Goal: Entertainment & Leisure: Consume media (video, audio)

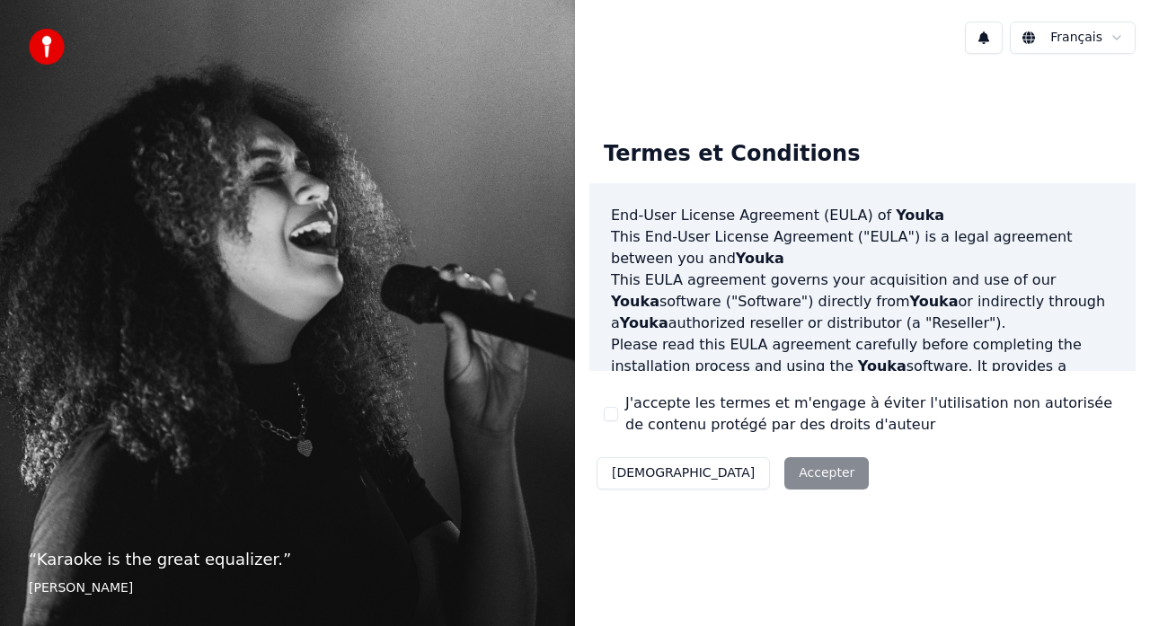
click at [722, 475] on div "Décliner Accepter" at bounding box center [732, 473] width 287 height 47
click at [614, 413] on button "J'accepte les termes et m'engage à éviter l'utilisation non autorisée de conten…" at bounding box center [611, 414] width 14 height 14
click at [784, 473] on button "Accepter" at bounding box center [826, 473] width 84 height 32
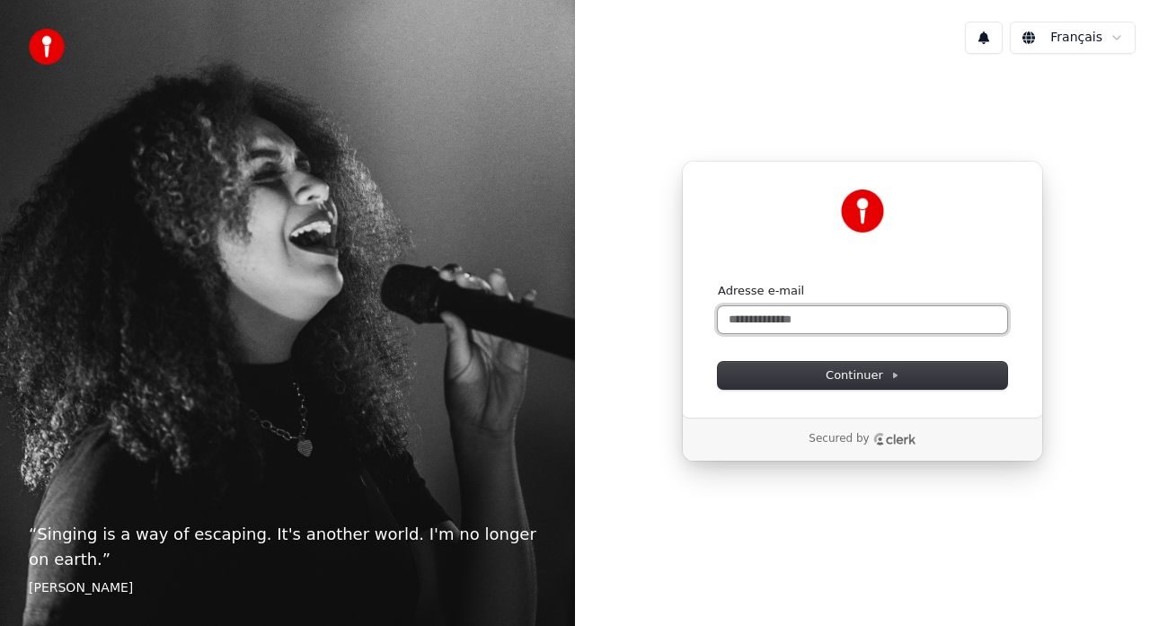
click at [744, 320] on input "Adresse e-mail" at bounding box center [862, 319] width 289 height 27
type input "*"
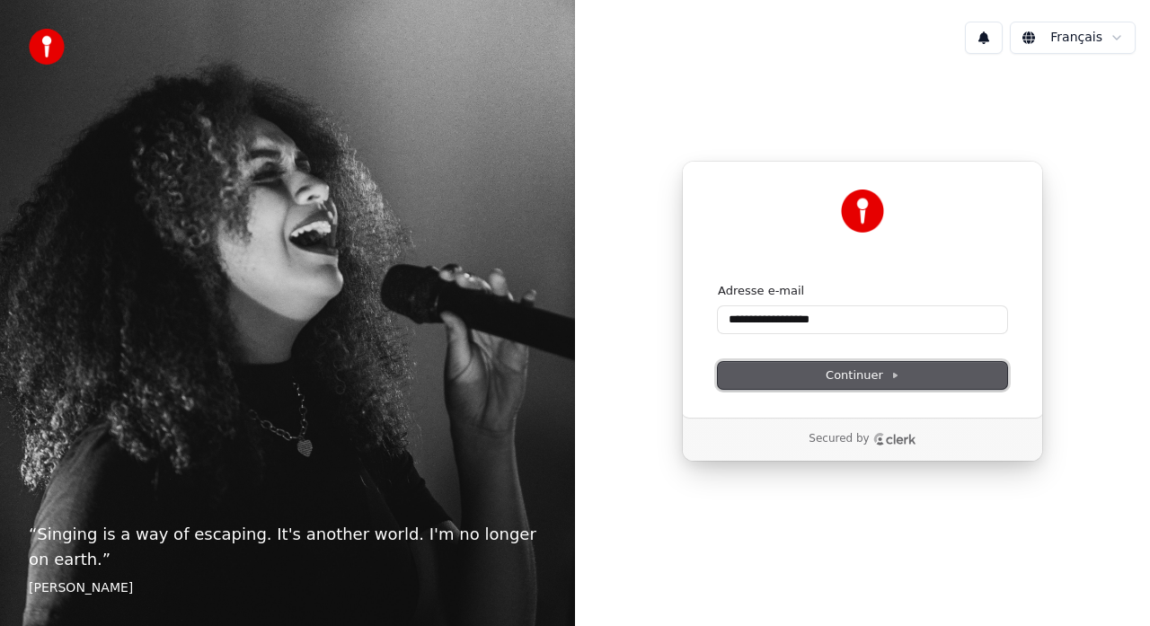
click at [831, 375] on span "Continuer" at bounding box center [863, 375] width 74 height 16
type input "**********"
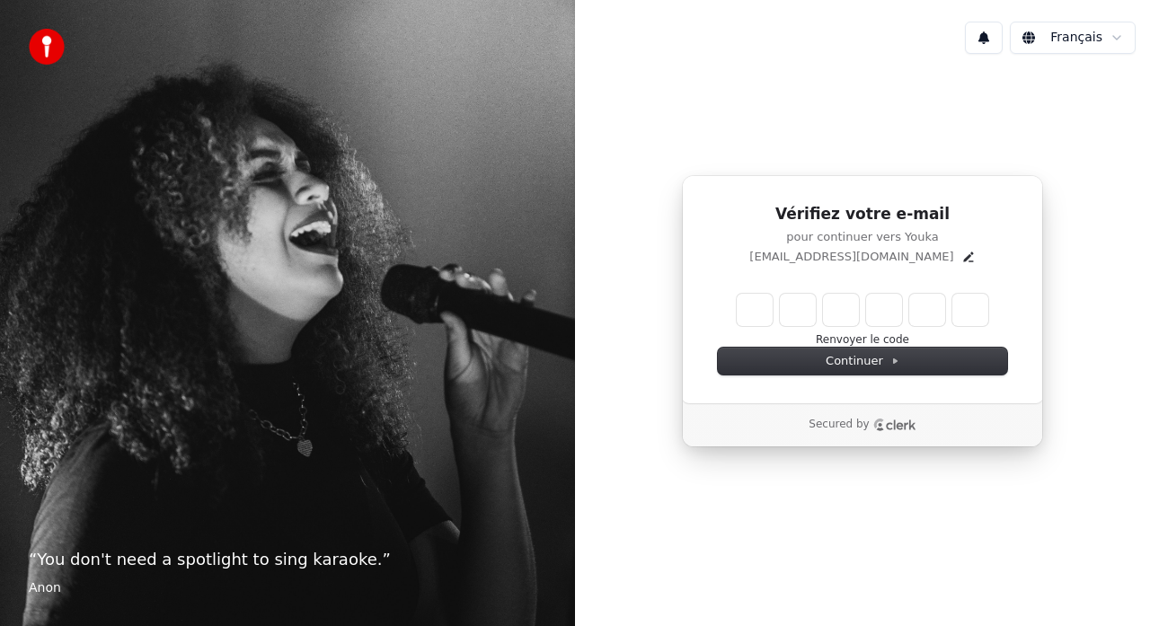
click at [757, 314] on input "Enter verification code" at bounding box center [863, 310] width 252 height 32
type input "******"
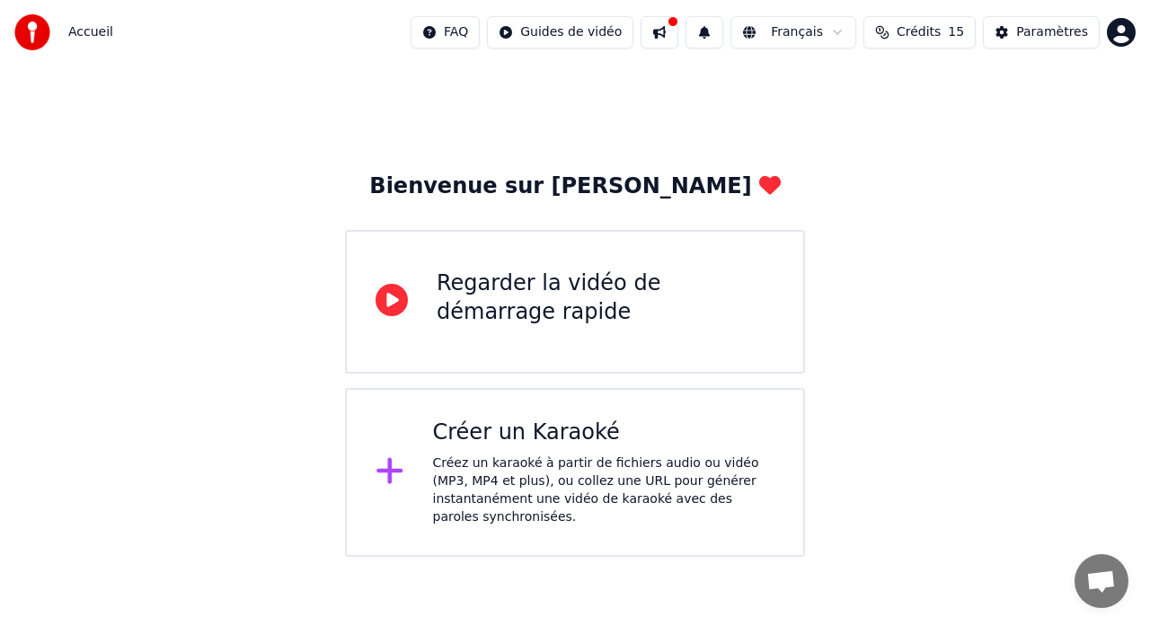
click at [536, 429] on div "Créer un Karaoké" at bounding box center [604, 433] width 342 height 29
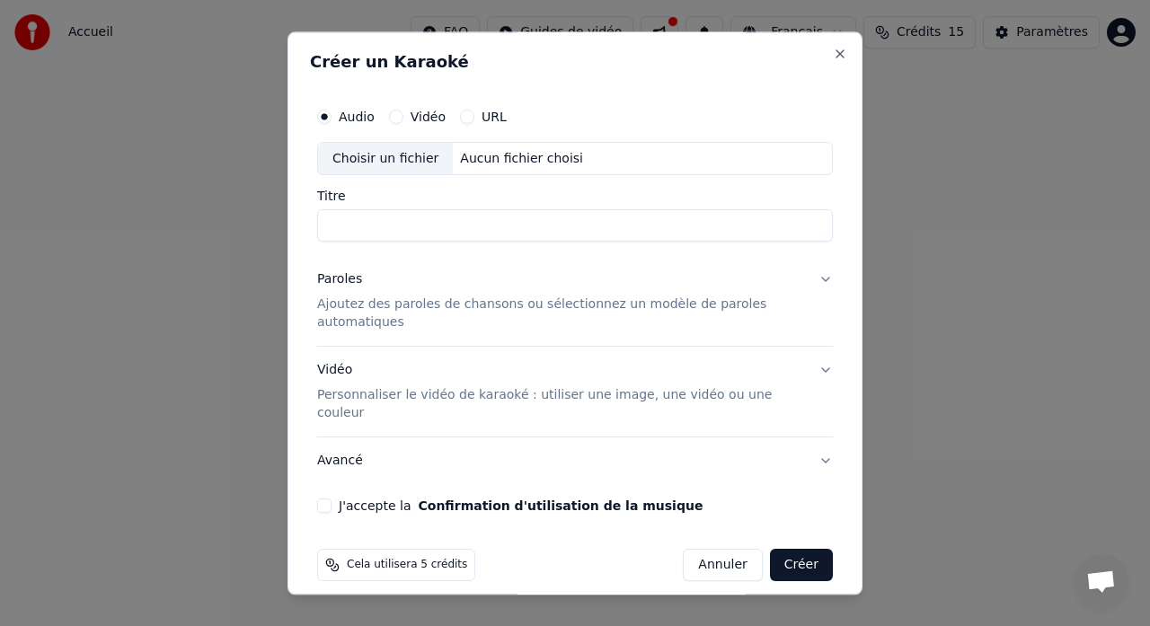
click at [398, 117] on button "Vidéo" at bounding box center [396, 117] width 14 height 14
click at [466, 116] on button "URL" at bounding box center [467, 117] width 14 height 14
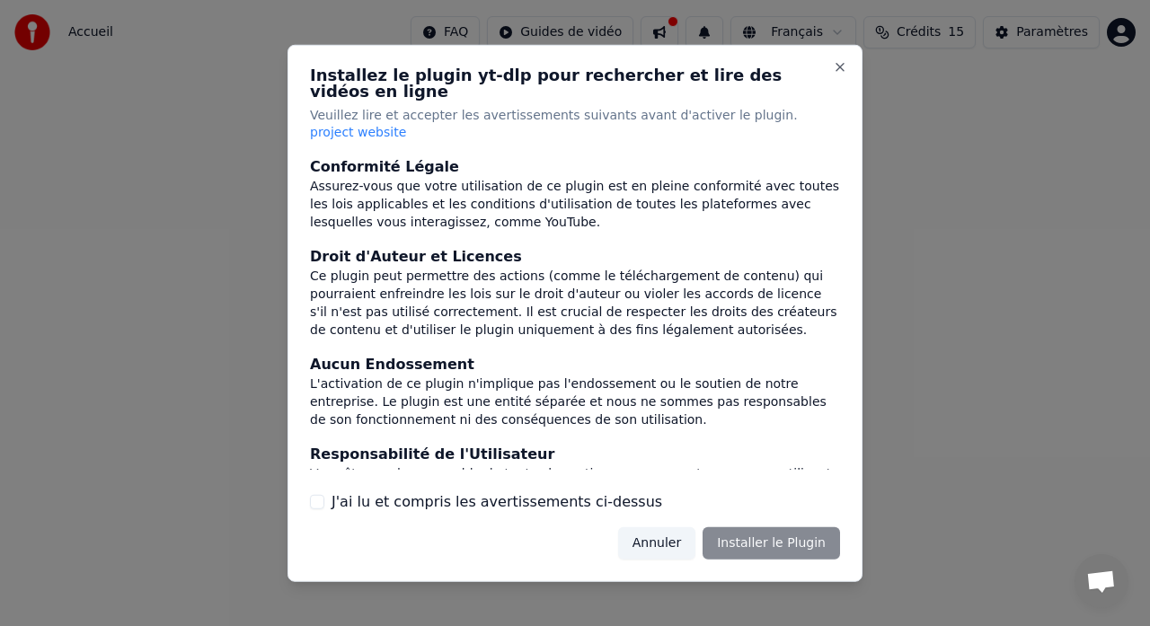
click at [660, 536] on button "Annuler" at bounding box center [656, 543] width 77 height 32
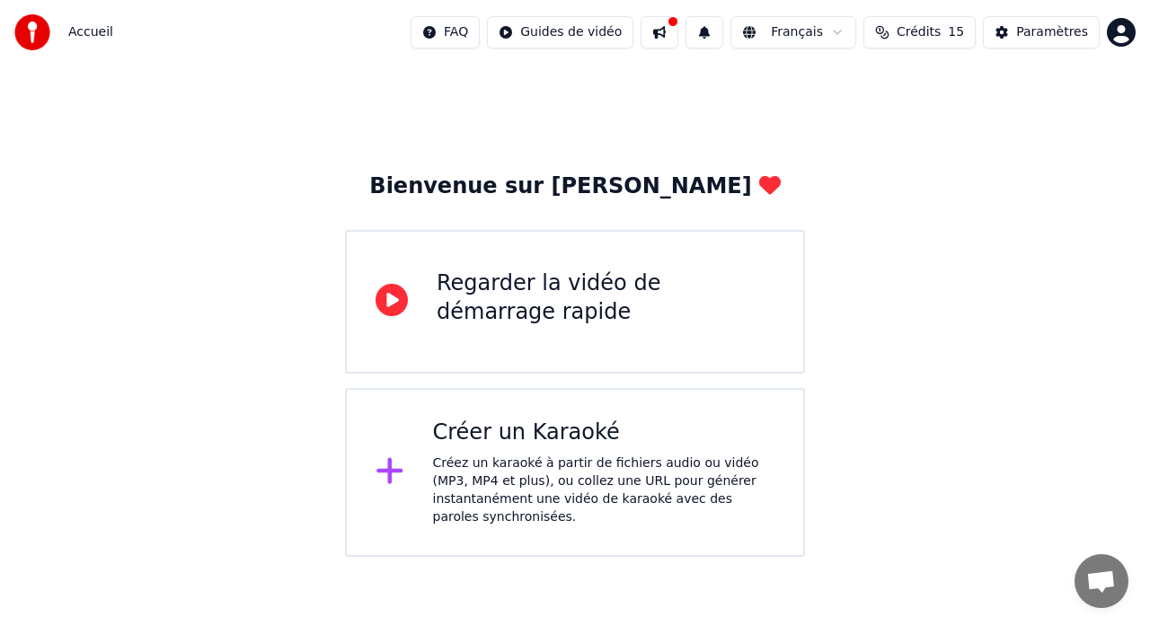
click at [583, 436] on div "Créer un Karaoké" at bounding box center [604, 433] width 342 height 29
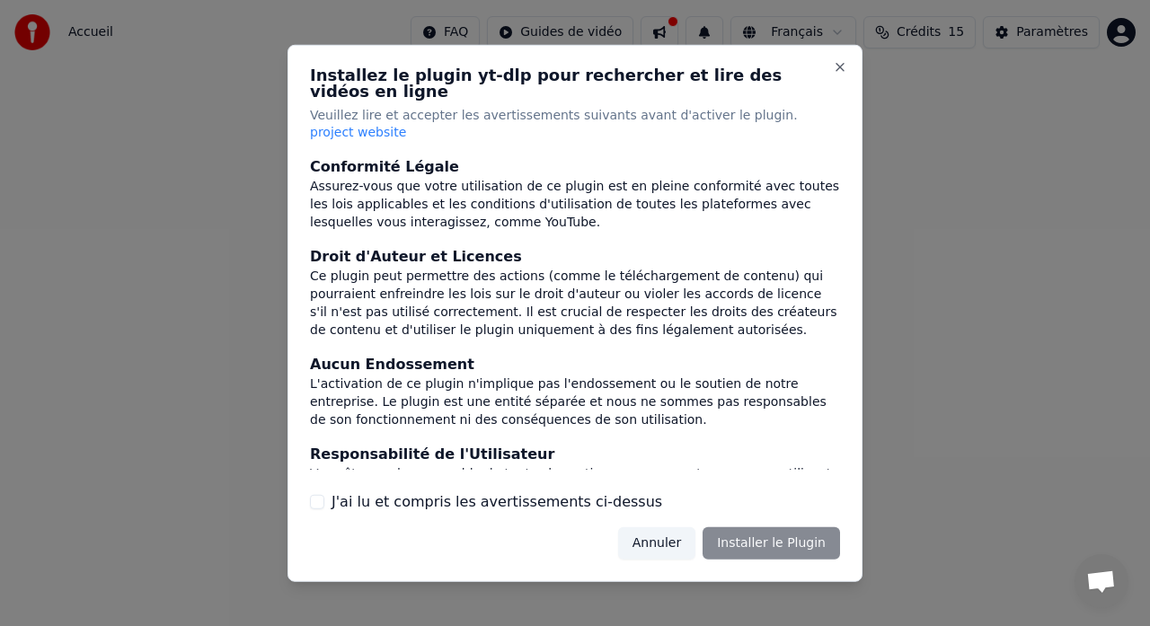
click at [762, 536] on div "Annuler Installer le Plugin" at bounding box center [729, 543] width 222 height 32
click at [839, 74] on button "Close" at bounding box center [840, 66] width 14 height 14
click at [669, 539] on button "Annuler" at bounding box center [656, 543] width 77 height 32
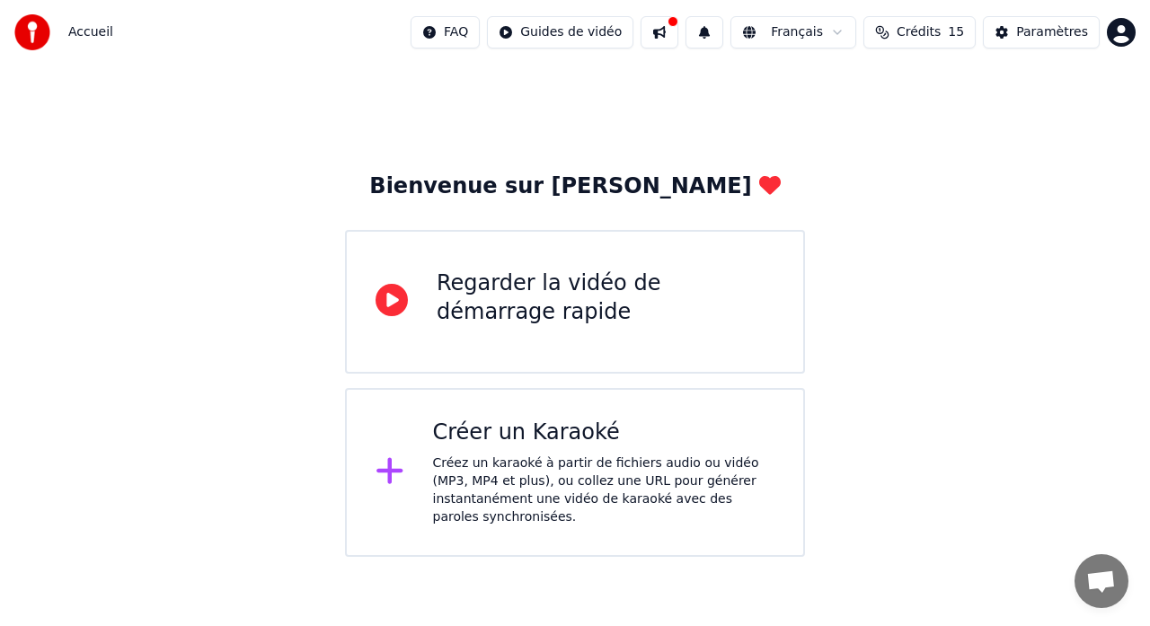
click at [540, 461] on div "Créez un karaoké à partir de fichiers audio ou vidéo (MP3, MP4 et plus), ou col…" at bounding box center [604, 491] width 342 height 72
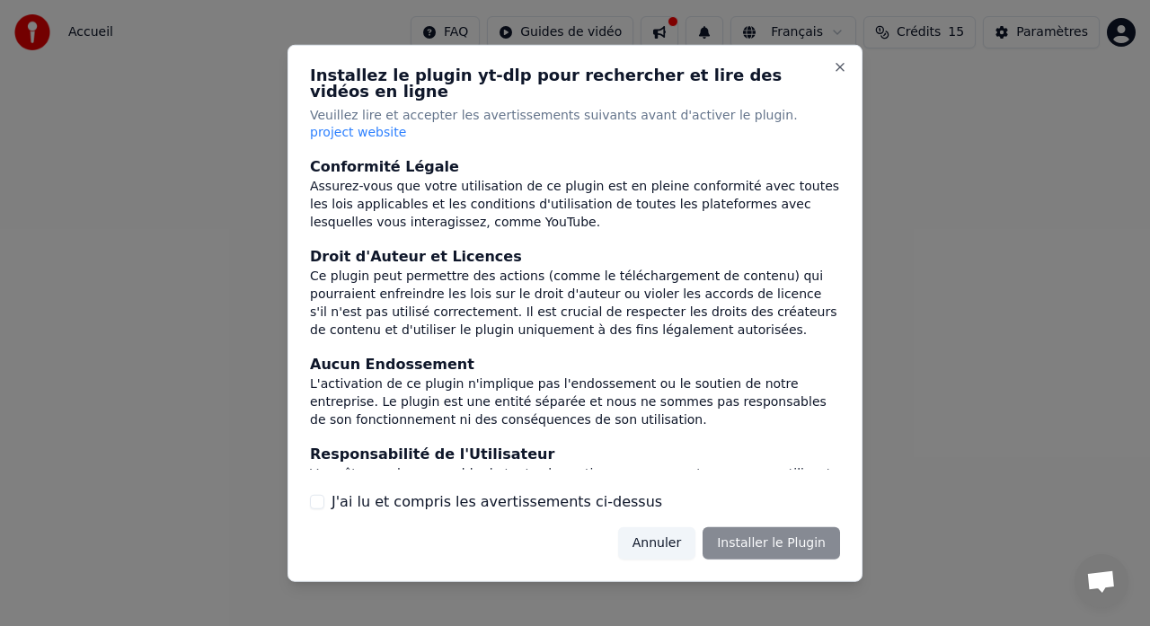
click at [748, 538] on div "Annuler Installer le Plugin" at bounding box center [729, 543] width 222 height 32
click at [314, 495] on button "J'ai lu et compris les avertissements ci-dessus" at bounding box center [317, 502] width 14 height 14
click at [765, 536] on button "Installer le Plugin" at bounding box center [771, 543] width 137 height 32
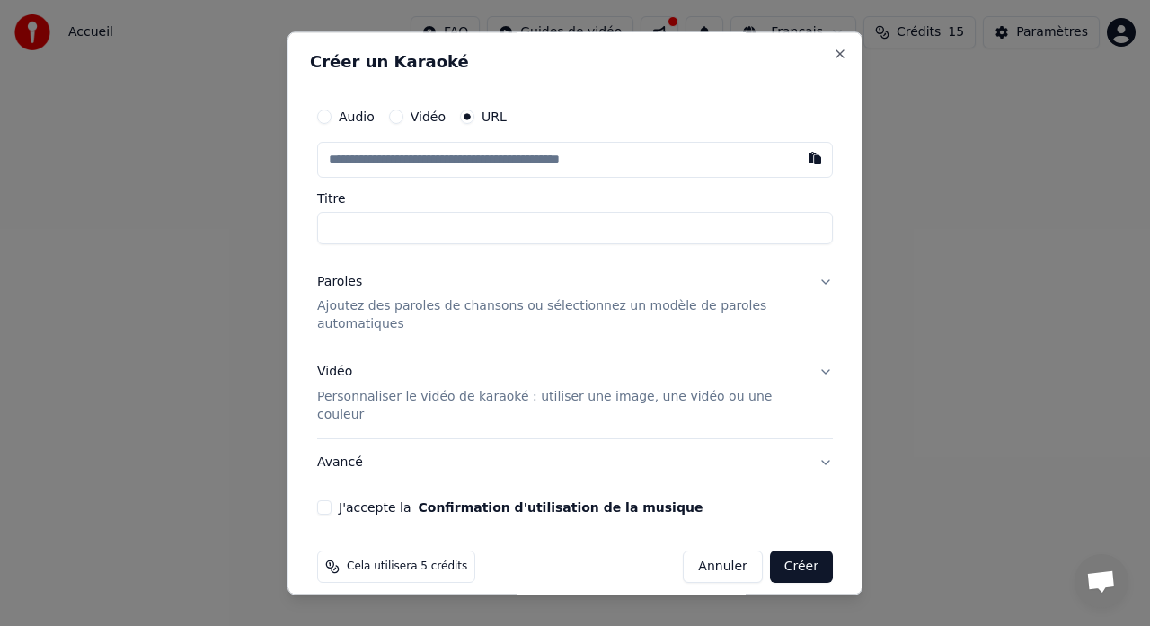
click at [325, 115] on button "Audio" at bounding box center [324, 117] width 14 height 14
click at [374, 155] on div "Choisir un fichier" at bounding box center [385, 159] width 135 height 32
click at [384, 162] on div "Choisir un fichier" at bounding box center [385, 159] width 135 height 32
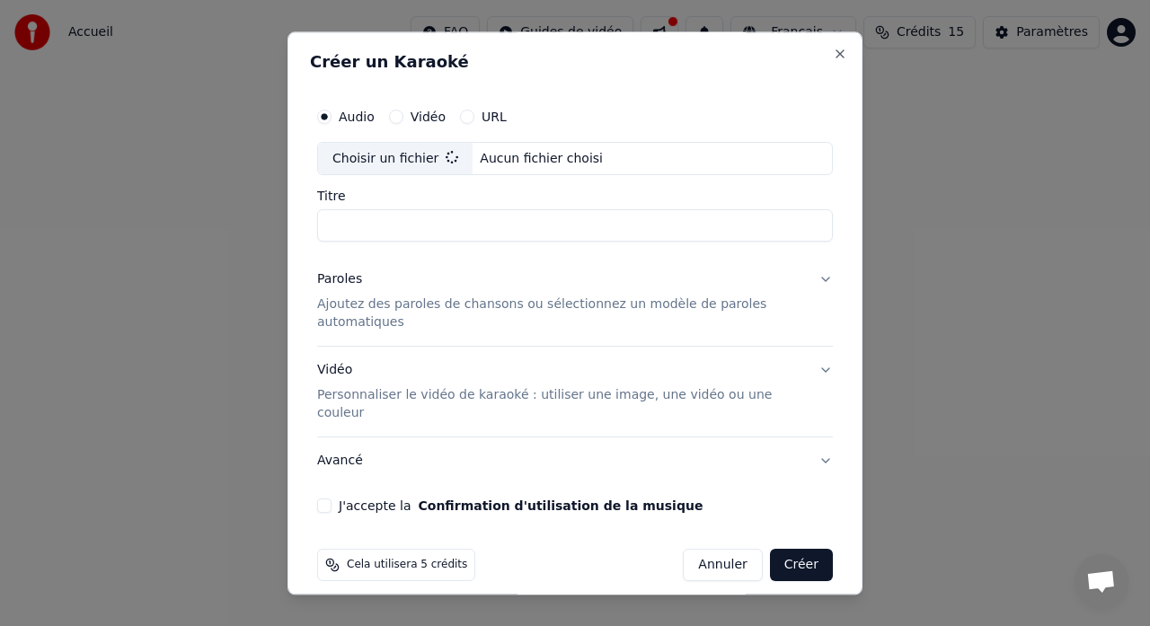
type input "**********"
click at [424, 310] on p "Ajoutez des paroles de chansons ou sélectionnez un modèle de paroles automatiqu…" at bounding box center [560, 315] width 487 height 36
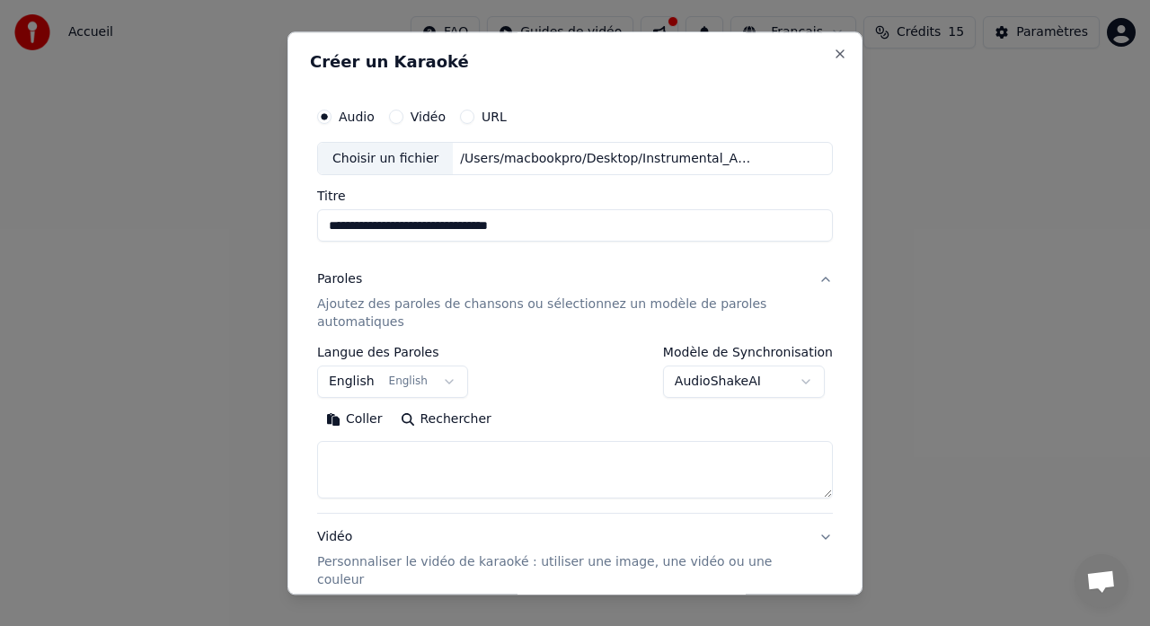
click at [445, 382] on button "English English" at bounding box center [392, 383] width 151 height 32
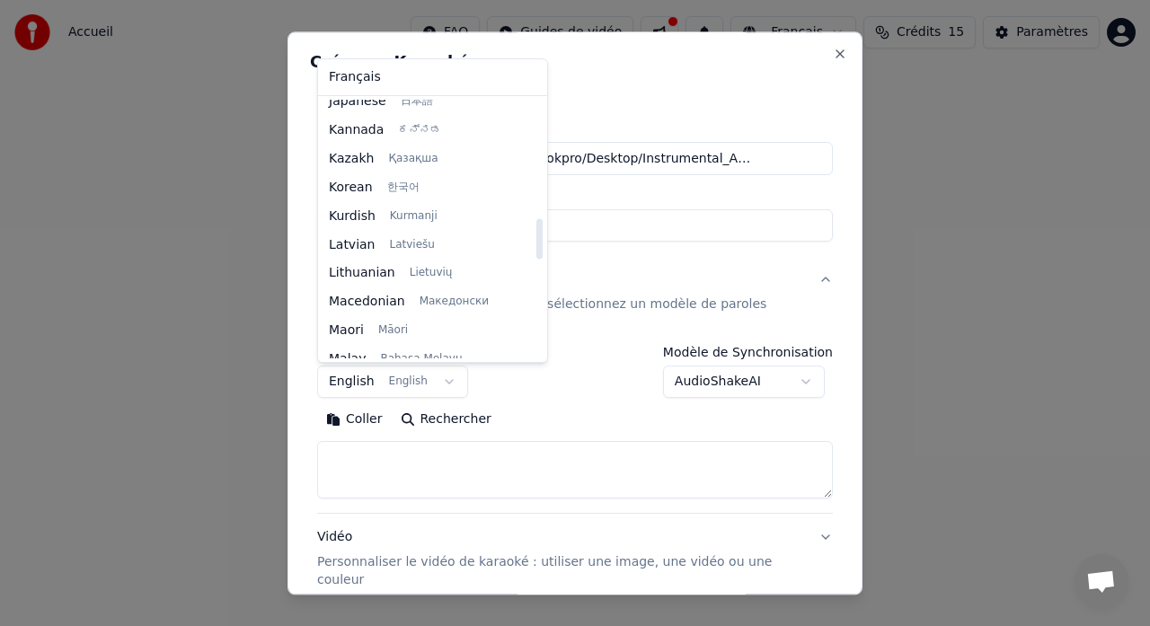
scroll to position [827, 0]
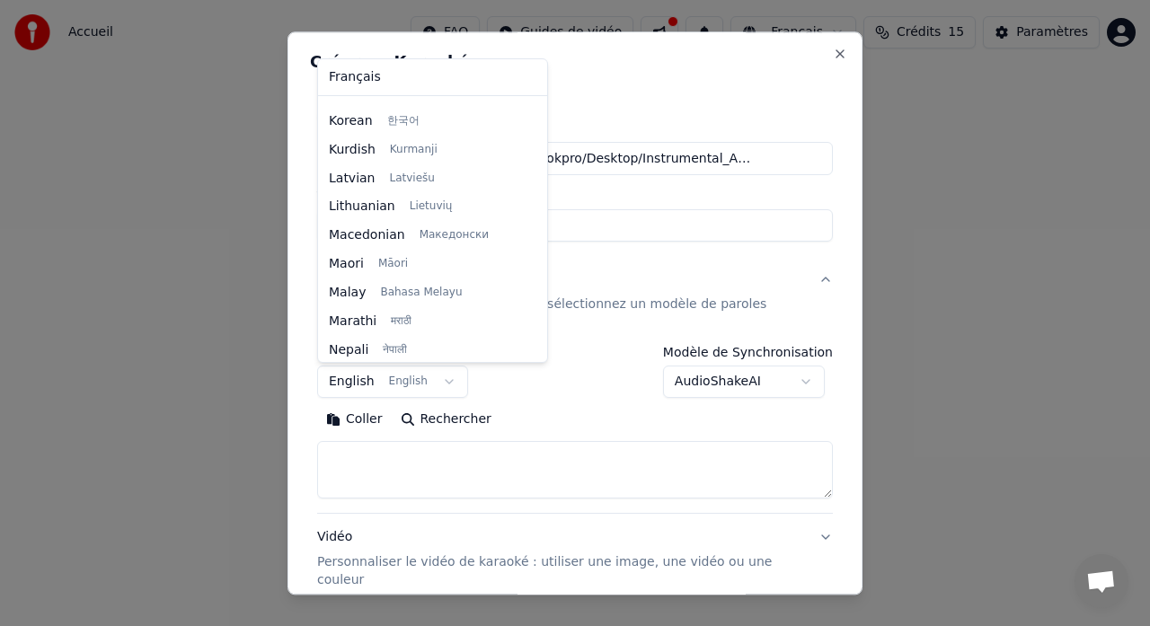
click at [357, 463] on div at bounding box center [575, 313] width 1150 height 626
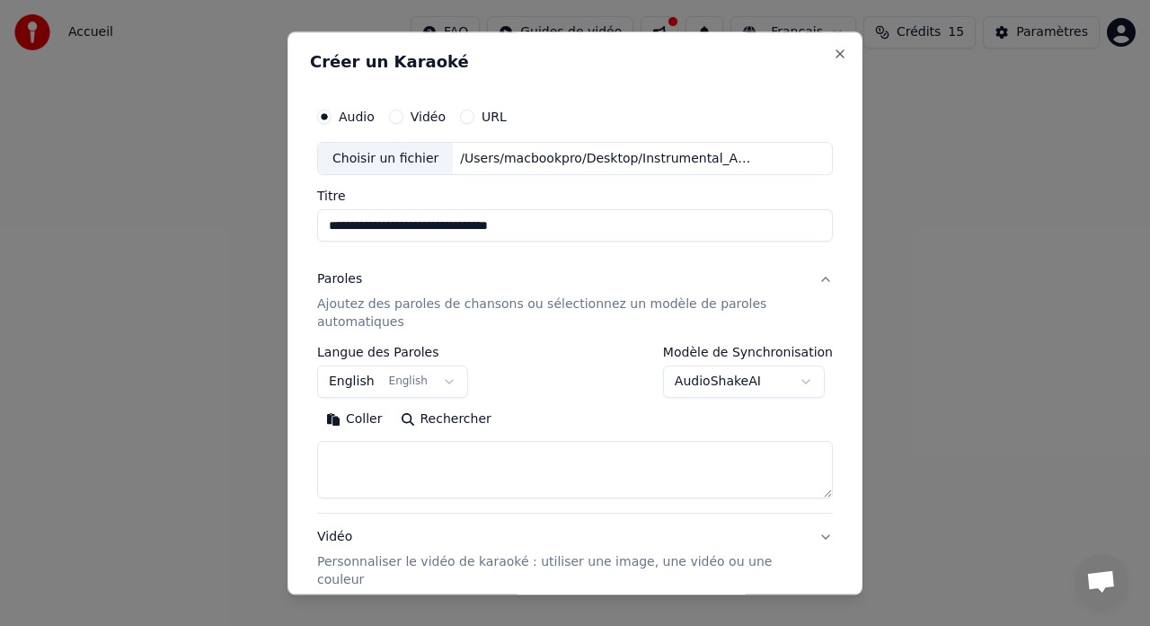
click at [351, 456] on textarea at bounding box center [575, 471] width 516 height 58
paste textarea "**********"
type textarea "**********"
drag, startPoint x: 550, startPoint y: 464, endPoint x: 306, endPoint y: 444, distance: 244.3
click at [306, 442] on div "**********" at bounding box center [575, 312] width 575 height 563
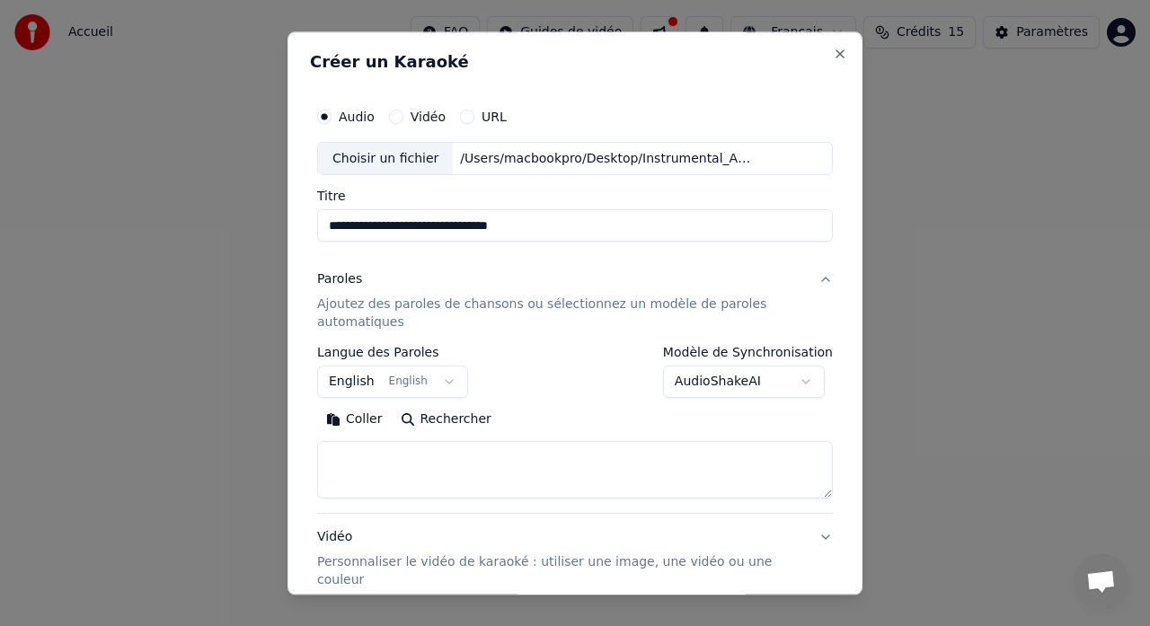
click at [440, 380] on button "English English" at bounding box center [392, 383] width 151 height 32
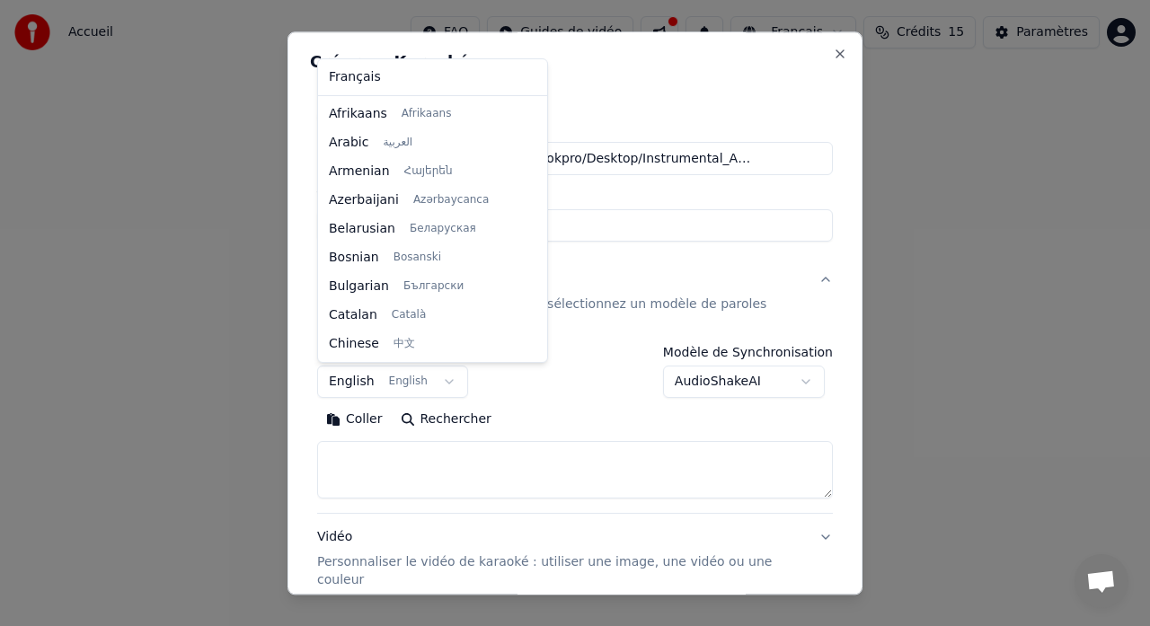
scroll to position [144, 0]
select select "**"
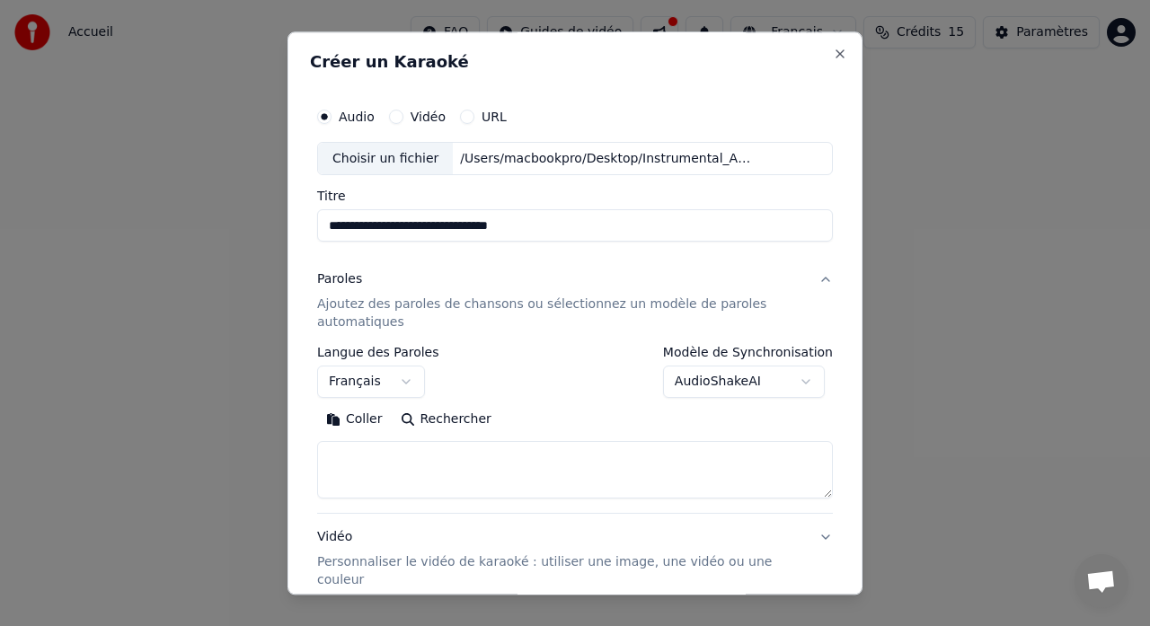
click at [393, 465] on textarea at bounding box center [575, 471] width 516 height 58
click at [357, 422] on button "Coller" at bounding box center [354, 420] width 75 height 29
type textarea "**********"
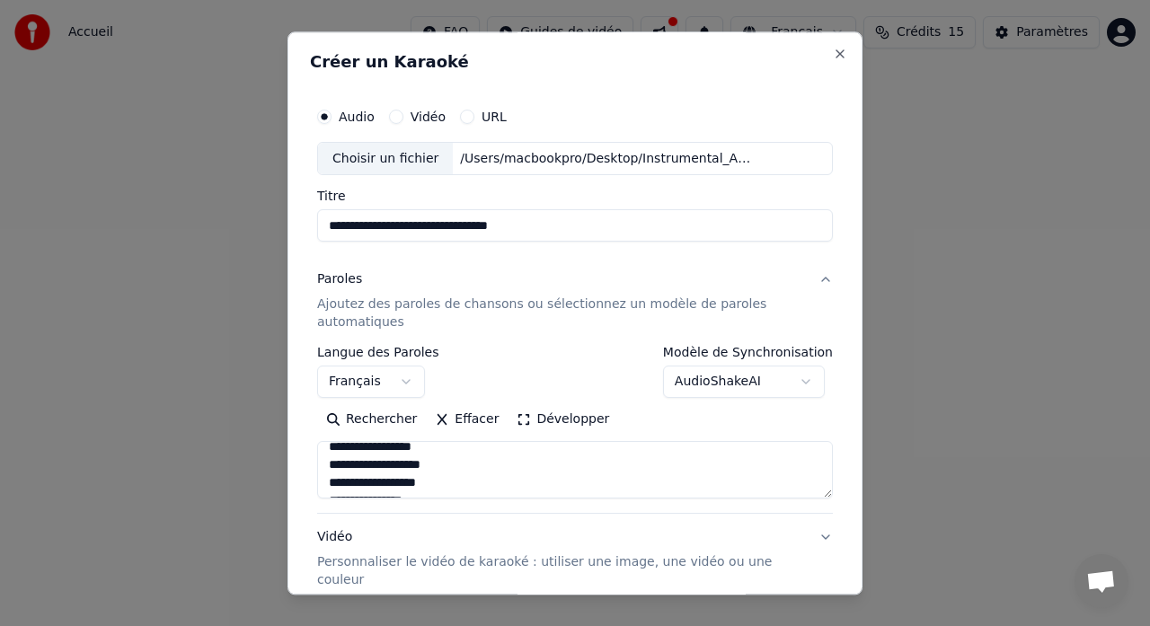
scroll to position [722, 0]
click at [678, 566] on p "Personnaliser le vidéo de karaoké : utiliser une image, une vidéo ou une couleur" at bounding box center [560, 572] width 487 height 36
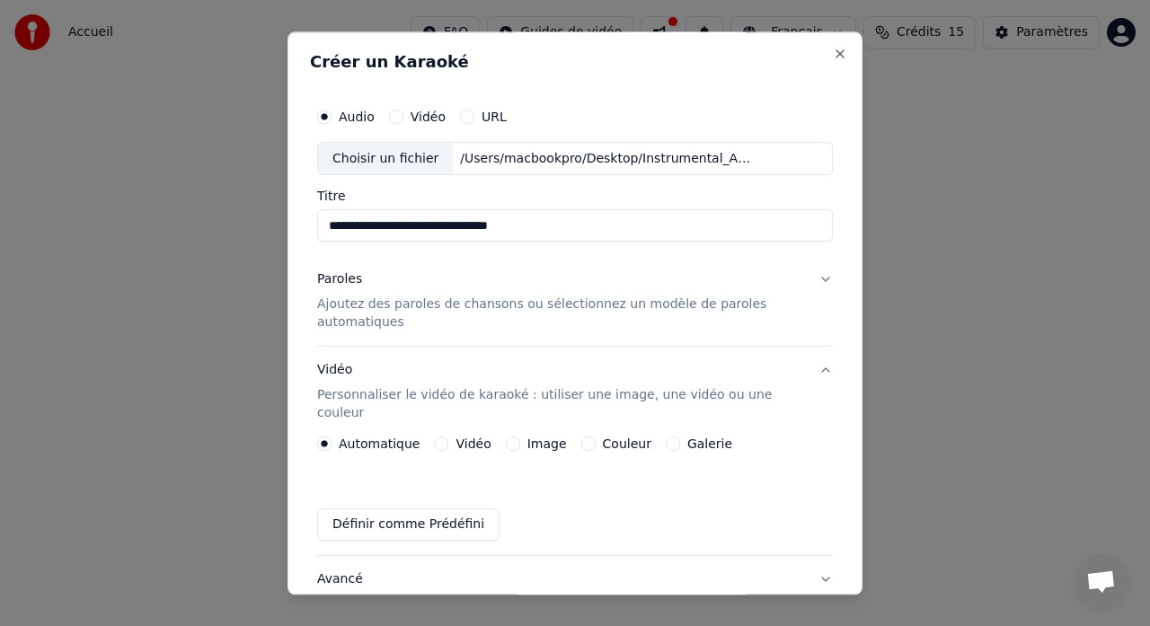
click at [582, 438] on button "Couleur" at bounding box center [588, 445] width 14 height 14
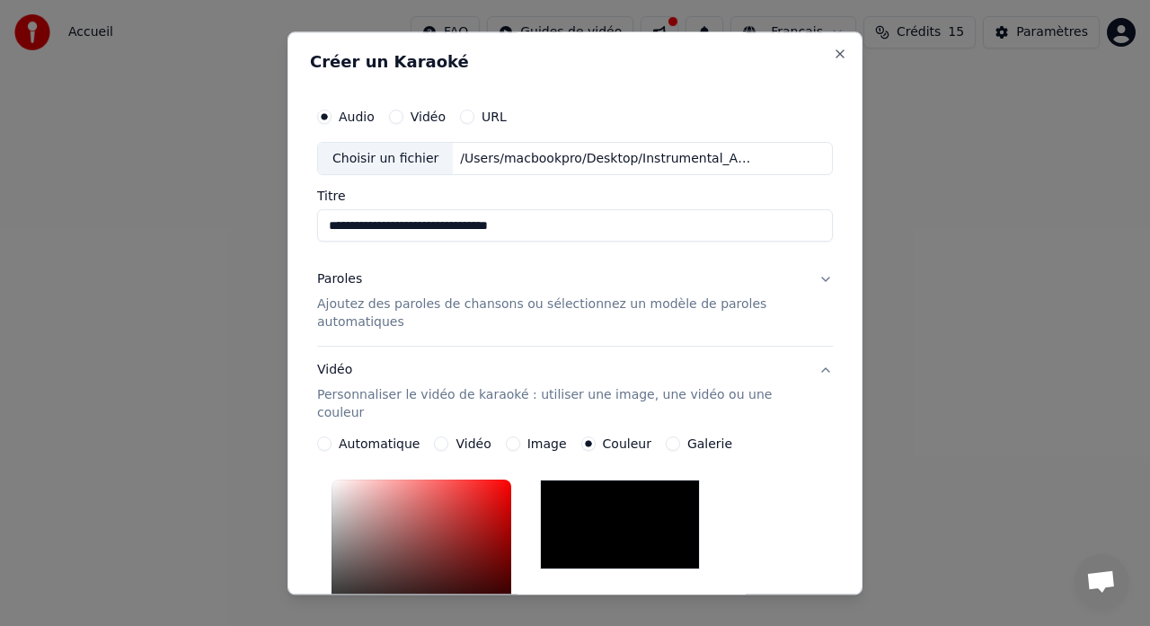
click at [629, 481] on div at bounding box center [620, 526] width 160 height 90
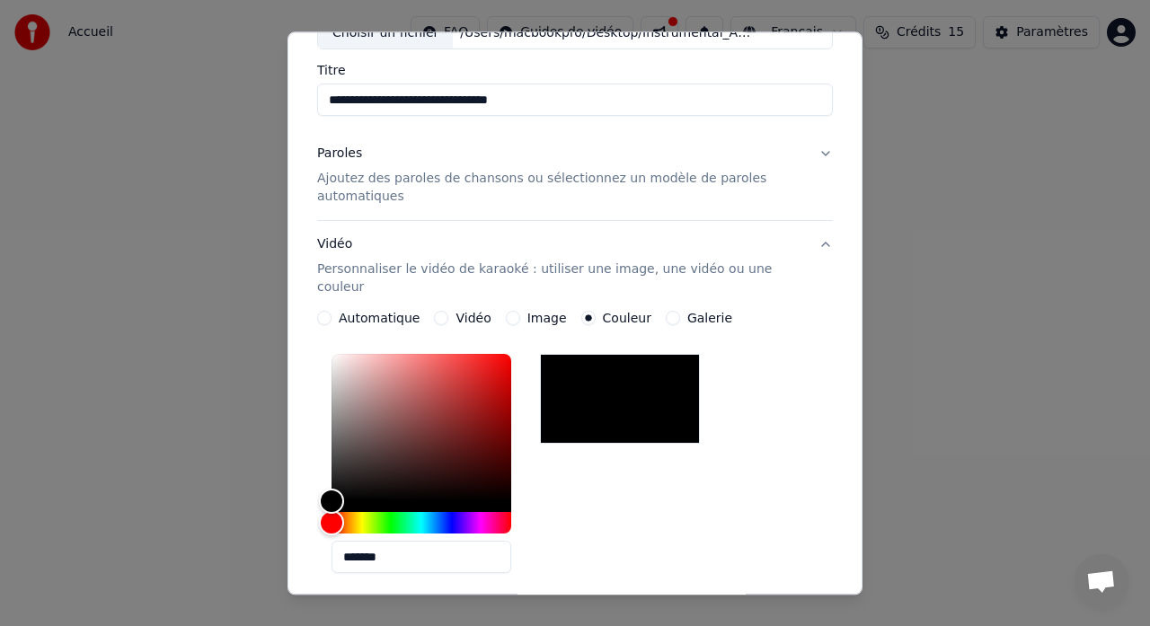
scroll to position [128, 0]
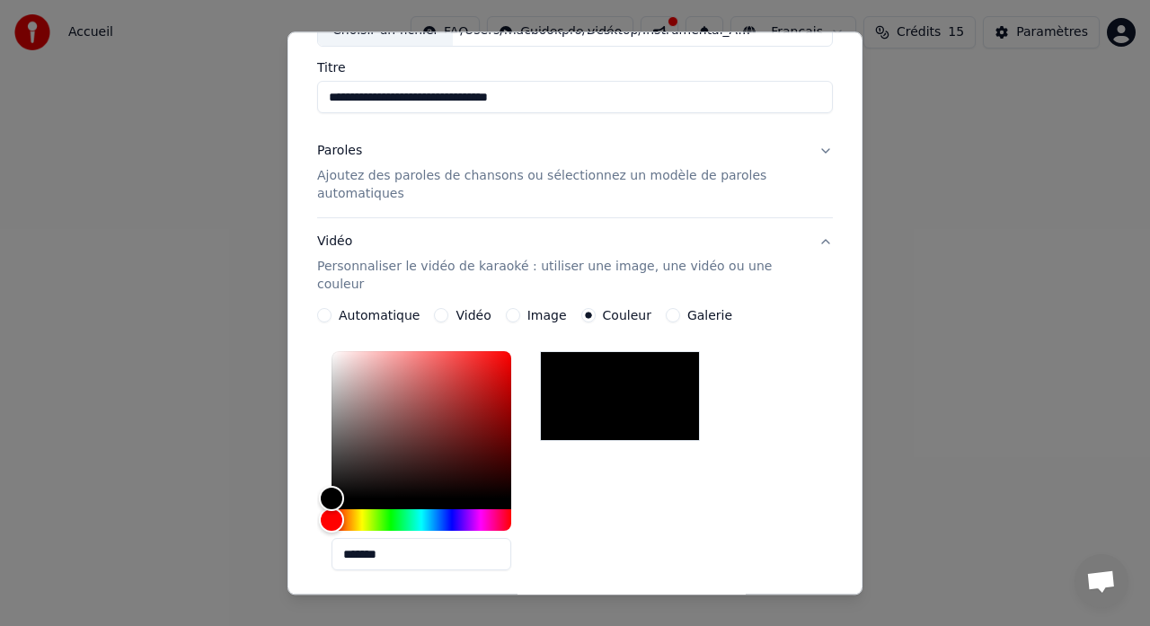
click at [669, 309] on div "Galerie" at bounding box center [699, 316] width 66 height 14
click at [666, 309] on button "Galerie" at bounding box center [673, 316] width 14 height 14
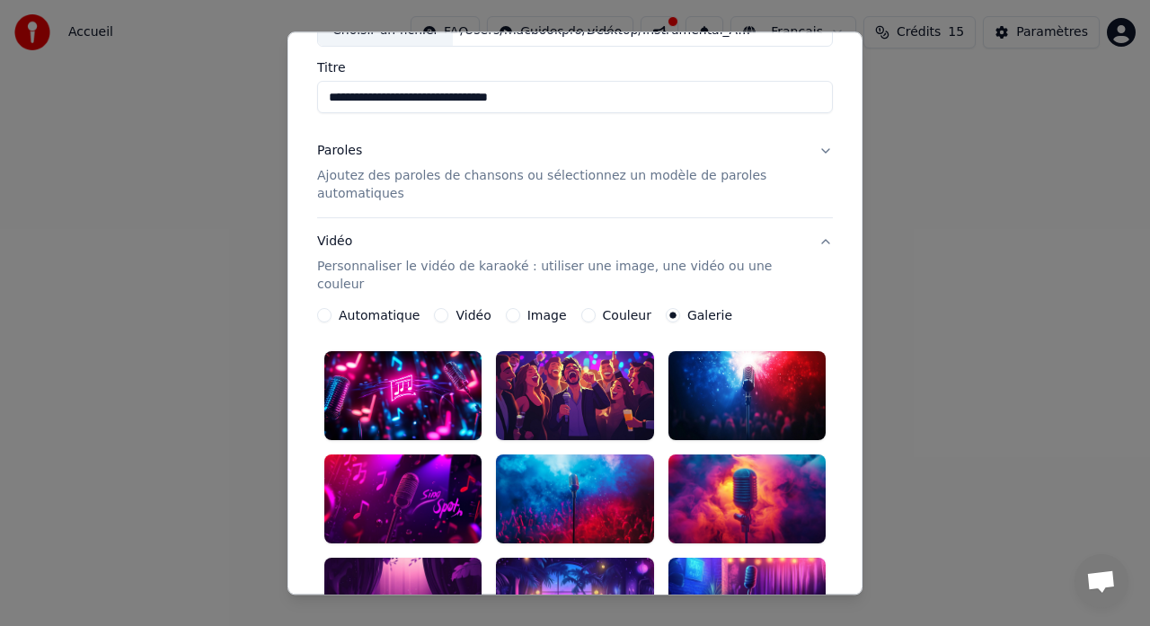
click at [506, 309] on button "Image" at bounding box center [513, 316] width 14 height 14
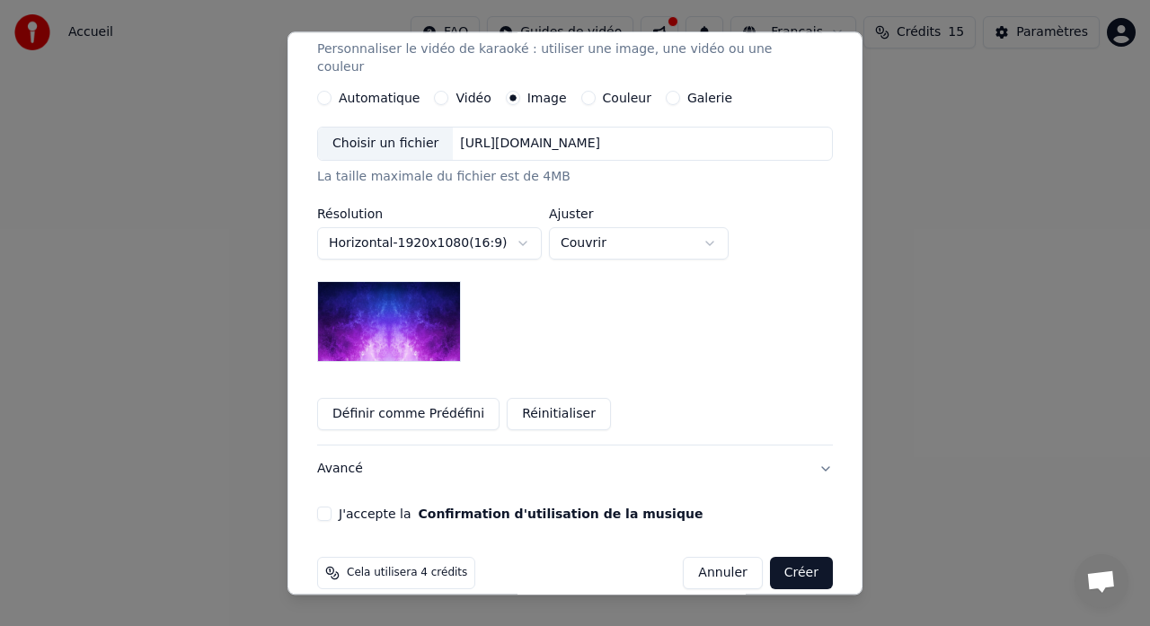
scroll to position [352, 0]
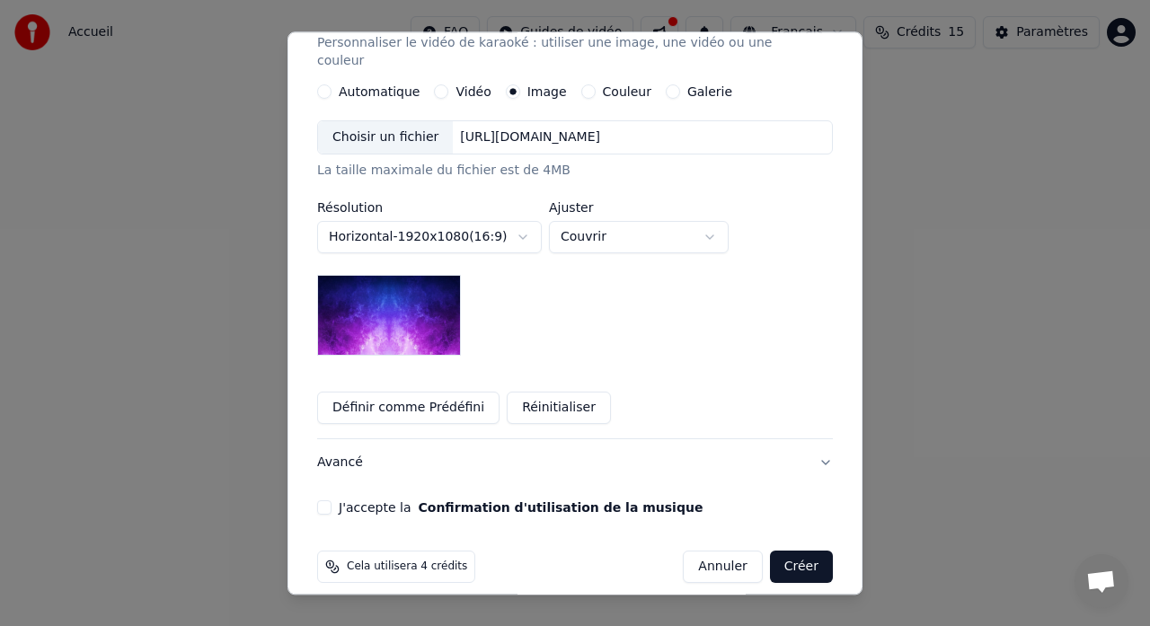
click at [326, 501] on button "J'accepte la Confirmation d'utilisation de la musique" at bounding box center [324, 508] width 14 height 14
click at [809, 552] on button "Créer" at bounding box center [801, 568] width 63 height 32
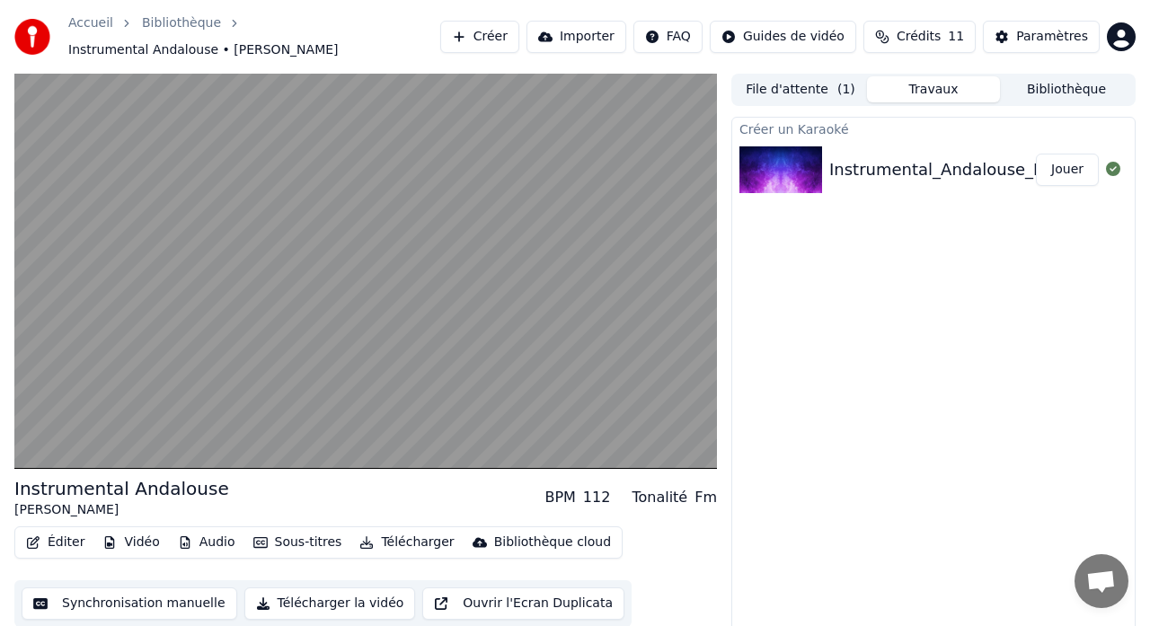
scroll to position [22, 0]
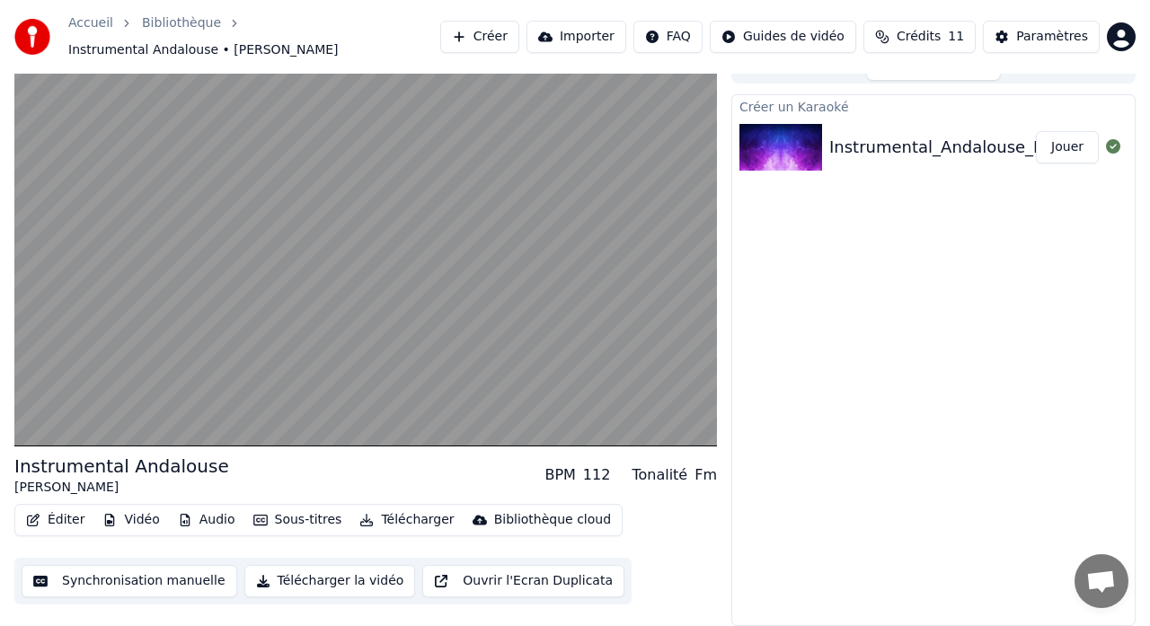
click at [154, 585] on button "Synchronisation manuelle" at bounding box center [130, 581] width 216 height 32
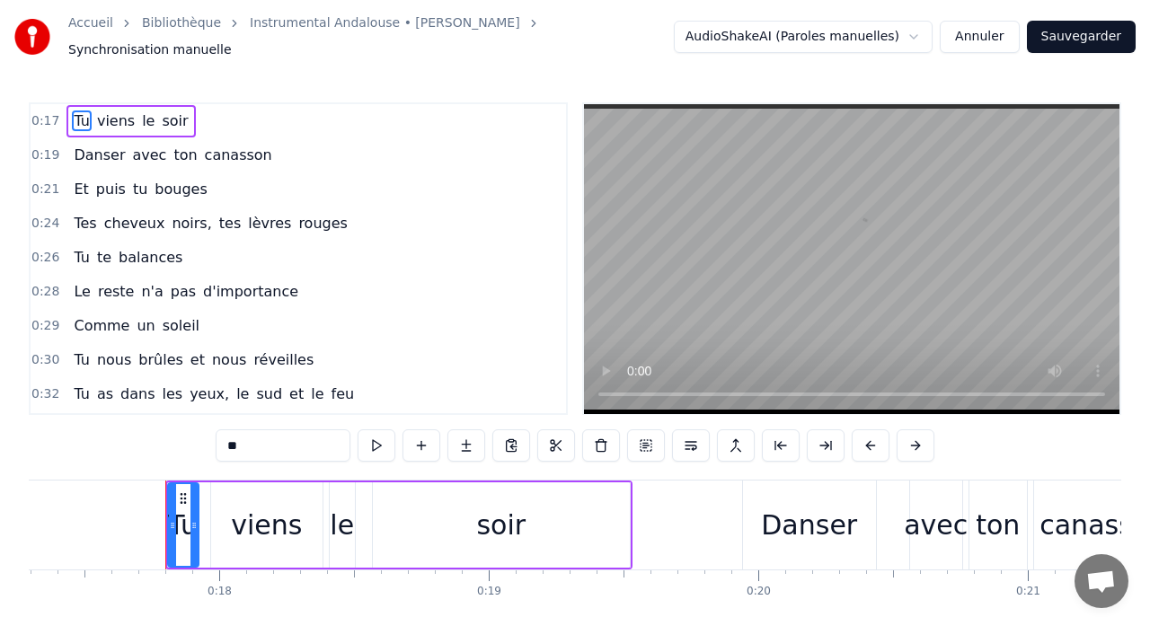
scroll to position [0, 4708]
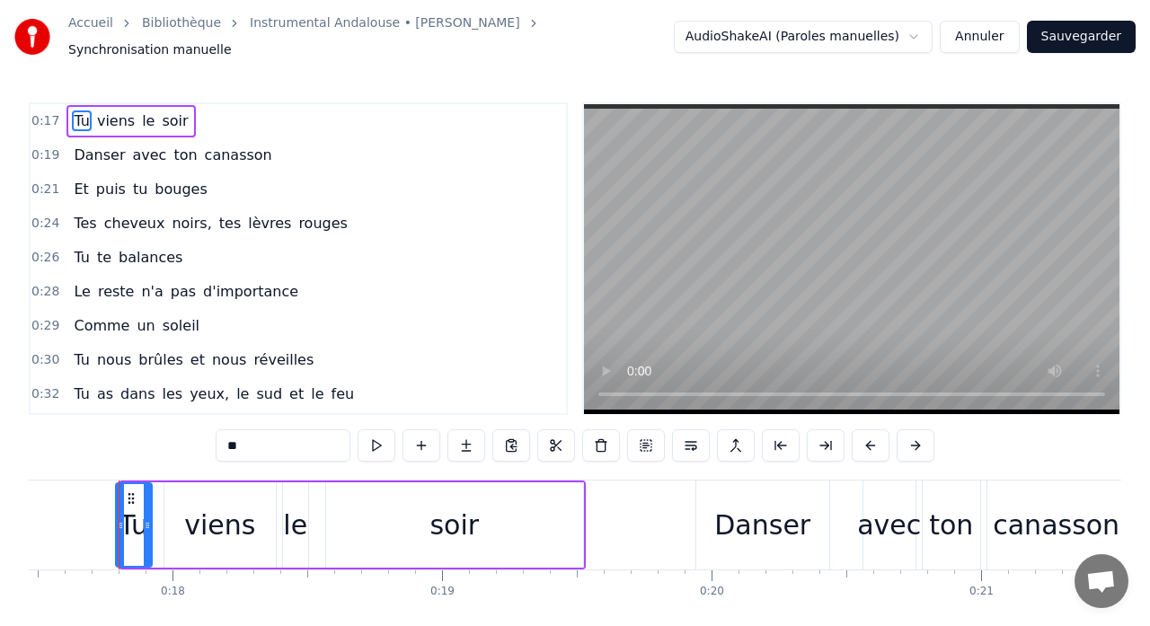
click at [121, 484] on div at bounding box center [120, 525] width 7 height 82
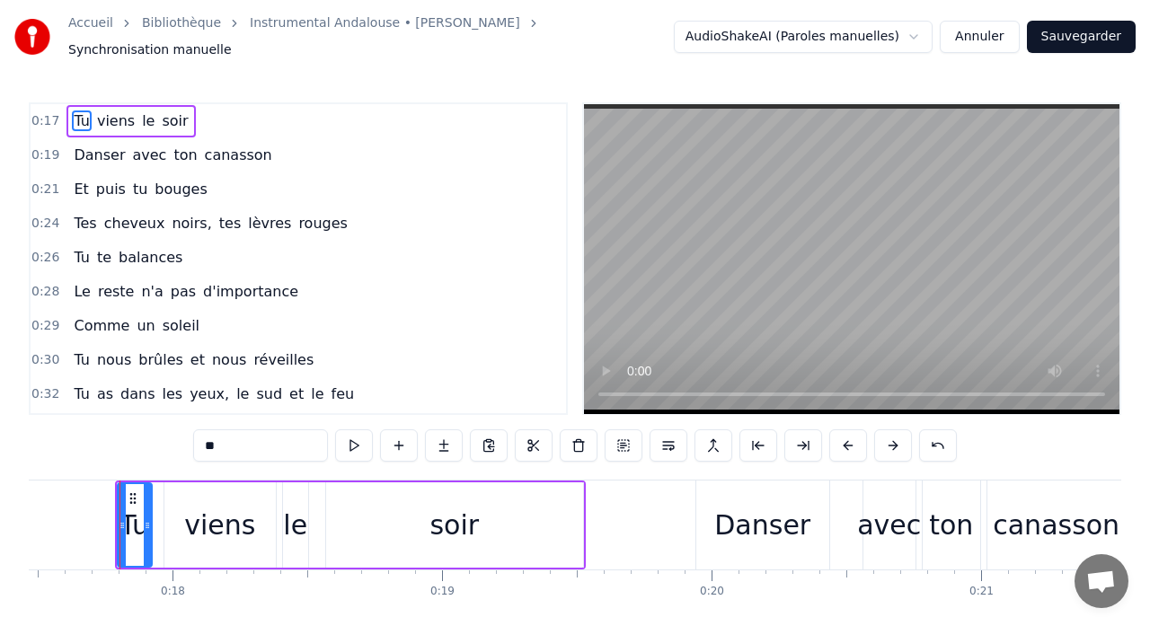
drag, startPoint x: 488, startPoint y: 473, endPoint x: 521, endPoint y: 465, distance: 34.0
click at [522, 465] on div "0:17 Tu [PERSON_NAME] le soir 0:19 Danser avec ton canasson 0:21 Et puis tu bou…" at bounding box center [575, 382] width 1093 height 560
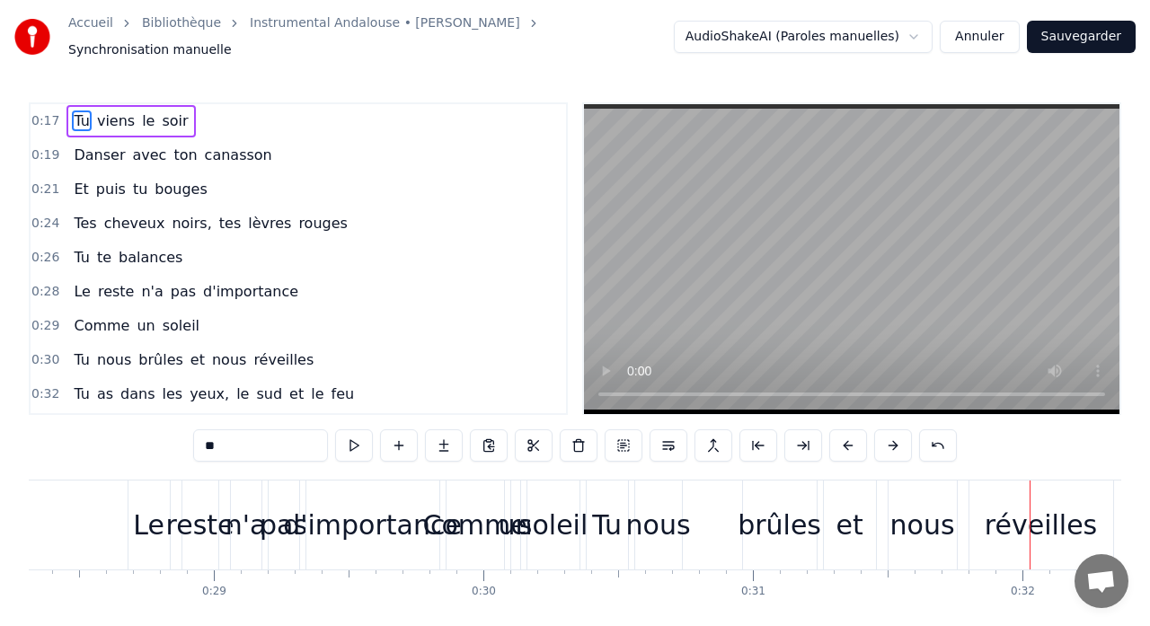
scroll to position [0, 7625]
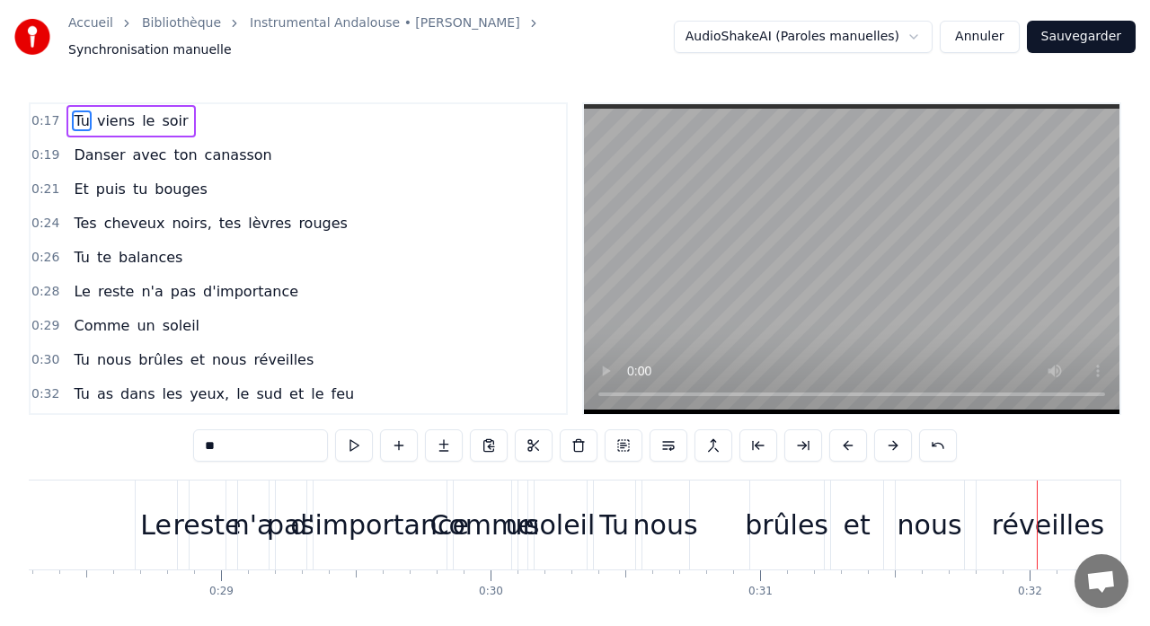
click at [142, 149] on span "avec" at bounding box center [149, 155] width 38 height 21
type input "****"
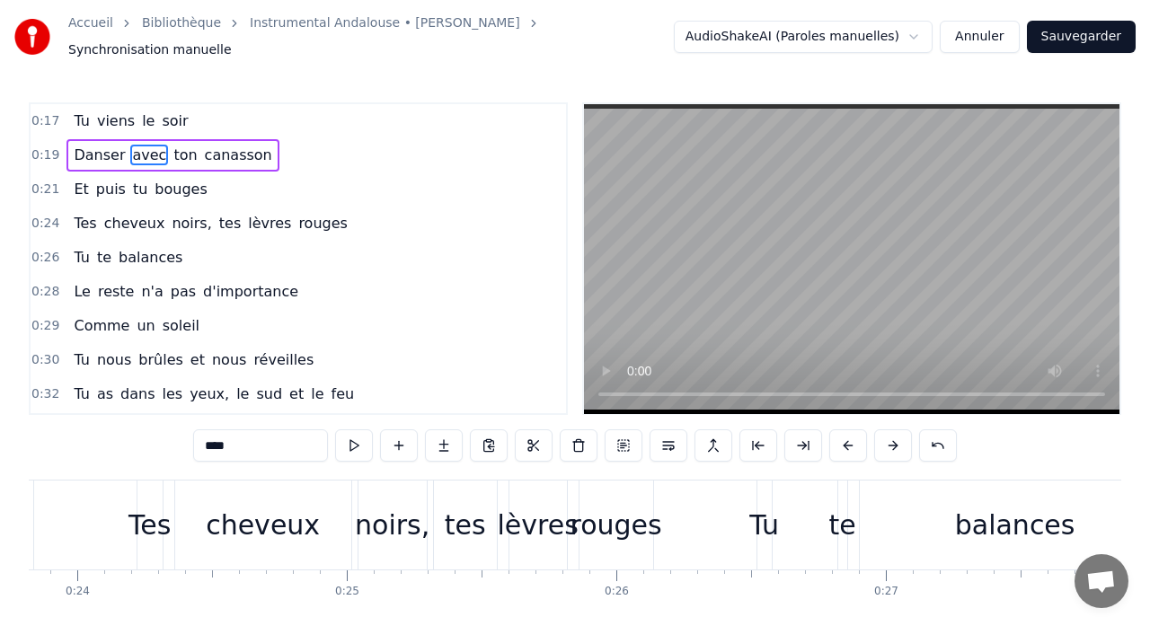
click at [49, 181] on span "0:21" at bounding box center [45, 190] width 28 height 18
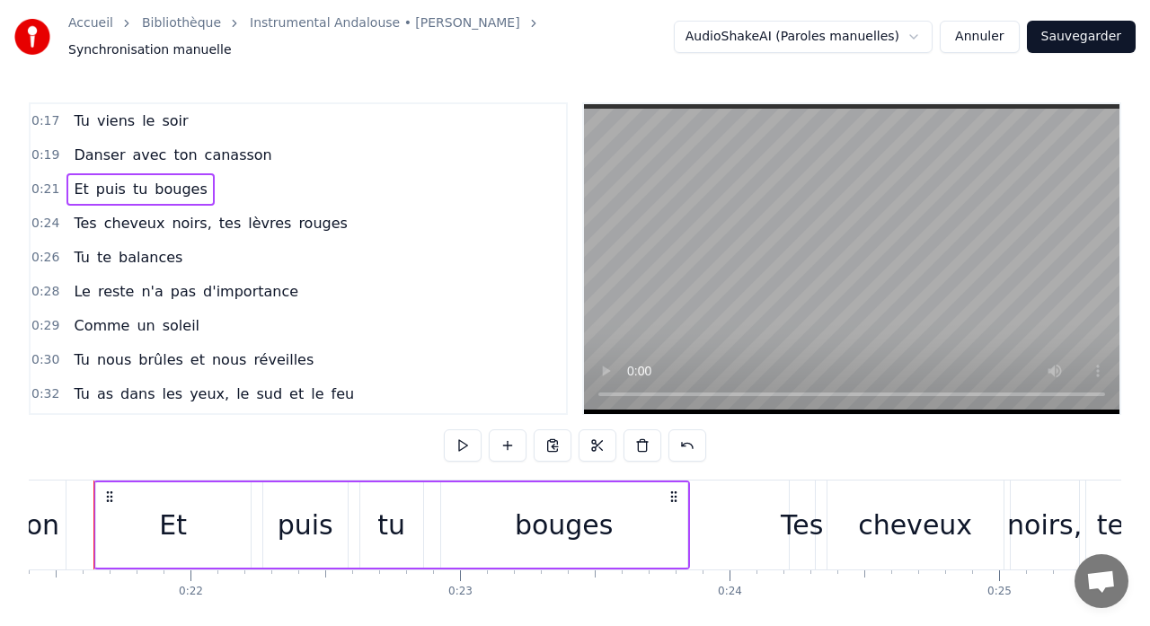
scroll to position [0, 5743]
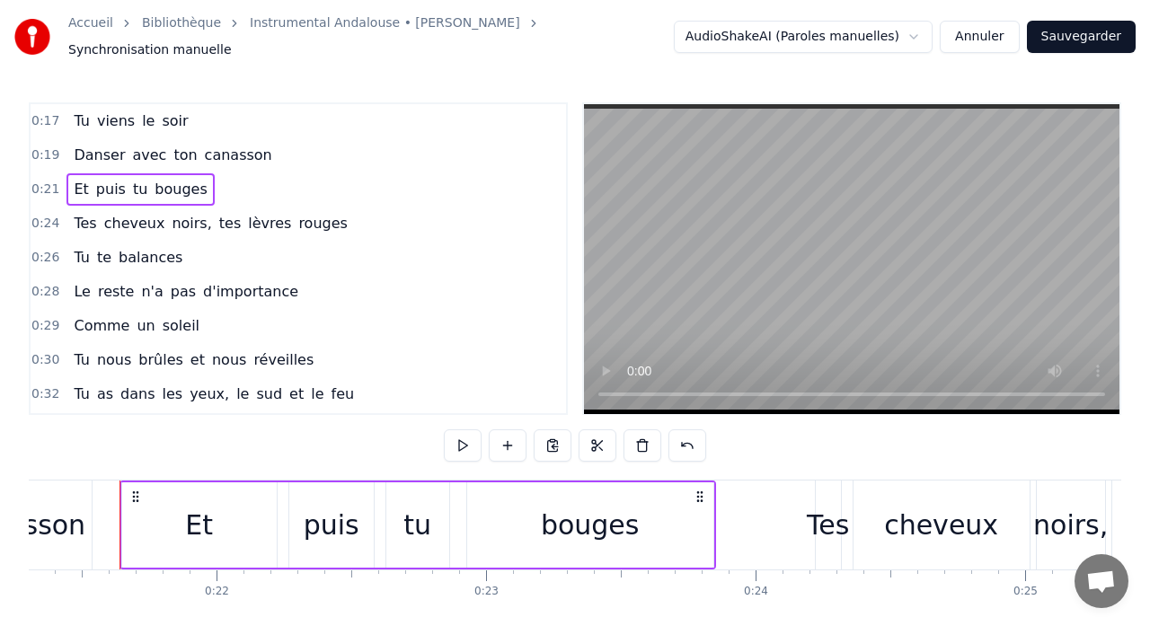
click at [45, 215] on span "0:24" at bounding box center [45, 224] width 28 height 18
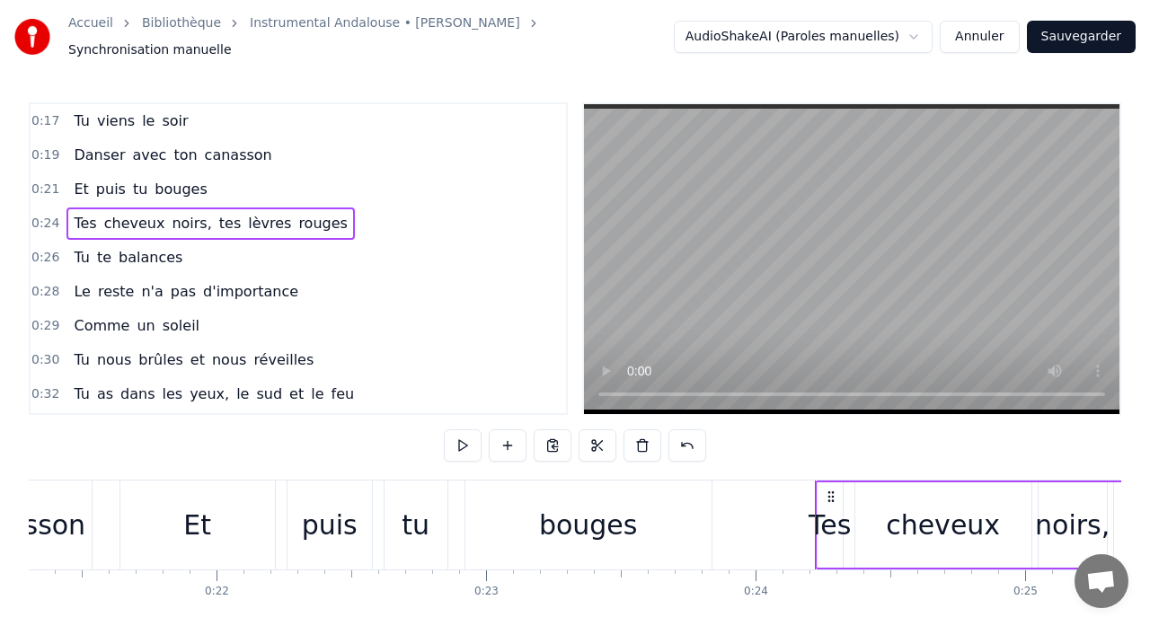
click at [45, 249] on span "0:26" at bounding box center [45, 258] width 28 height 18
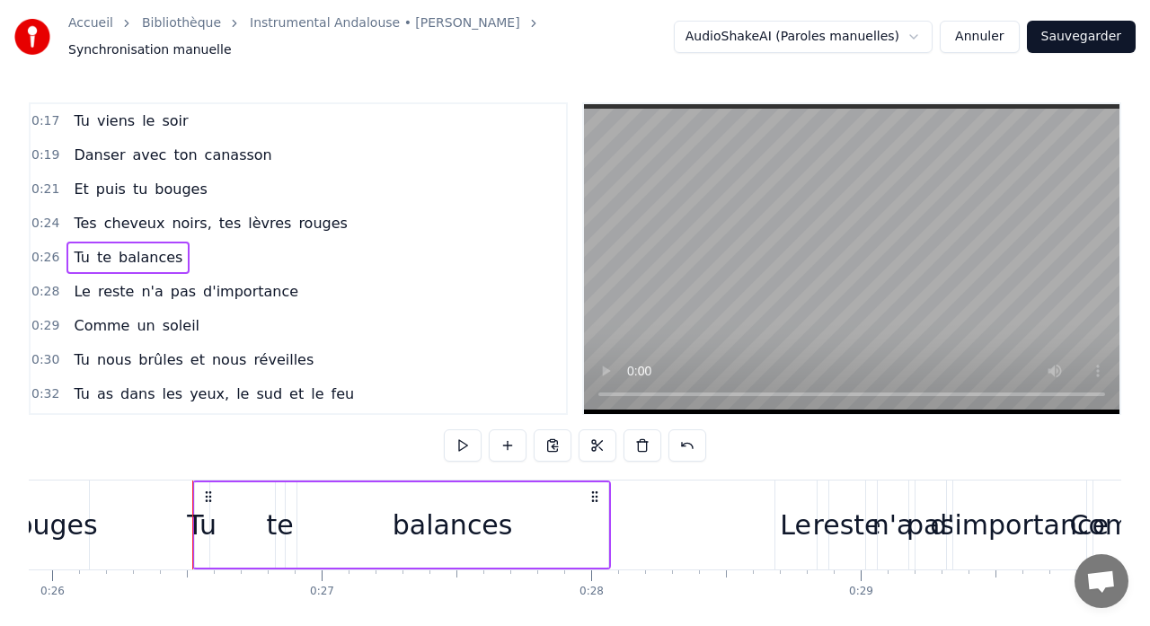
scroll to position [0, 7058]
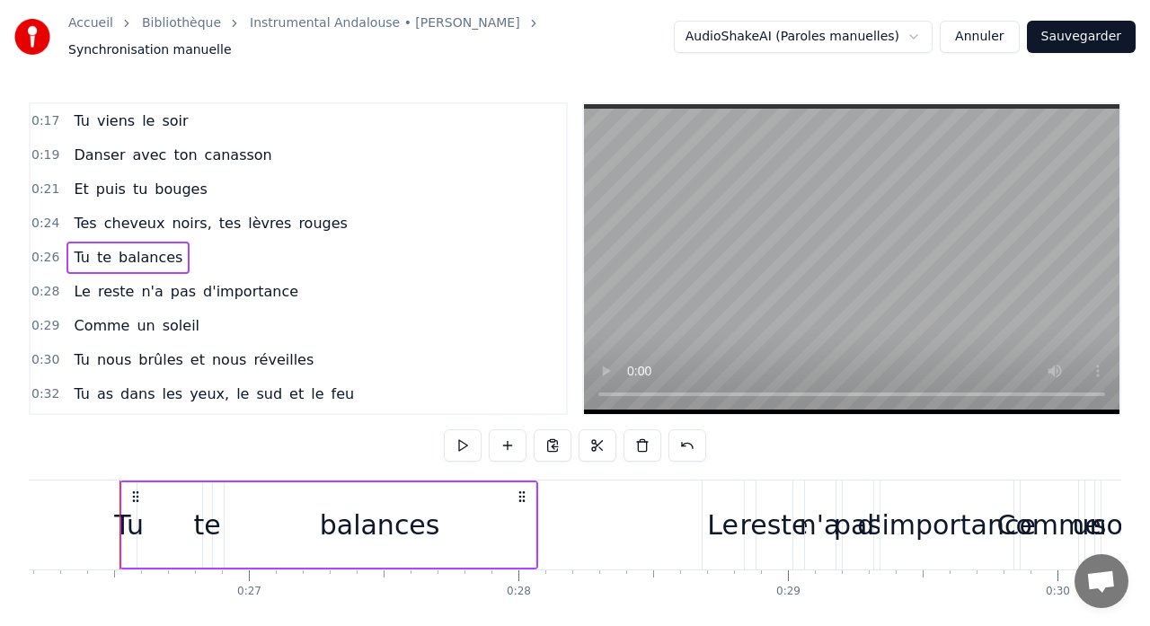
click at [47, 283] on span "0:28" at bounding box center [45, 292] width 28 height 18
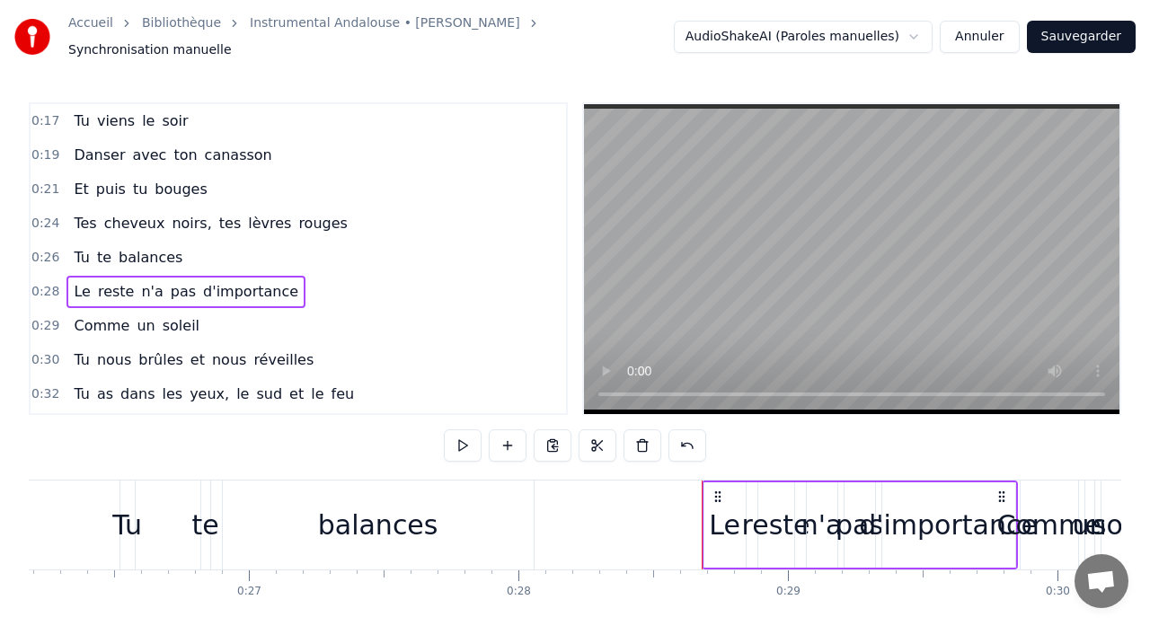
click at [47, 317] on span "0:29" at bounding box center [45, 326] width 28 height 18
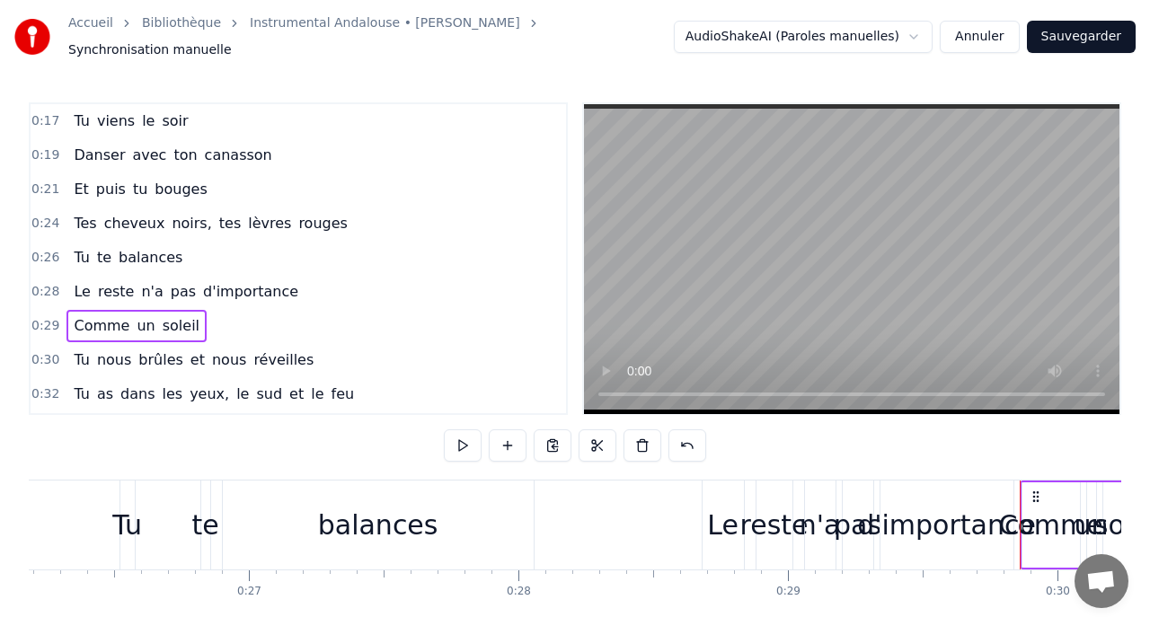
click at [46, 352] on span "0:30" at bounding box center [45, 360] width 28 height 18
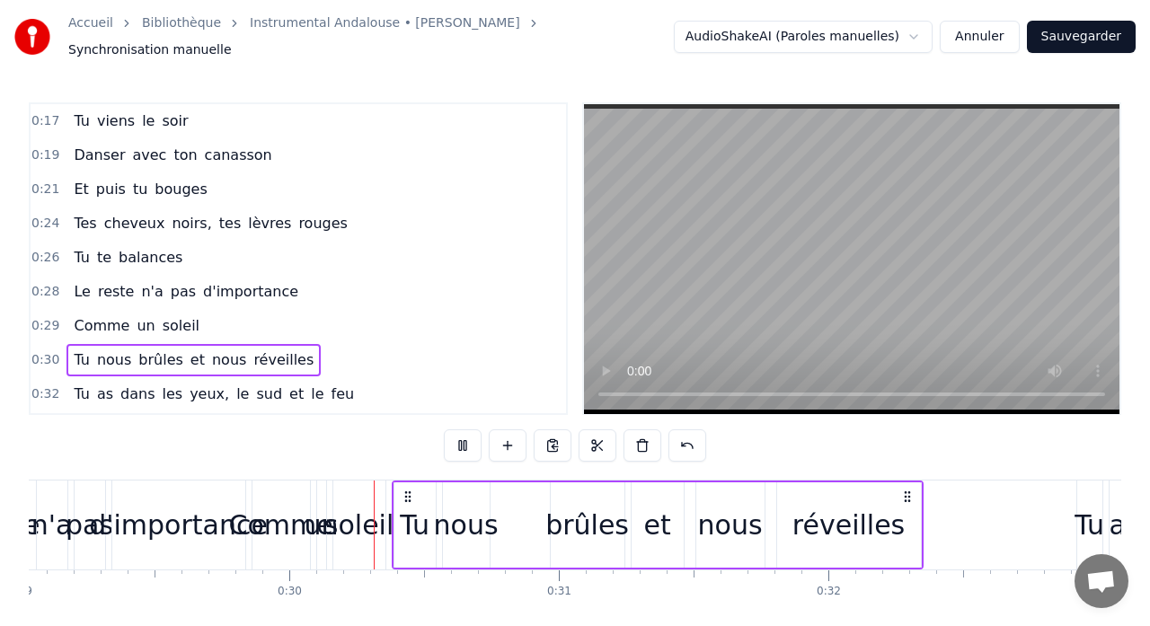
scroll to position [0, 7842]
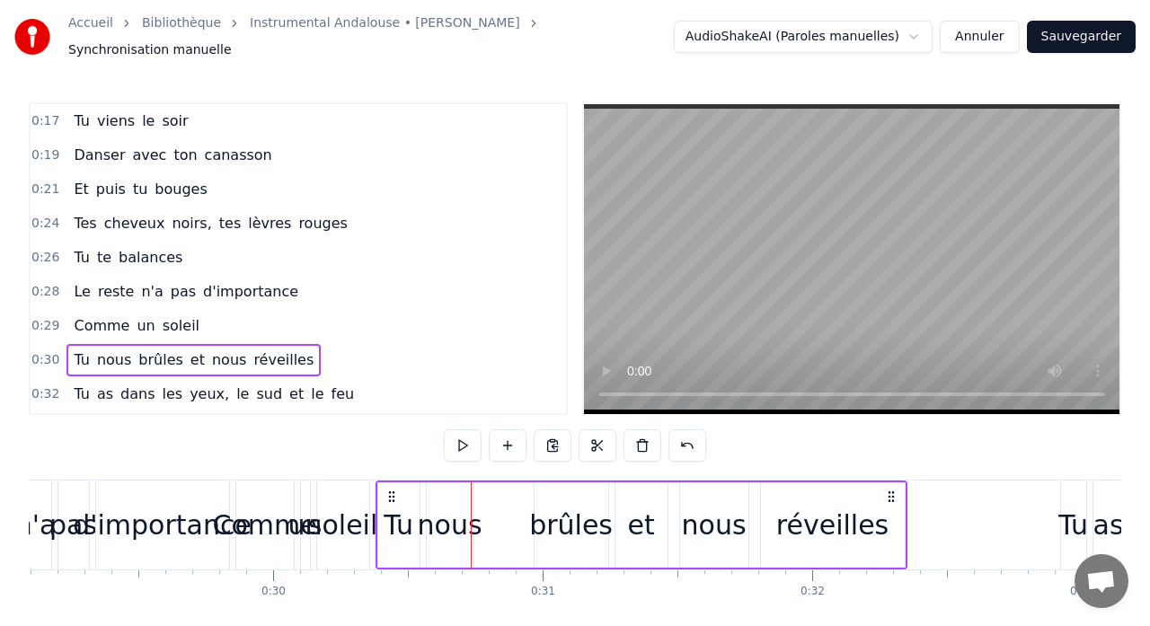
click at [51, 317] on span "0:29" at bounding box center [45, 326] width 28 height 18
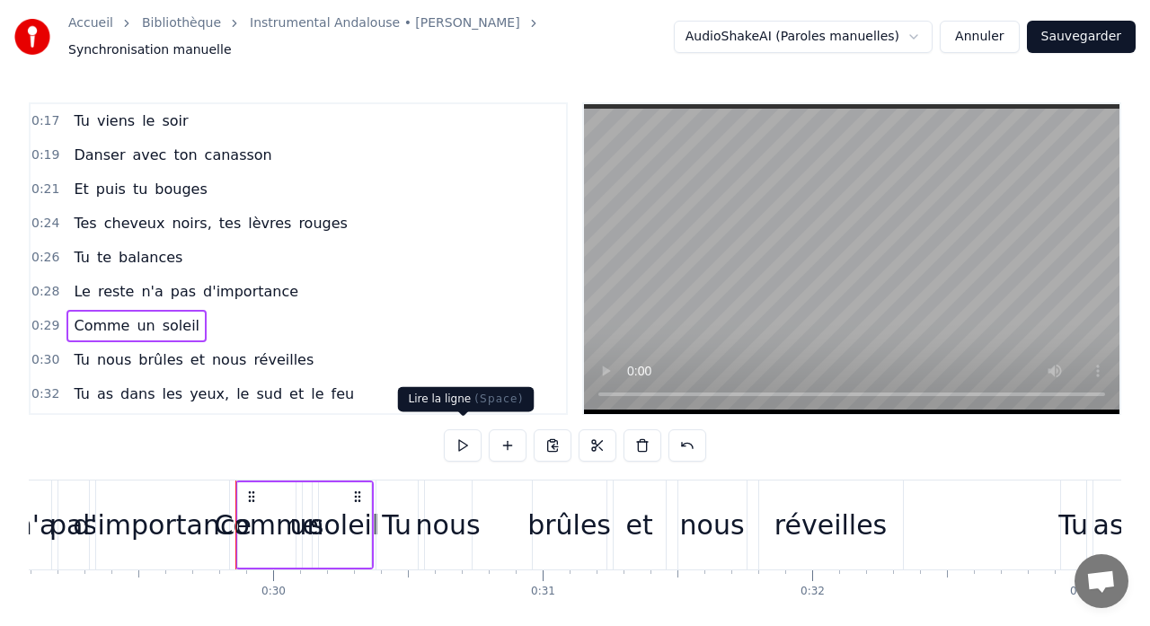
click at [459, 439] on button at bounding box center [463, 445] width 38 height 32
click at [50, 317] on span "0:29" at bounding box center [45, 326] width 28 height 18
click at [237, 481] on div "Comme un soleil" at bounding box center [304, 525] width 138 height 89
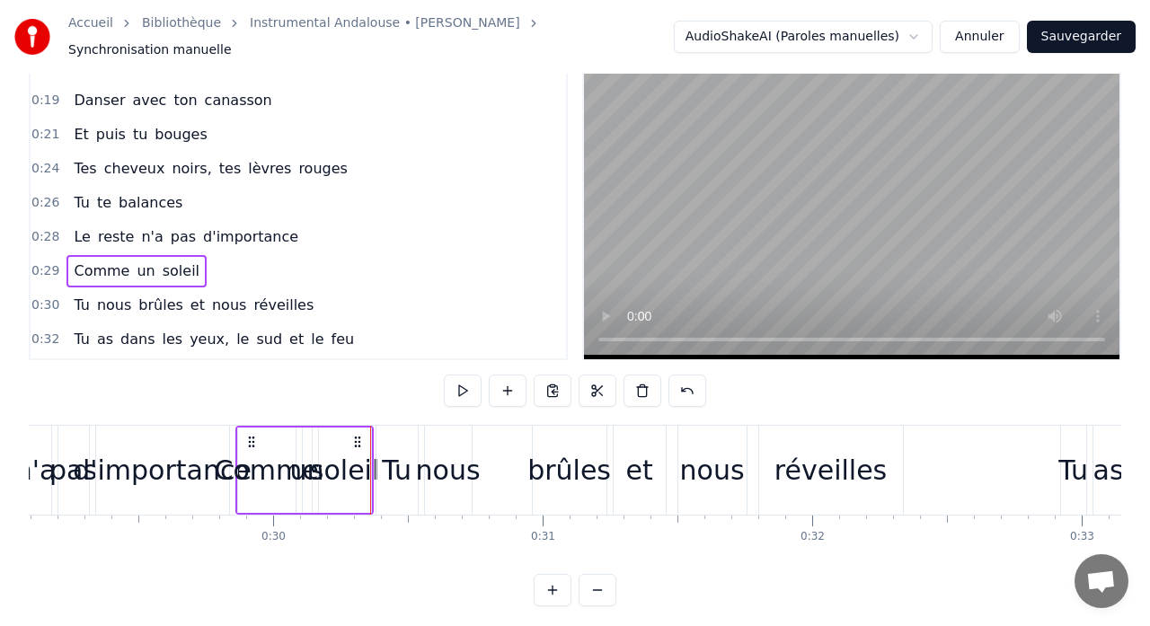
scroll to position [54, 0]
click at [556, 577] on button at bounding box center [553, 591] width 38 height 32
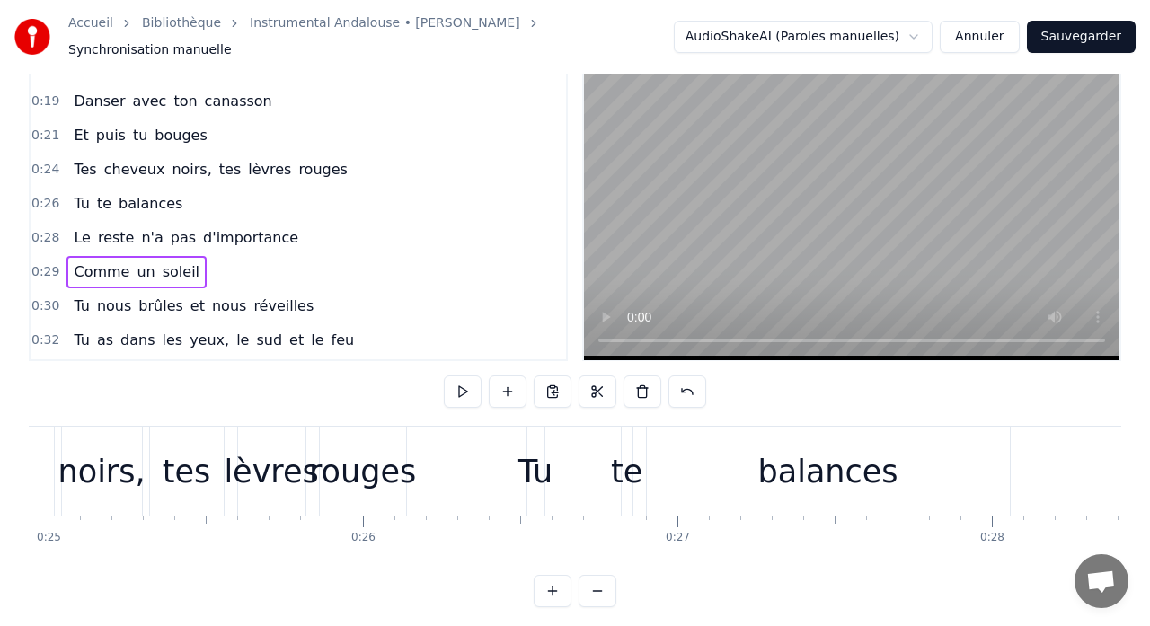
scroll to position [0, 9457]
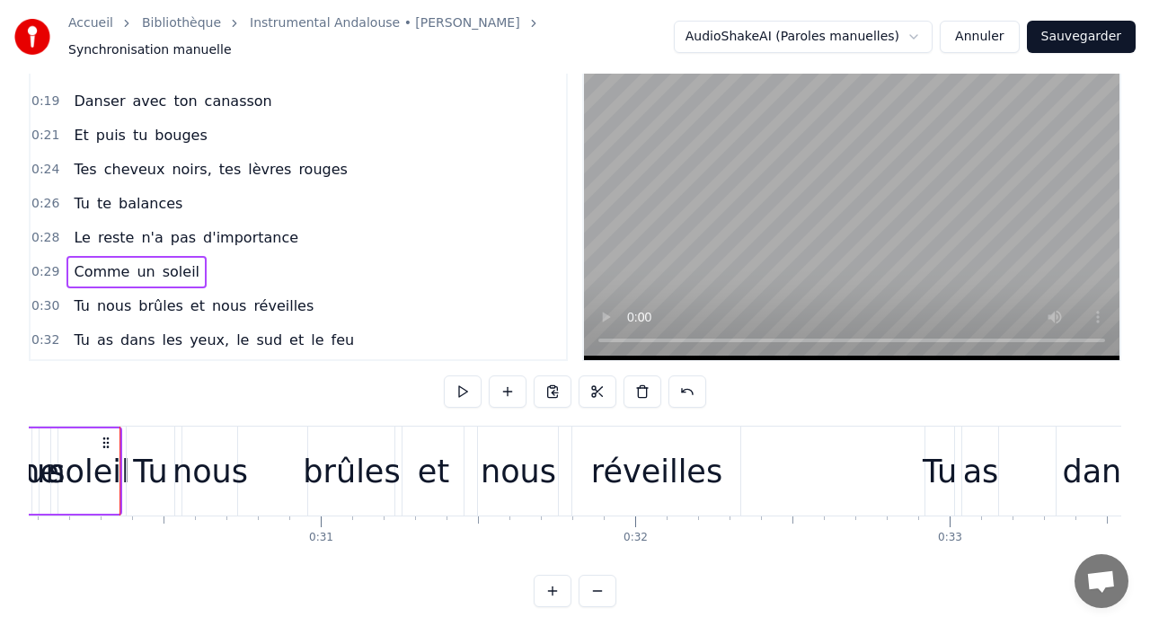
click at [598, 582] on button at bounding box center [598, 591] width 38 height 32
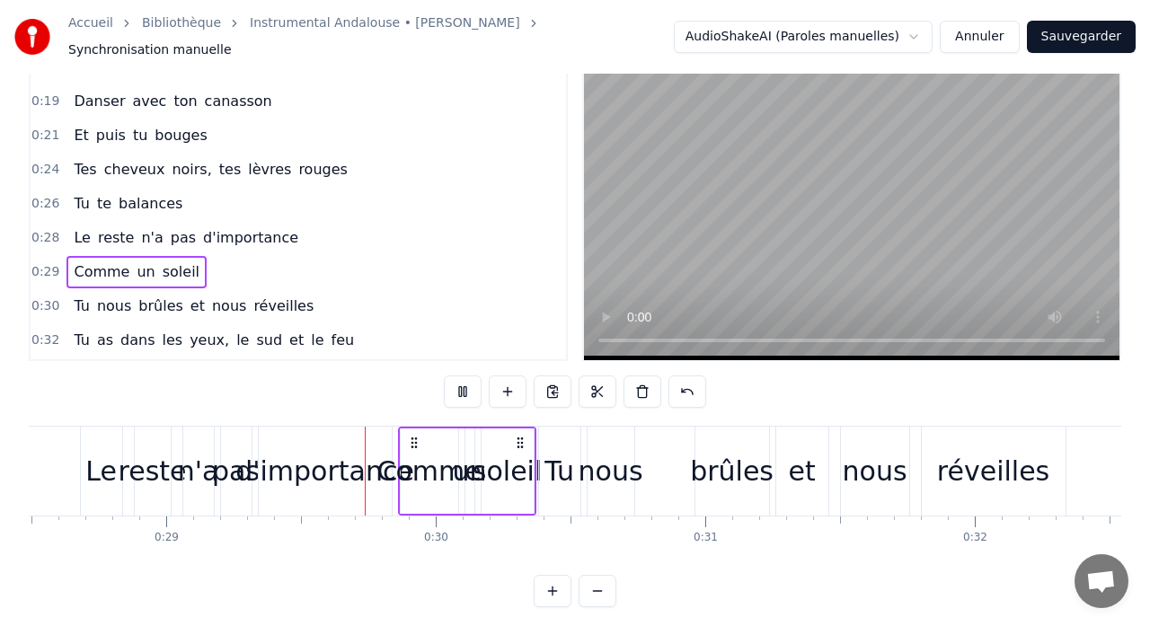
scroll to position [0, 7734]
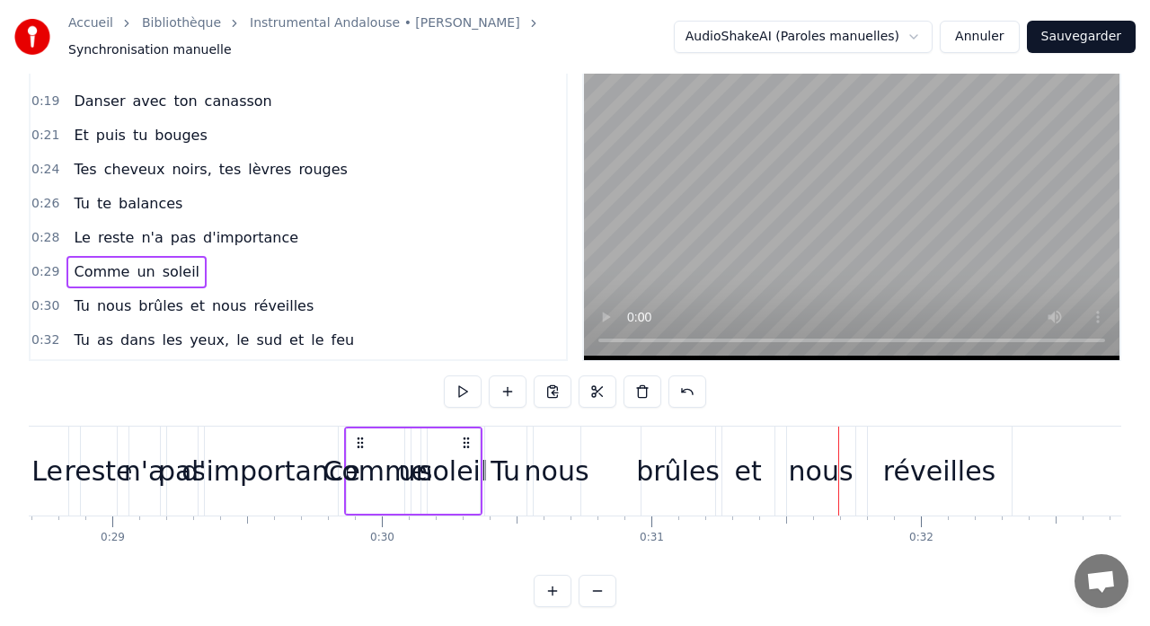
click at [341, 500] on div "Le reste n'a pas d'importance" at bounding box center [184, 471] width 316 height 89
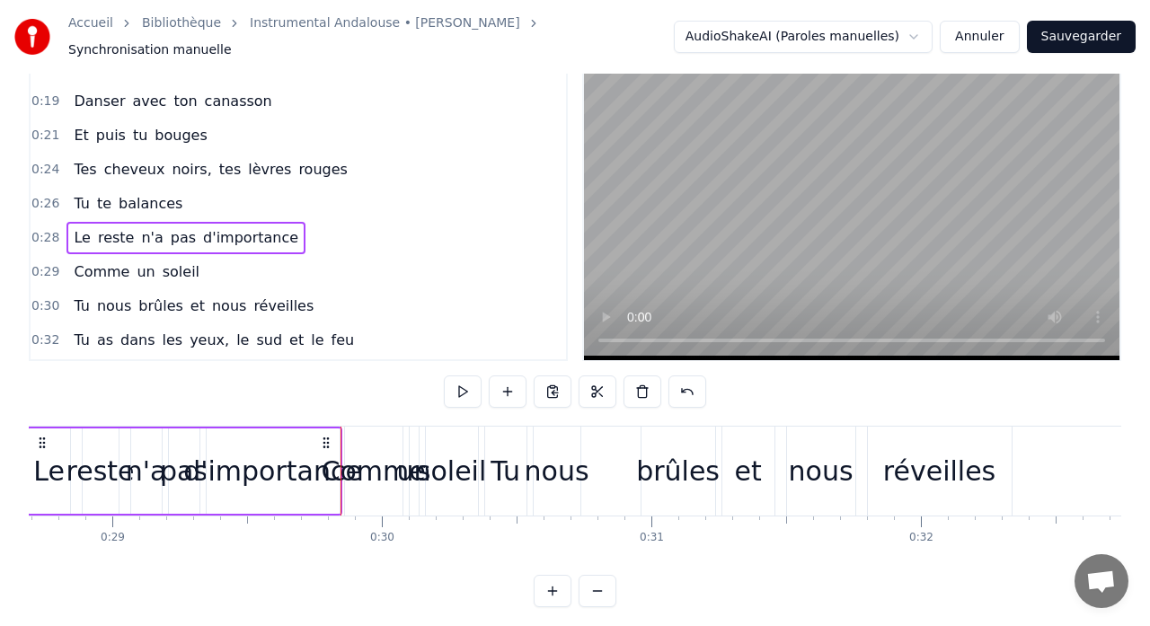
click at [150, 264] on div "Comme un soleil" at bounding box center [136, 272] width 140 height 32
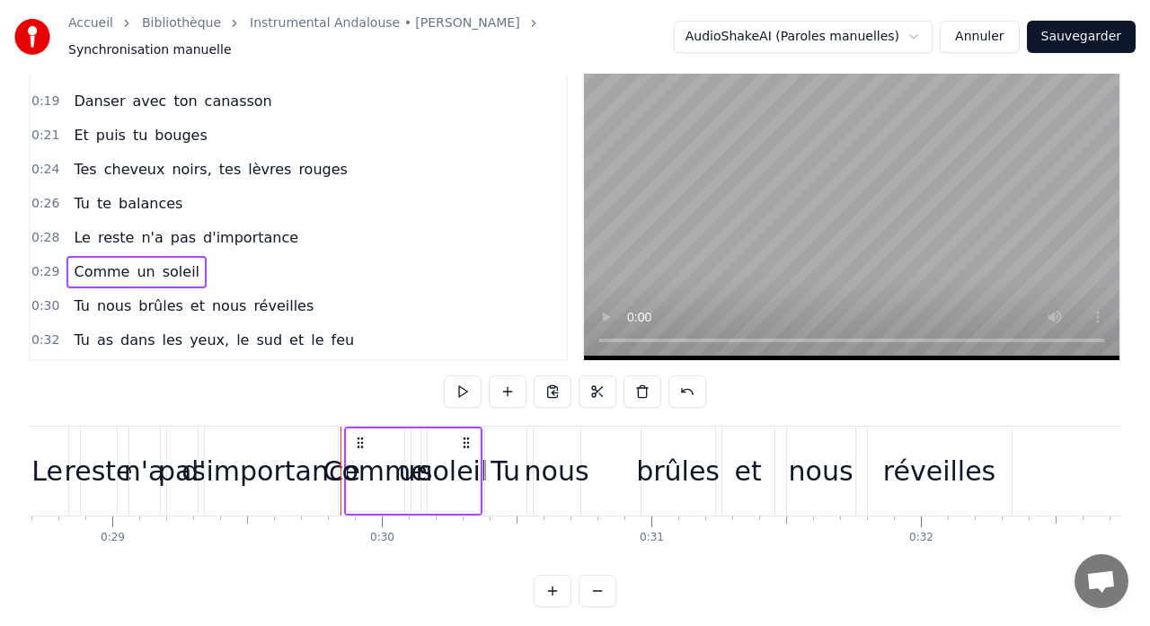
click at [39, 263] on span "0:29" at bounding box center [45, 272] width 28 height 18
click at [984, 32] on button "Annuler" at bounding box center [979, 37] width 79 height 32
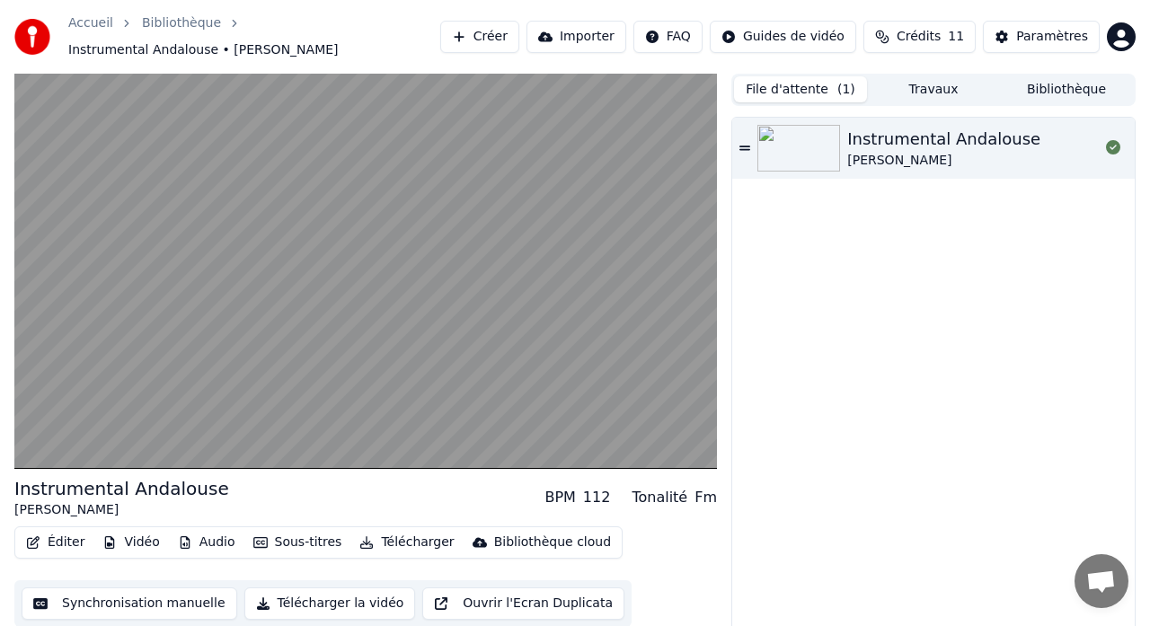
click at [809, 90] on button "File d'attente ( 1 )" at bounding box center [800, 89] width 133 height 26
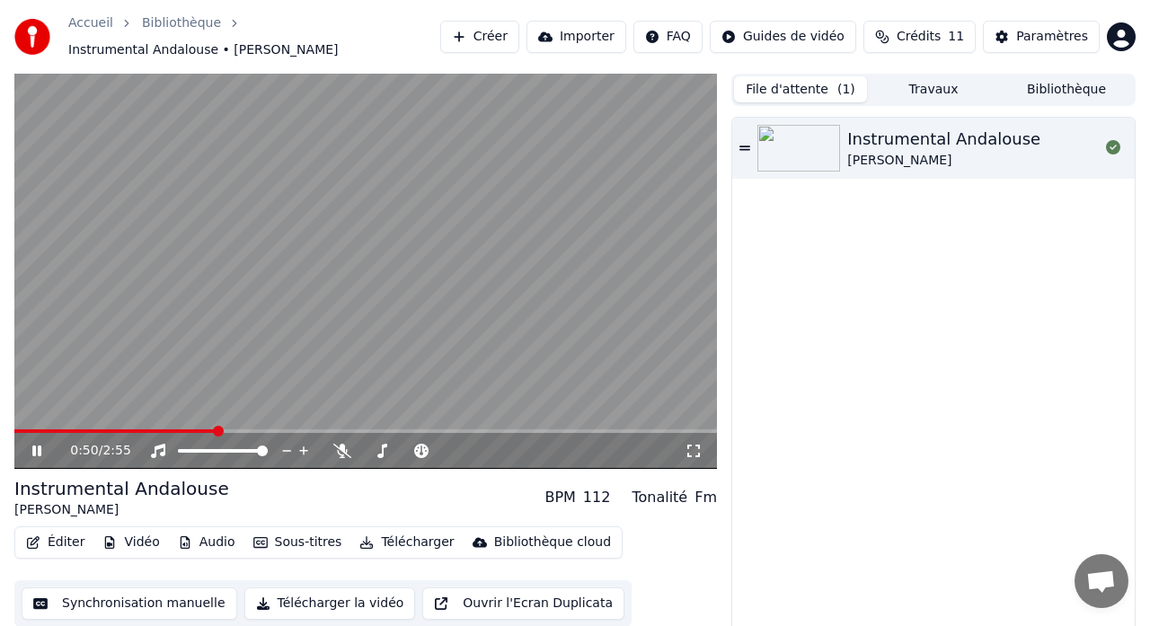
click at [506, 35] on button "Créer" at bounding box center [479, 37] width 79 height 32
click at [492, 39] on button "Créer" at bounding box center [479, 37] width 79 height 32
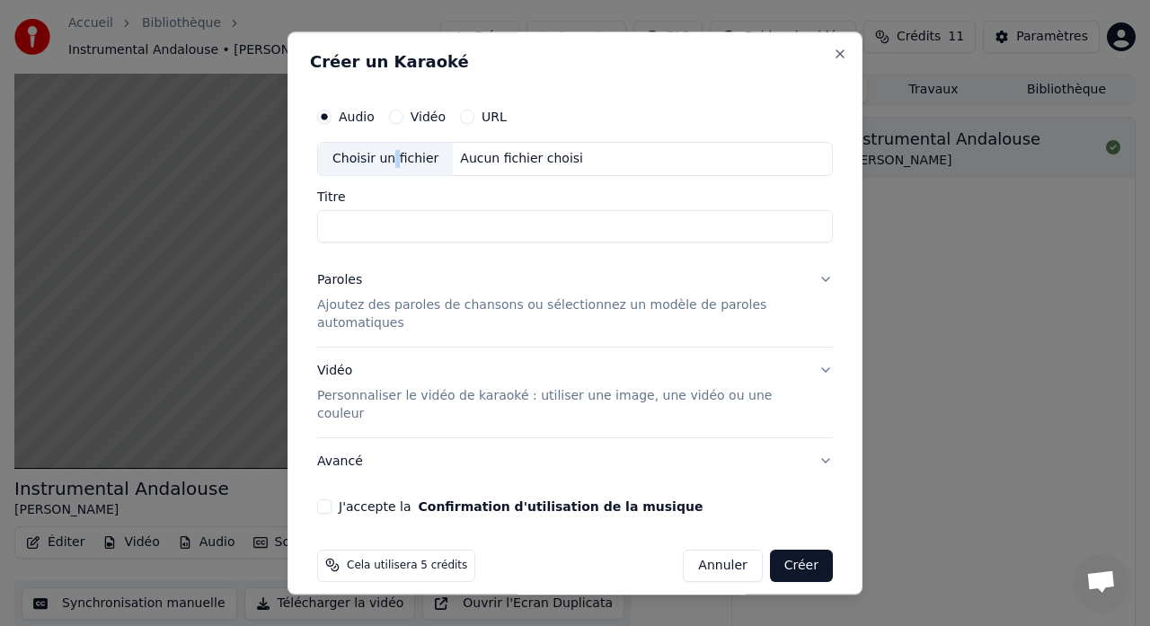
click at [392, 159] on div "Choisir un fichier" at bounding box center [385, 159] width 135 height 32
type input "**********"
click at [790, 305] on p "Ajoutez des paroles de chansons ou sélectionnez un modèle de paroles automatiqu…" at bounding box center [560, 315] width 487 height 36
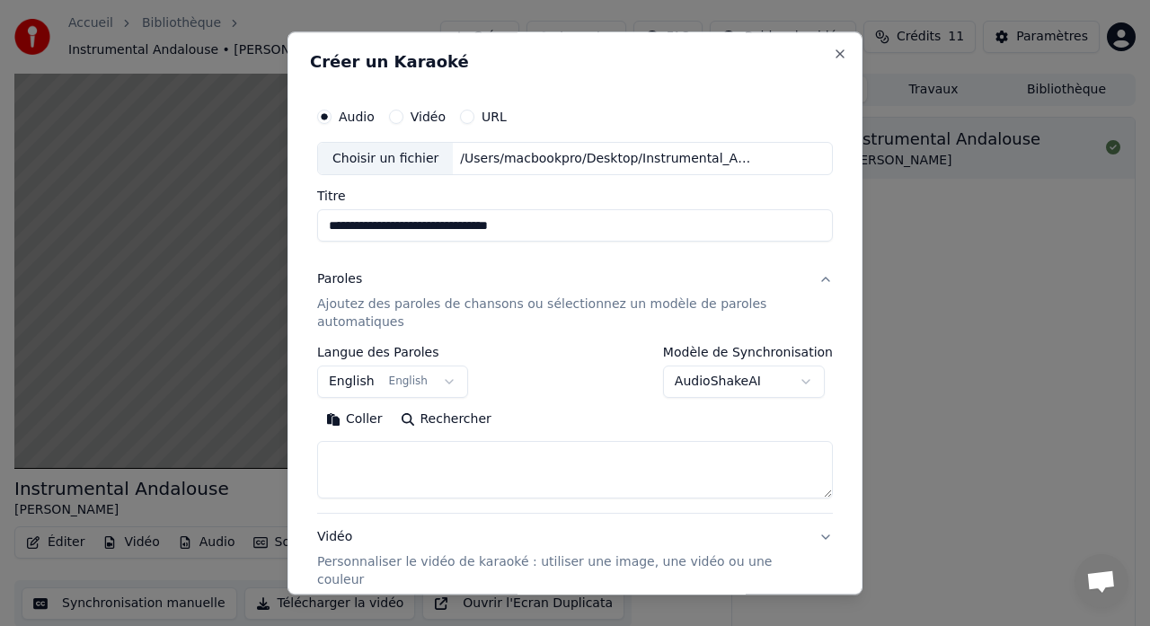
click at [359, 455] on textarea at bounding box center [575, 471] width 516 height 58
paste textarea "**********"
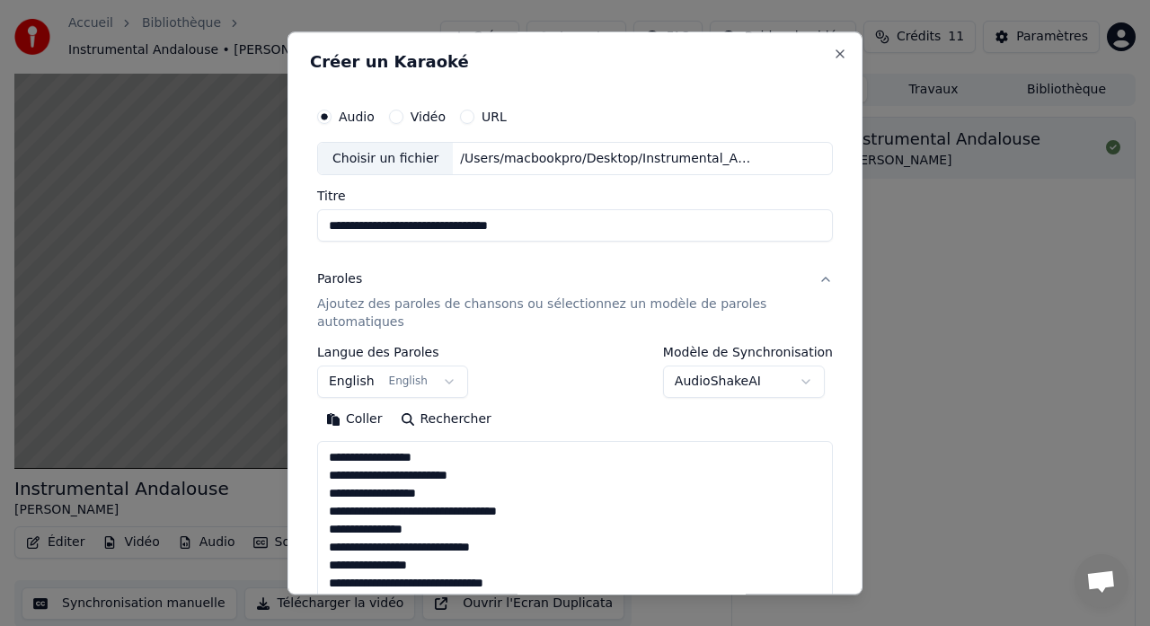
scroll to position [615, 0]
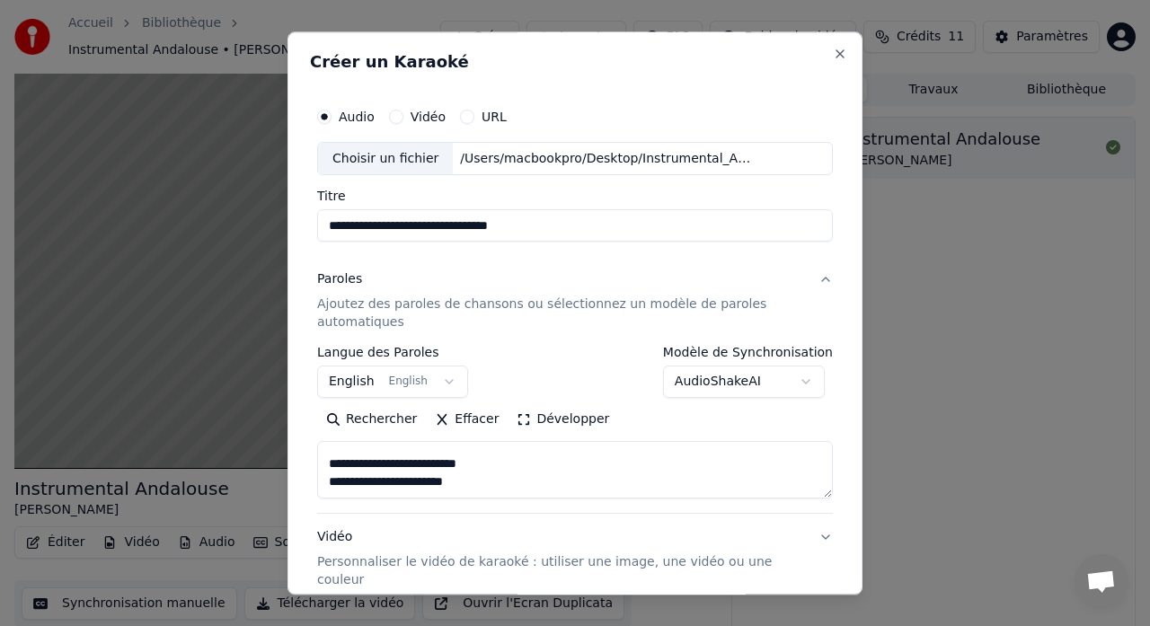
paste textarea "**********"
type textarea "**********"
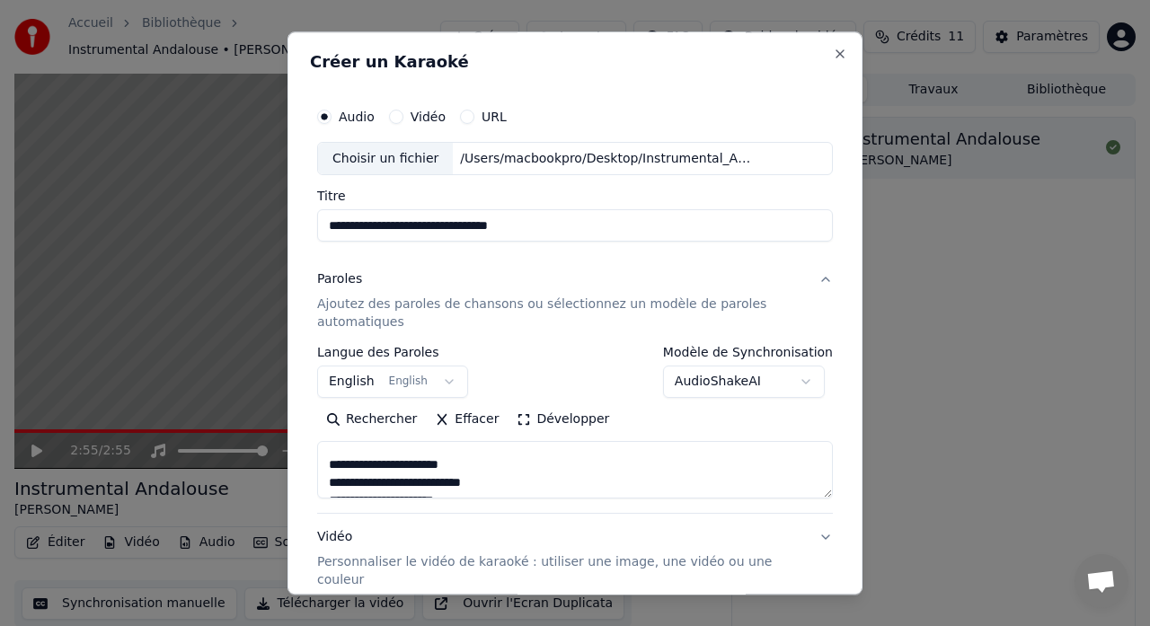
scroll to position [964, 0]
click at [439, 377] on body "**********" at bounding box center [575, 313] width 1150 height 626
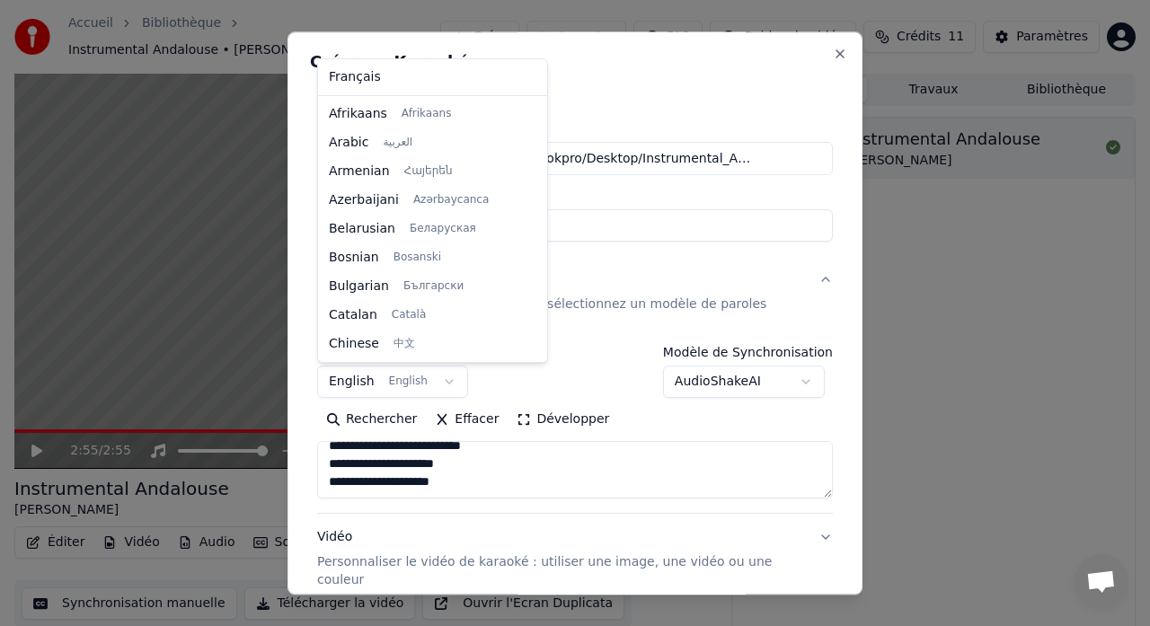
scroll to position [144, 0]
select select "**"
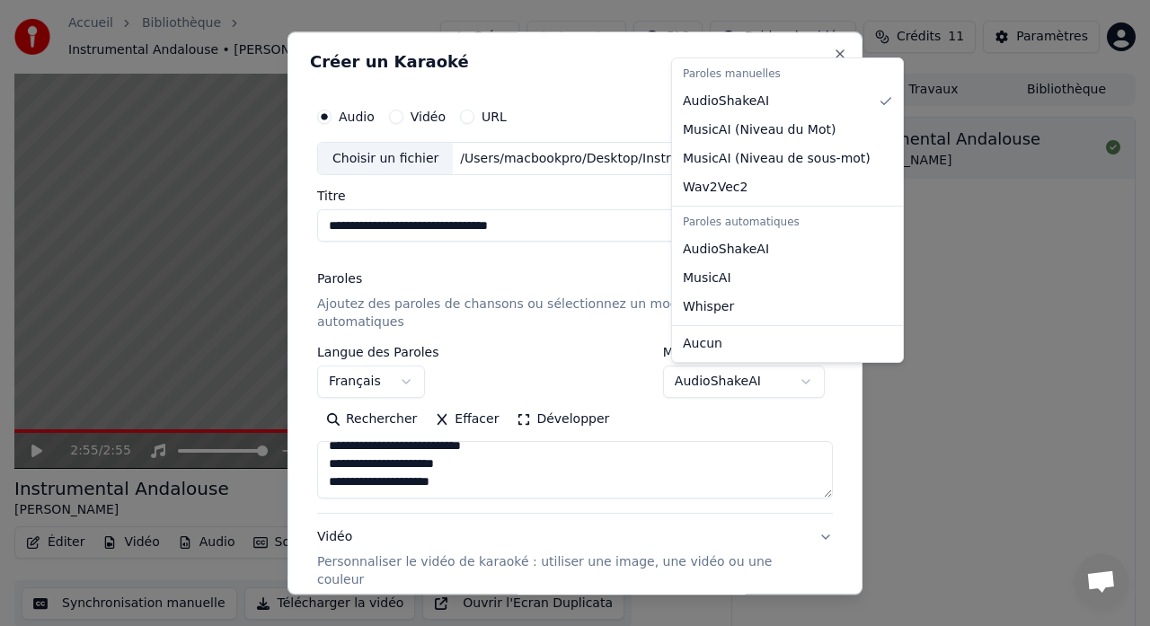
click at [819, 381] on body "**********" at bounding box center [575, 313] width 1150 height 626
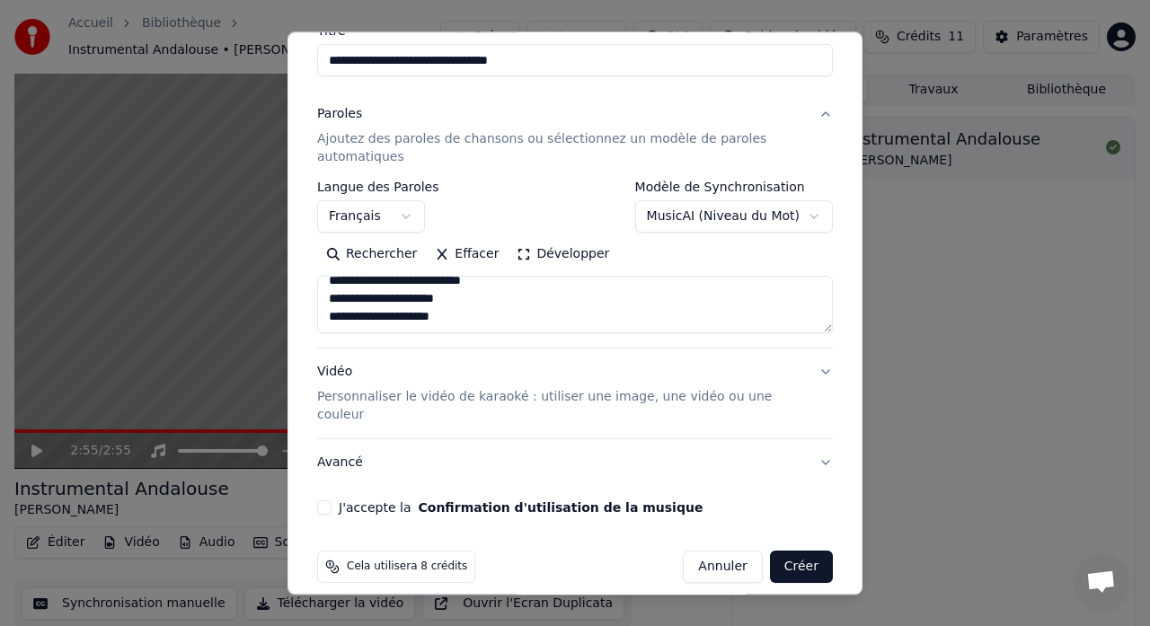
scroll to position [164, 0]
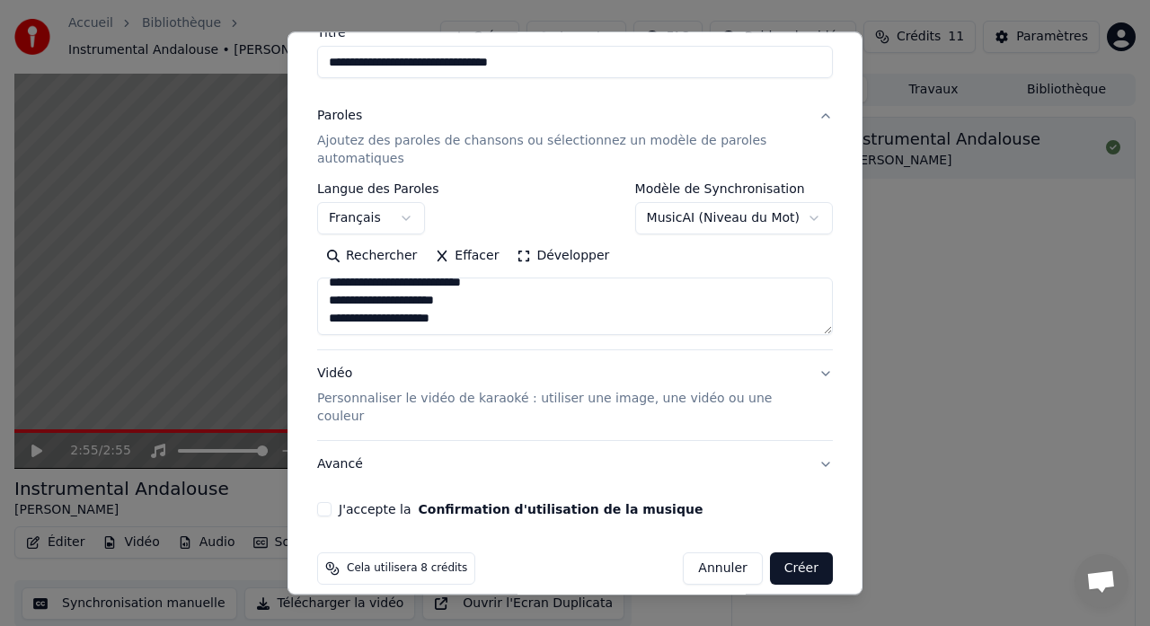
click at [327, 503] on button "J'accepte la Confirmation d'utilisation de la musique" at bounding box center [324, 510] width 14 height 14
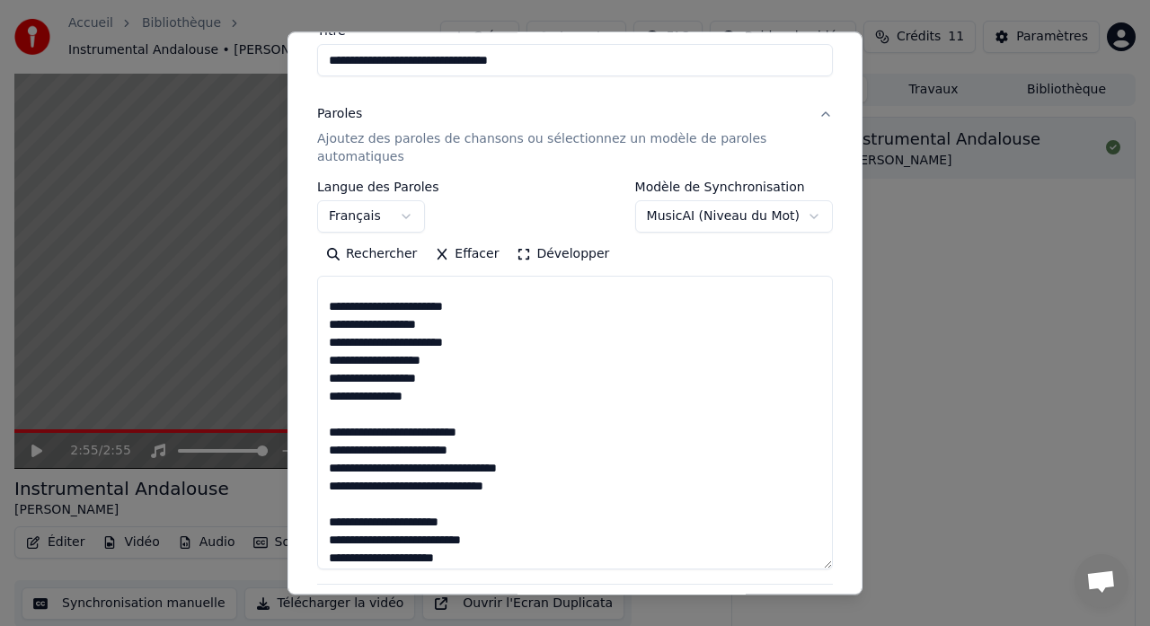
scroll to position [701, 0]
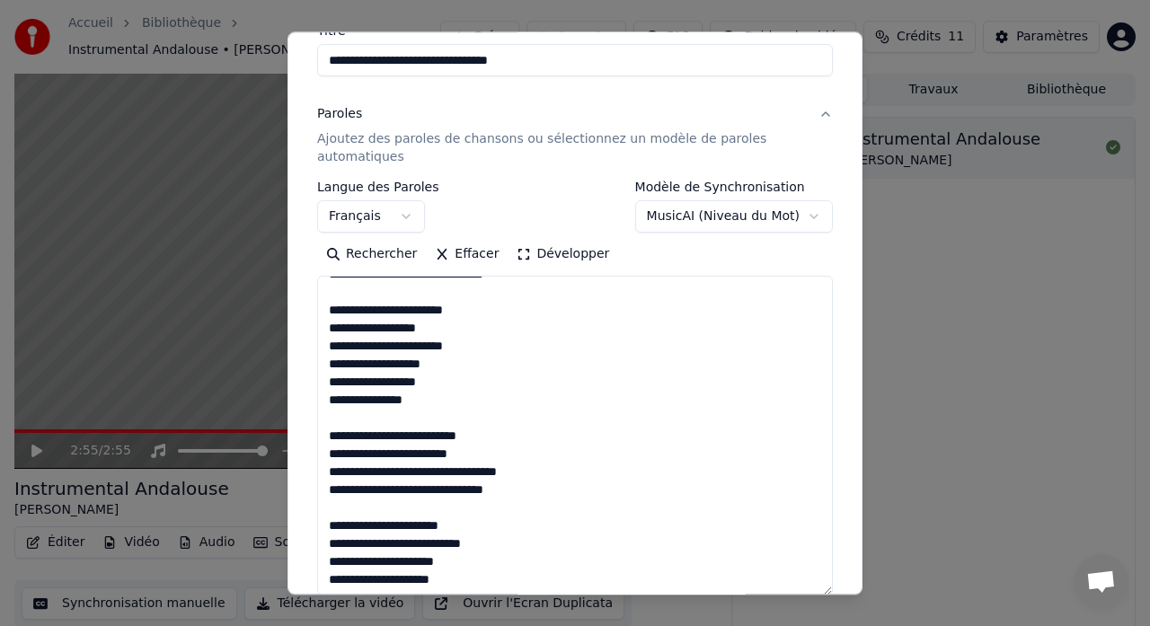
drag, startPoint x: 829, startPoint y: 332, endPoint x: 784, endPoint y: 591, distance: 263.7
click at [784, 591] on textarea at bounding box center [575, 437] width 516 height 320
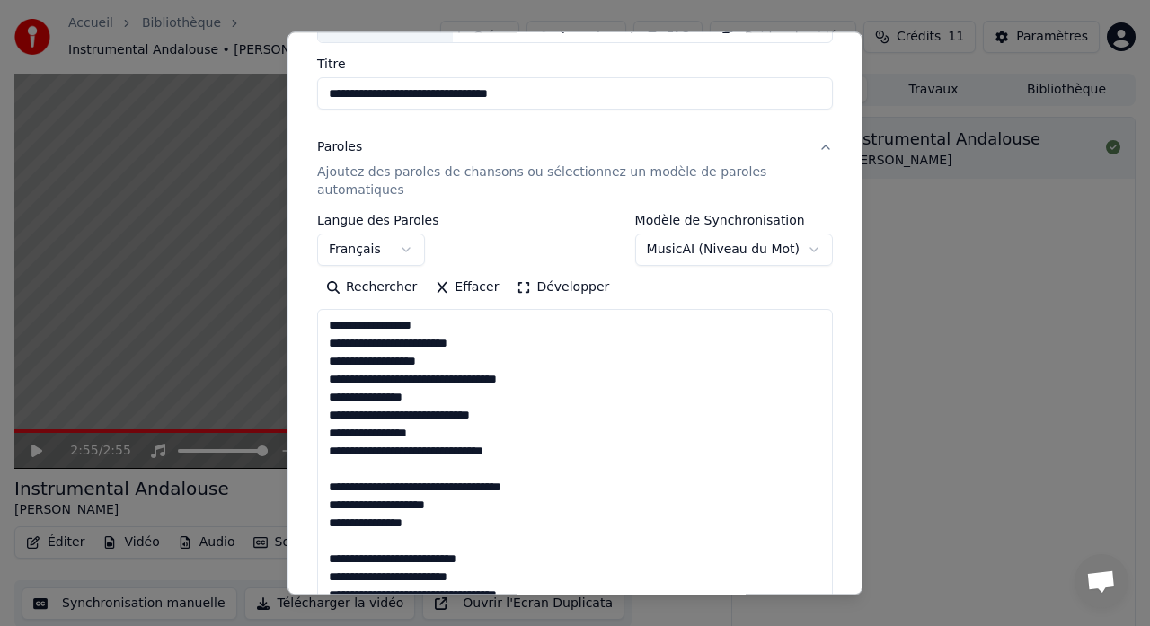
scroll to position [127, 0]
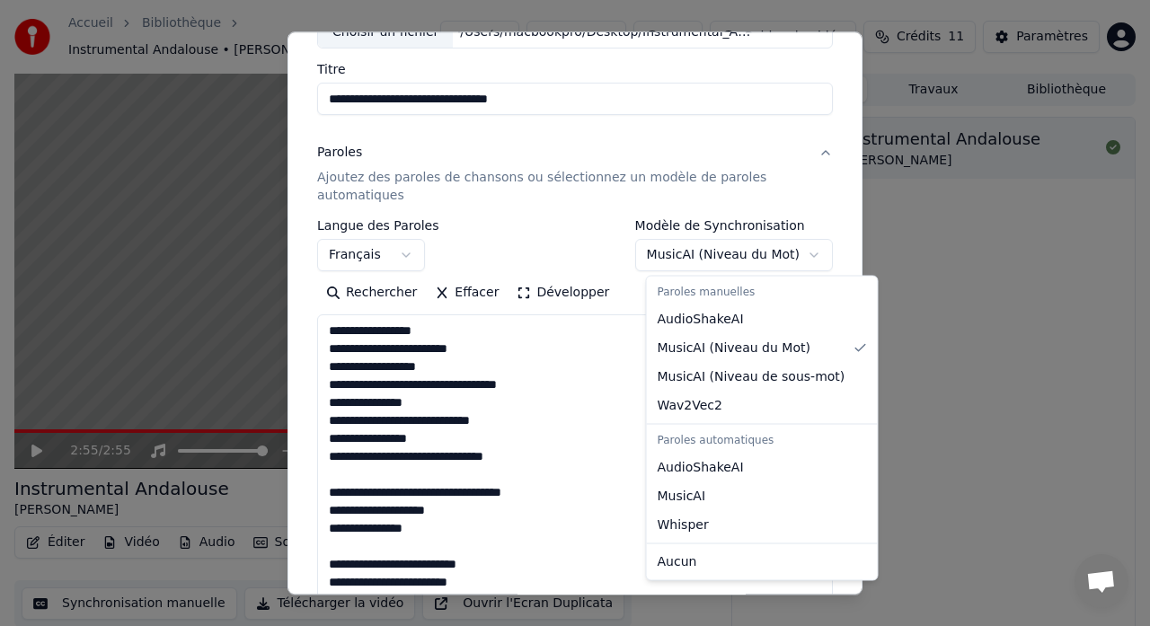
click at [815, 255] on body "**********" at bounding box center [575, 313] width 1150 height 626
click at [728, 296] on div "Paroles manuelles" at bounding box center [763, 292] width 224 height 25
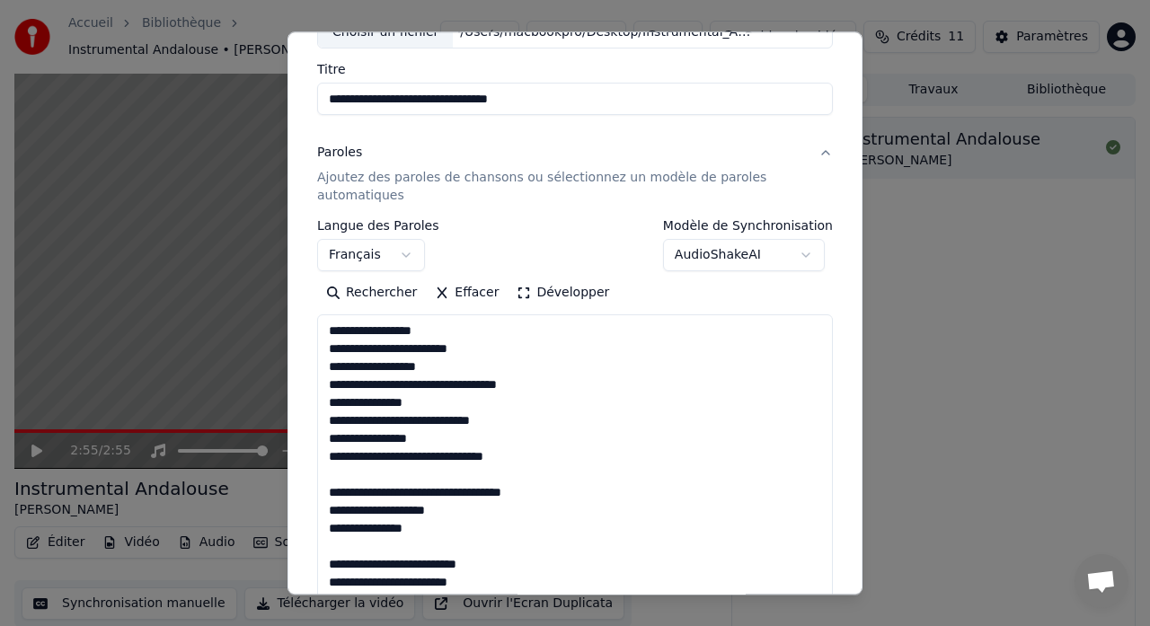
click at [818, 256] on body "**********" at bounding box center [575, 313] width 1150 height 626
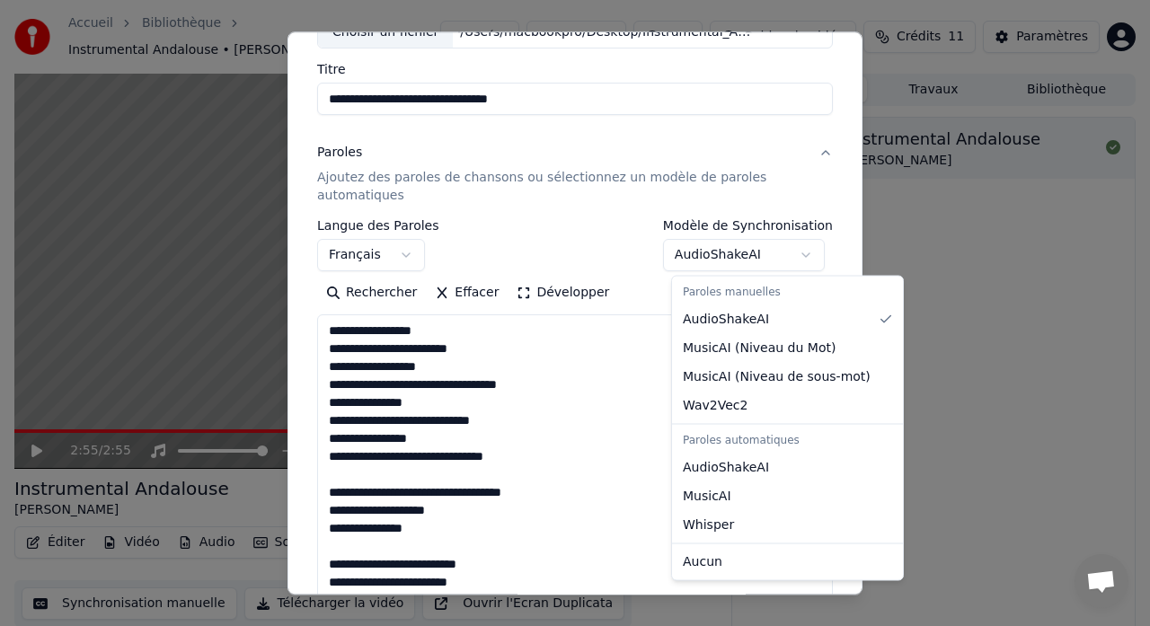
select select "**********"
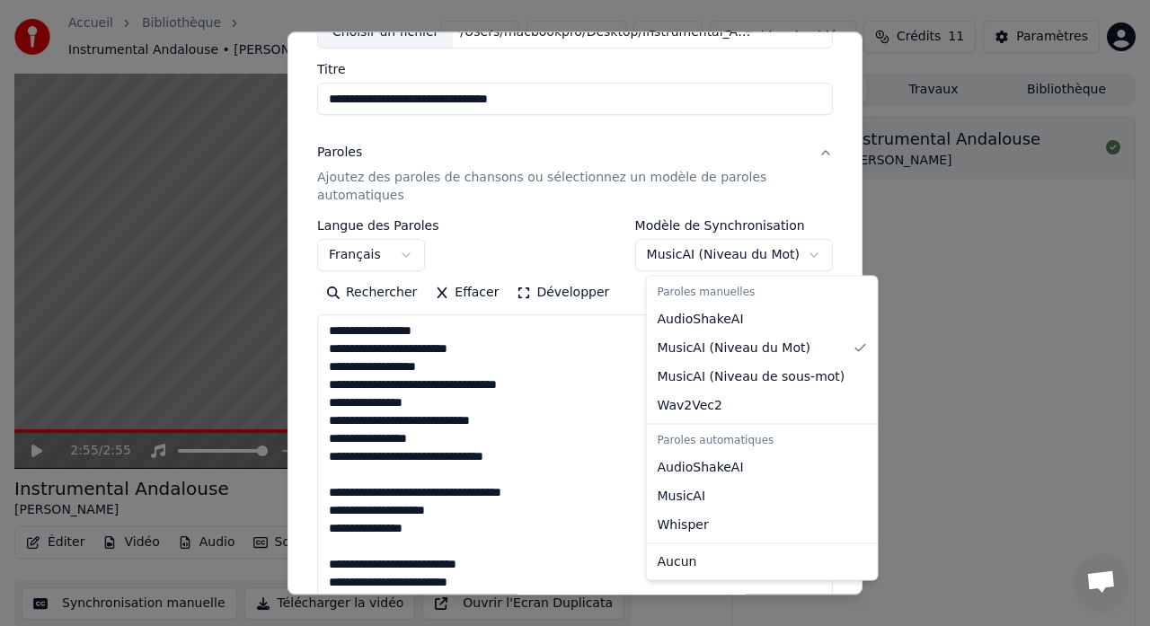
click at [818, 254] on body "**********" at bounding box center [575, 313] width 1150 height 626
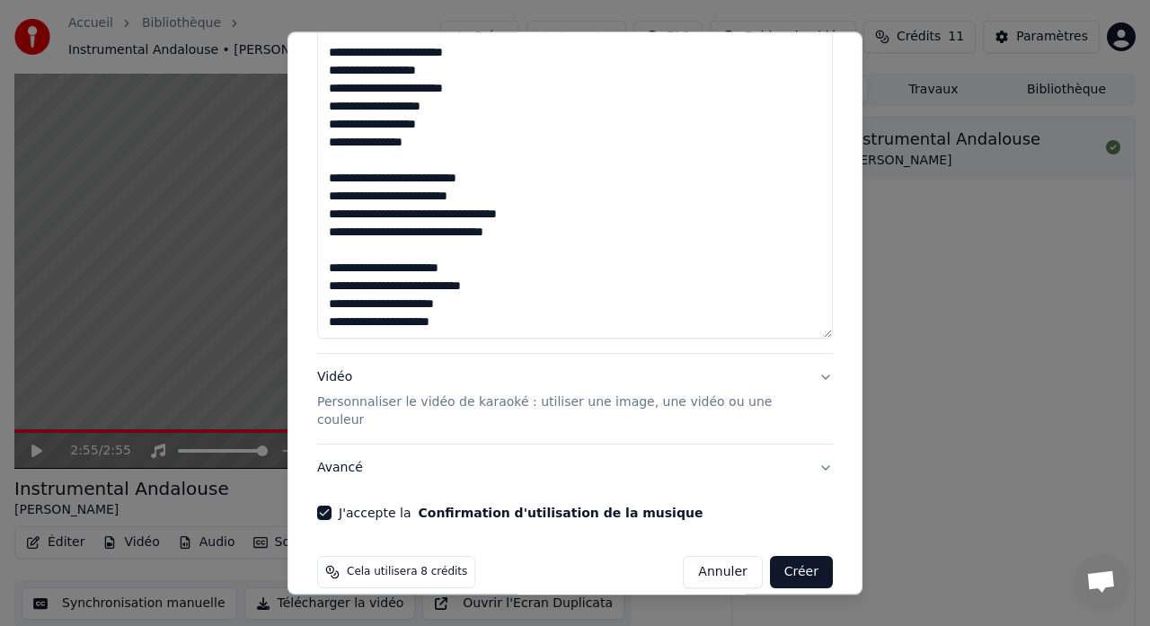
scroll to position [425, 0]
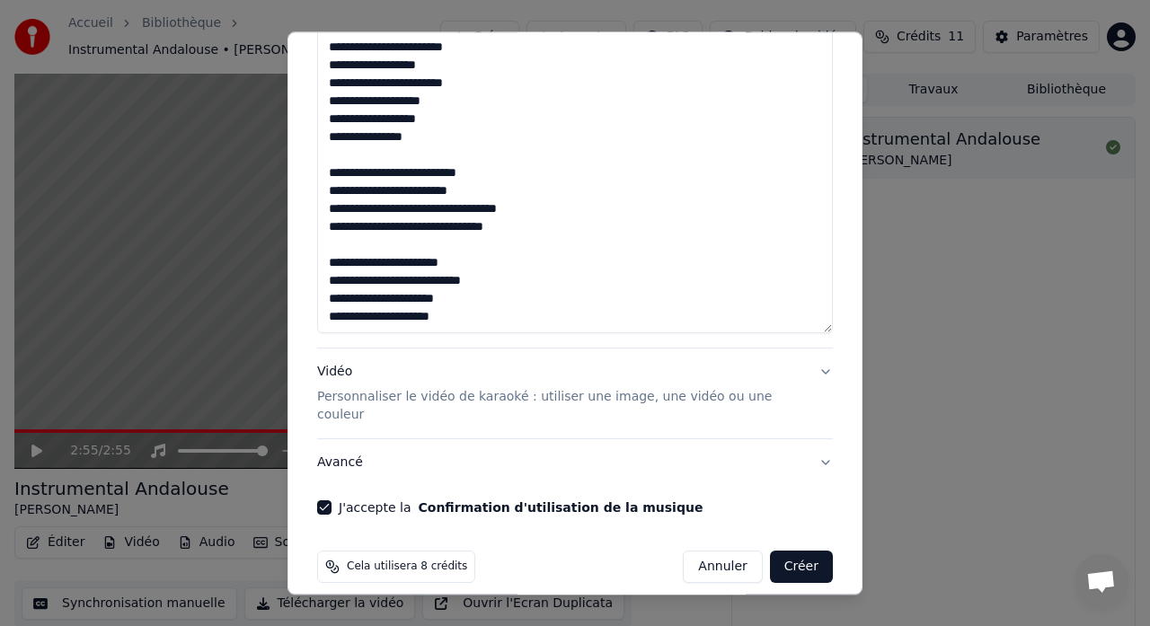
click at [771, 399] on p "Personnaliser le vidéo de karaoké : utiliser une image, une vidéo ou une couleur" at bounding box center [560, 407] width 487 height 36
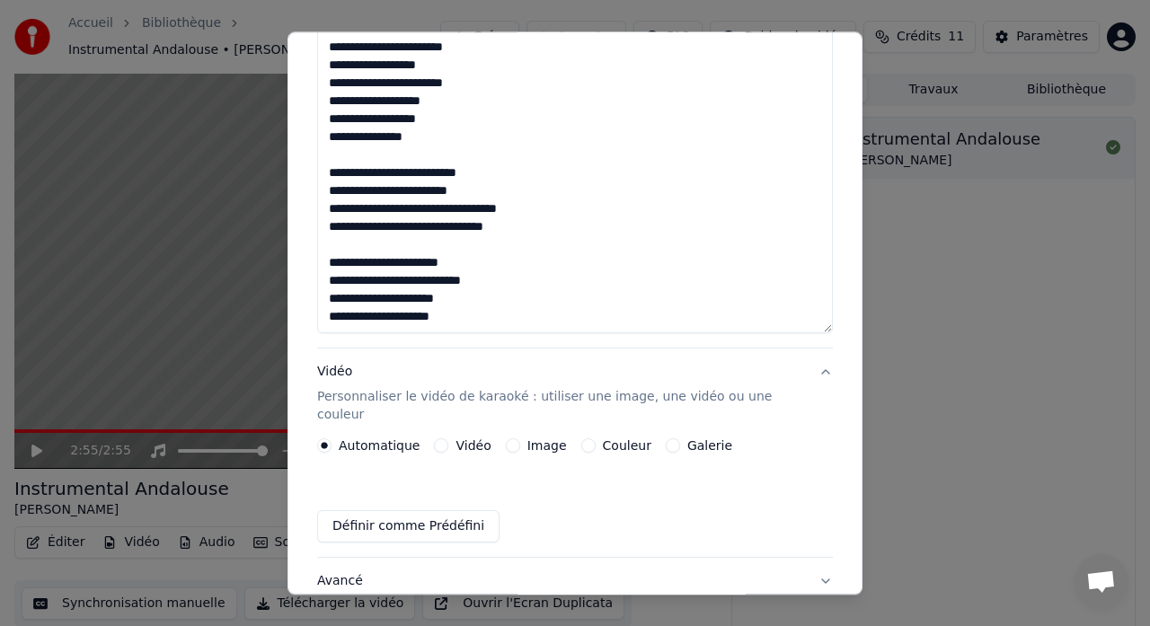
scroll to position [117, 0]
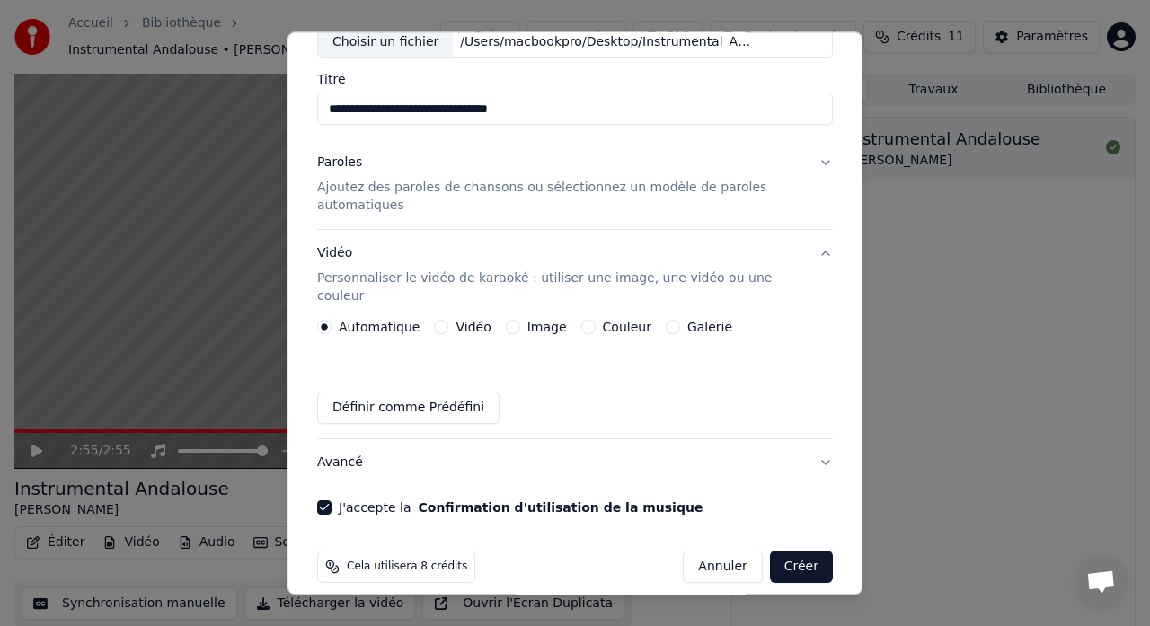
click at [584, 321] on button "Couleur" at bounding box center [588, 328] width 14 height 14
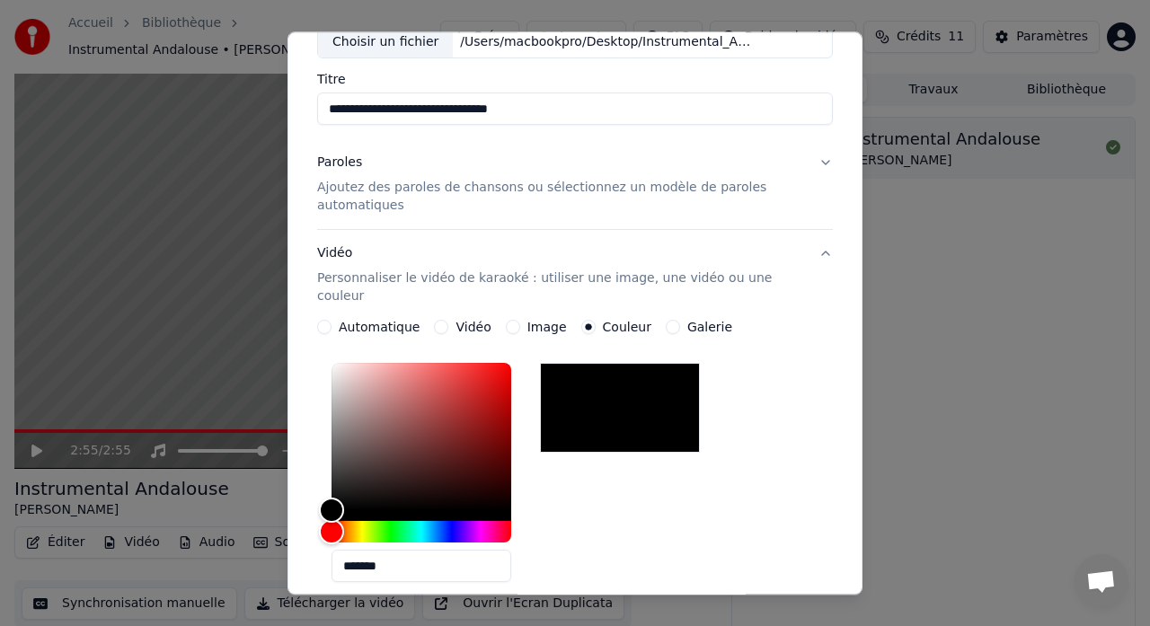
click at [668, 321] on button "Galerie" at bounding box center [673, 328] width 14 height 14
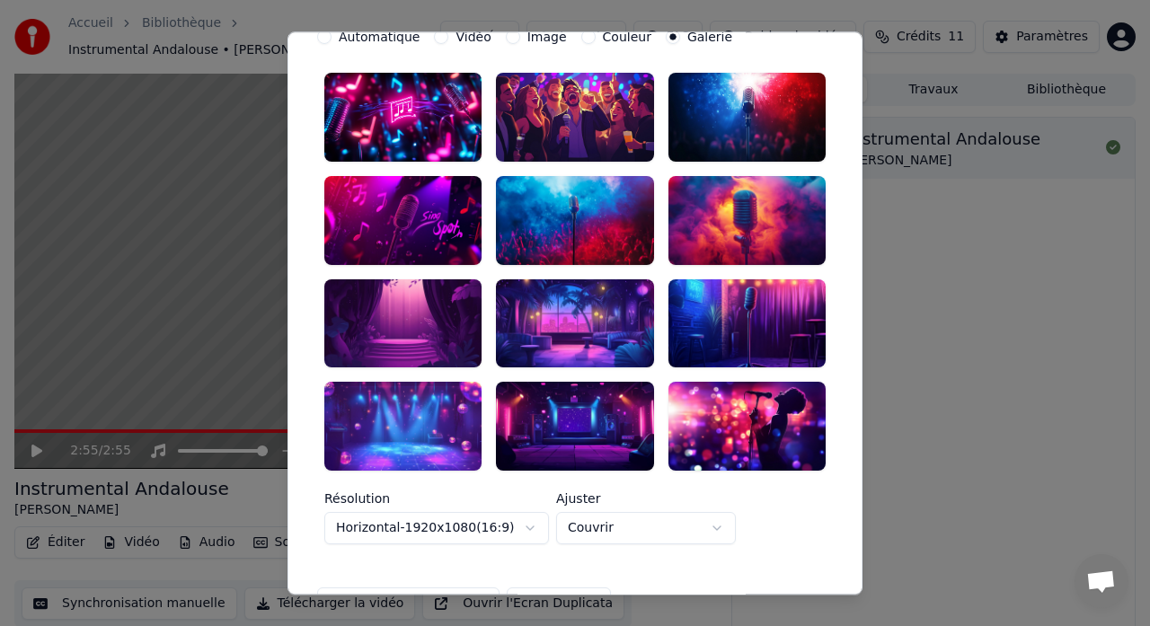
scroll to position [409, 0]
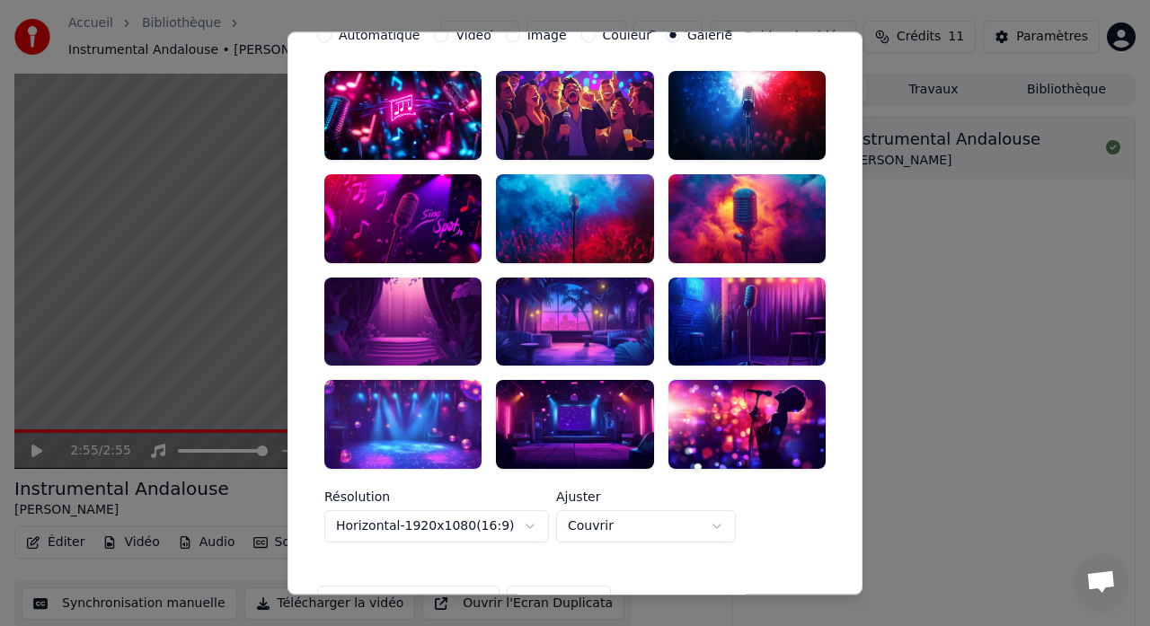
click at [589, 419] on div at bounding box center [574, 425] width 157 height 89
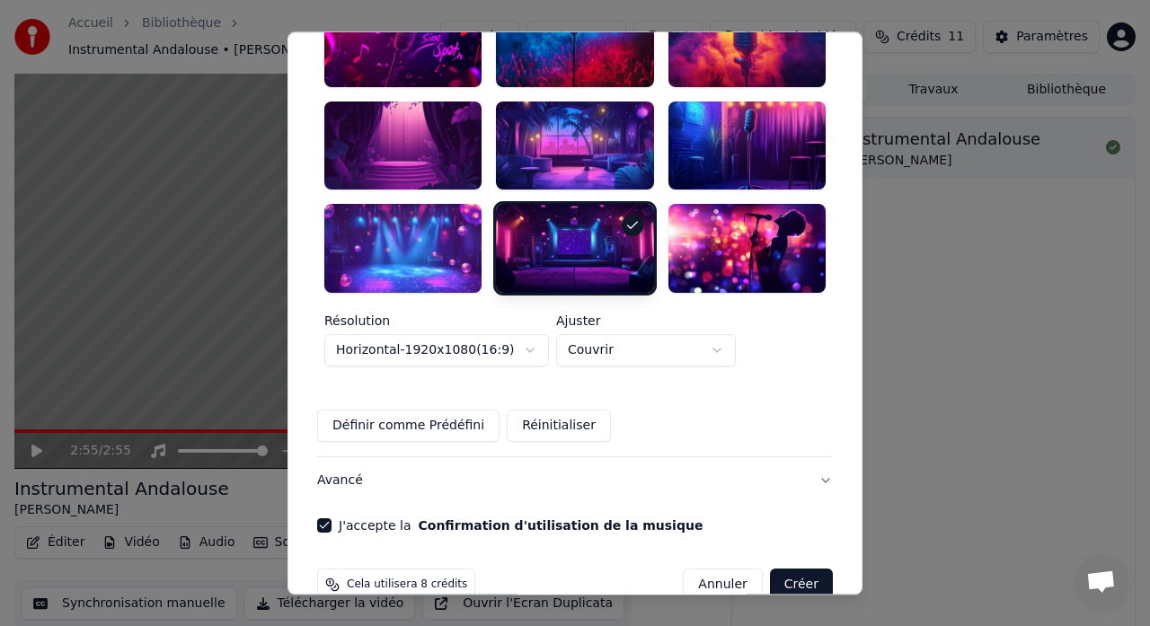
scroll to position [603, 0]
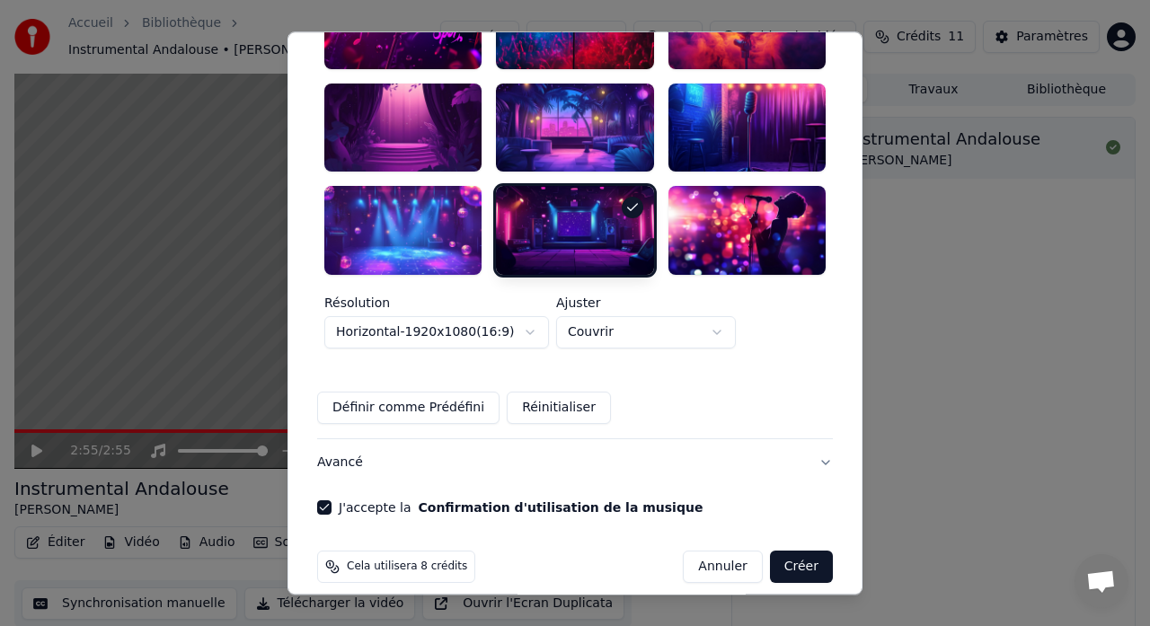
click at [800, 551] on button "Créer" at bounding box center [801, 567] width 63 height 32
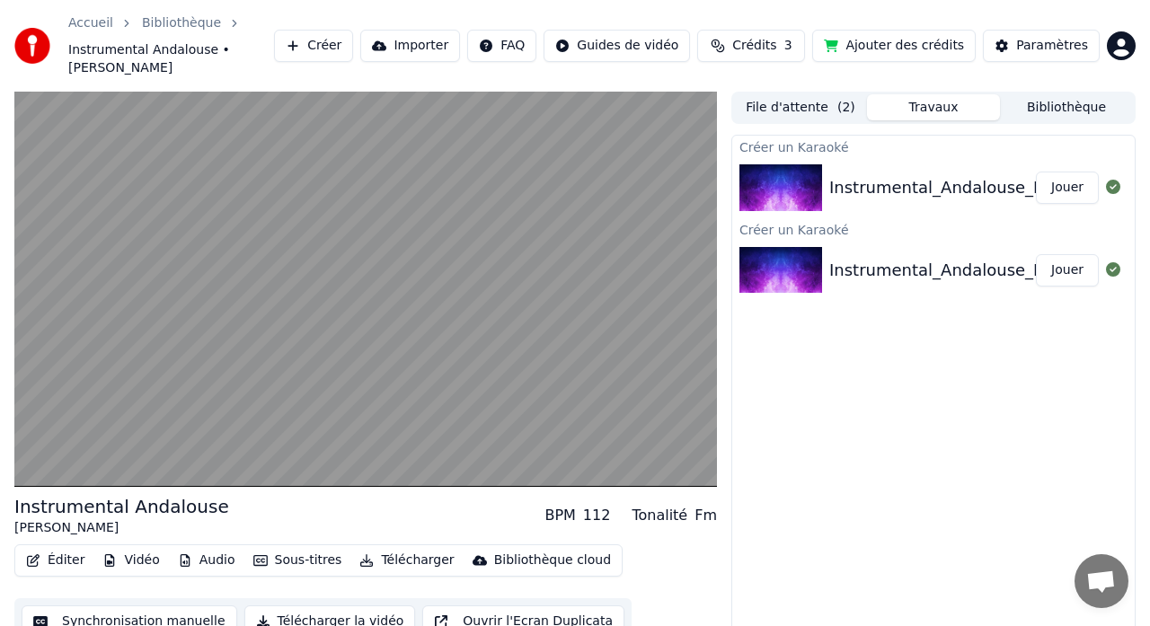
click at [795, 247] on img at bounding box center [780, 270] width 83 height 47
click at [969, 258] on div "Instrumental_Andalouse_Kendji Girac" at bounding box center [979, 270] width 301 height 25
click at [1066, 254] on button "Jouer" at bounding box center [1067, 270] width 63 height 32
click at [920, 94] on button "Travaux" at bounding box center [933, 107] width 133 height 26
click at [789, 247] on img at bounding box center [780, 270] width 83 height 47
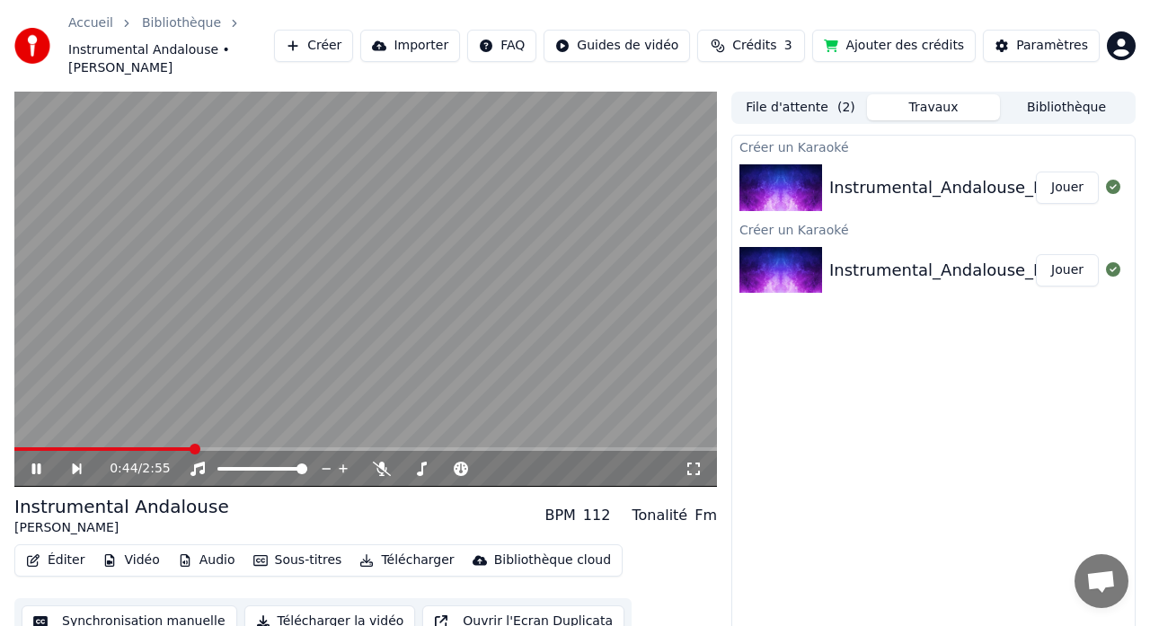
click at [826, 94] on button "File d'attente ( 2 )" at bounding box center [800, 107] width 133 height 26
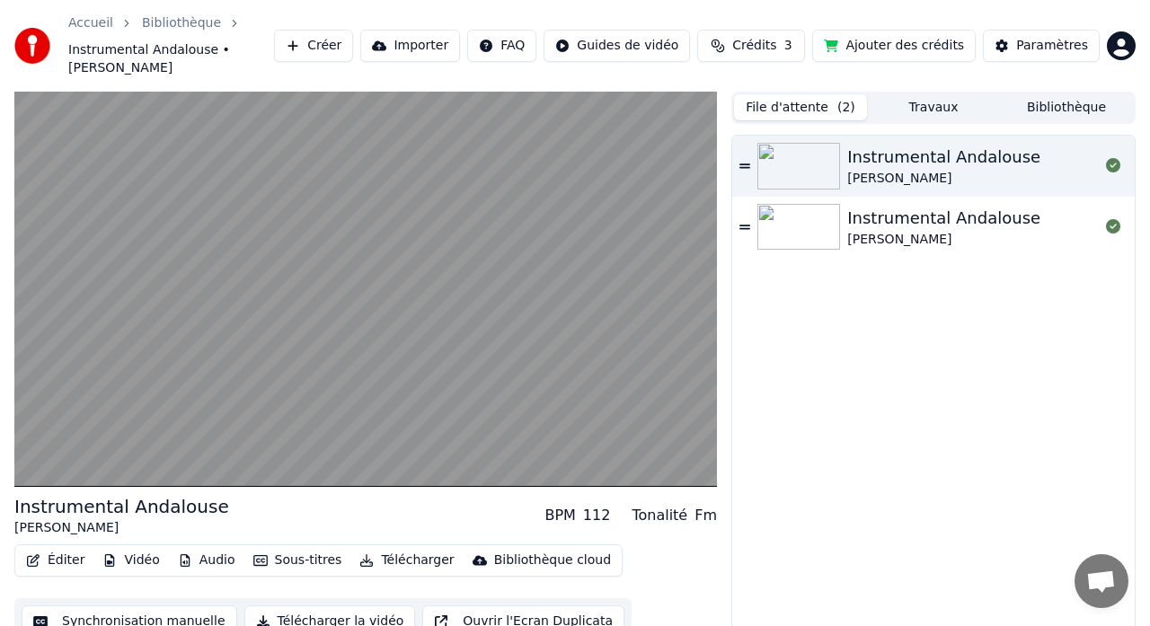
click at [936, 94] on button "Travaux" at bounding box center [933, 107] width 133 height 26
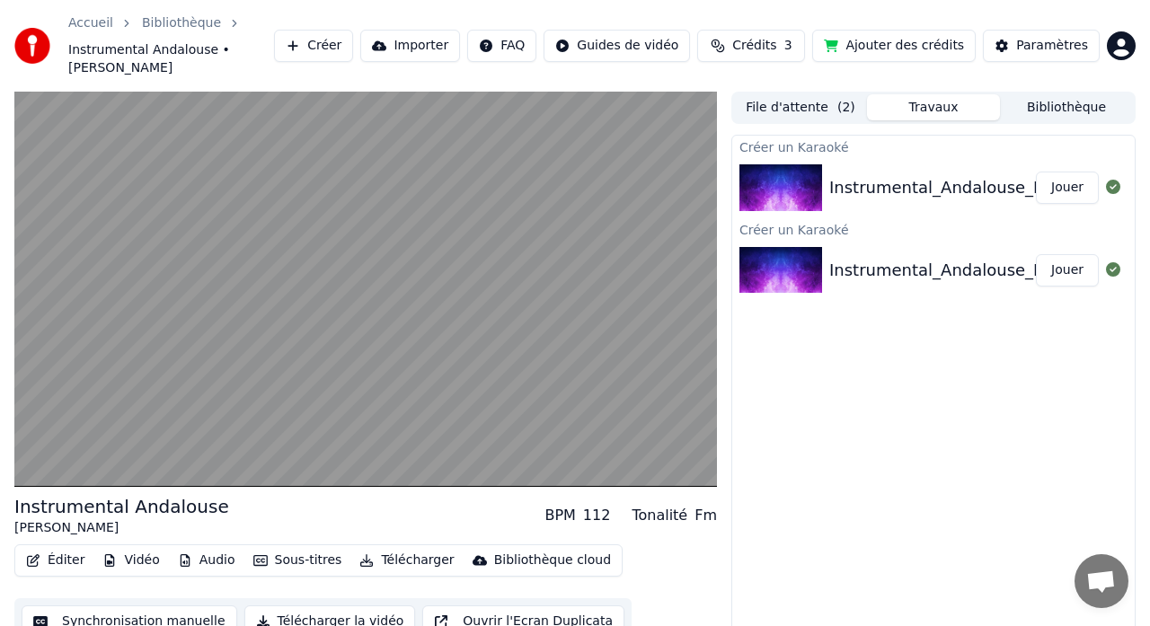
click at [1055, 94] on button "Bibliothèque" at bounding box center [1066, 107] width 133 height 26
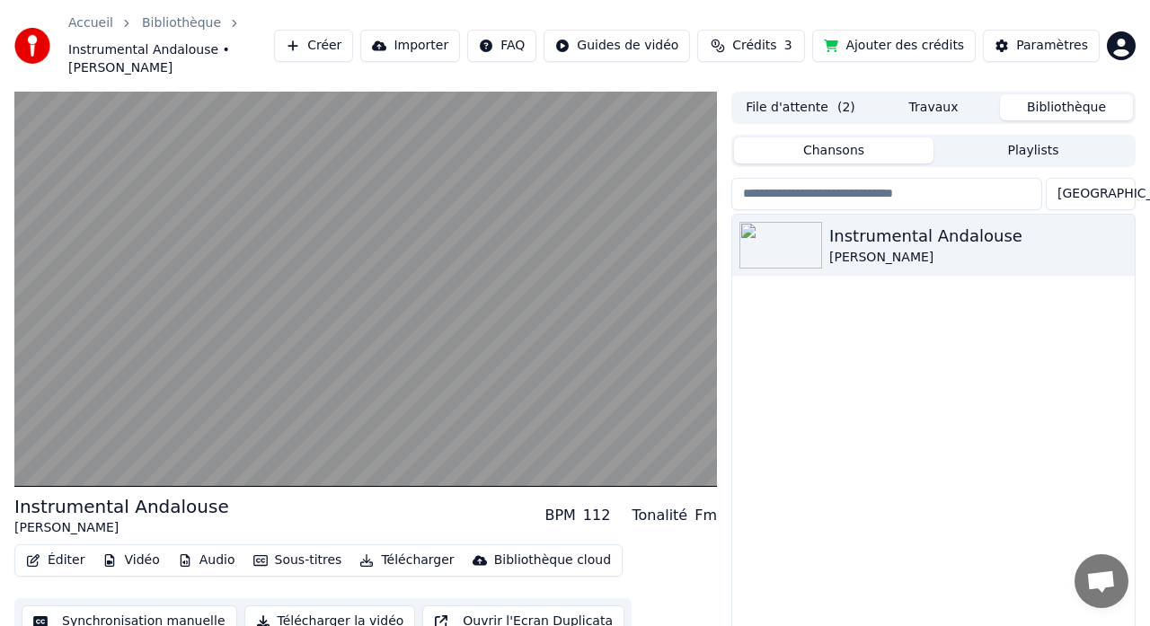
scroll to position [39, 0]
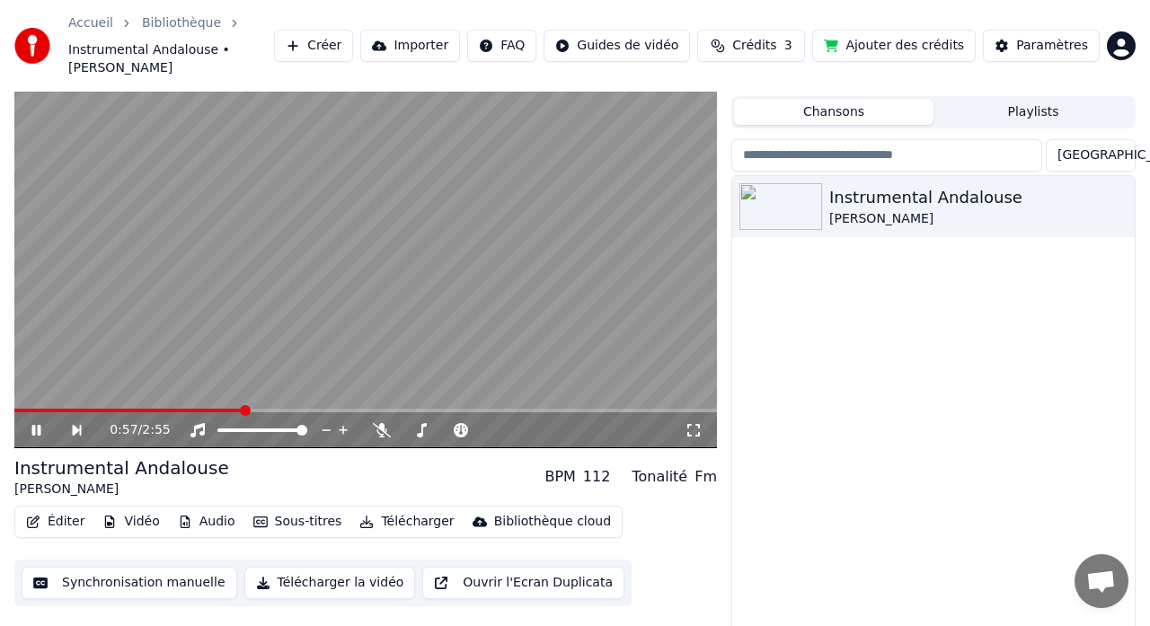
click at [158, 567] on button "Synchronisation manuelle" at bounding box center [130, 583] width 216 height 32
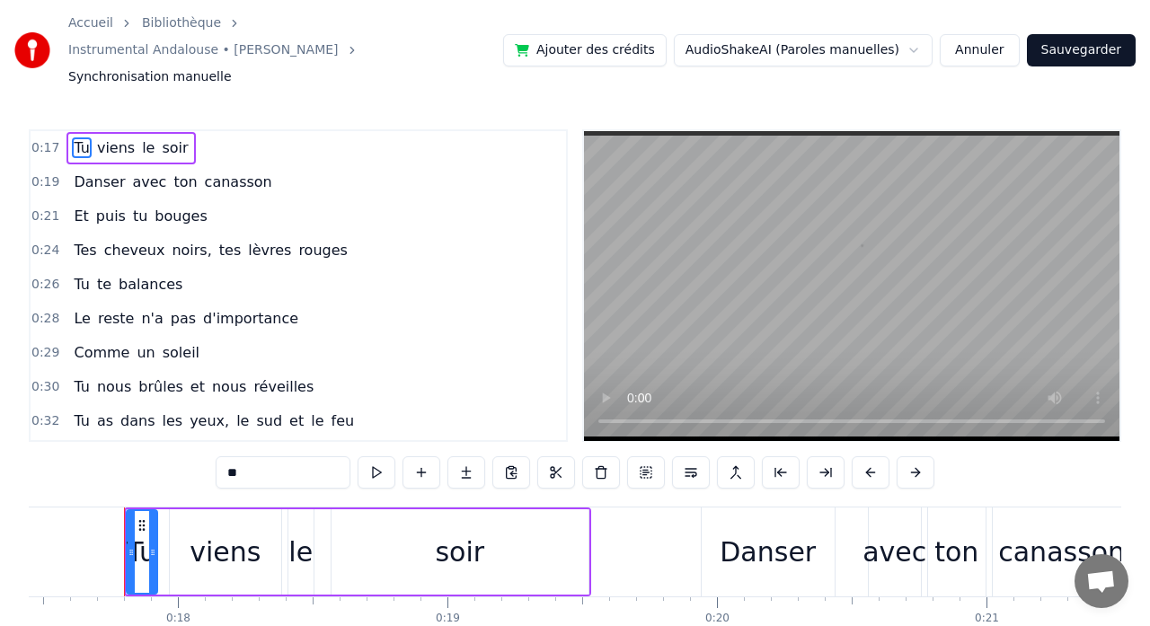
scroll to position [0, 4708]
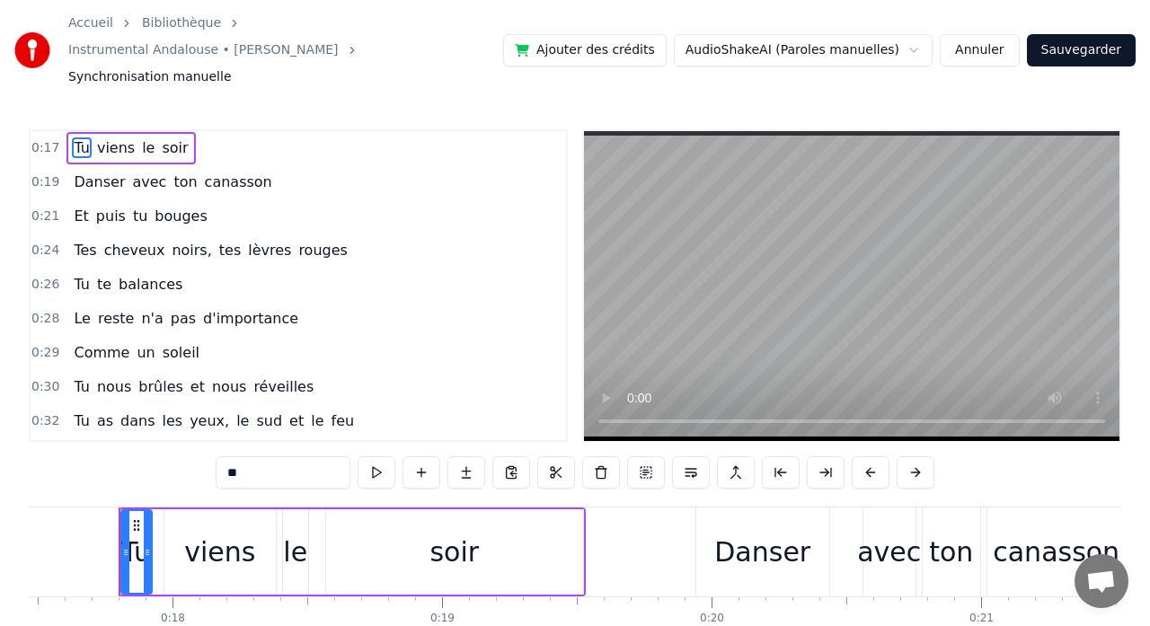
click at [820, 39] on html "Accueil Bibliothèque Instrumental Andalouse • [PERSON_NAME] Synchronisation man…" at bounding box center [575, 358] width 1150 height 717
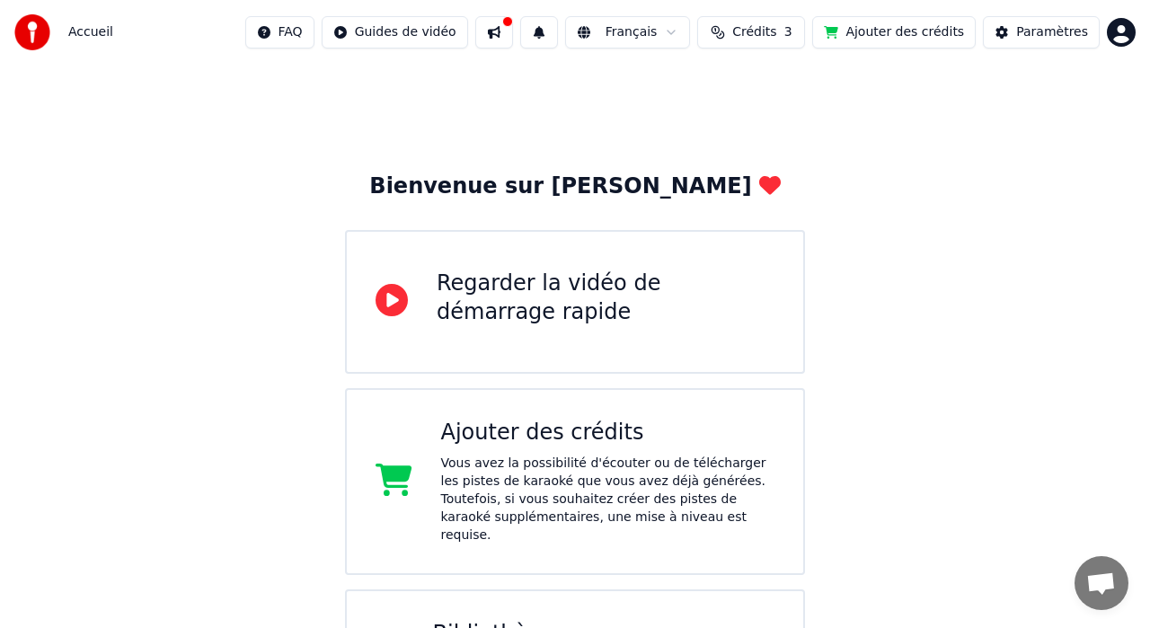
click at [505, 35] on button at bounding box center [494, 32] width 38 height 32
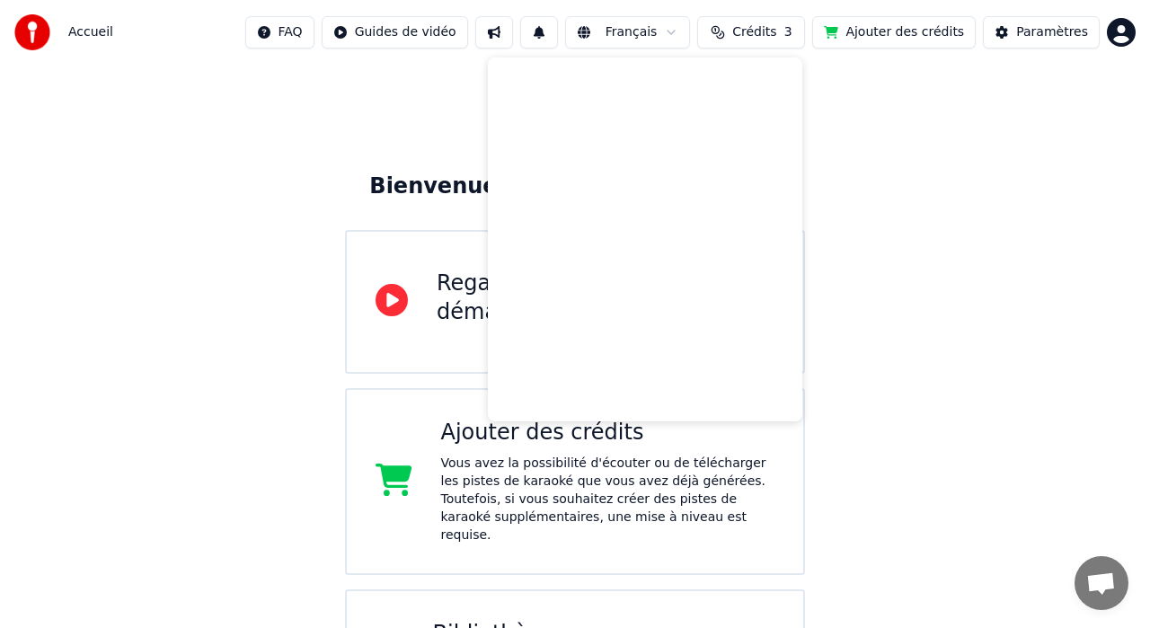
click at [772, 34] on span "Crédits" at bounding box center [754, 32] width 44 height 18
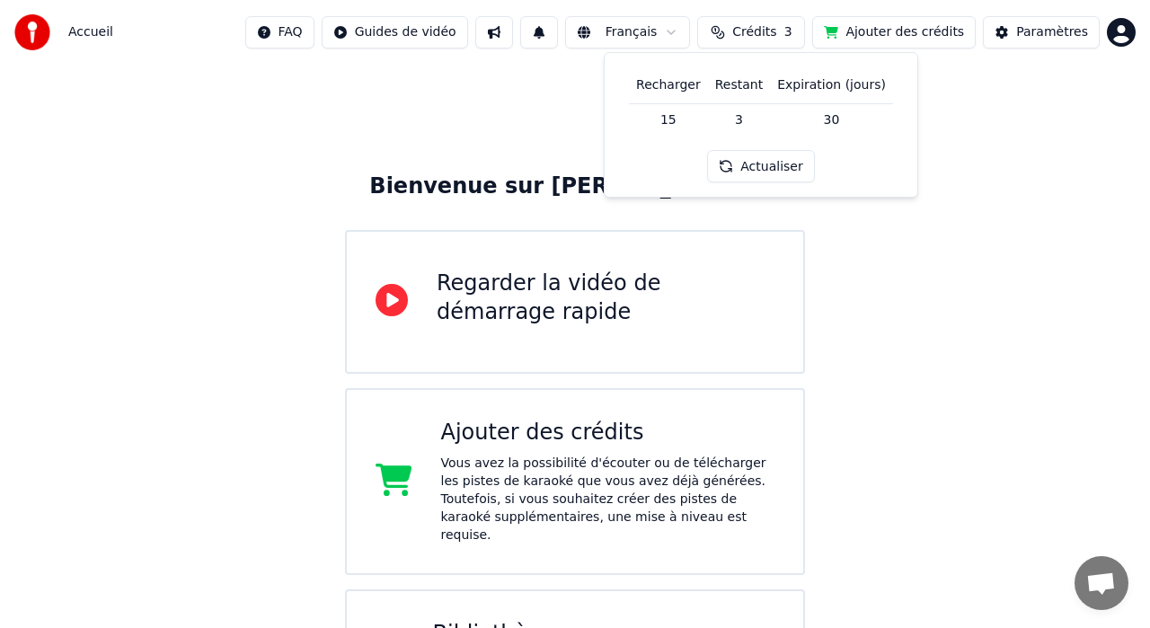
click at [914, 35] on button "Ajouter des crédits" at bounding box center [894, 32] width 164 height 32
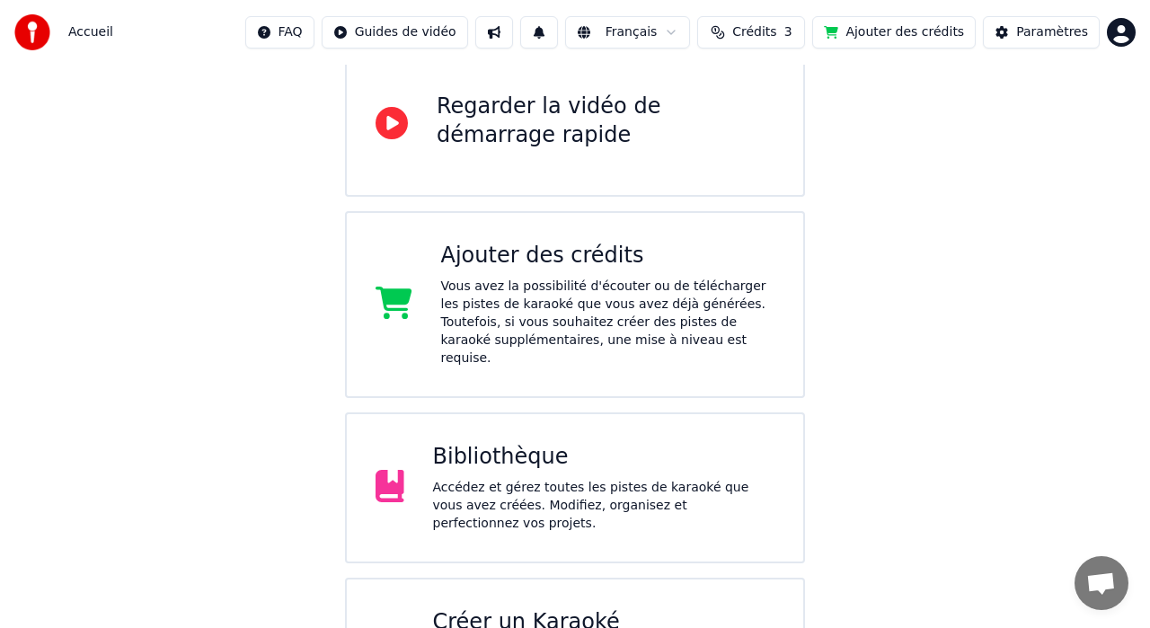
scroll to position [171, 0]
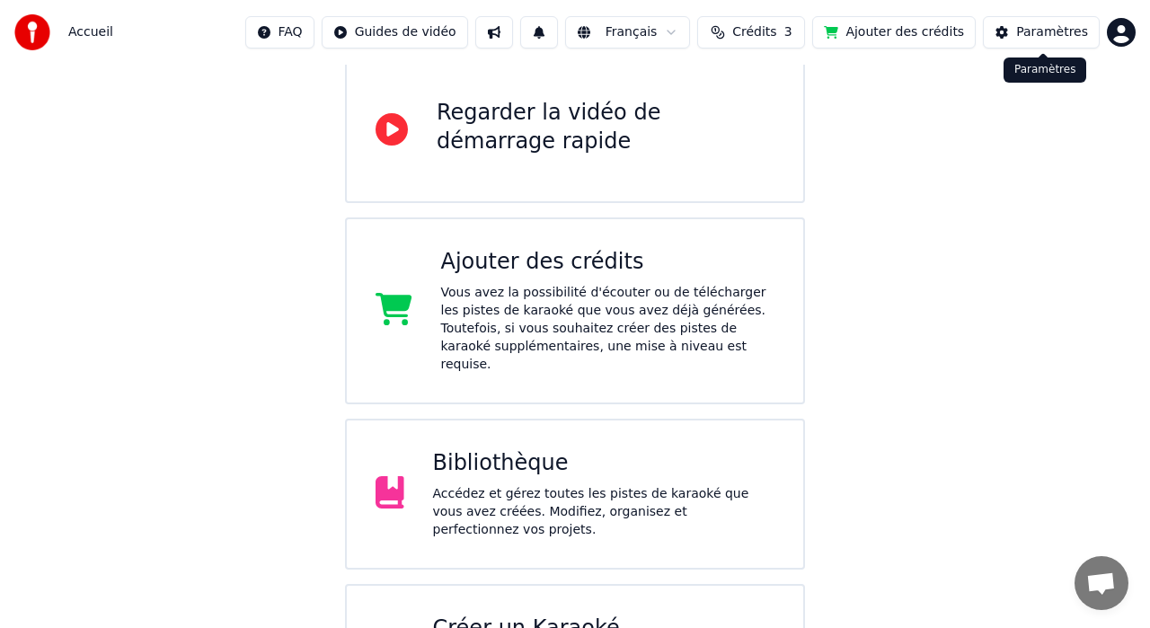
click at [1042, 30] on div "Paramètres" at bounding box center [1052, 32] width 72 height 18
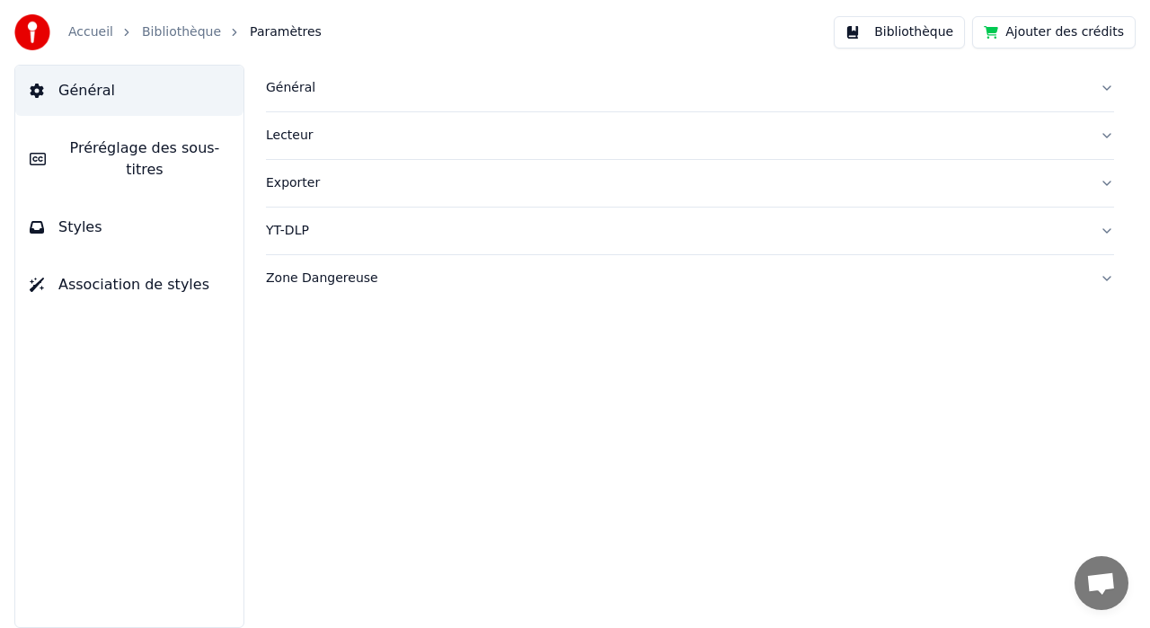
click at [301, 92] on div "Général" at bounding box center [675, 88] width 819 height 18
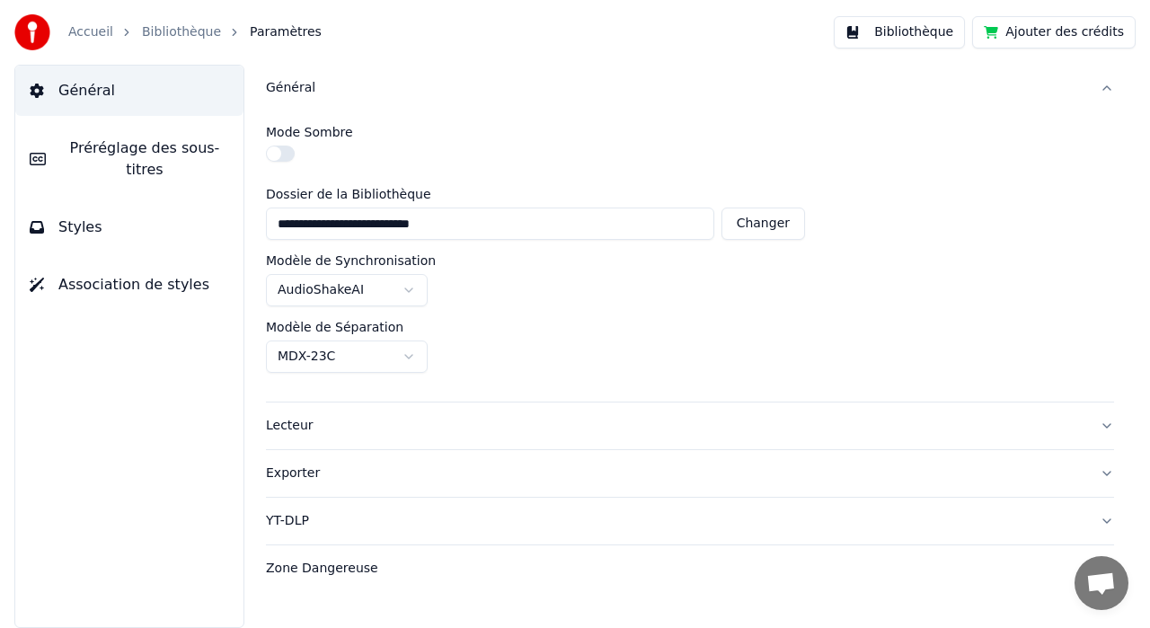
click at [410, 288] on html "**********" at bounding box center [575, 314] width 1150 height 628
click at [305, 425] on div "Lecteur" at bounding box center [675, 426] width 819 height 18
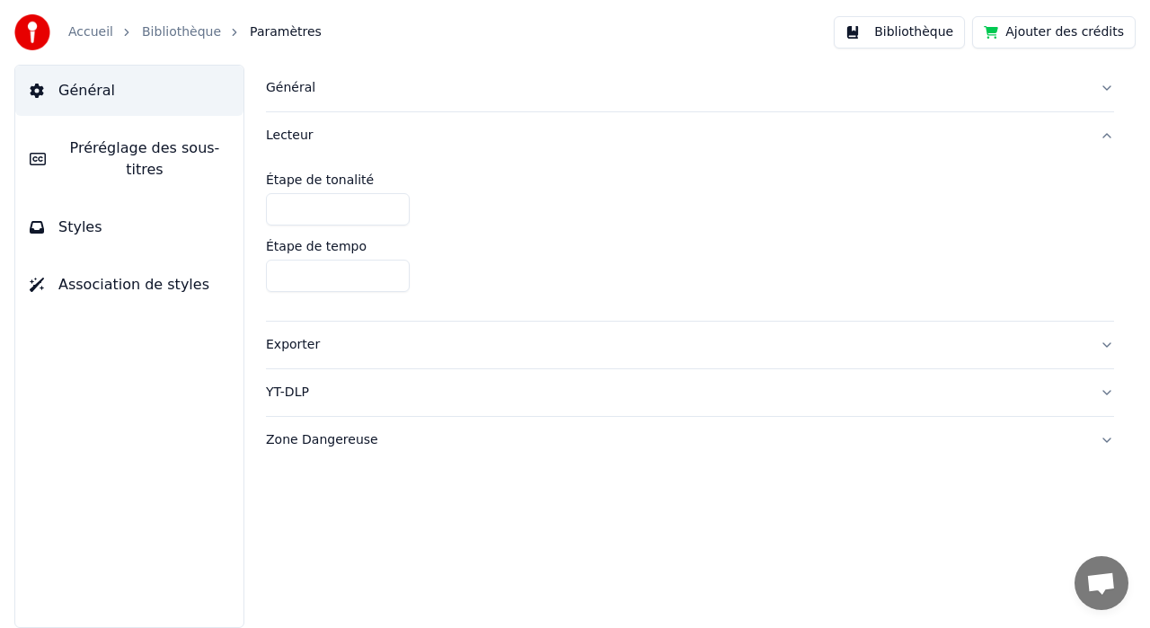
click at [915, 35] on button "Bibliothèque" at bounding box center [899, 32] width 131 height 32
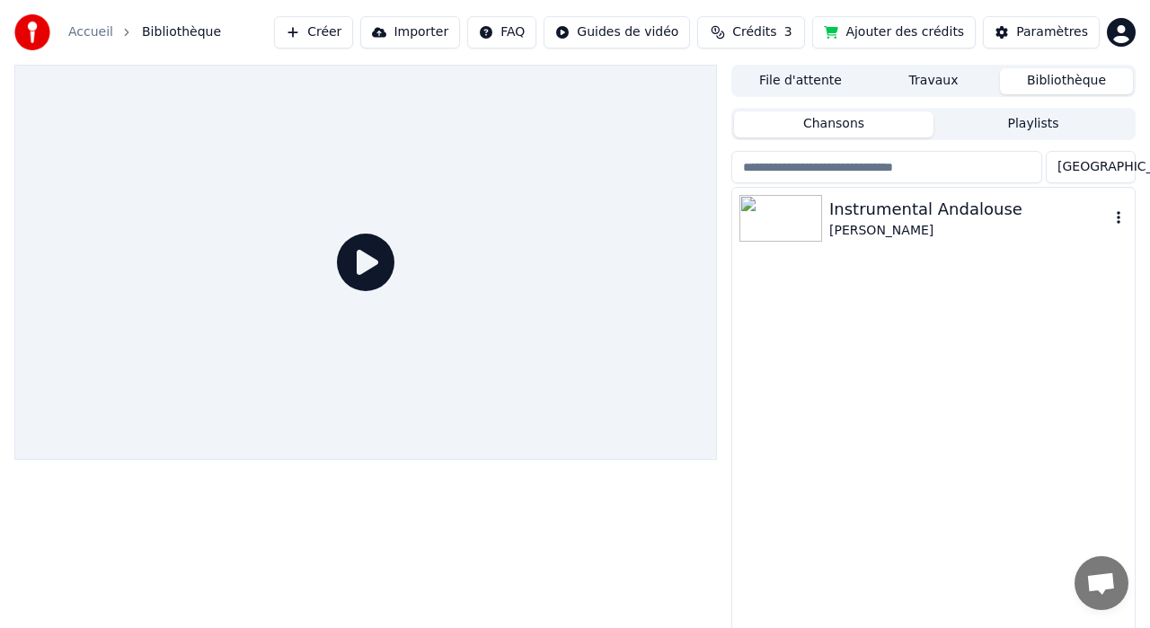
click at [762, 231] on img at bounding box center [780, 218] width 83 height 47
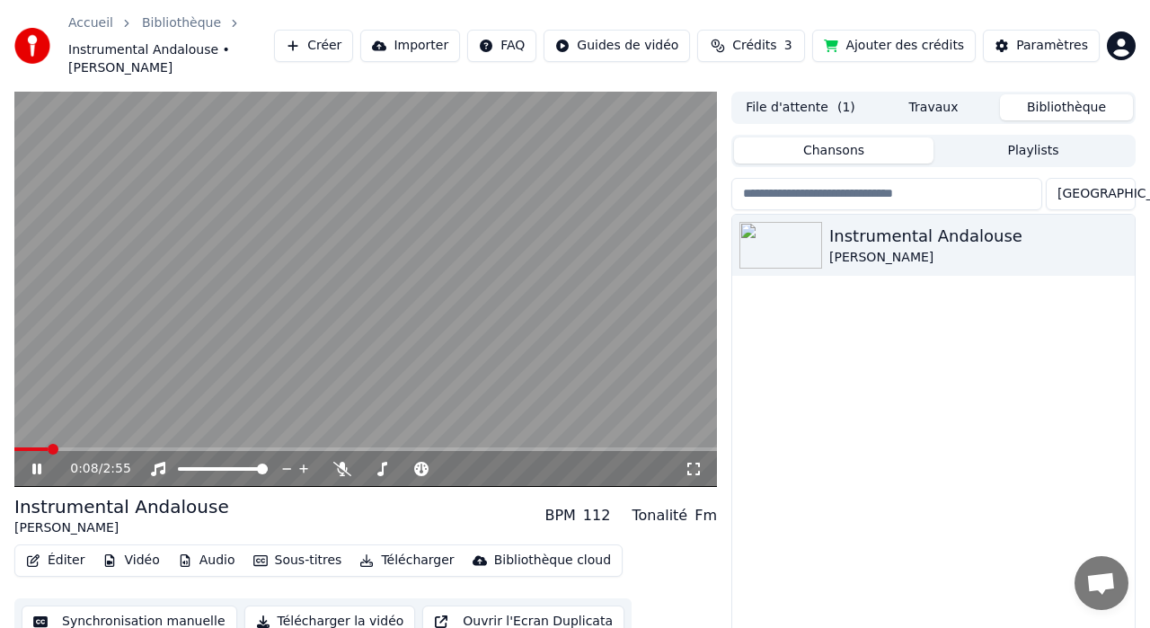
scroll to position [39, 0]
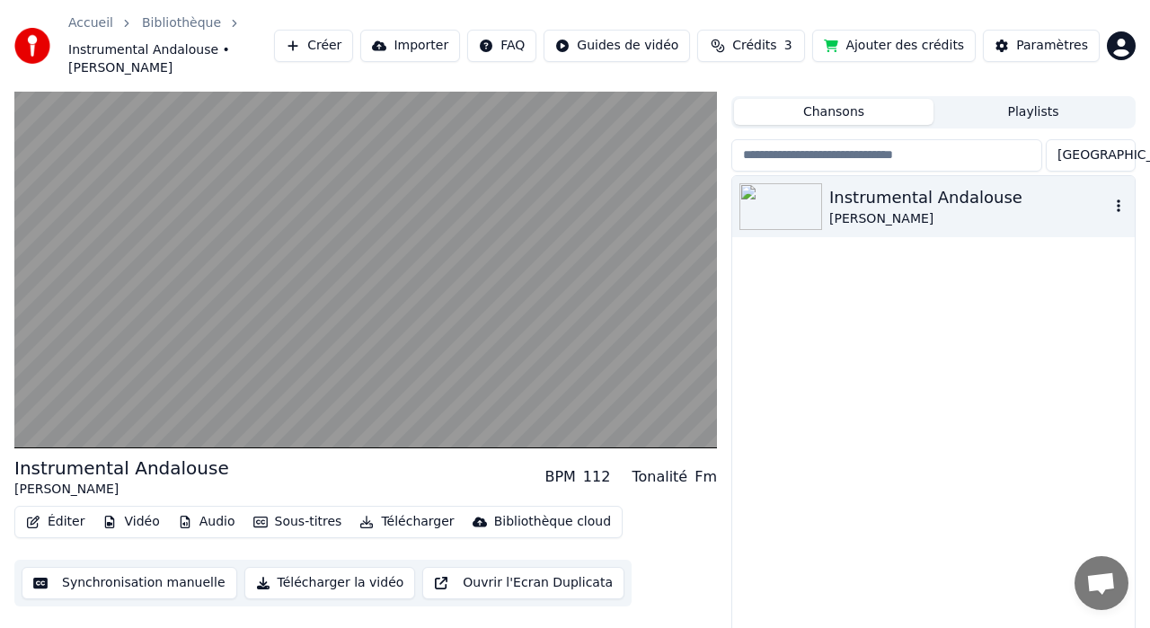
click at [804, 188] on img at bounding box center [780, 206] width 83 height 47
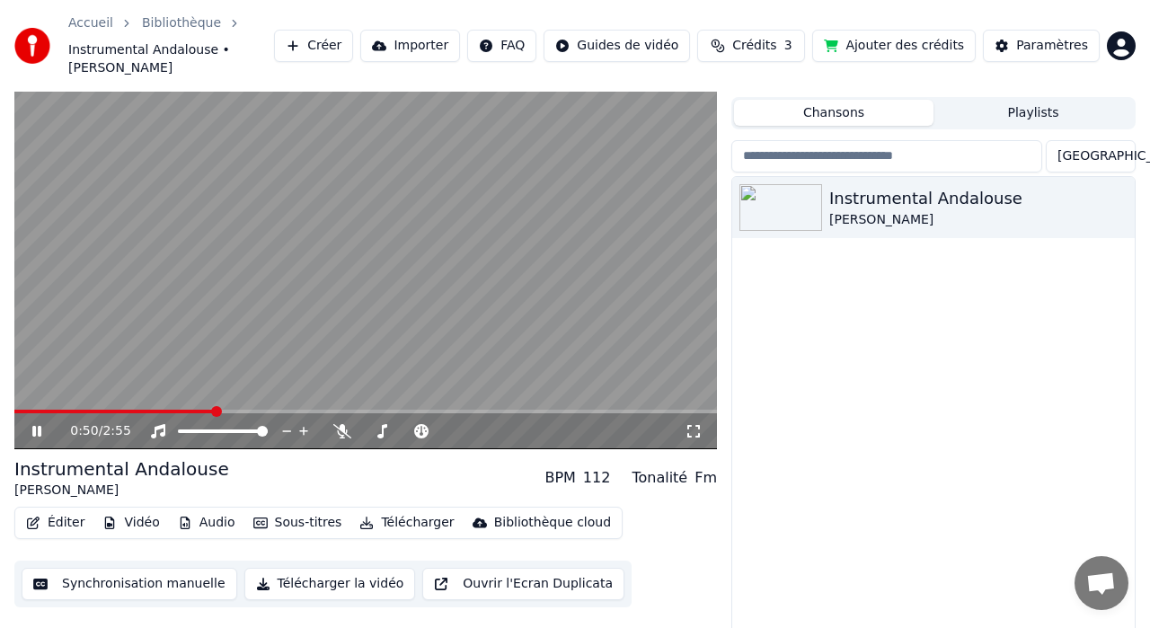
click at [145, 568] on button "Synchronisation manuelle" at bounding box center [130, 584] width 216 height 32
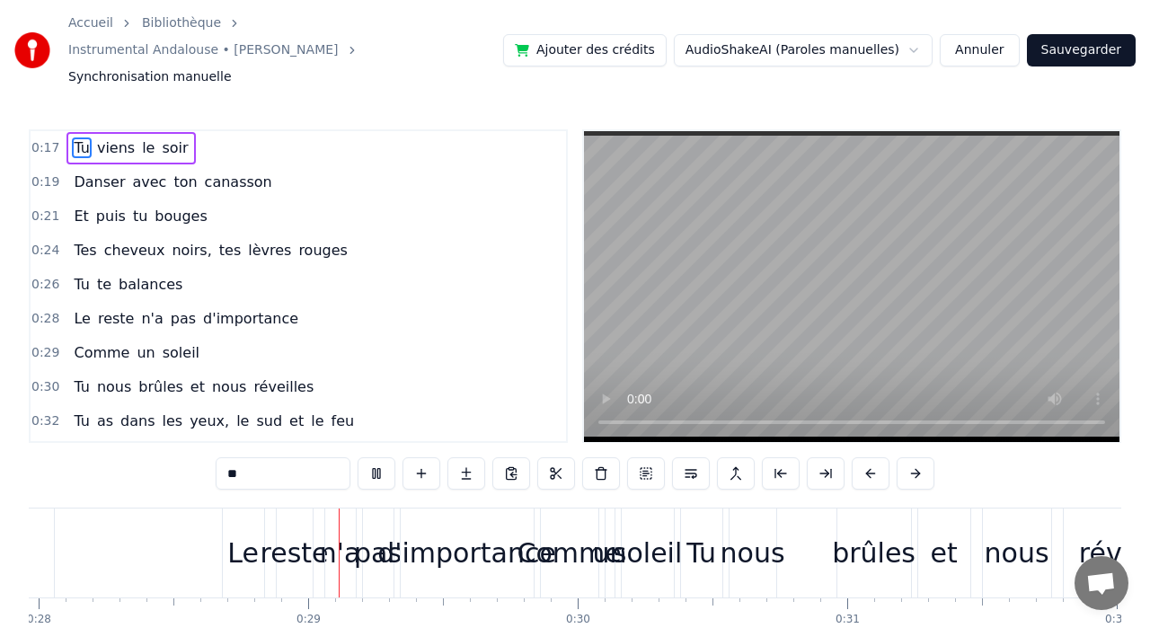
scroll to position [0, 7548]
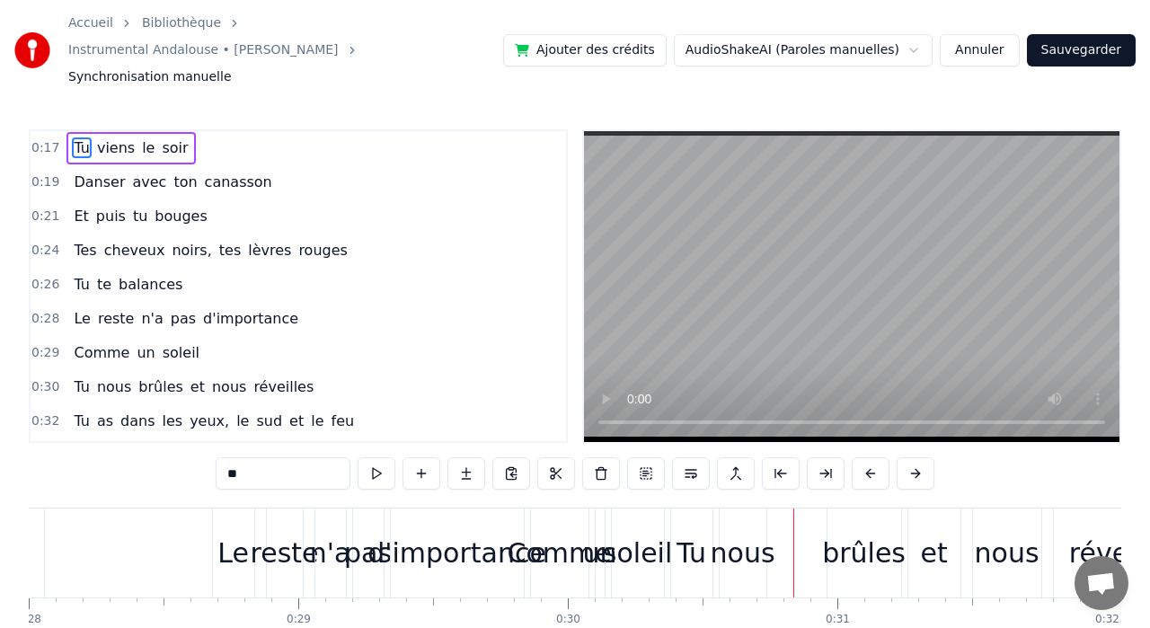
click at [135, 342] on span "un" at bounding box center [146, 352] width 22 height 21
type input "**"
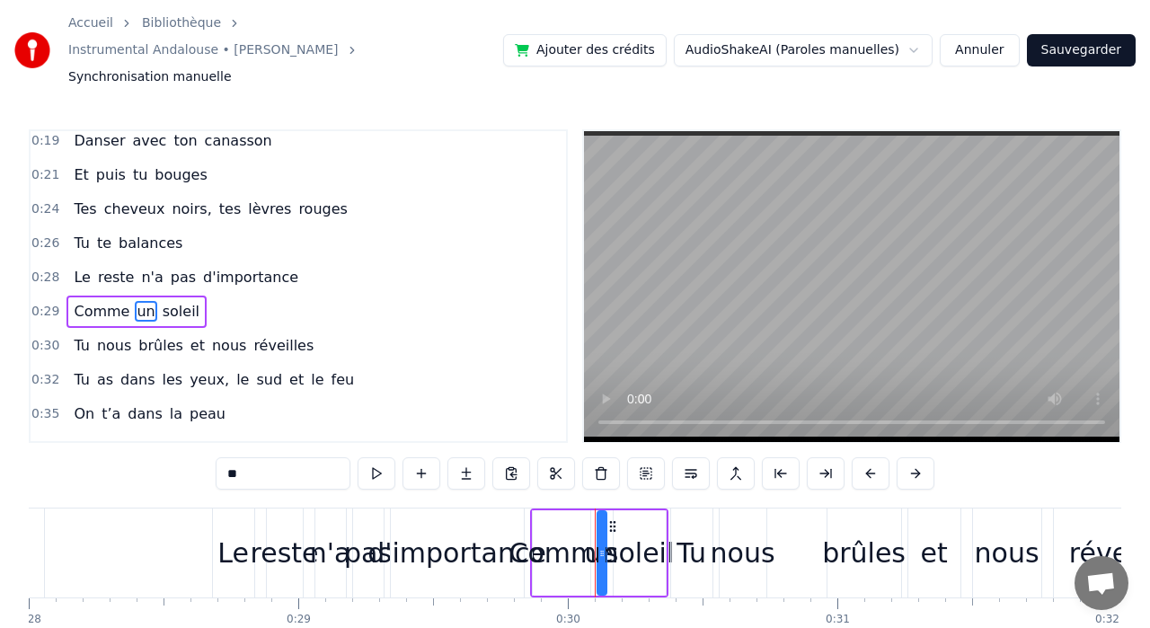
scroll to position [66, 0]
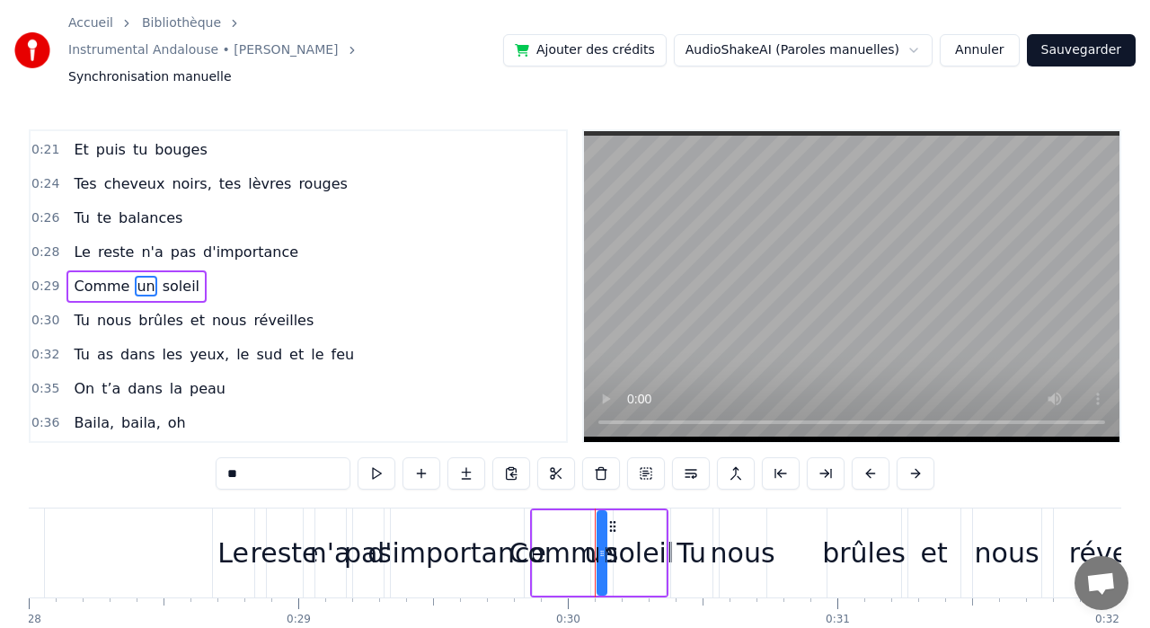
click at [66, 270] on div "Comme un soleil" at bounding box center [136, 286] width 140 height 32
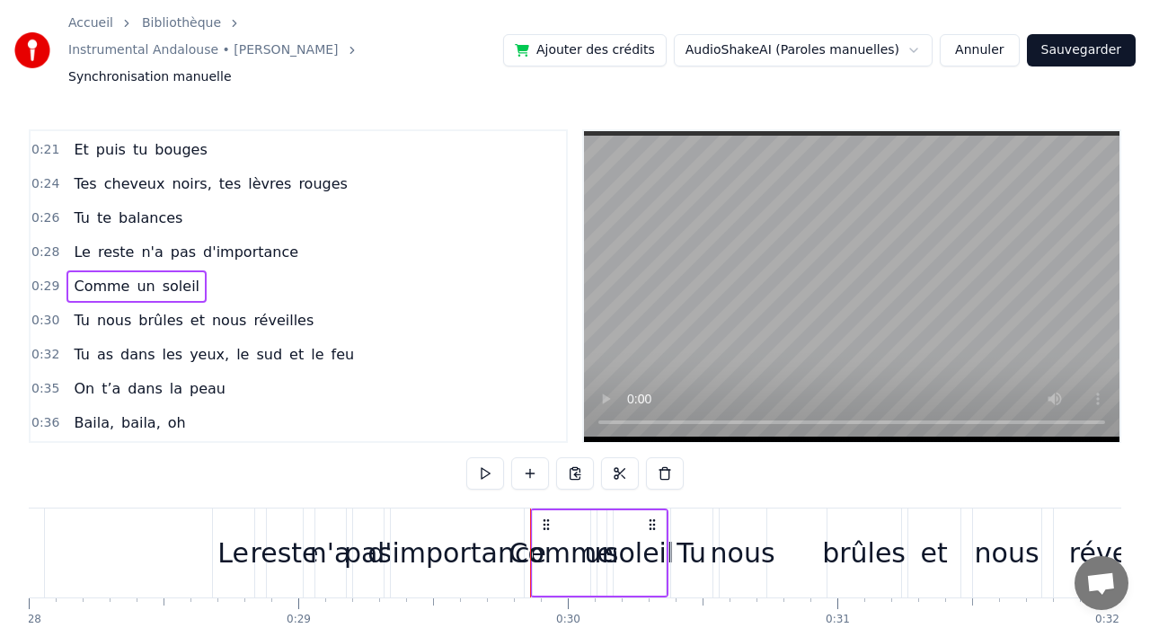
click at [623, 533] on div "soleil" at bounding box center [639, 553] width 69 height 40
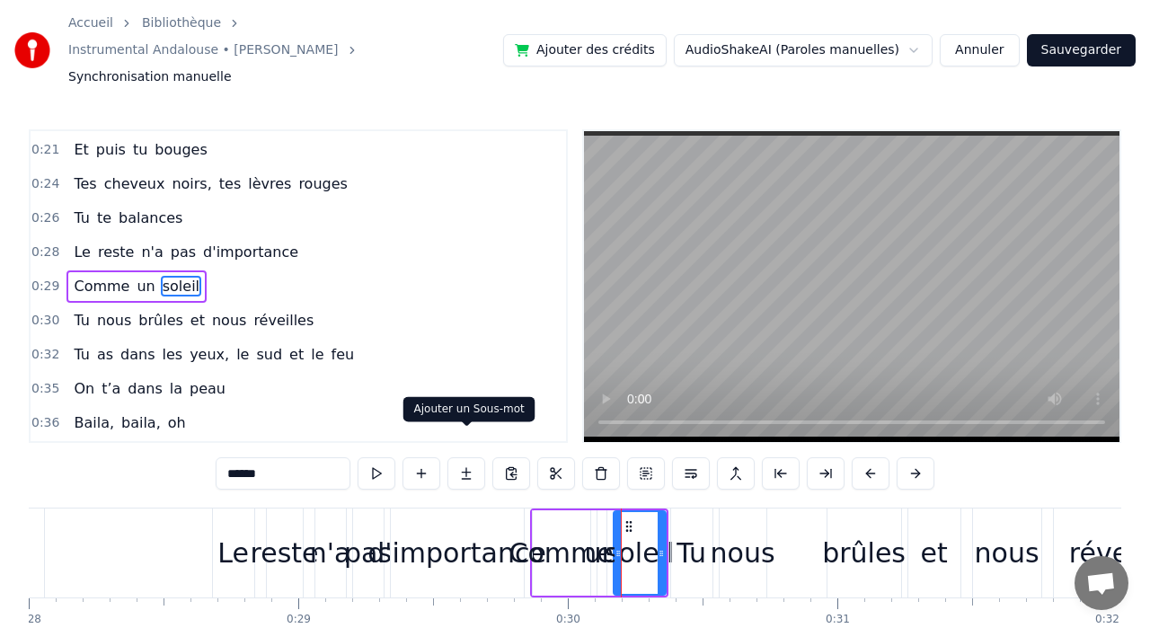
click at [461, 457] on button at bounding box center [466, 473] width 38 height 32
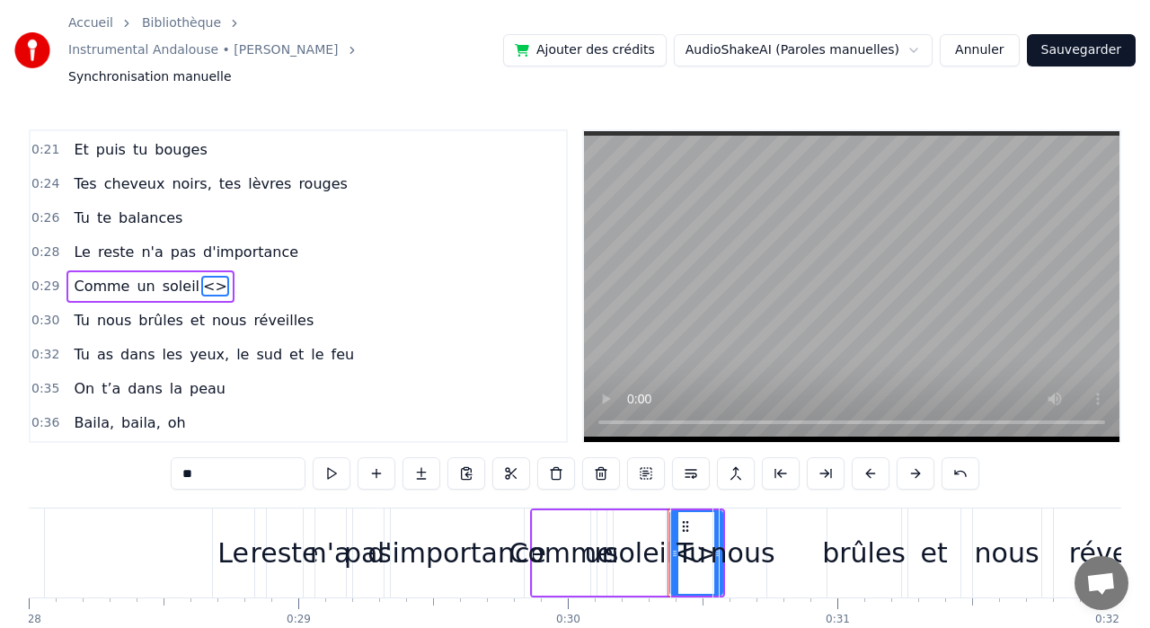
click at [201, 276] on span "<>" at bounding box center [215, 286] width 28 height 21
click at [599, 457] on button at bounding box center [601, 473] width 38 height 32
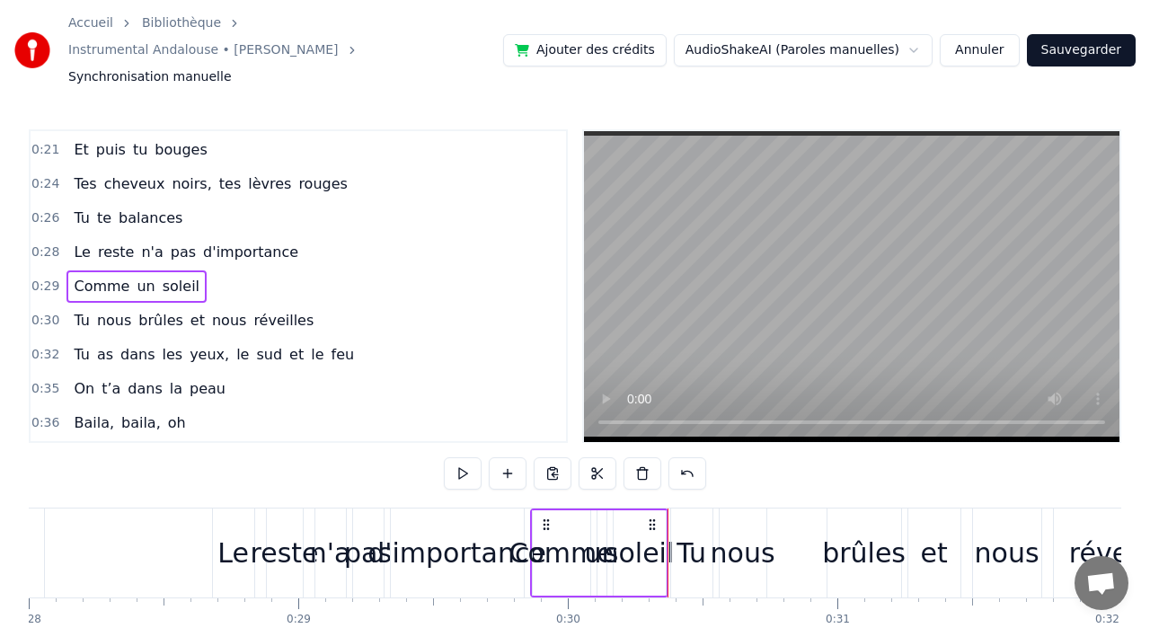
click at [72, 276] on span "Comme" at bounding box center [101, 286] width 59 height 21
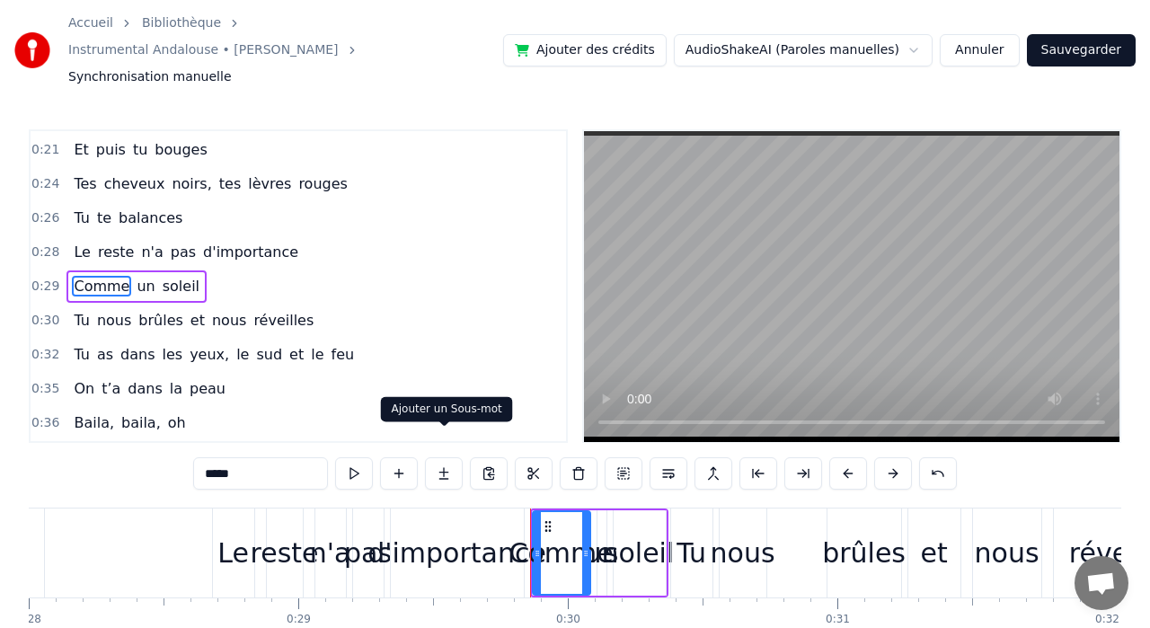
click at [443, 457] on button at bounding box center [444, 473] width 38 height 32
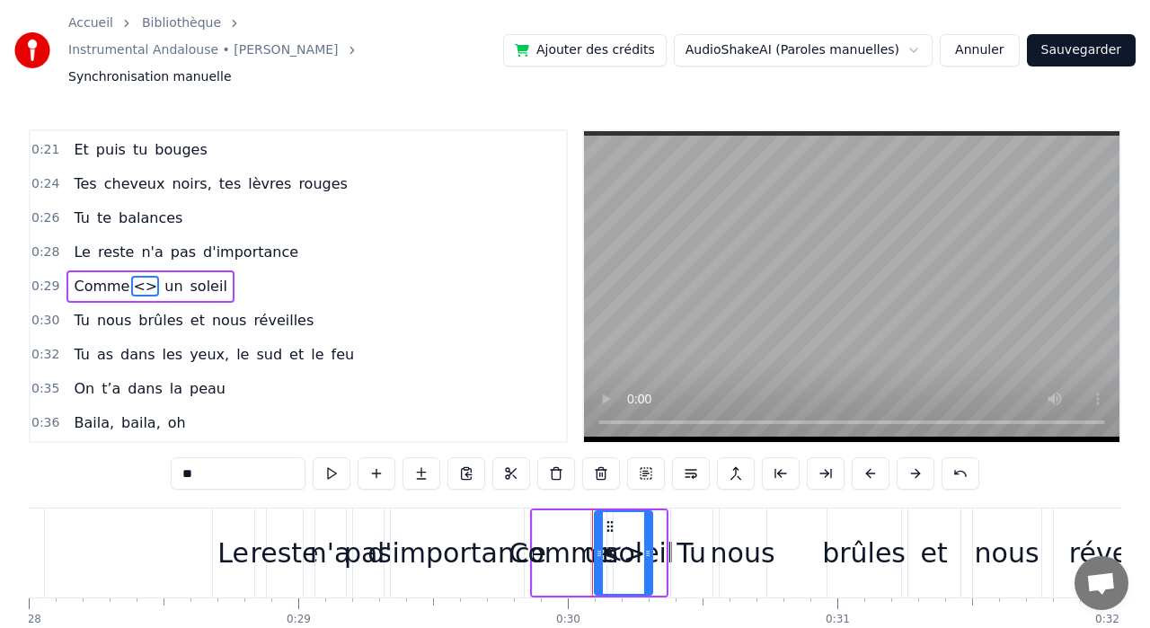
click at [137, 276] on span "<>" at bounding box center [145, 286] width 28 height 21
click at [604, 457] on button at bounding box center [601, 473] width 38 height 32
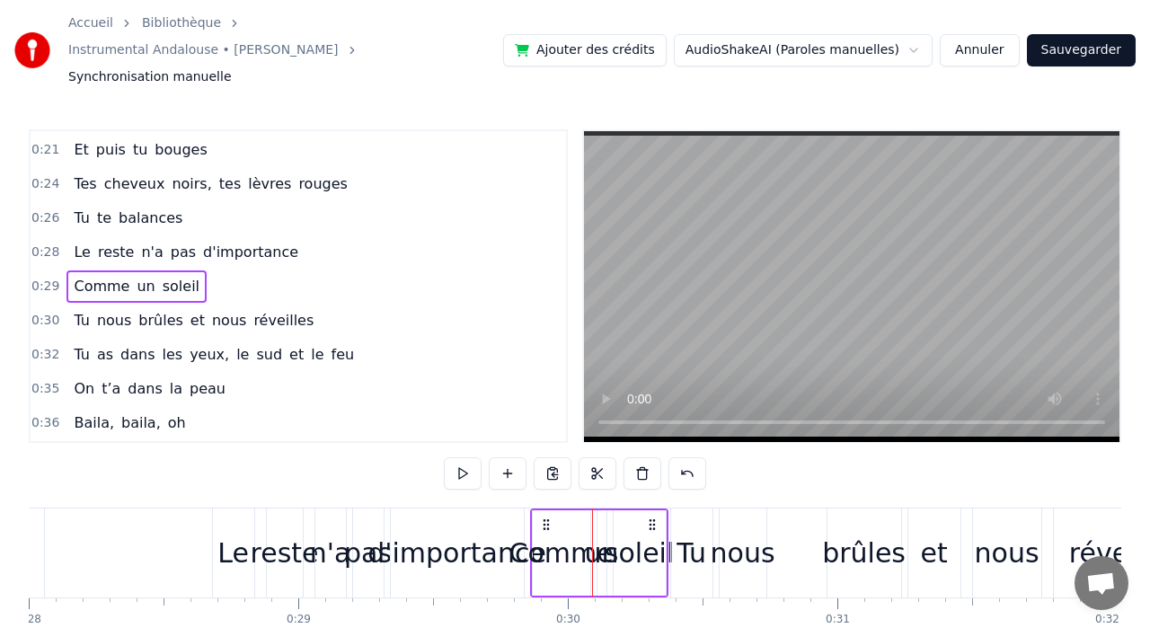
click at [72, 276] on span "Comme" at bounding box center [101, 286] width 59 height 21
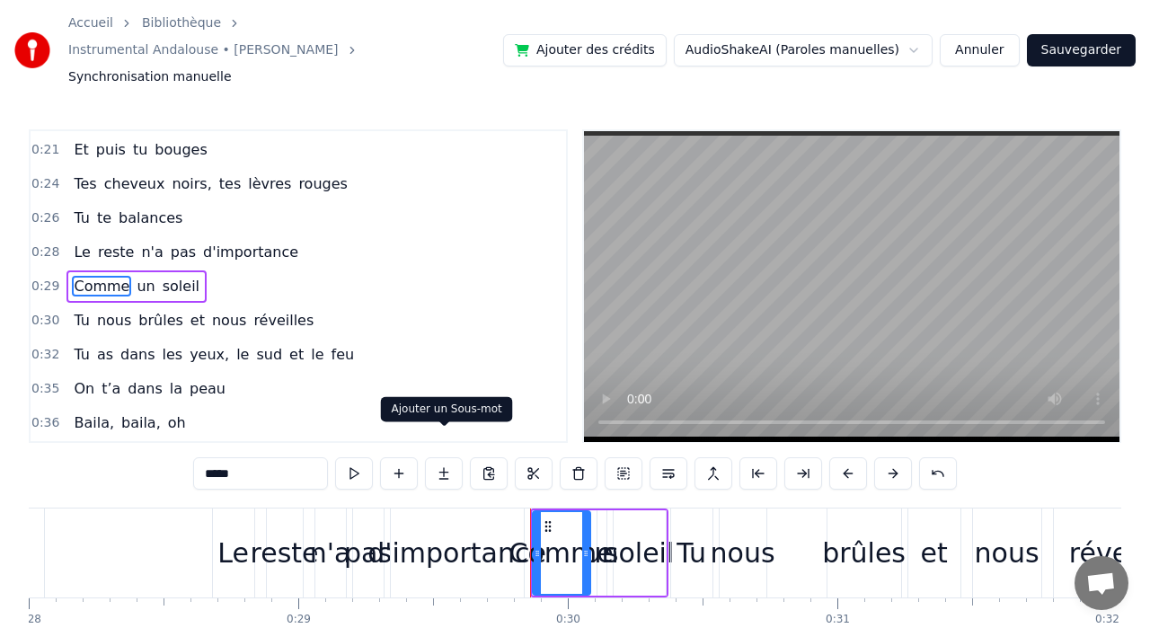
click at [438, 457] on button at bounding box center [444, 473] width 38 height 32
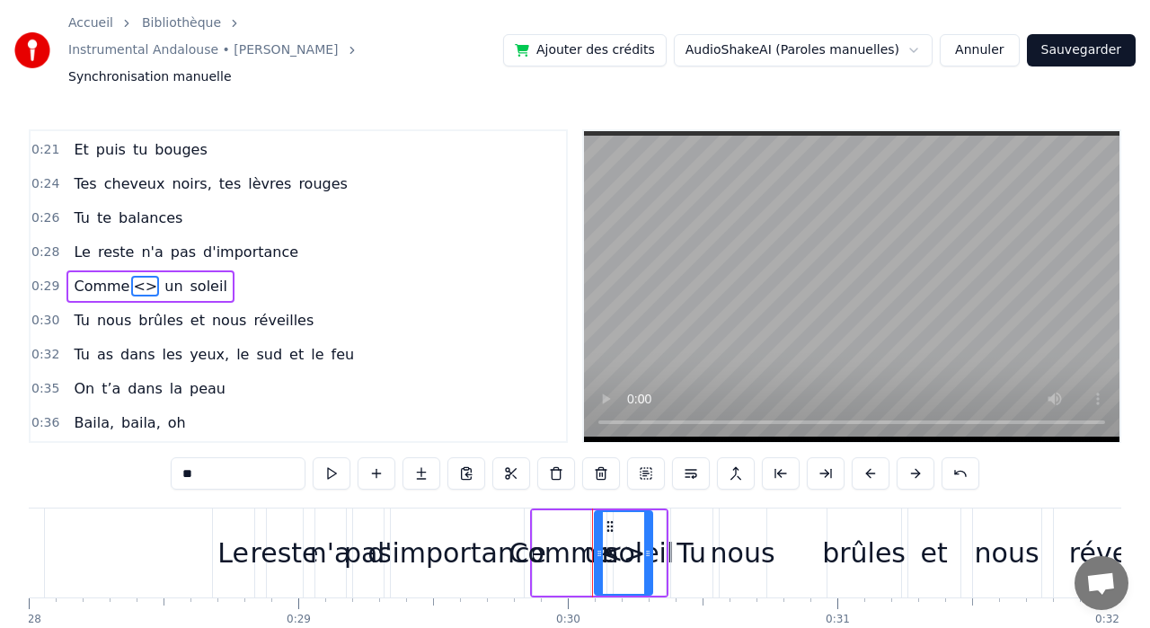
drag, startPoint x: 137, startPoint y: 251, endPoint x: 80, endPoint y: 254, distance: 56.7
click at [78, 276] on span "Comme <>" at bounding box center [115, 287] width 87 height 22
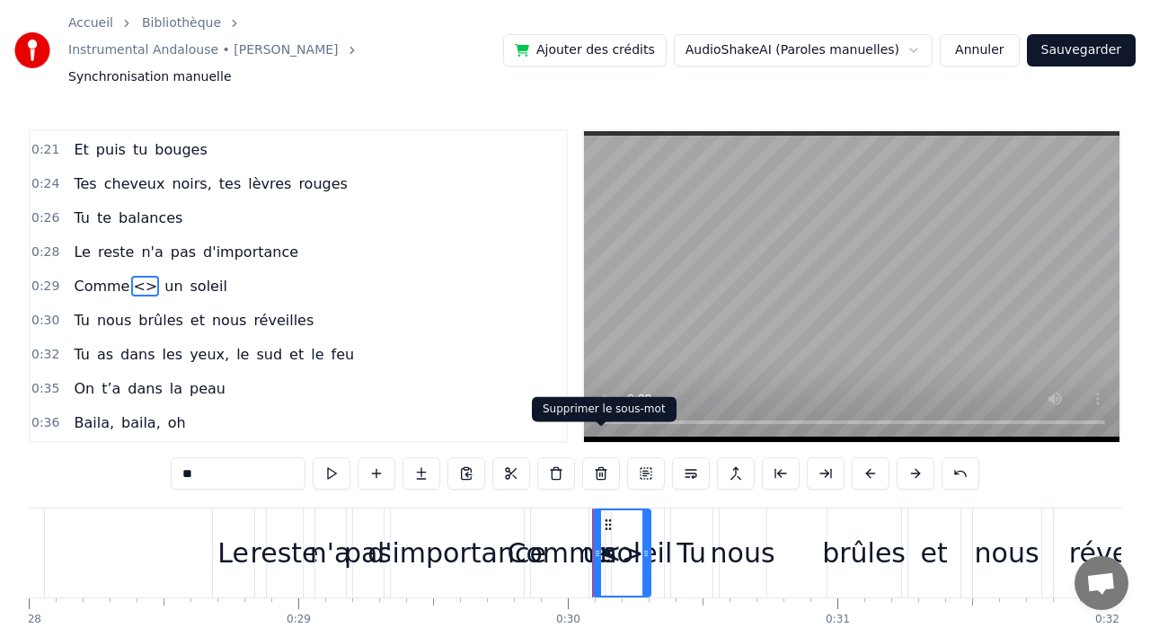
click at [600, 457] on button at bounding box center [601, 473] width 38 height 32
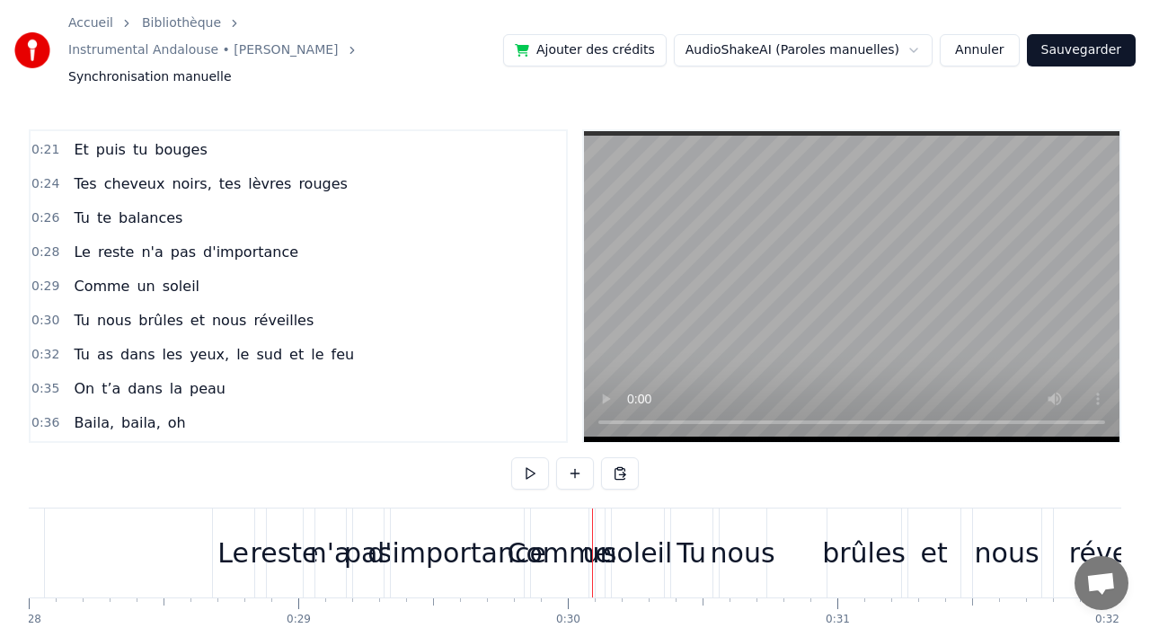
click at [279, 242] on span "d'importance" at bounding box center [250, 252] width 99 height 21
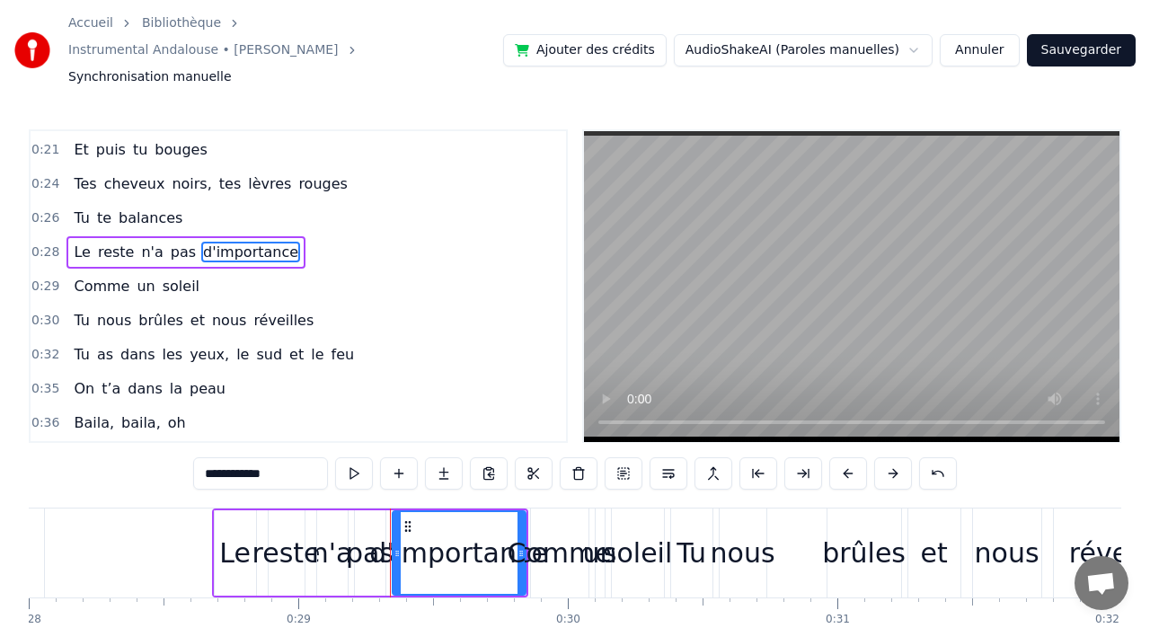
scroll to position [32, 0]
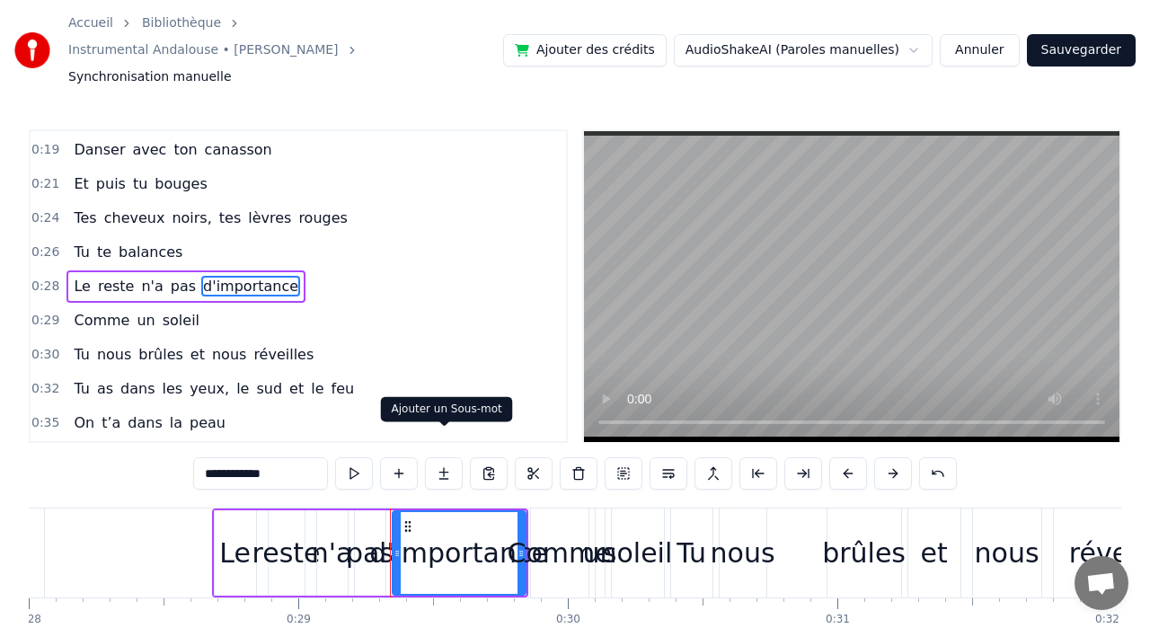
click at [443, 457] on button at bounding box center [444, 473] width 38 height 32
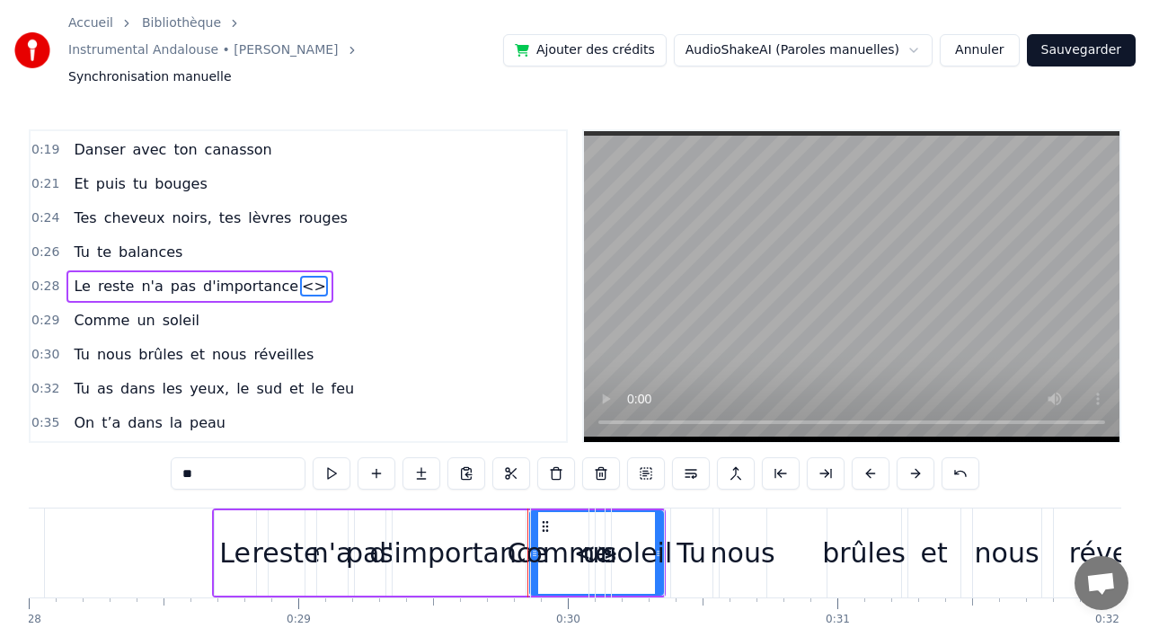
click at [443, 457] on div "**" at bounding box center [575, 473] width 809 height 32
click at [425, 457] on button at bounding box center [422, 473] width 38 height 32
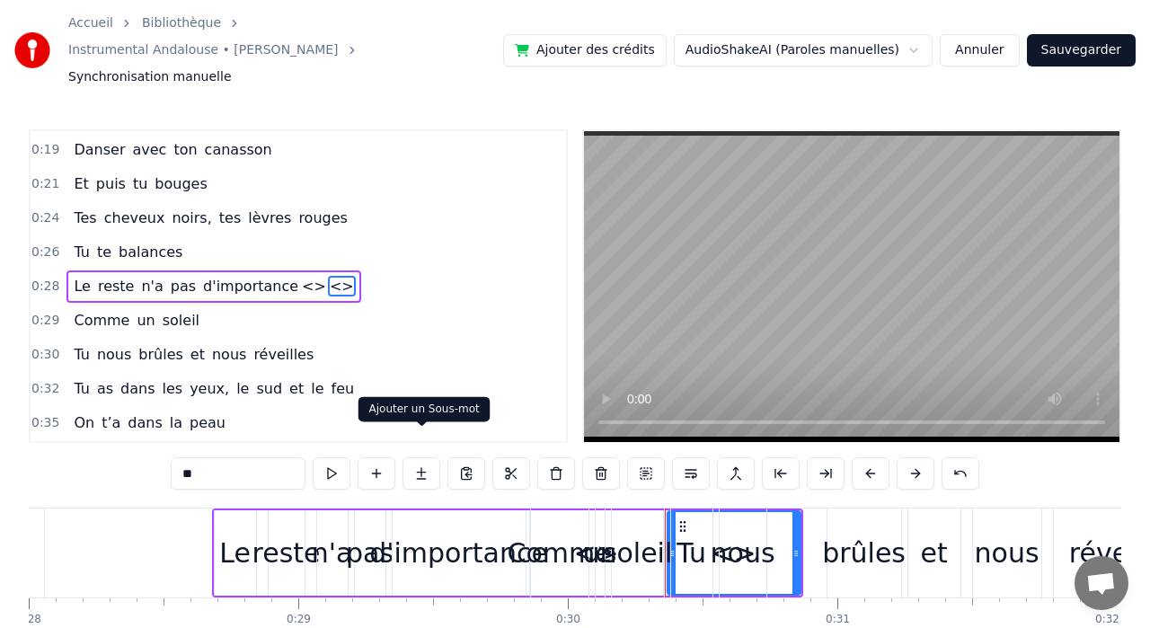
click at [425, 457] on button at bounding box center [422, 473] width 38 height 32
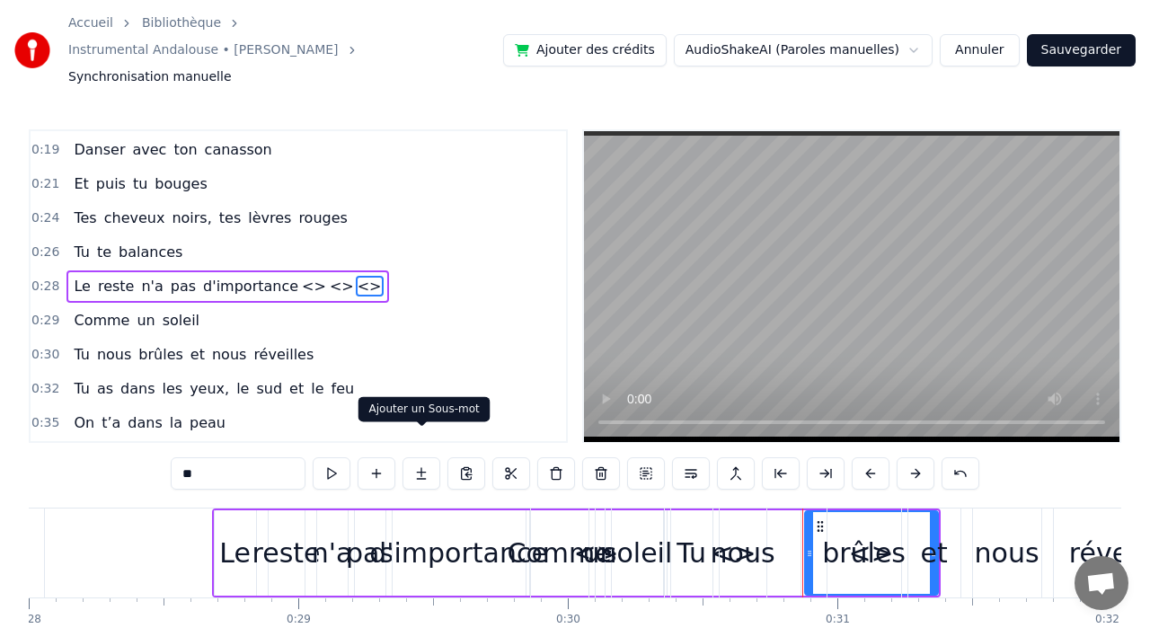
click at [425, 457] on button at bounding box center [422, 473] width 38 height 32
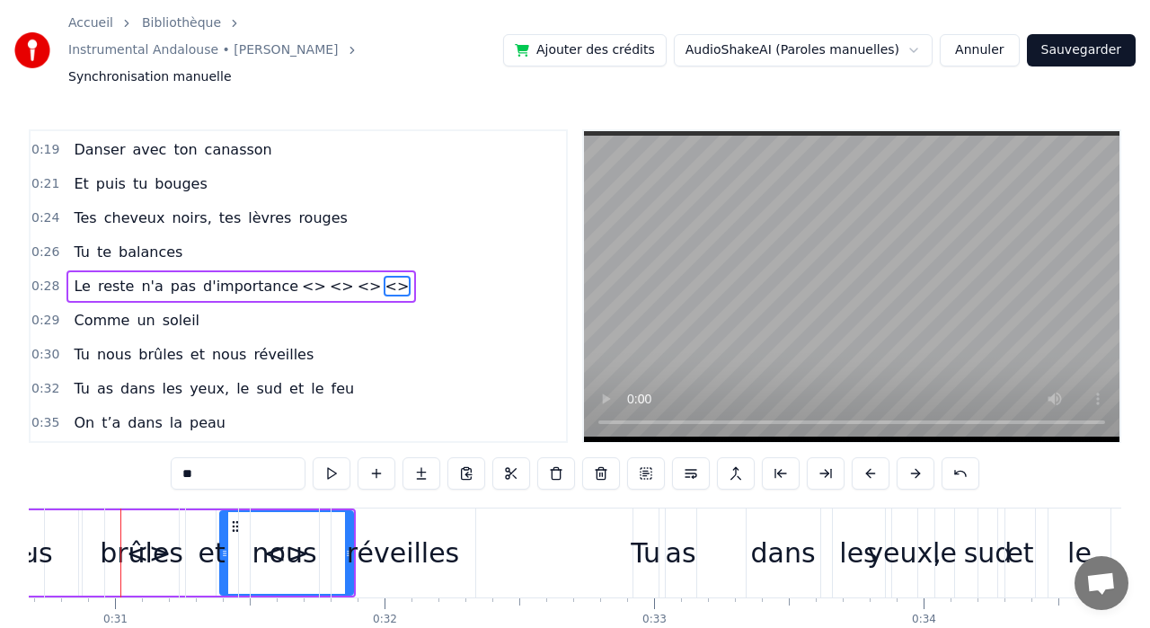
scroll to position [0, 8272]
click at [384, 276] on span "<>" at bounding box center [398, 286] width 28 height 21
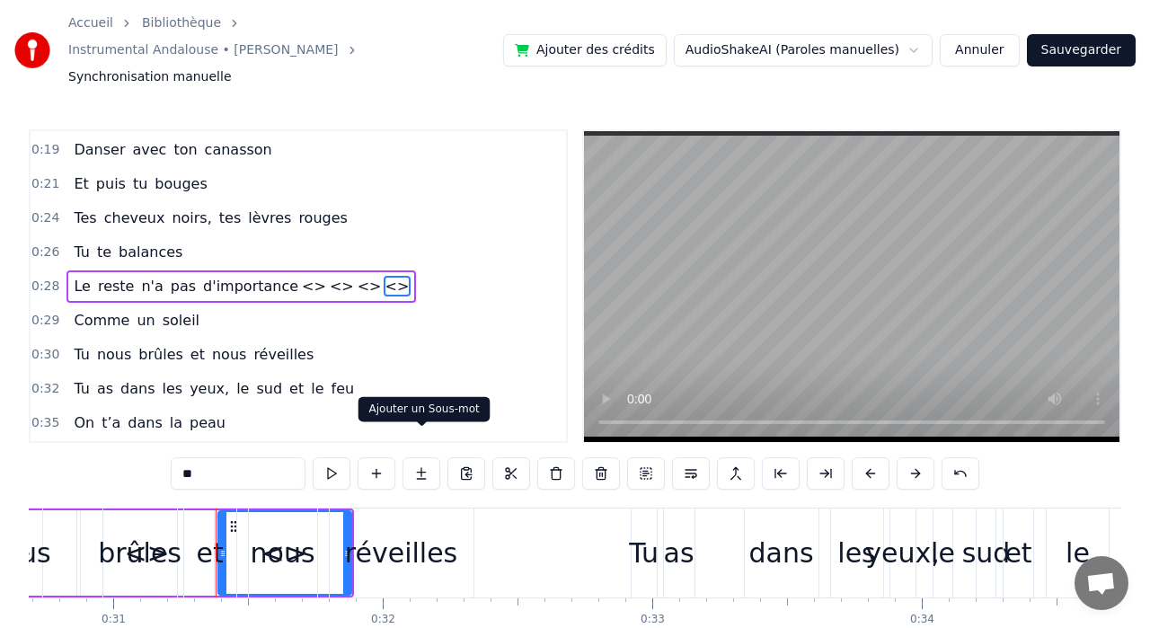
click at [419, 457] on button at bounding box center [422, 473] width 38 height 32
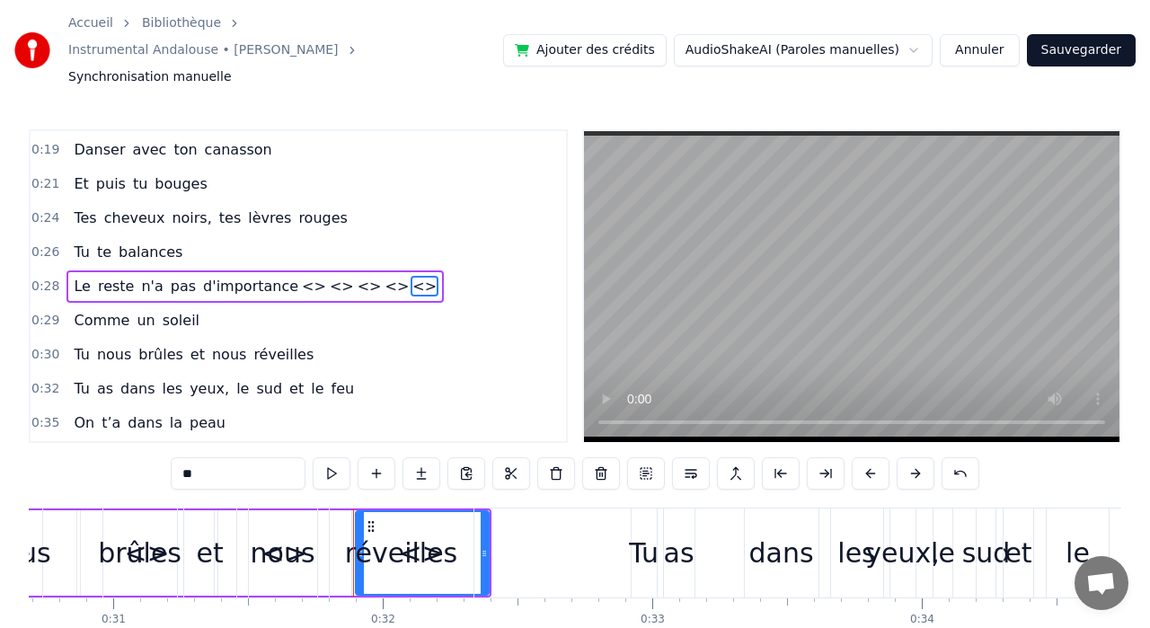
click at [419, 457] on button at bounding box center [422, 473] width 38 height 32
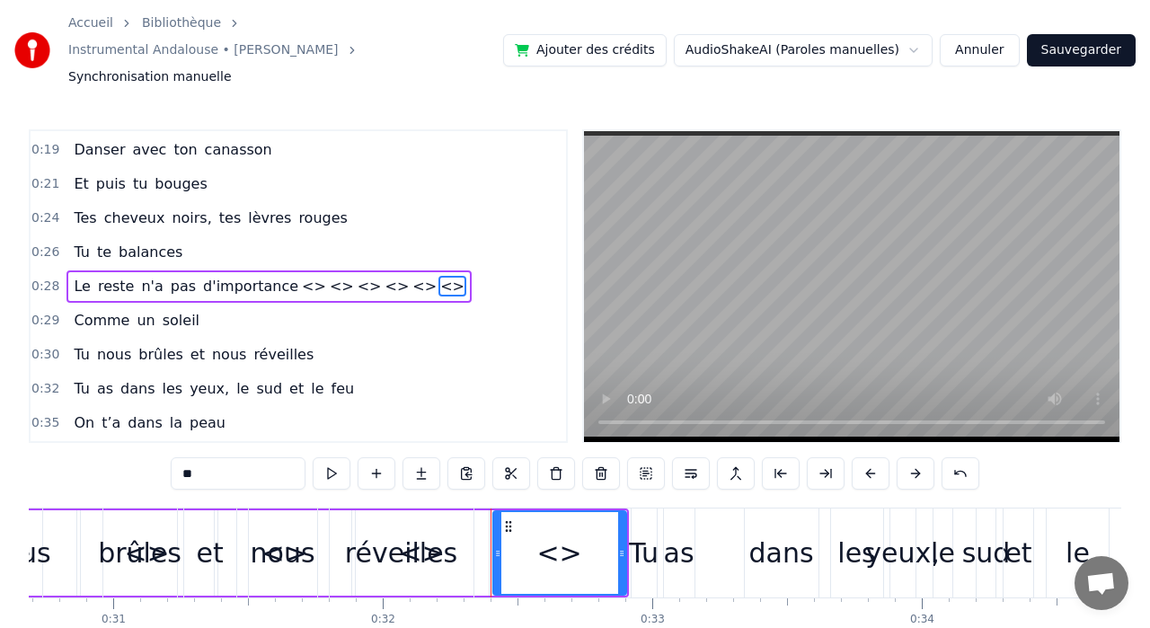
click at [419, 457] on button at bounding box center [422, 473] width 38 height 32
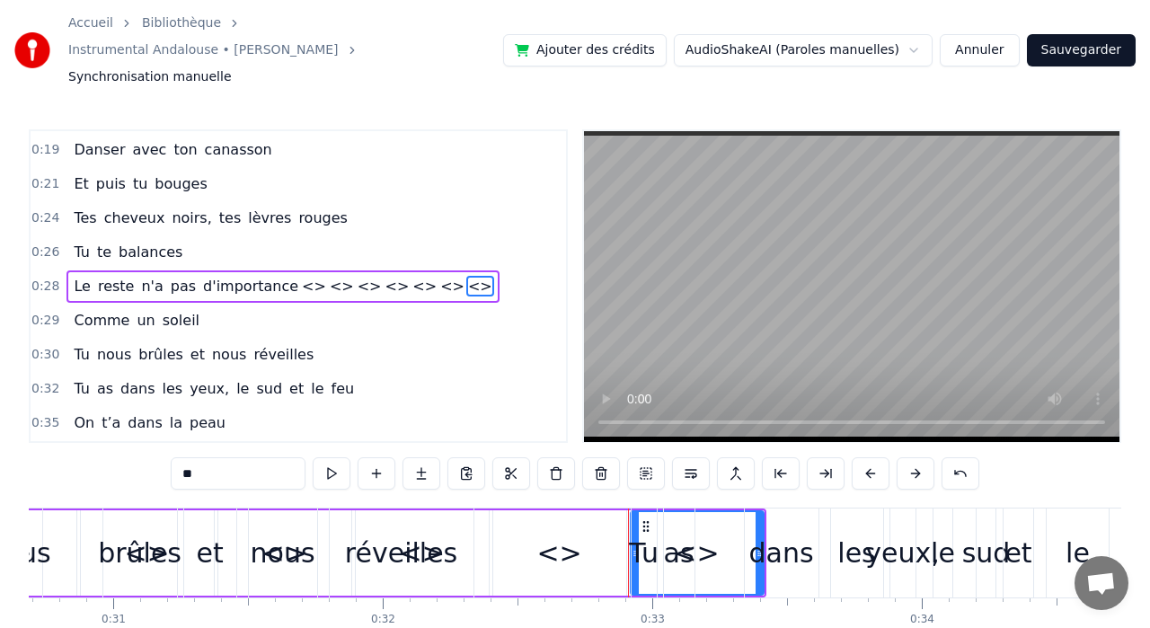
click at [419, 457] on button at bounding box center [422, 473] width 38 height 32
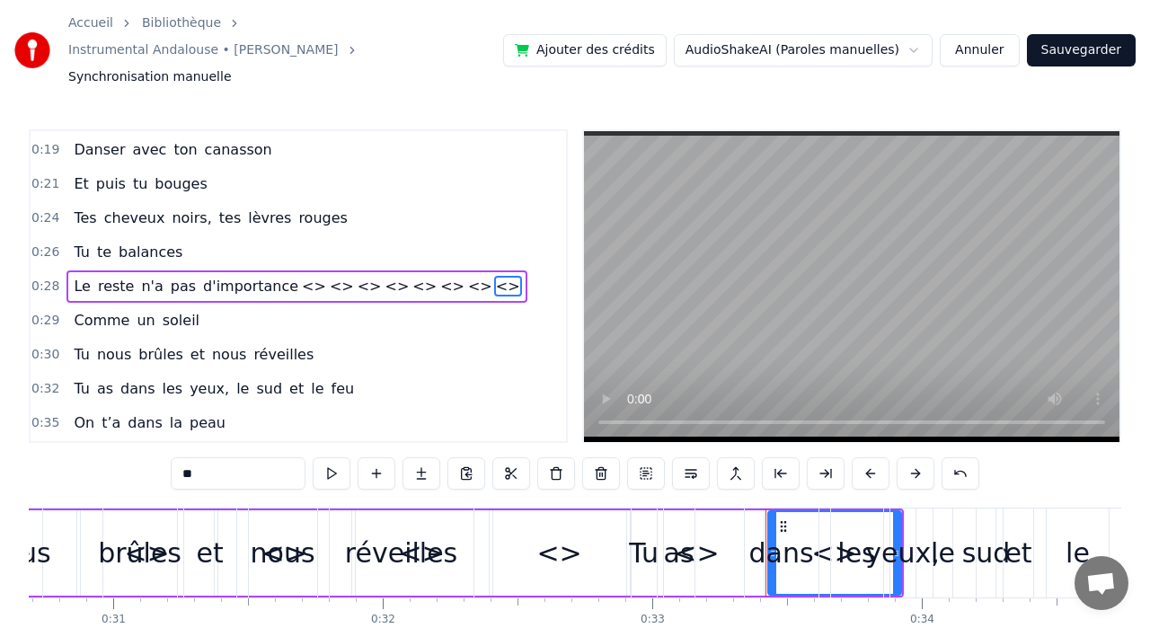
click at [419, 457] on button at bounding box center [422, 473] width 38 height 32
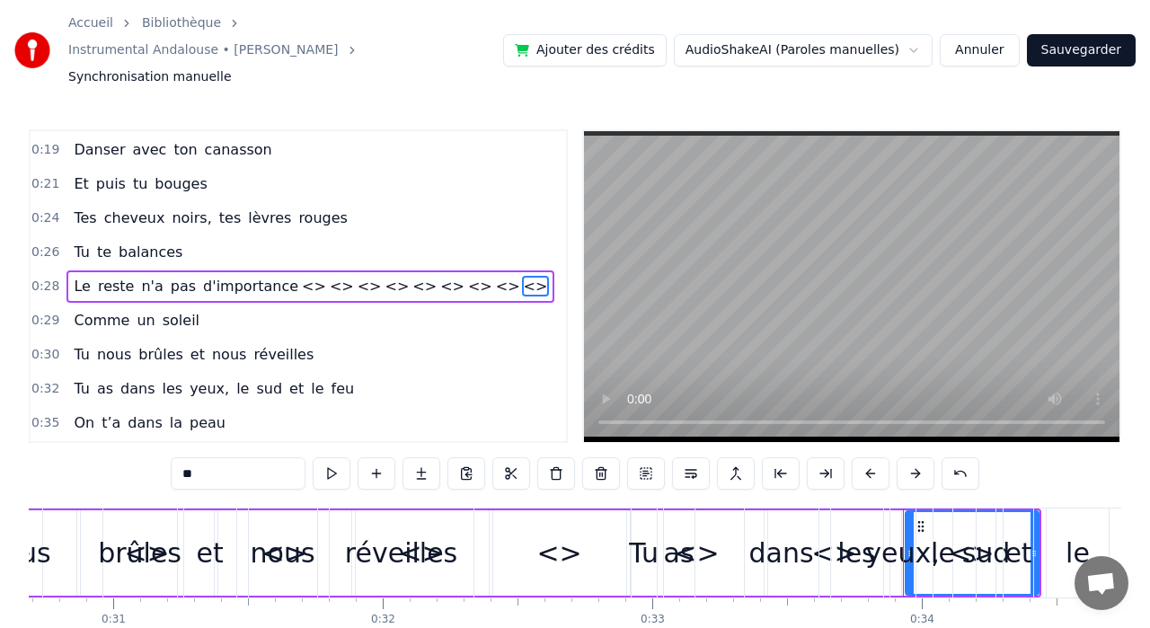
click at [419, 457] on button at bounding box center [422, 473] width 38 height 32
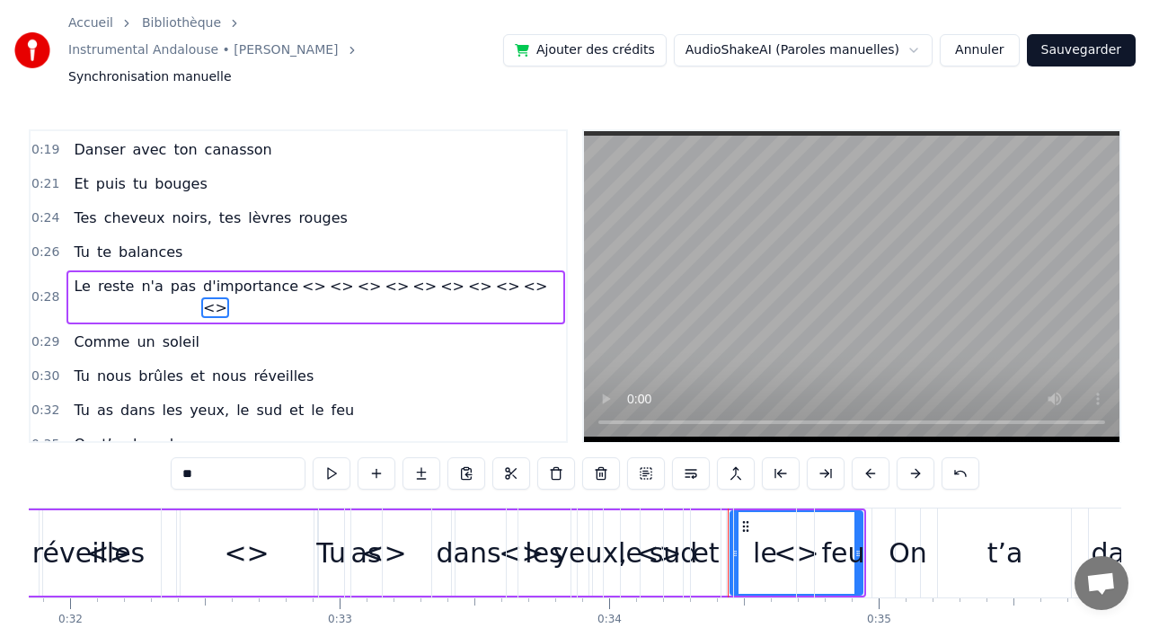
click at [419, 457] on button at bounding box center [422, 473] width 38 height 32
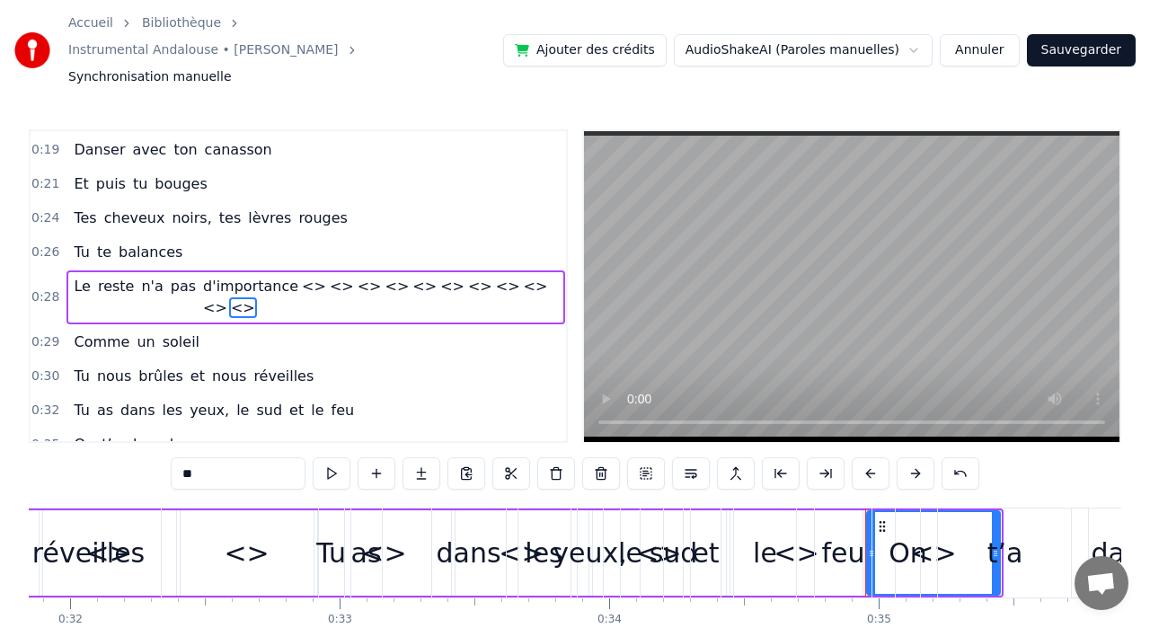
scroll to position [0, 9193]
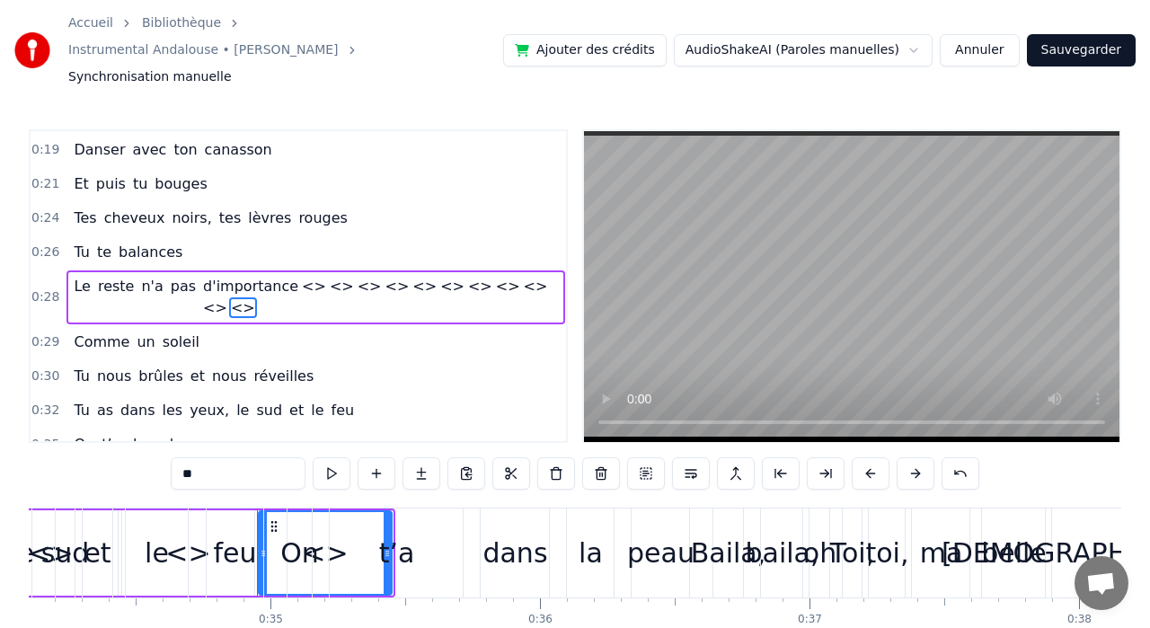
click at [419, 457] on button at bounding box center [422, 473] width 38 height 32
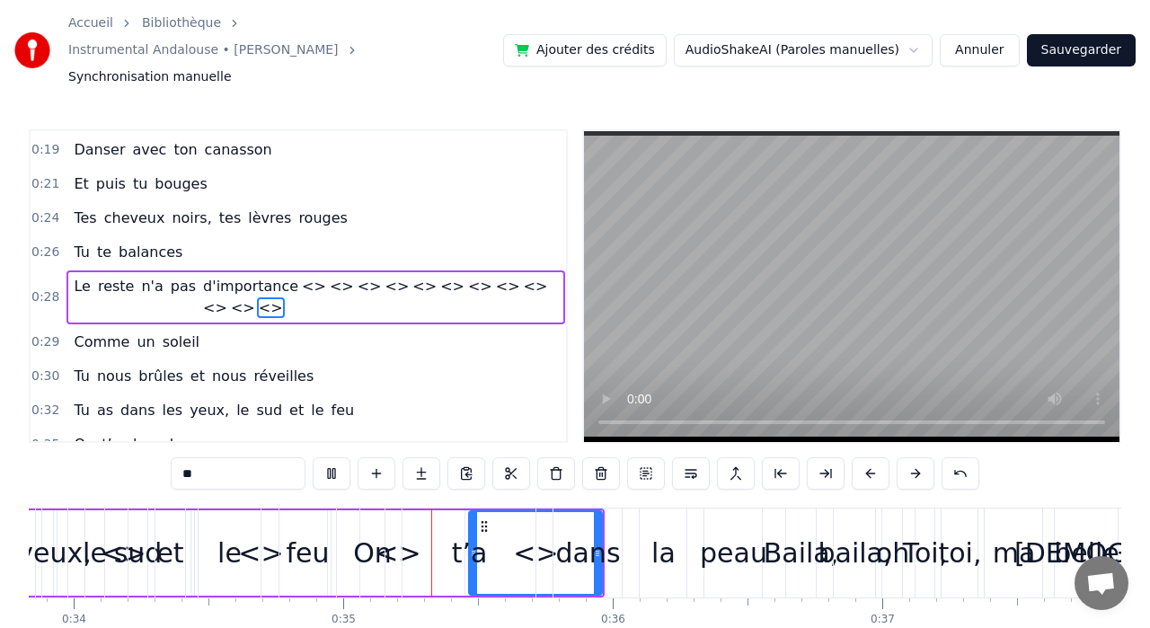
scroll to position [0, 9231]
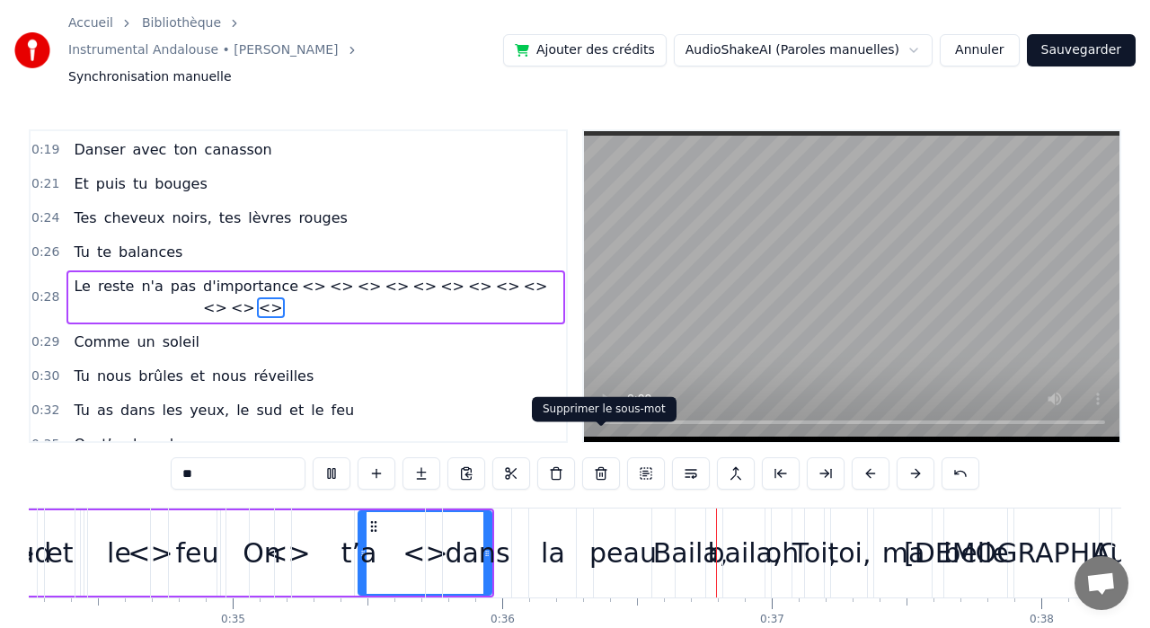
click at [598, 457] on button at bounding box center [601, 473] width 38 height 32
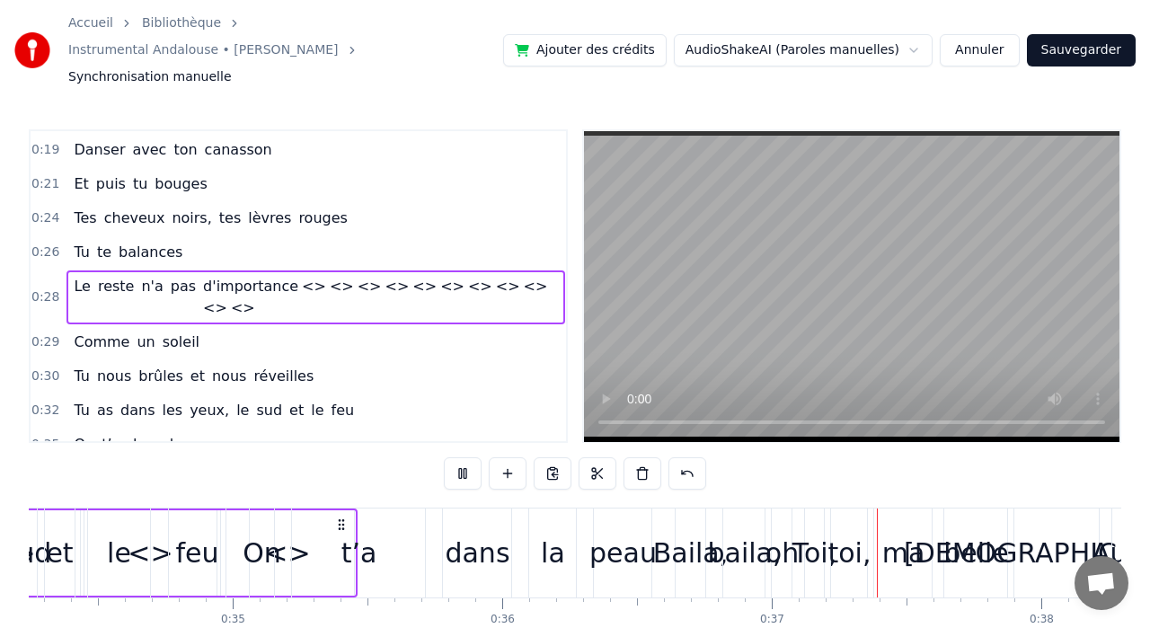
click at [598, 457] on button at bounding box center [598, 473] width 38 height 32
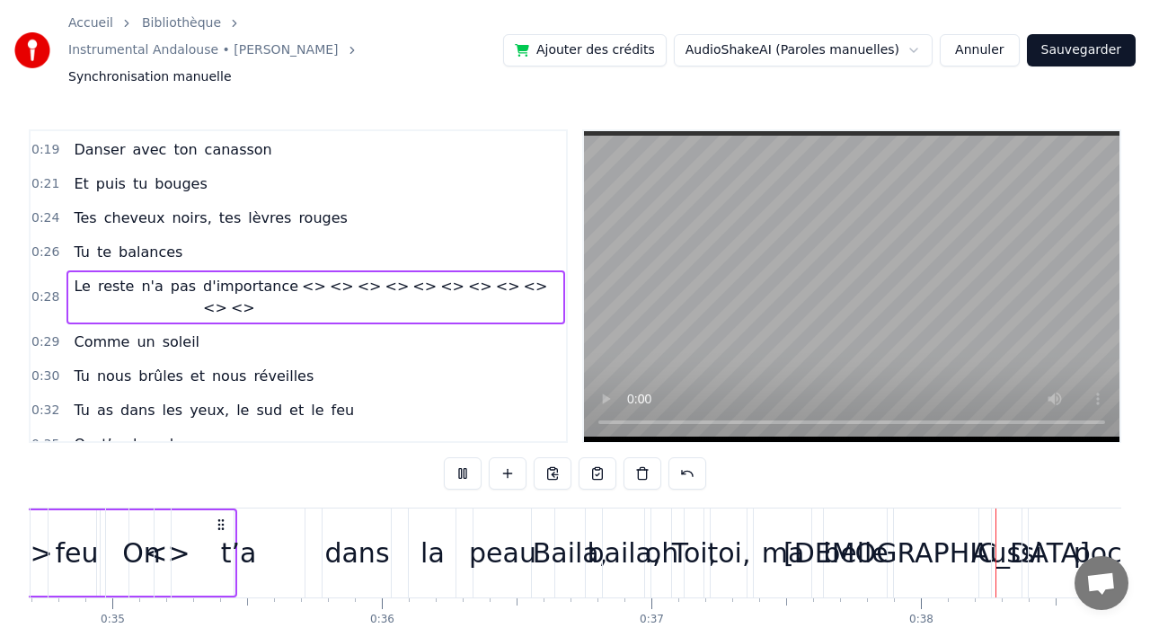
click at [598, 457] on button at bounding box center [598, 473] width 38 height 32
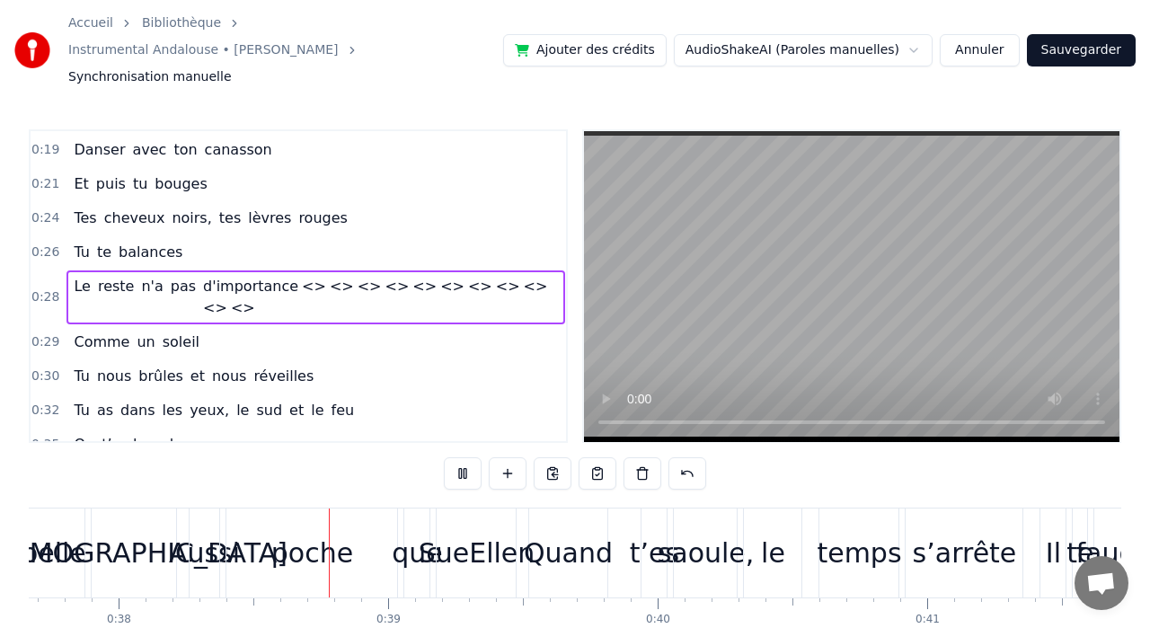
scroll to position [0, 10180]
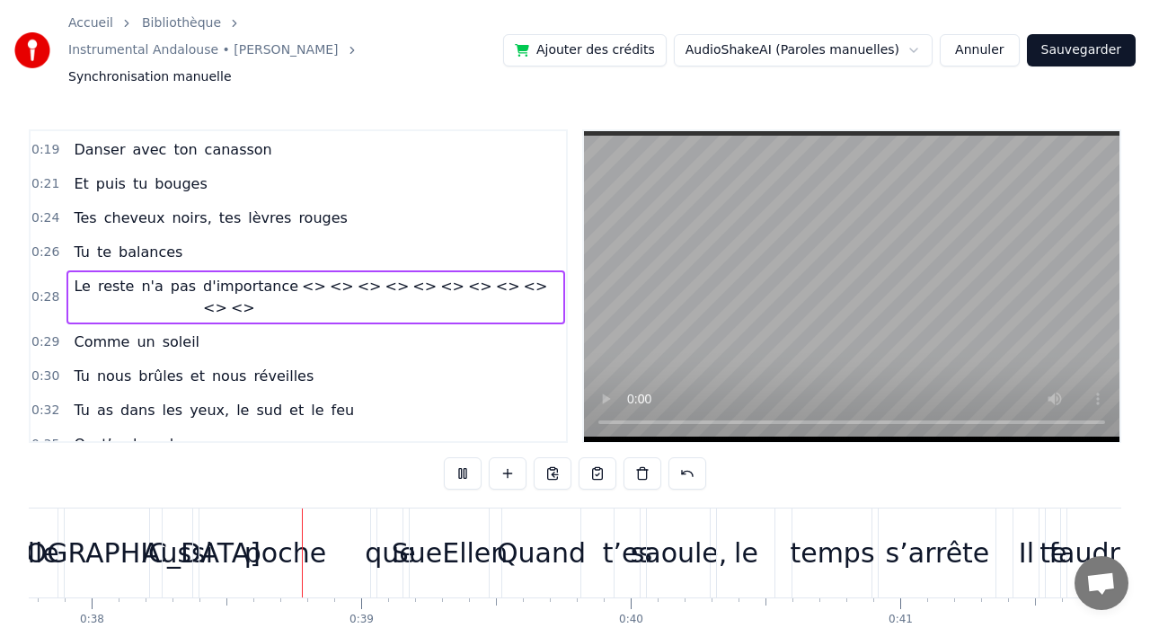
click at [598, 457] on button at bounding box center [598, 473] width 38 height 32
click at [257, 297] on span "<>" at bounding box center [243, 307] width 28 height 21
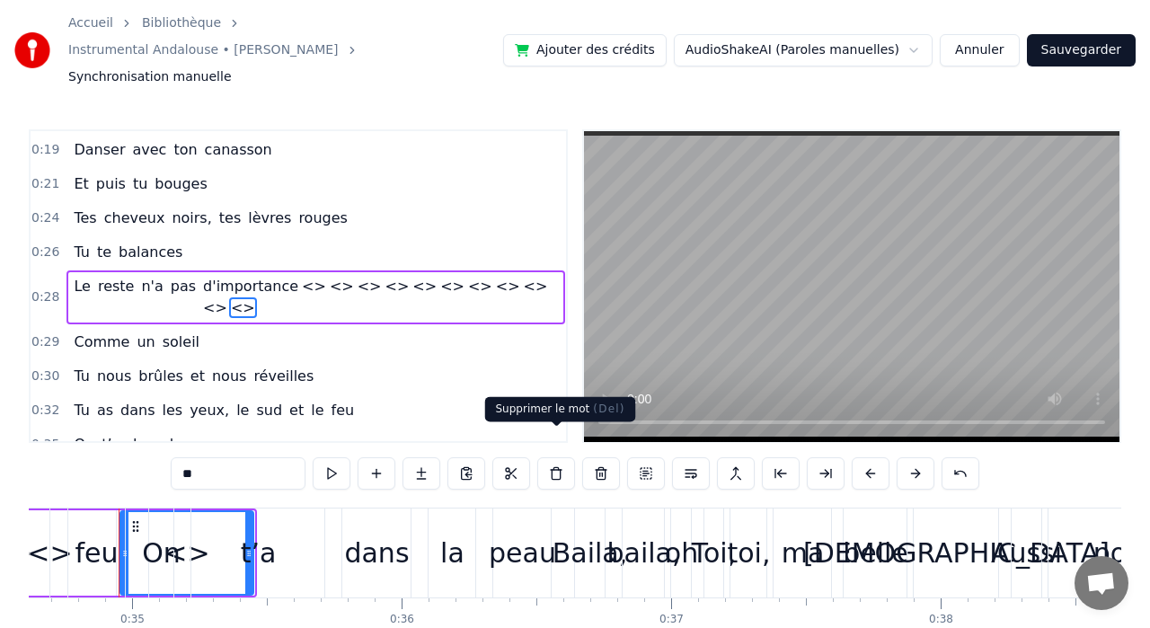
scroll to position [0, 9330]
click at [603, 457] on button at bounding box center [601, 473] width 38 height 32
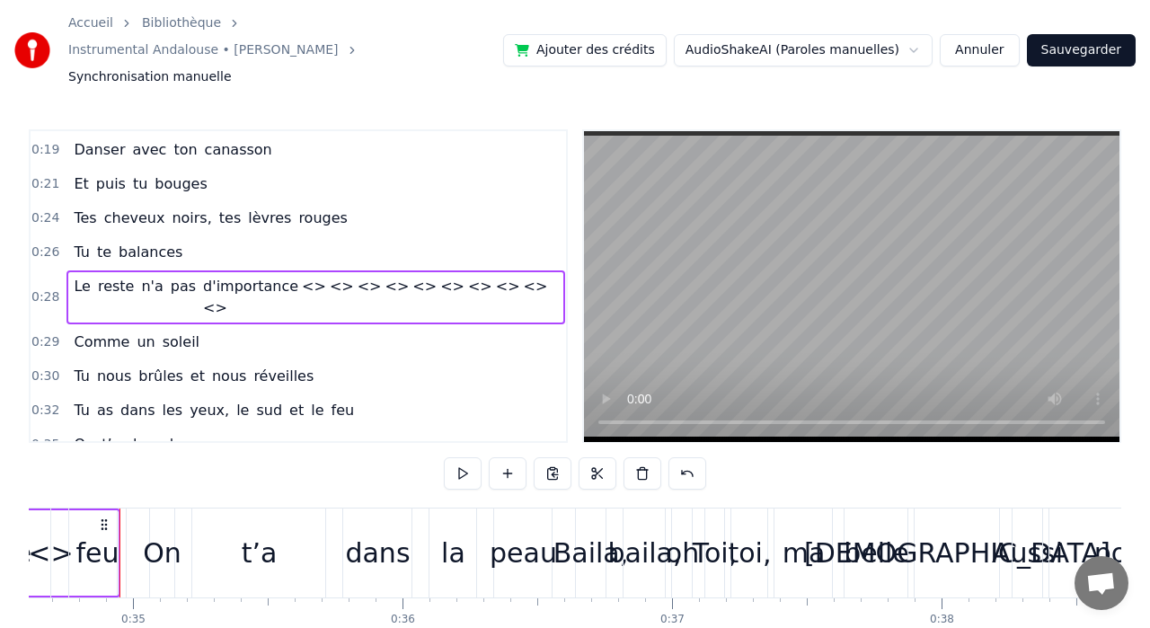
click at [300, 276] on span "<>" at bounding box center [314, 286] width 28 height 21
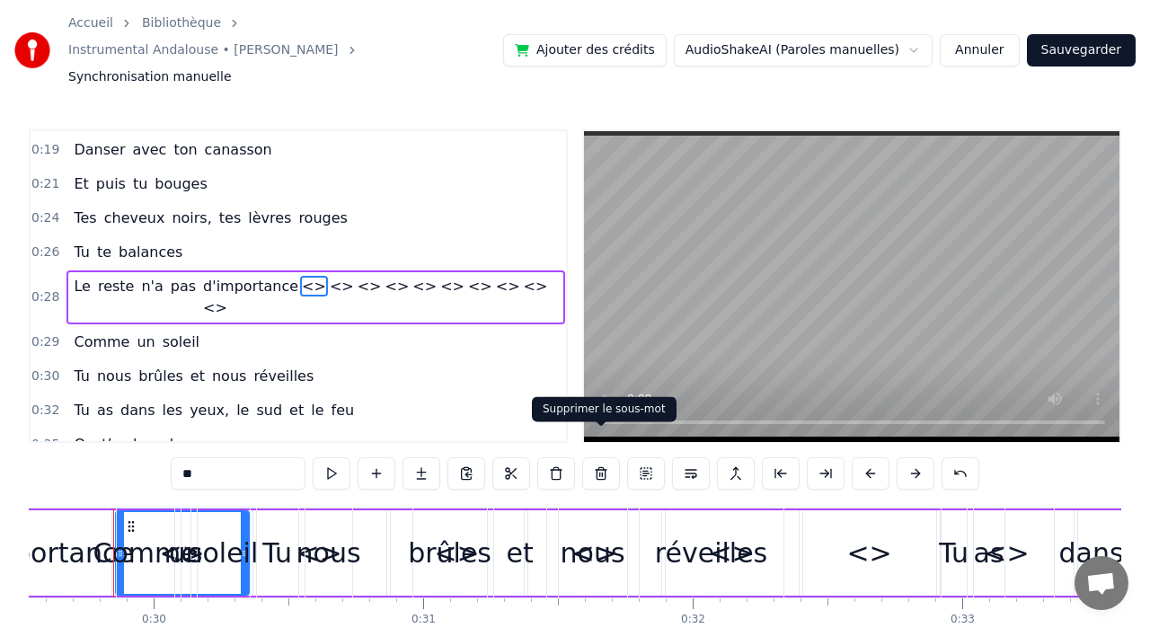
scroll to position [0, 7956]
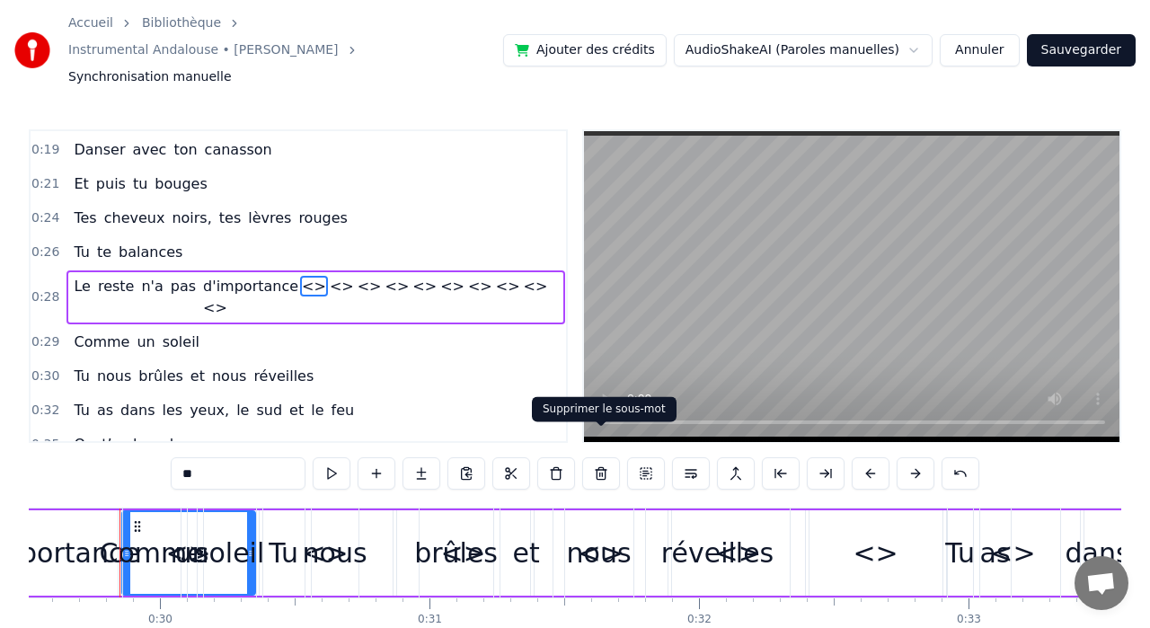
click at [601, 457] on button at bounding box center [601, 473] width 38 height 32
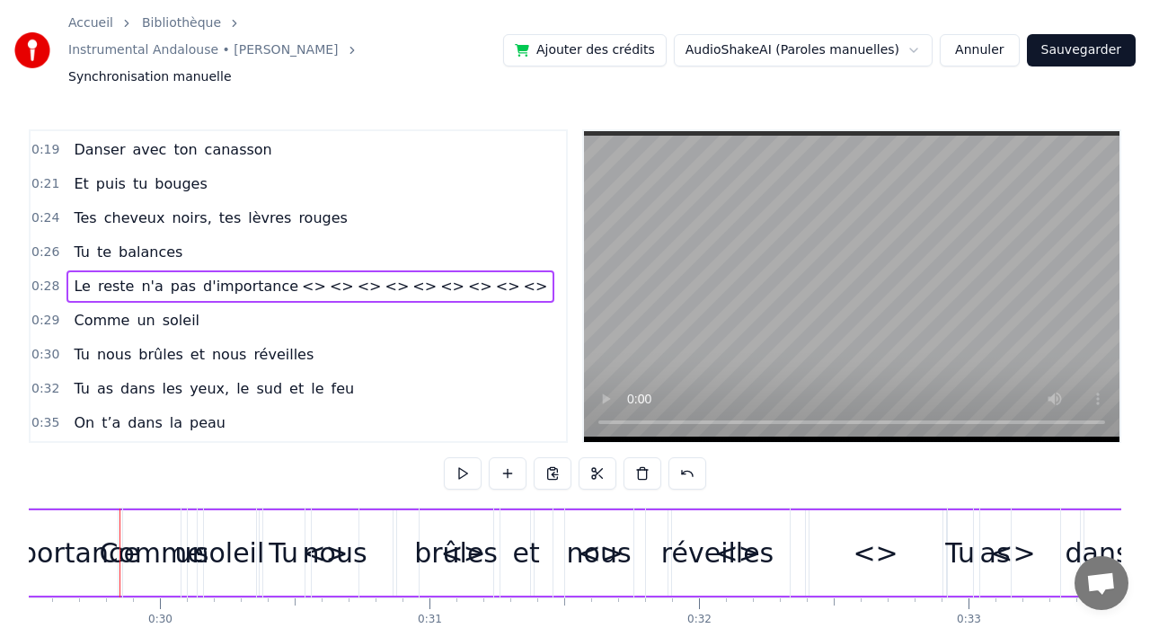
click at [522, 276] on span "<>" at bounding box center [536, 286] width 28 height 21
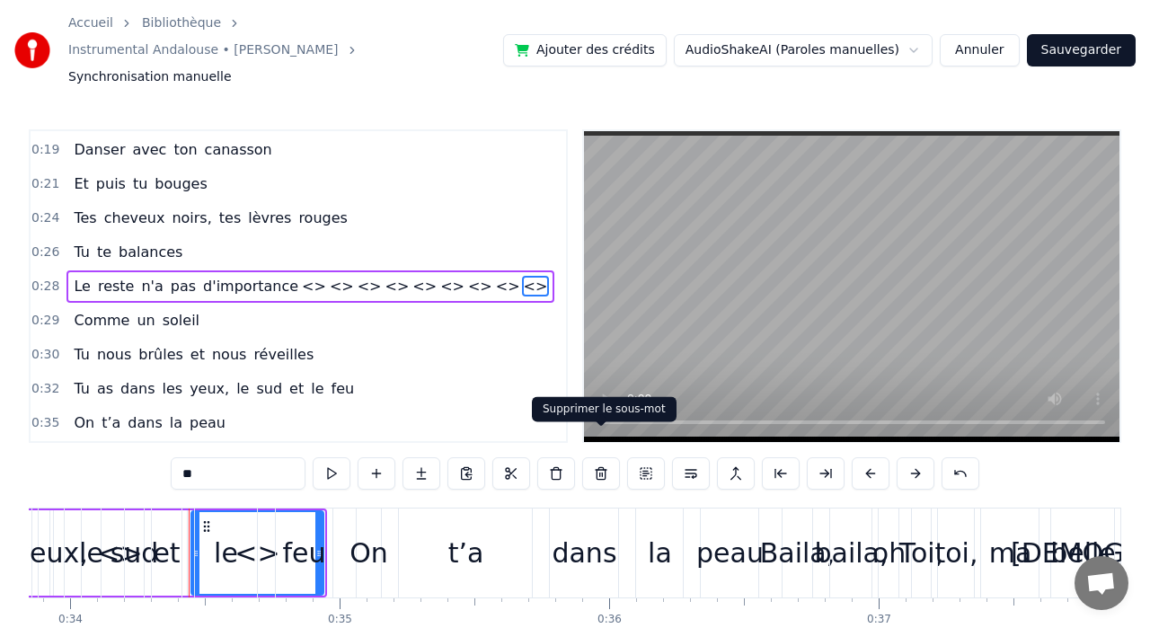
scroll to position [0, 9193]
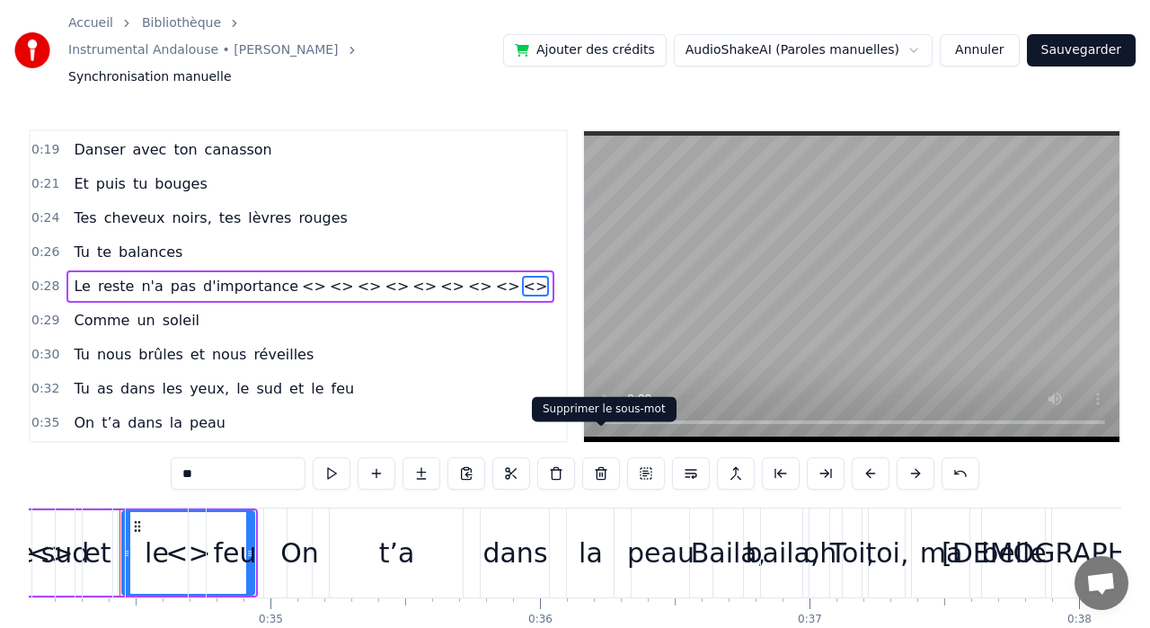
click at [599, 457] on button at bounding box center [601, 473] width 38 height 32
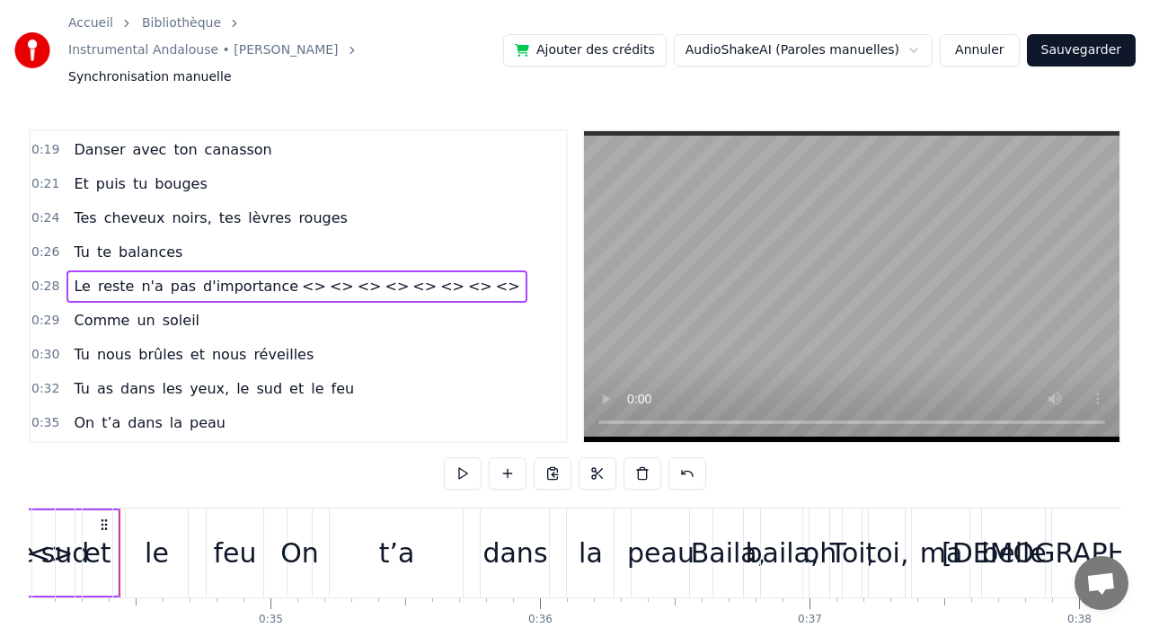
click at [494, 276] on span "<>" at bounding box center [508, 286] width 28 height 21
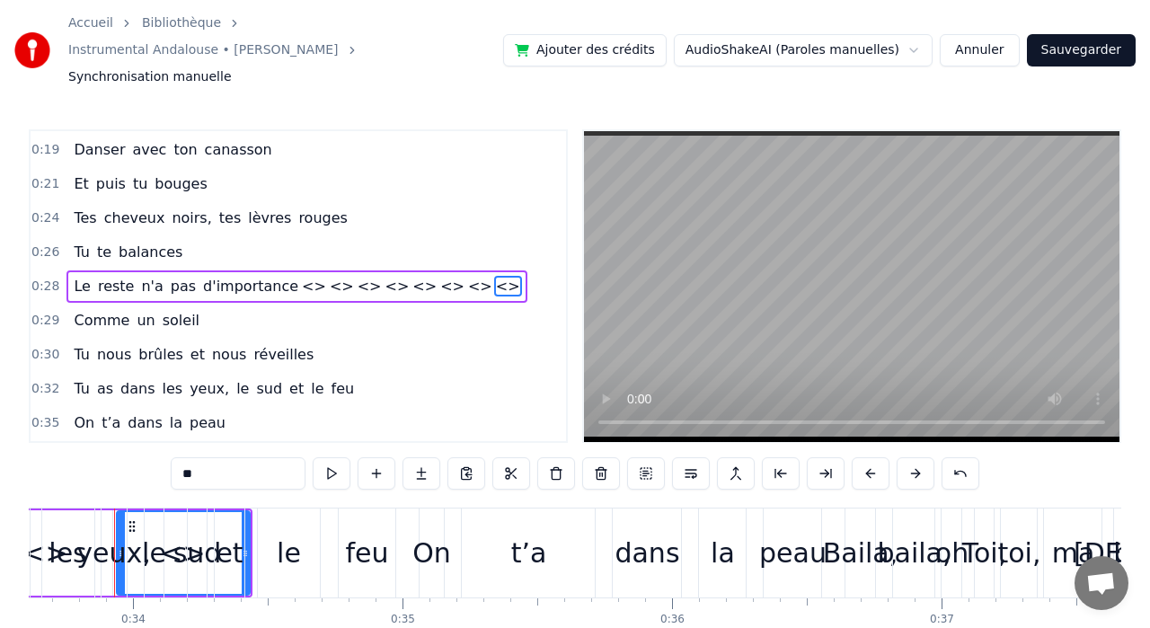
scroll to position [0, 9055]
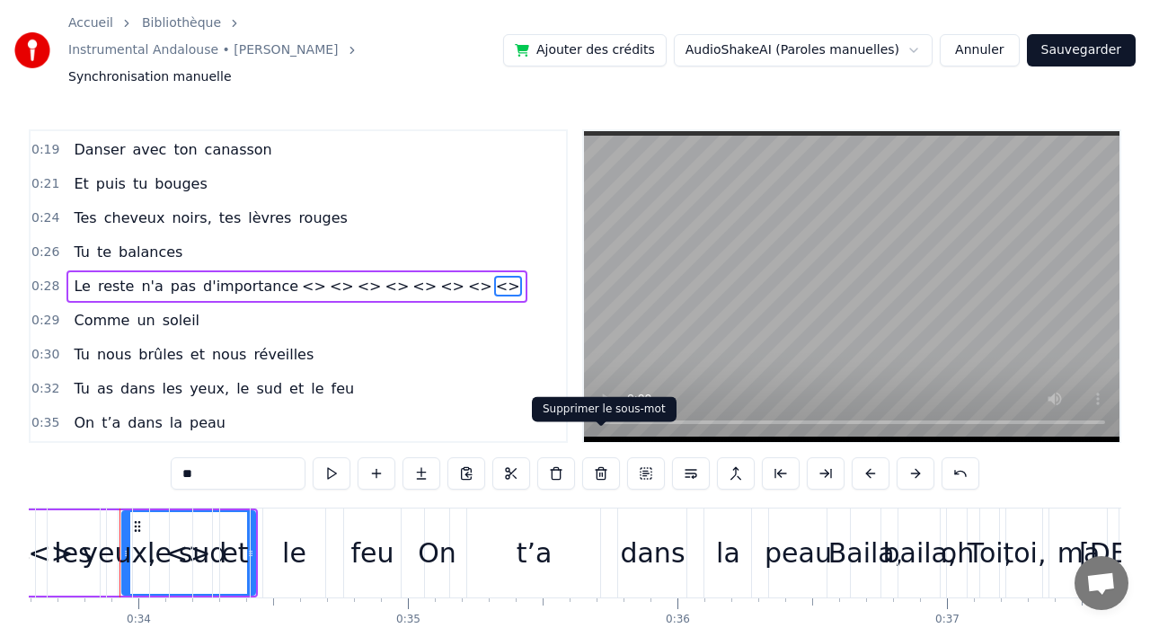
click at [599, 457] on button at bounding box center [601, 473] width 38 height 32
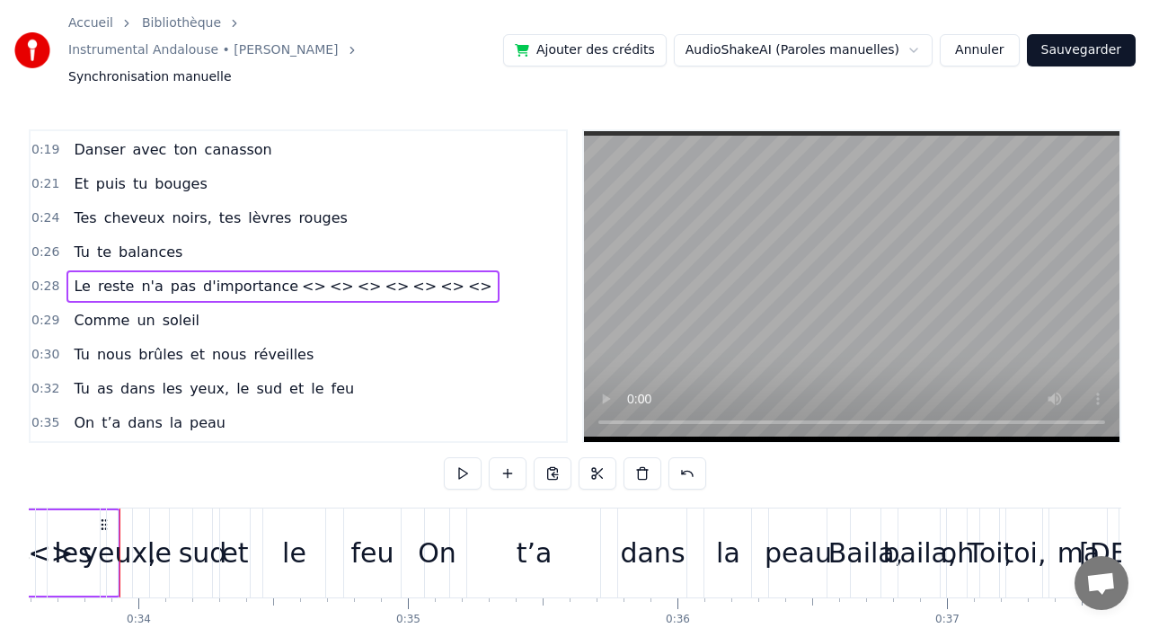
click at [466, 276] on span "<>" at bounding box center [480, 286] width 28 height 21
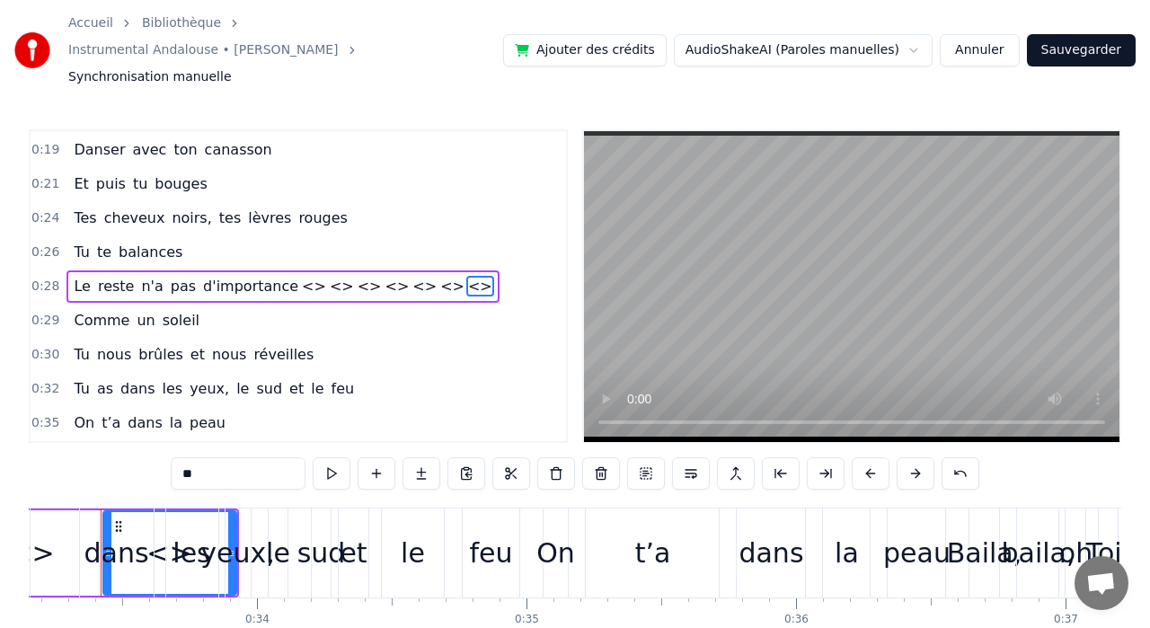
scroll to position [0, 8918]
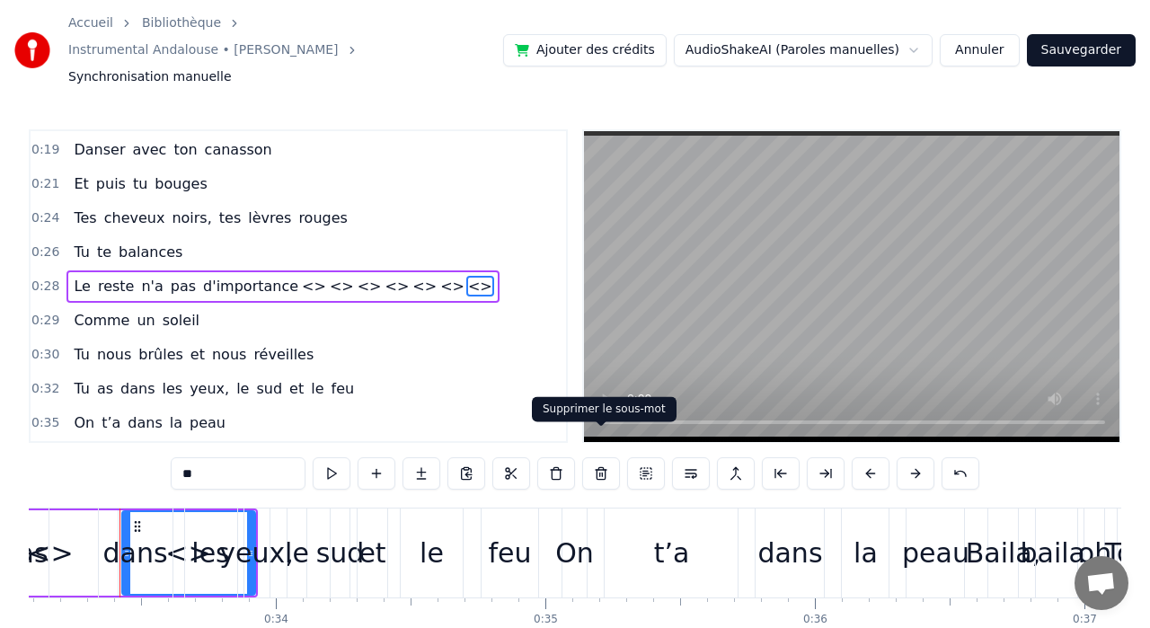
click at [598, 457] on button at bounding box center [601, 473] width 38 height 32
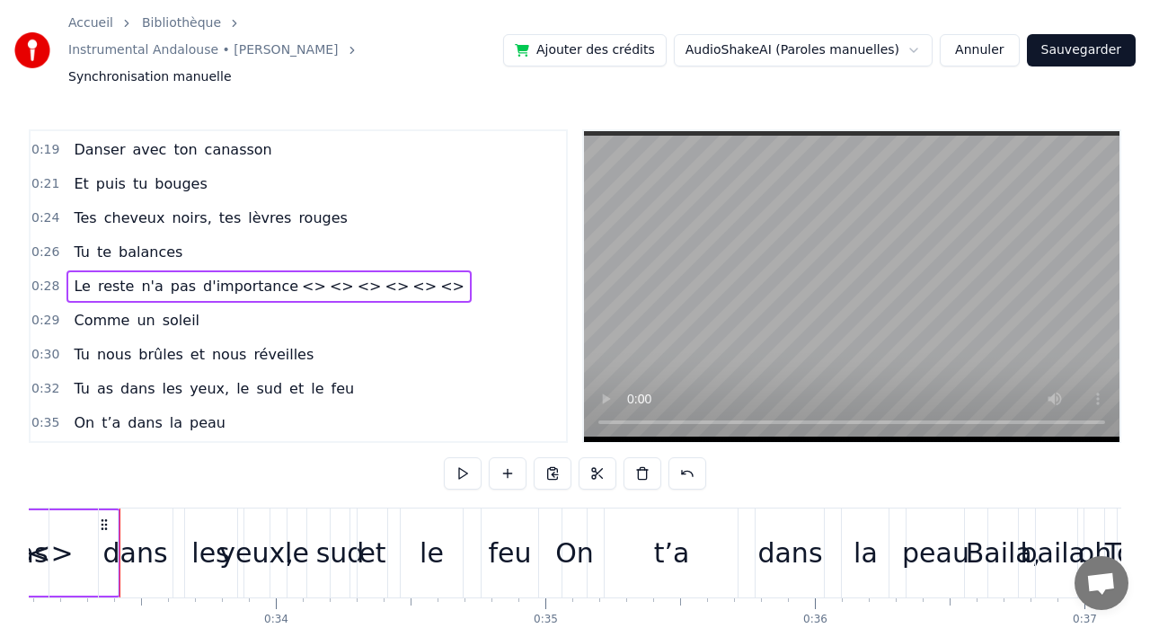
click at [438, 276] on span "<>" at bounding box center [452, 286] width 28 height 21
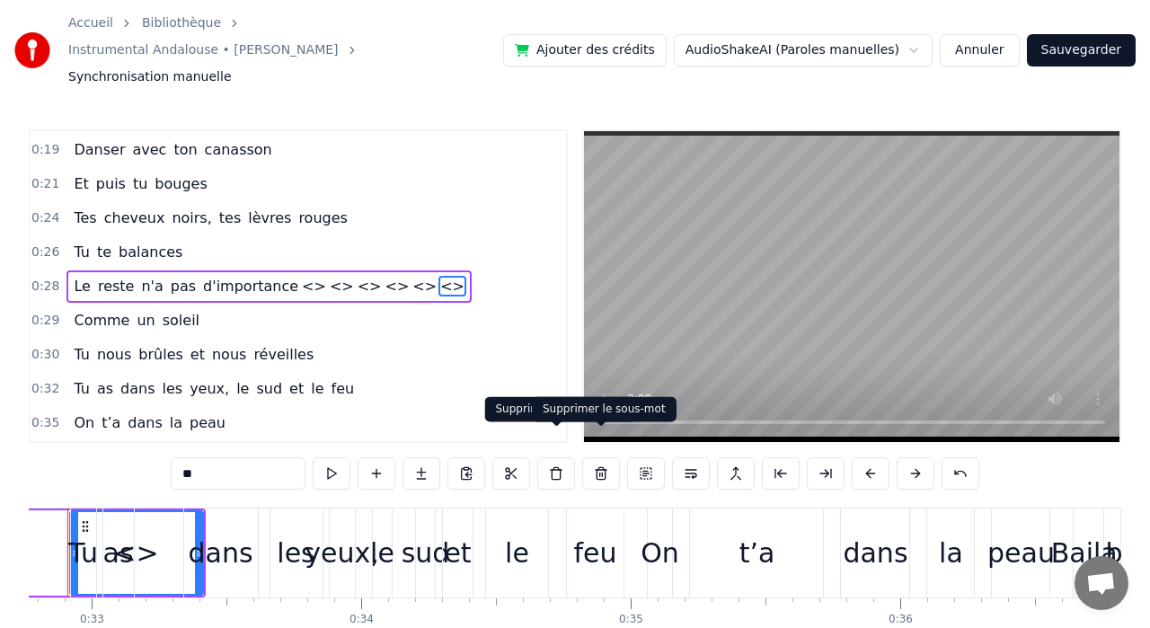
scroll to position [0, 8780]
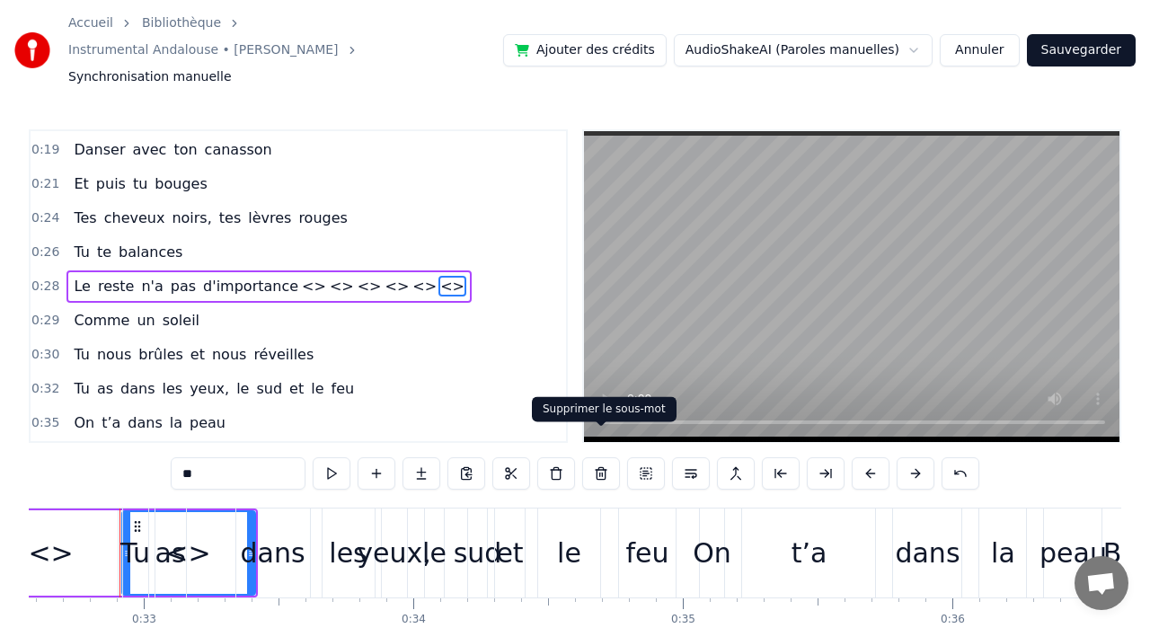
click at [595, 457] on button at bounding box center [601, 473] width 38 height 32
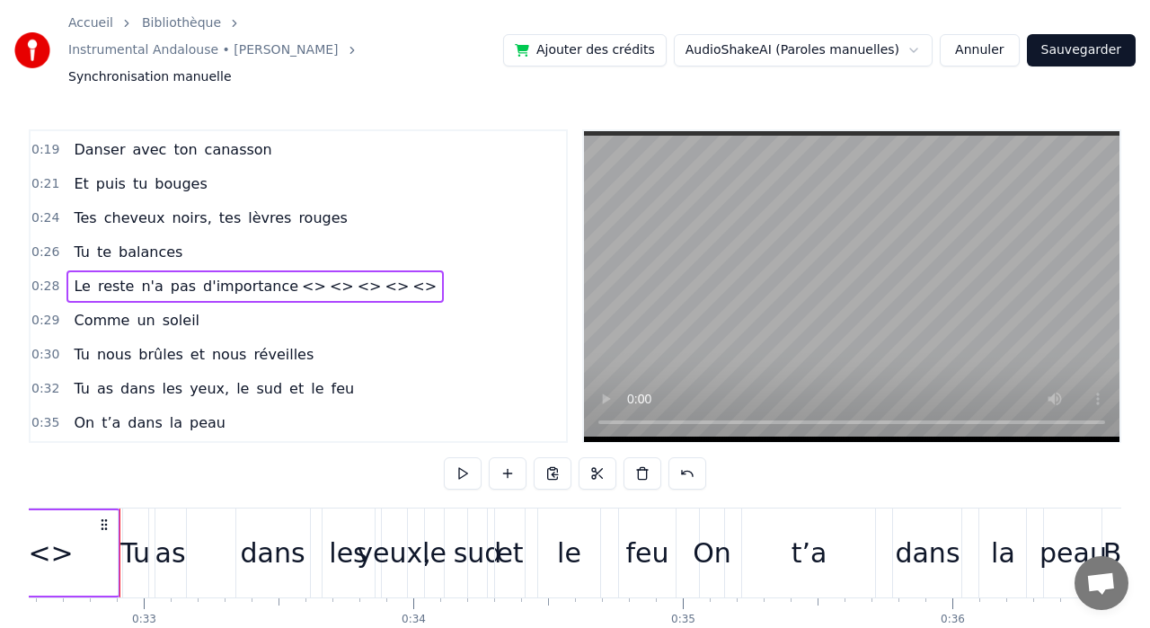
click at [411, 276] on span "<>" at bounding box center [425, 286] width 28 height 21
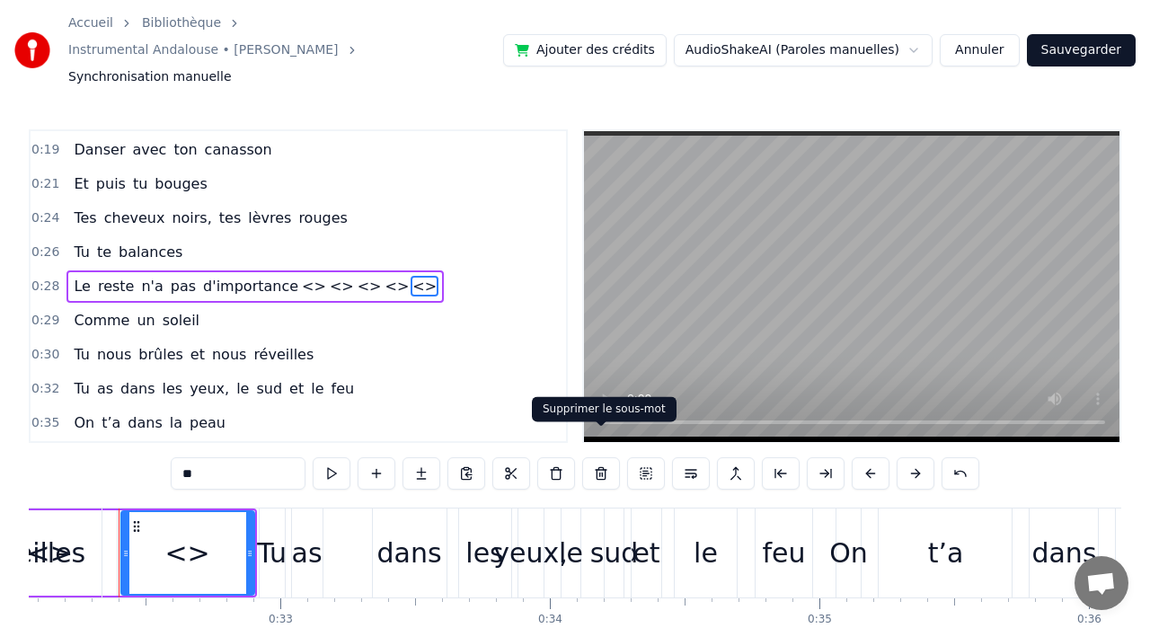
click at [600, 457] on button at bounding box center [601, 473] width 38 height 32
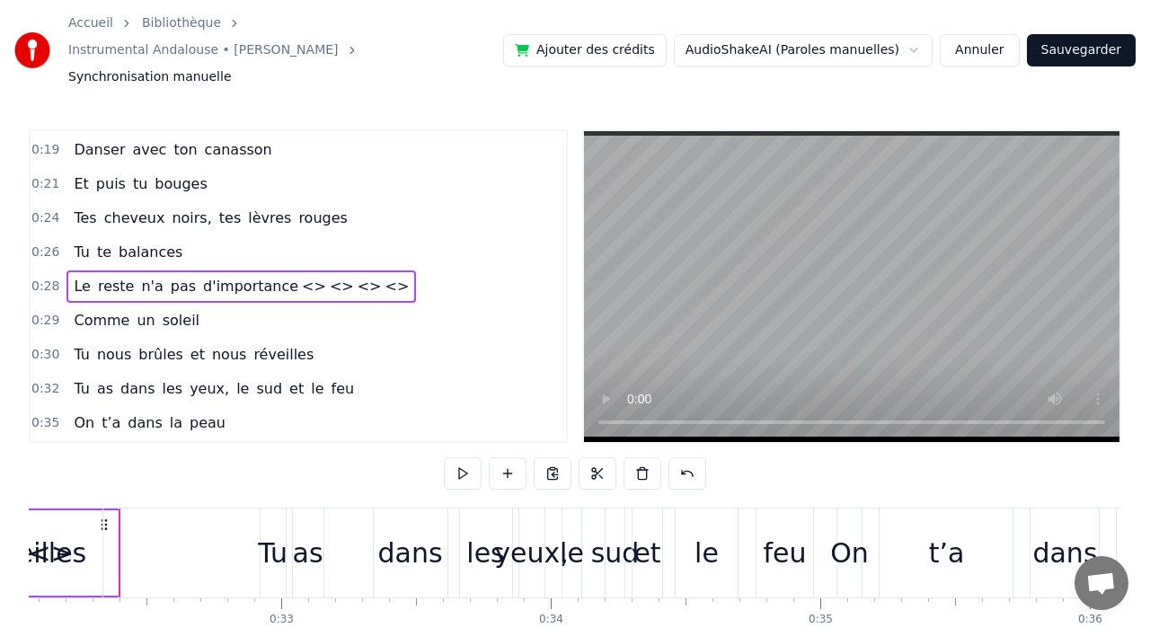
click at [384, 276] on span "<>" at bounding box center [398, 286] width 28 height 21
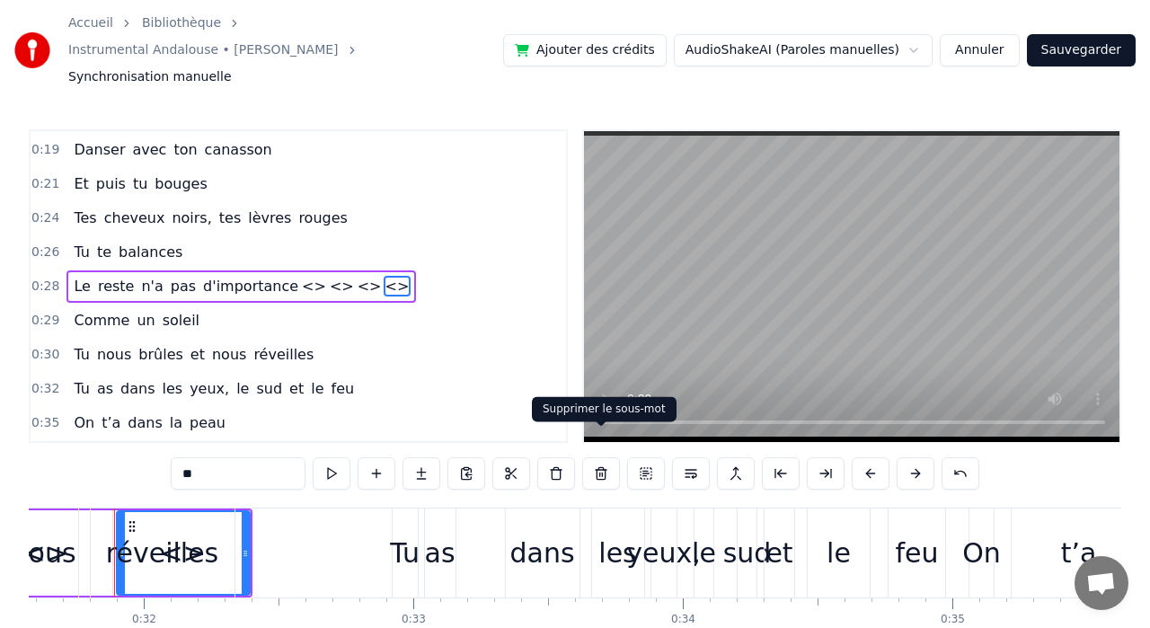
scroll to position [0, 8506]
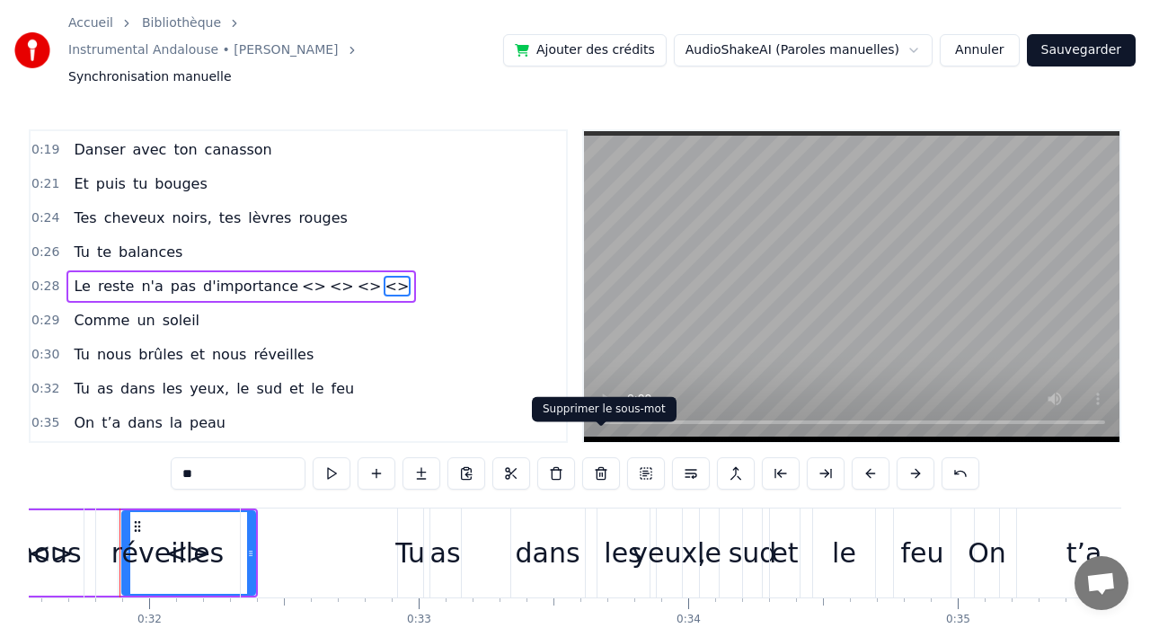
click at [598, 457] on button at bounding box center [601, 473] width 38 height 32
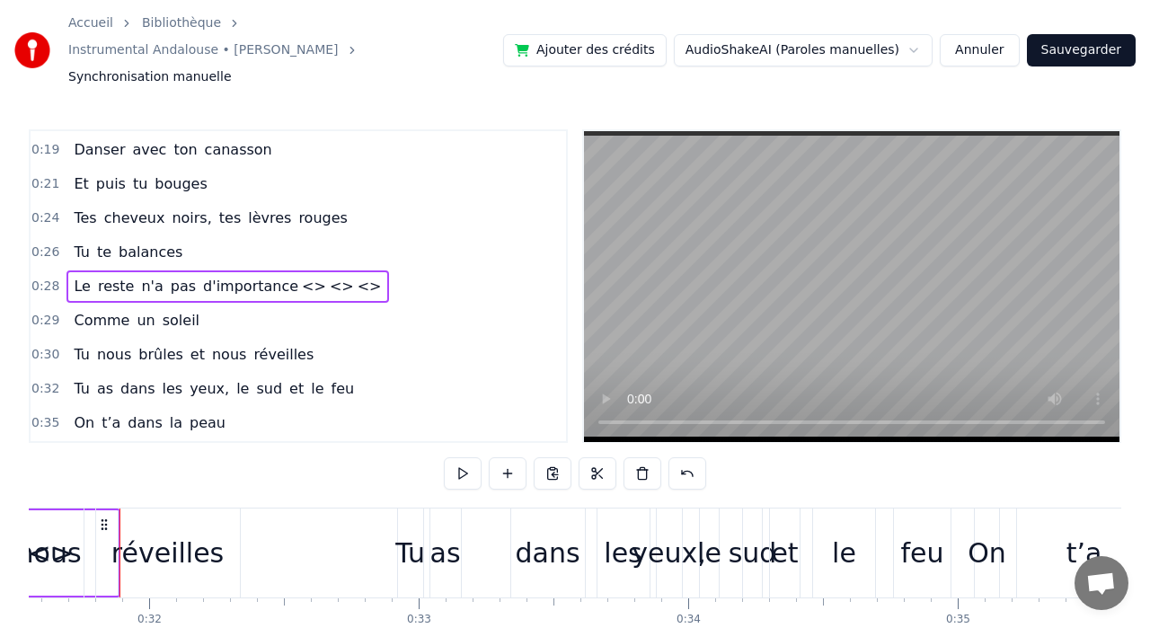
click at [356, 276] on span "<>" at bounding box center [370, 286] width 28 height 21
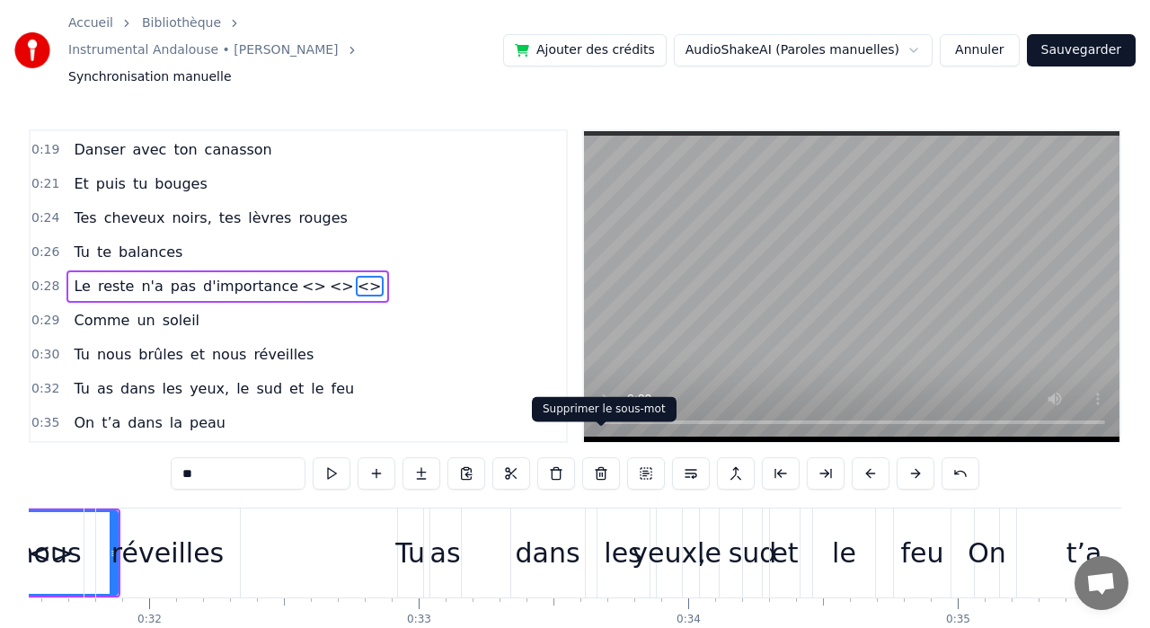
scroll to position [0, 8368]
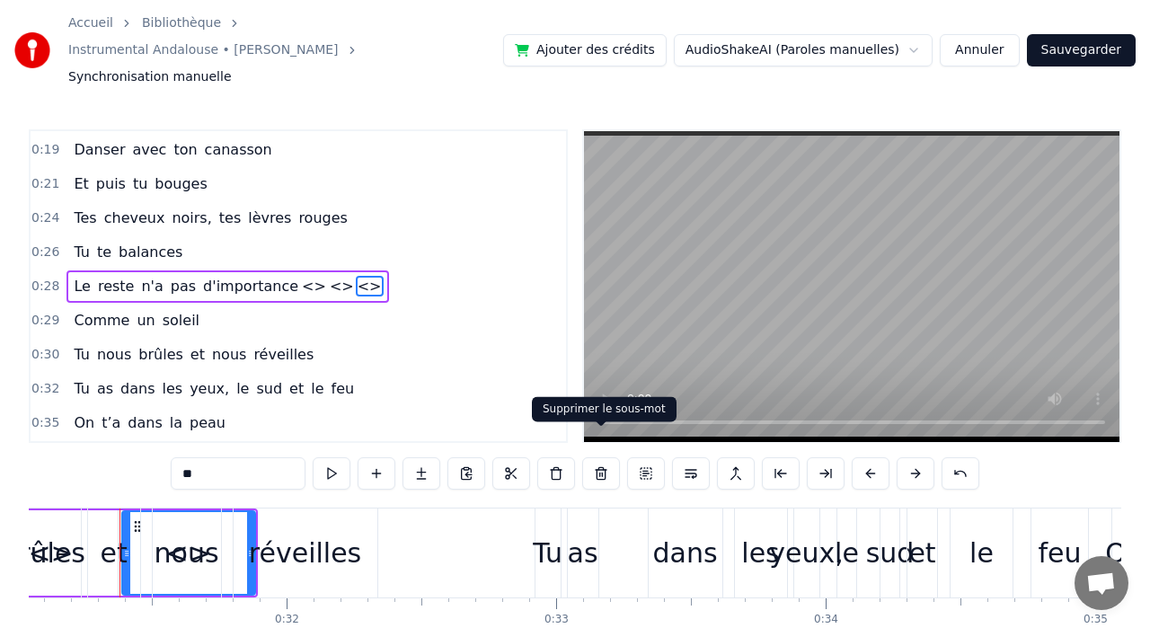
click at [602, 457] on button at bounding box center [601, 473] width 38 height 32
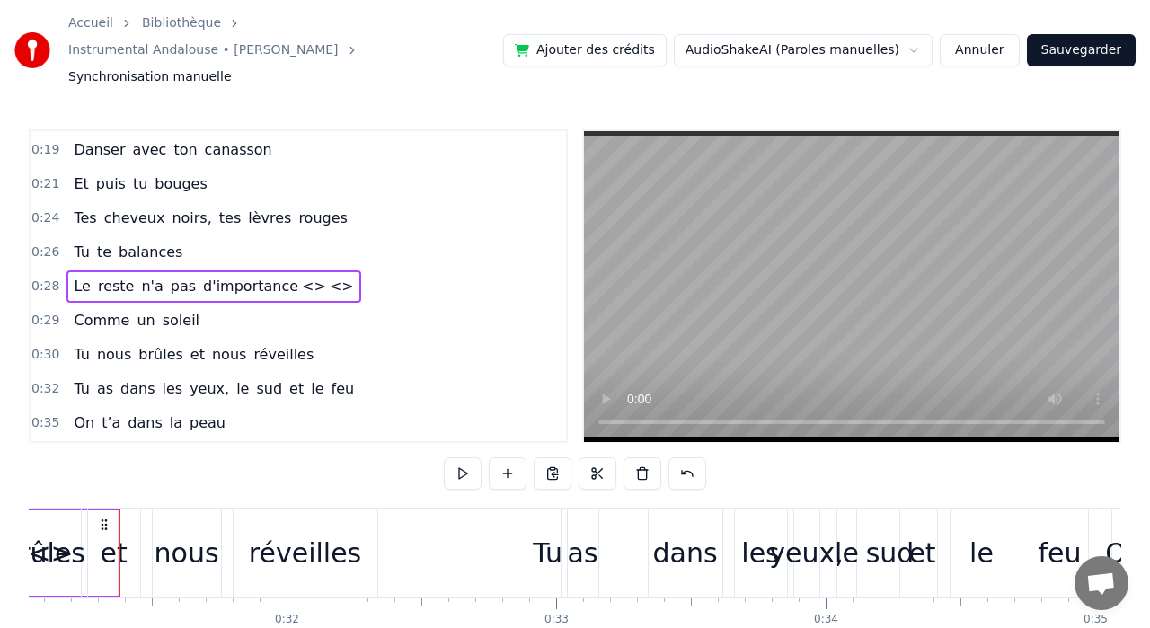
click at [328, 276] on span "<>" at bounding box center [342, 286] width 28 height 21
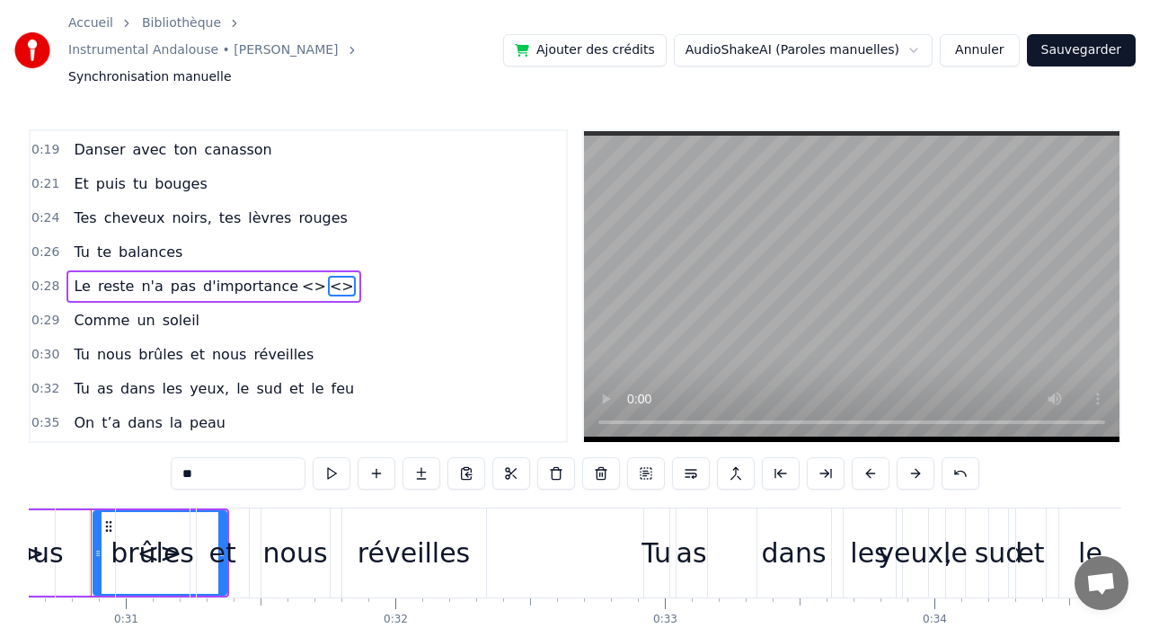
scroll to position [0, 8231]
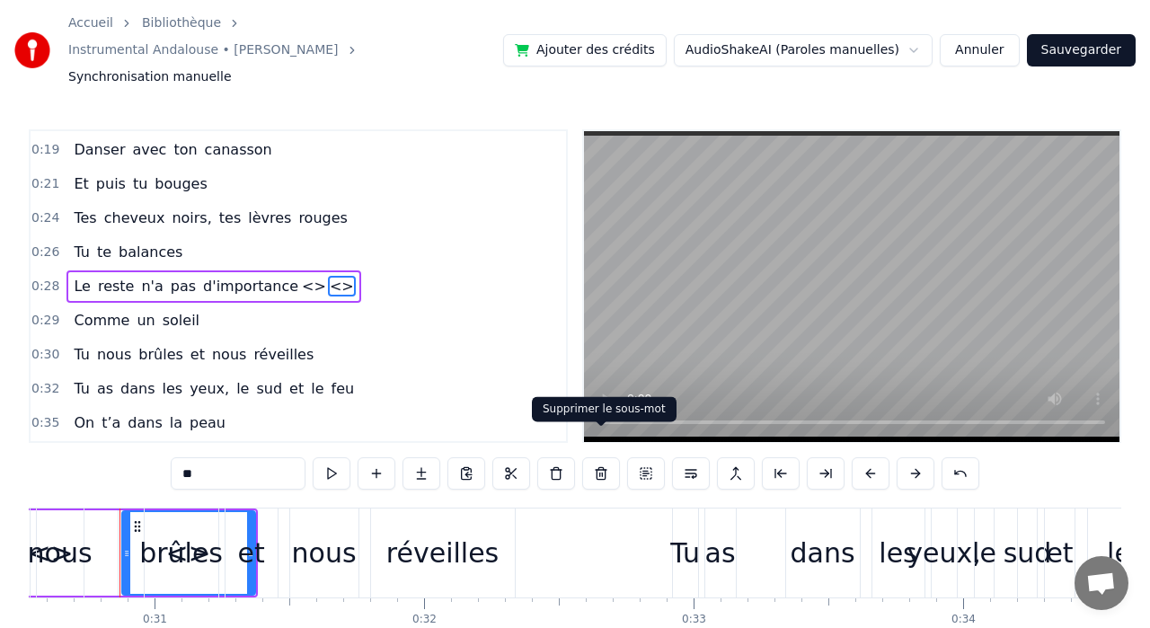
click at [598, 457] on button at bounding box center [601, 473] width 38 height 32
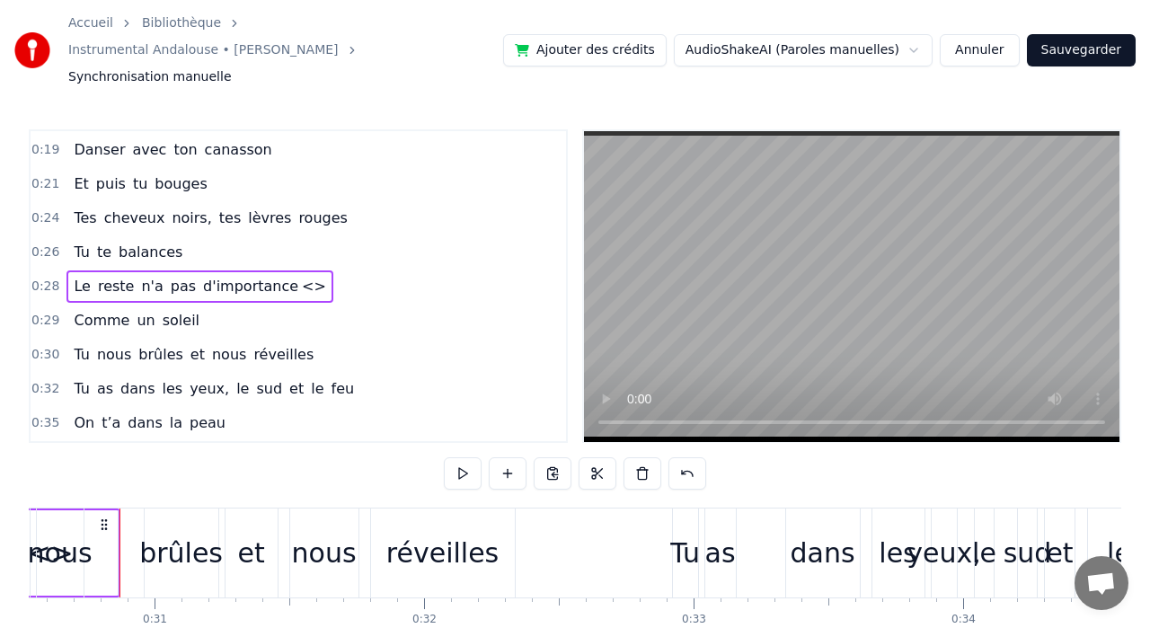
click at [300, 276] on span "<>" at bounding box center [314, 286] width 28 height 21
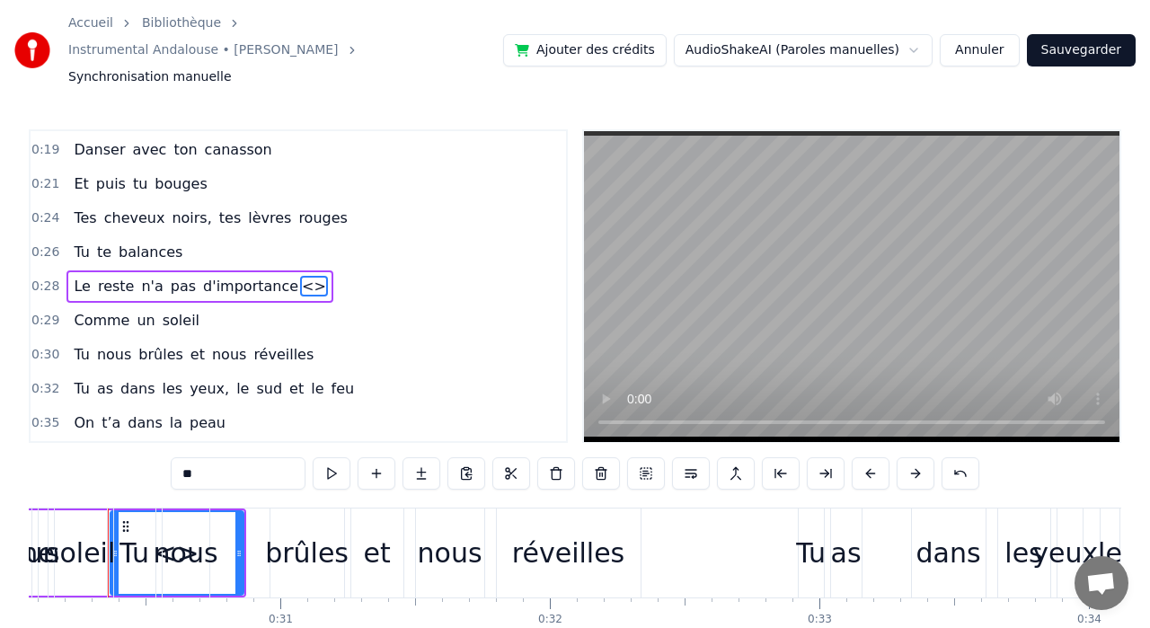
scroll to position [0, 8093]
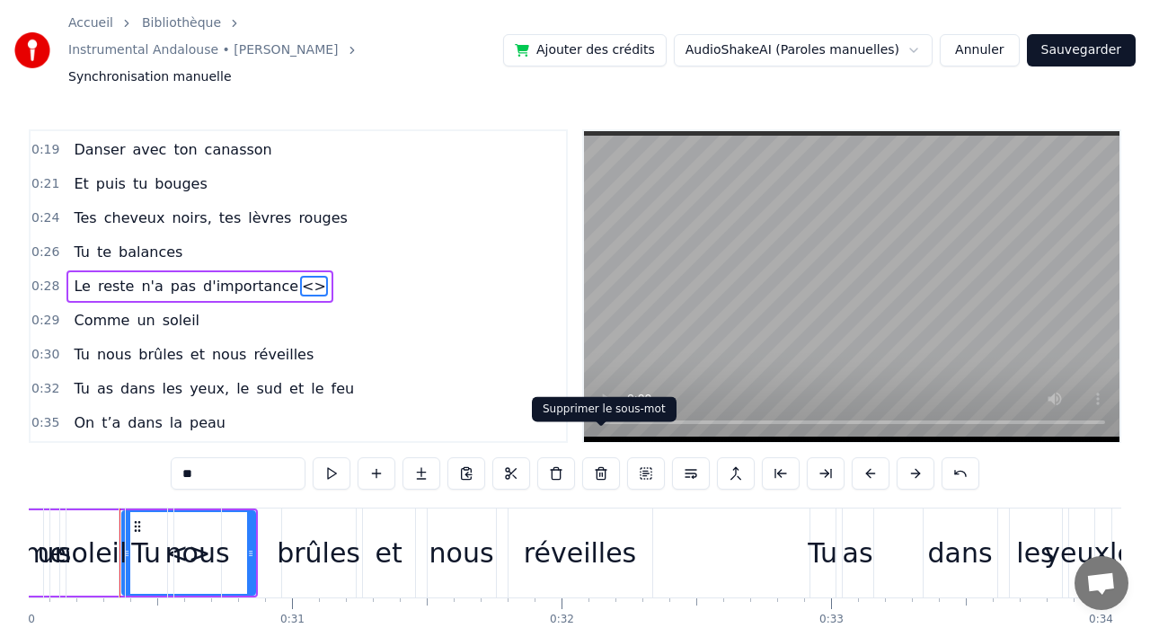
click at [601, 457] on button at bounding box center [601, 473] width 38 height 32
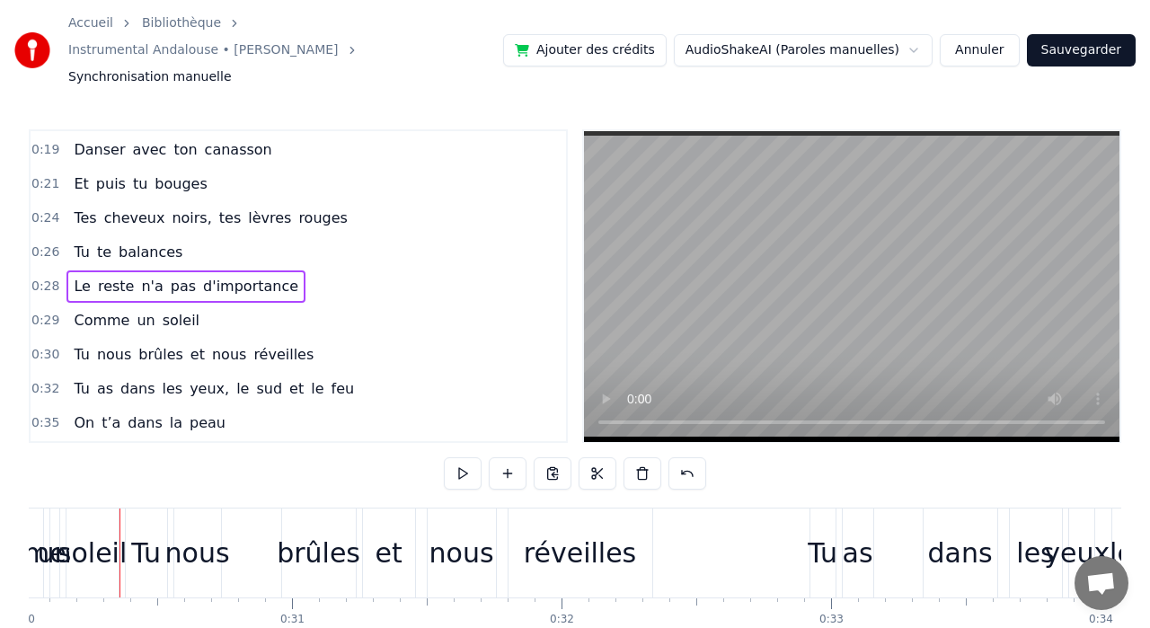
click at [174, 310] on span "soleil" at bounding box center [181, 320] width 40 height 21
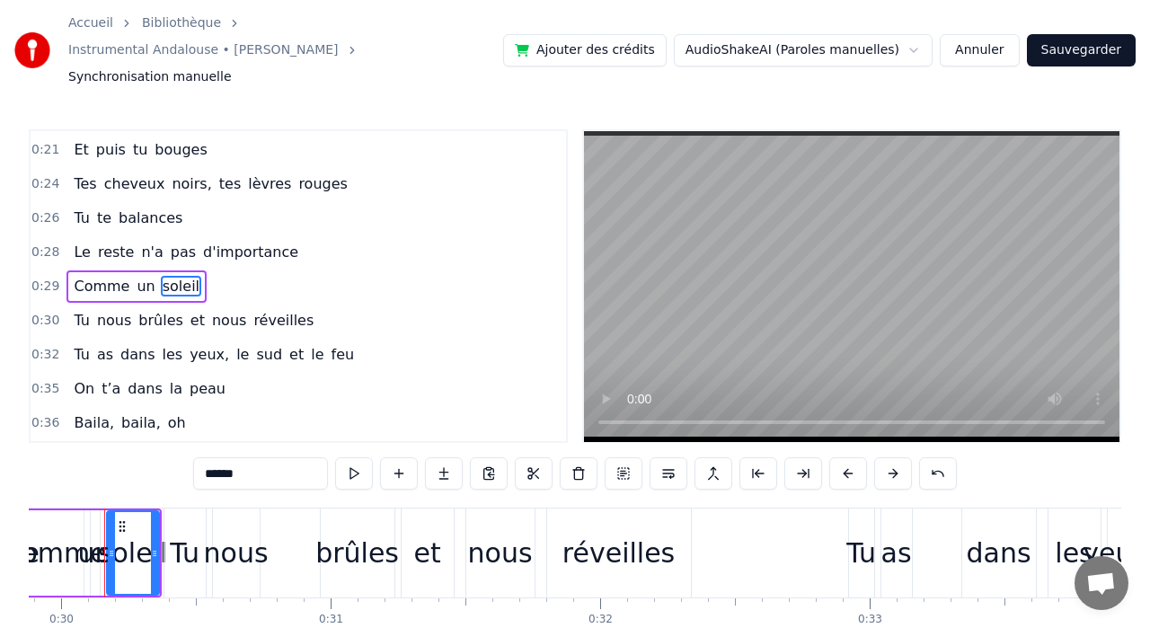
scroll to position [0, 8039]
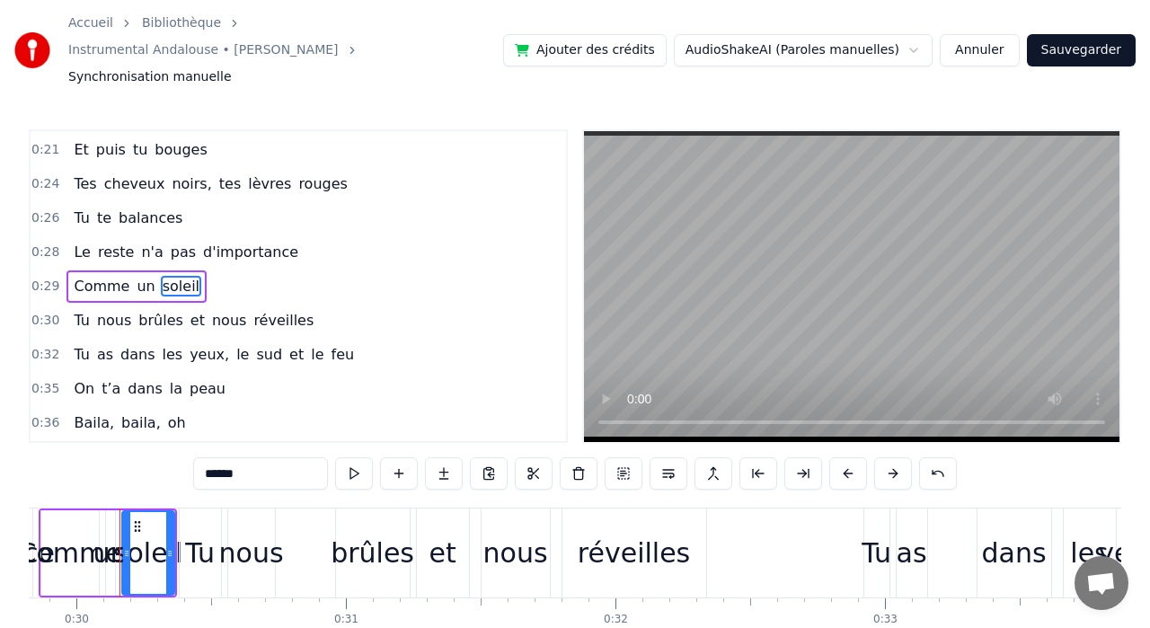
click at [291, 235] on div "0:28 Le reste n'a pas d'importance" at bounding box center [299, 252] width 536 height 34
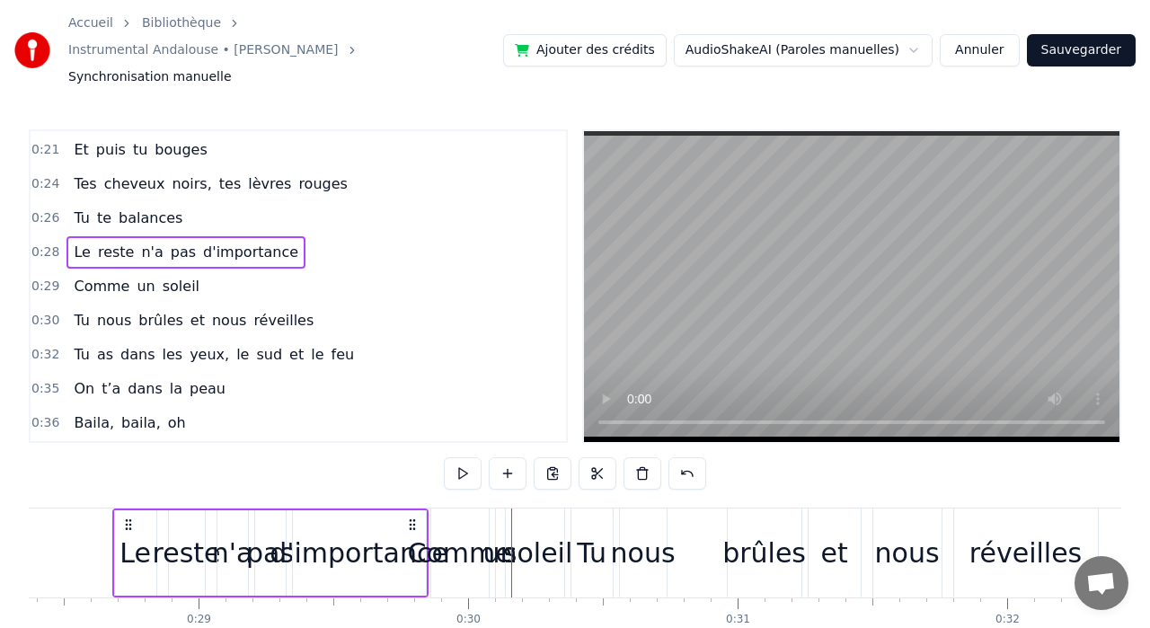
scroll to position [0, 7640]
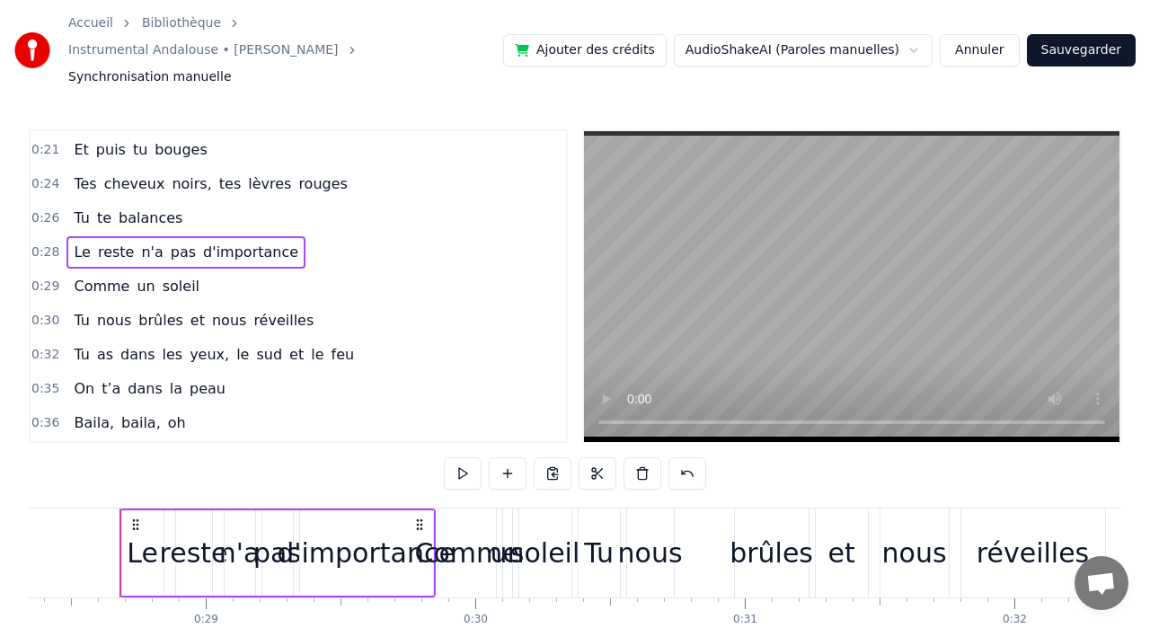
click at [90, 276] on span "Comme" at bounding box center [101, 286] width 59 height 21
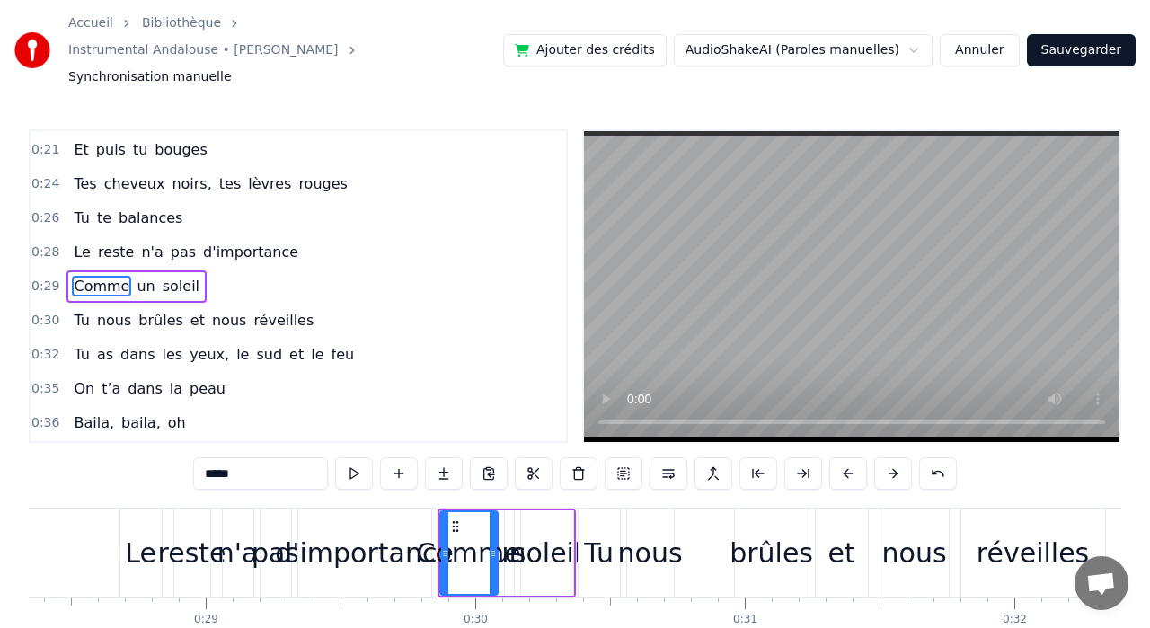
click at [454, 519] on icon at bounding box center [455, 526] width 14 height 14
drag, startPoint x: 493, startPoint y: 521, endPoint x: 572, endPoint y: 529, distance: 79.5
click at [572, 546] on icon at bounding box center [572, 553] width 7 height 14
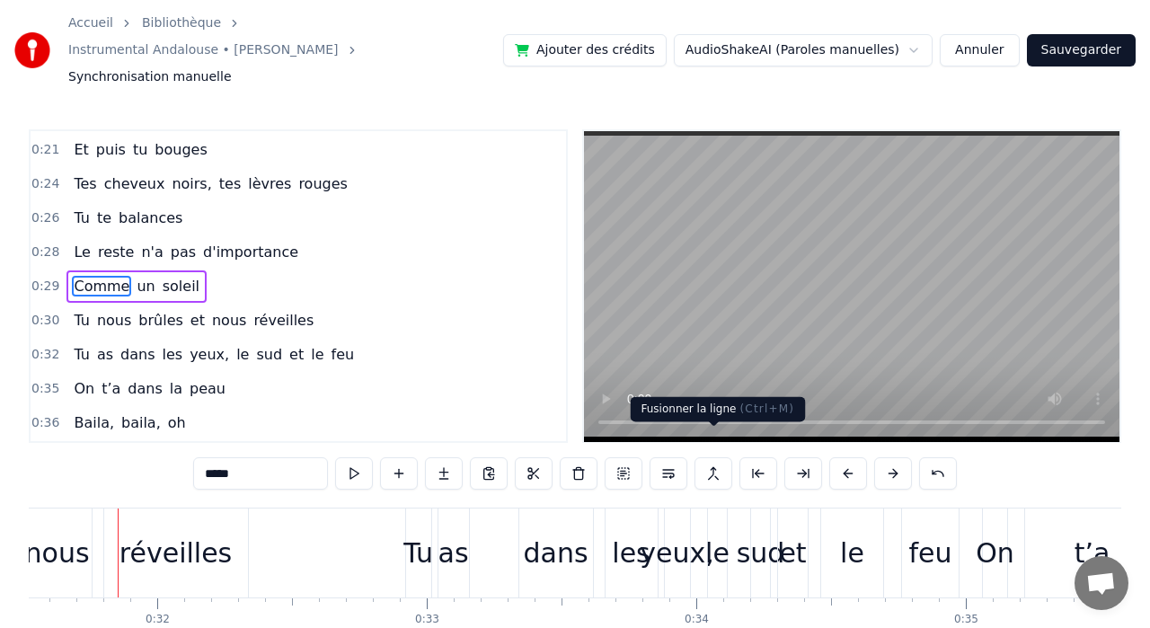
scroll to position [0, 8497]
click at [182, 270] on div "Comme un soleil" at bounding box center [136, 286] width 140 height 32
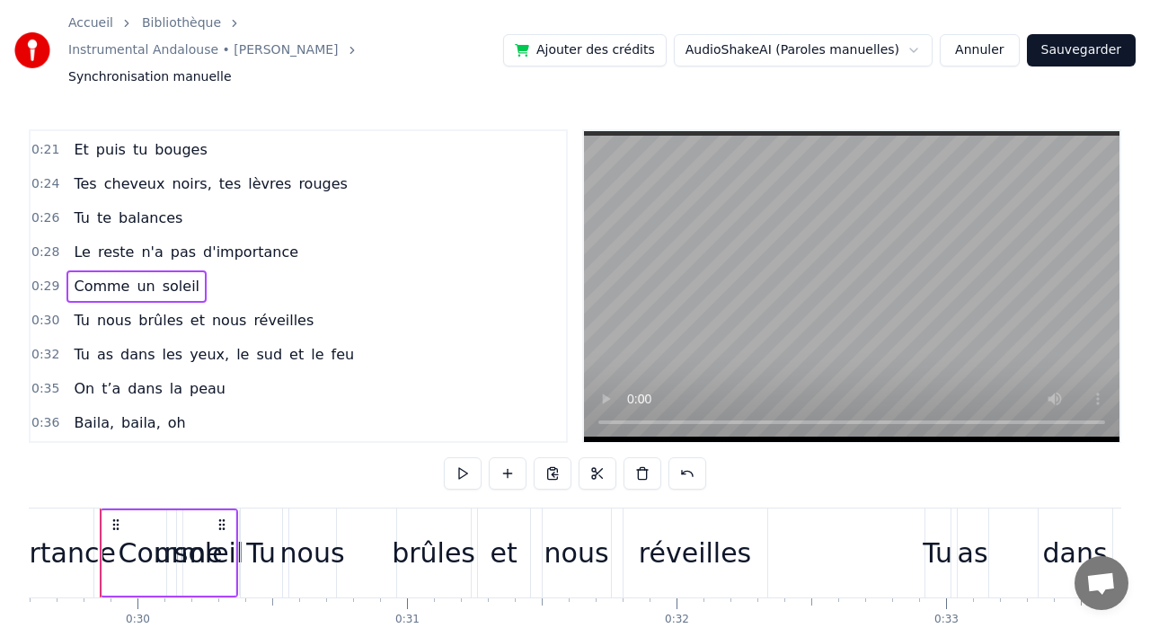
scroll to position [0, 7958]
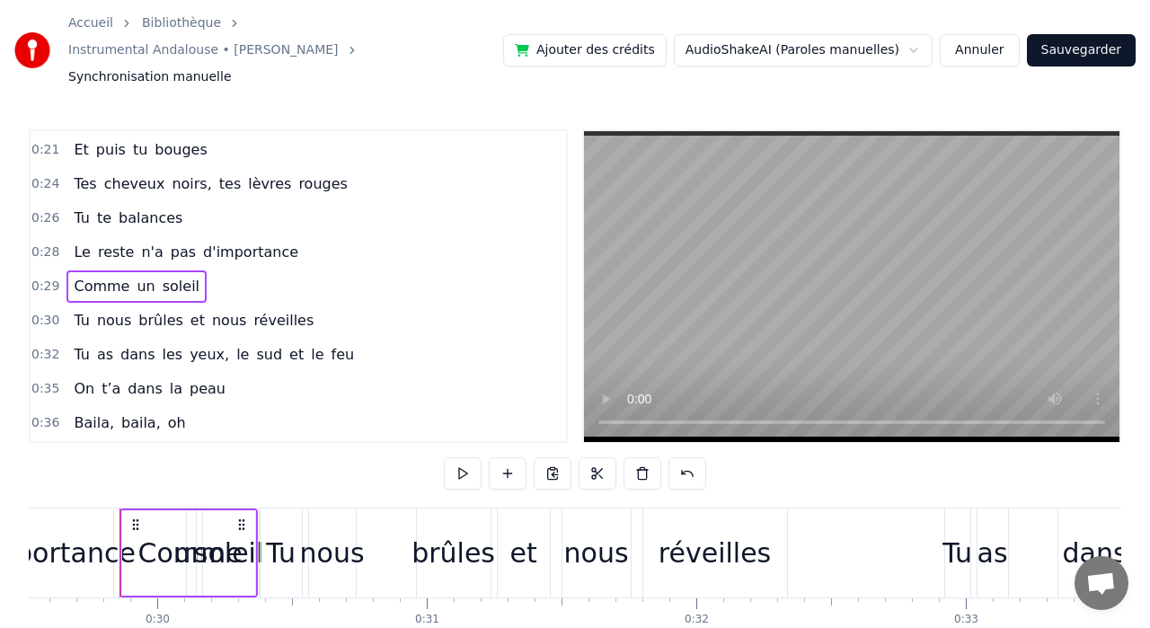
click at [101, 276] on span "Comme" at bounding box center [101, 286] width 59 height 21
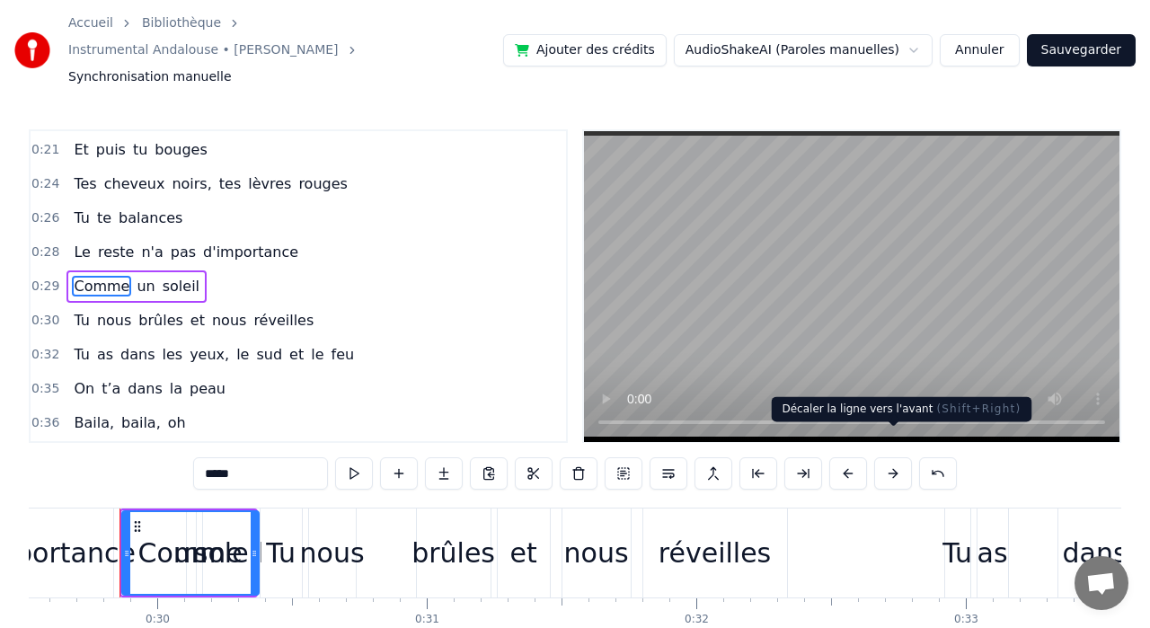
click at [893, 457] on button at bounding box center [893, 473] width 38 height 32
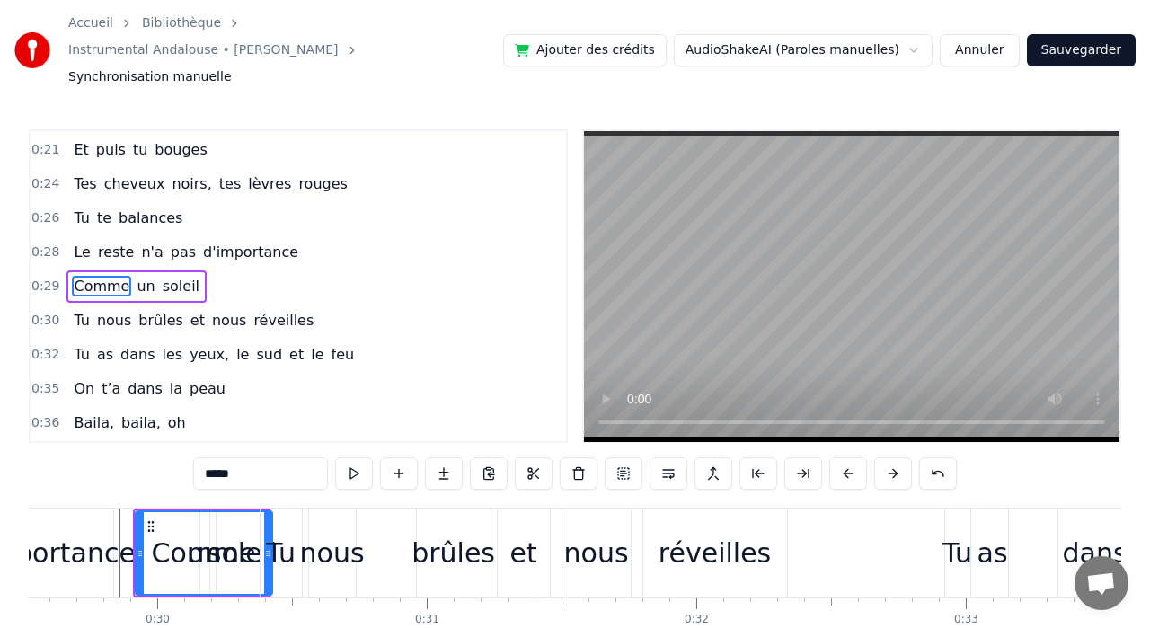
click at [893, 457] on button at bounding box center [893, 473] width 38 height 32
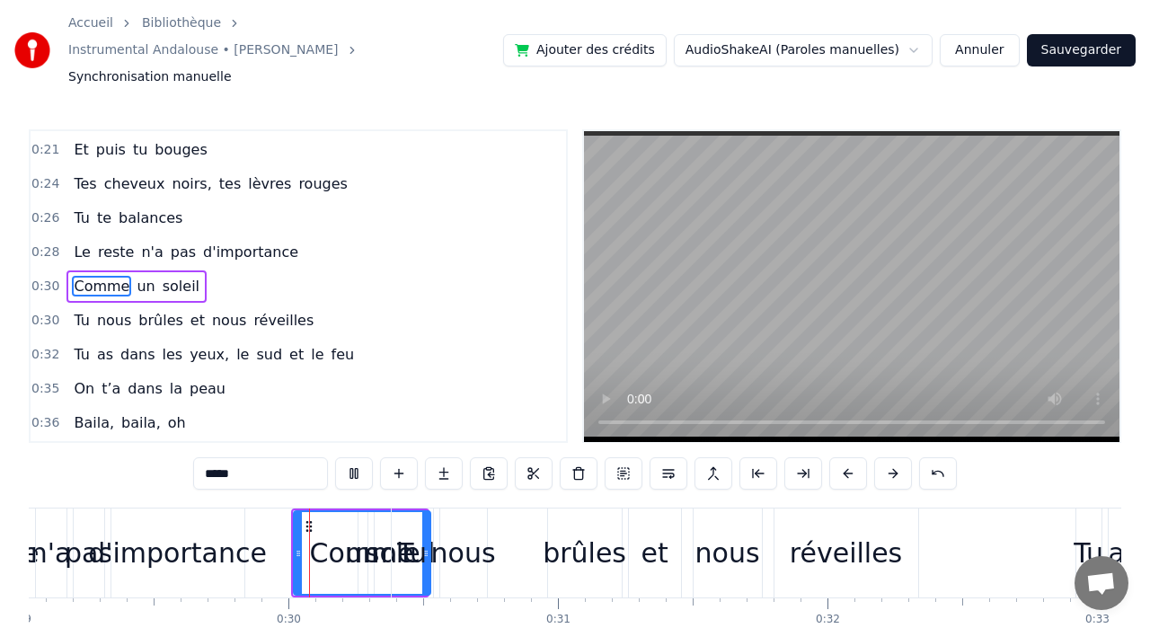
scroll to position [0, 7864]
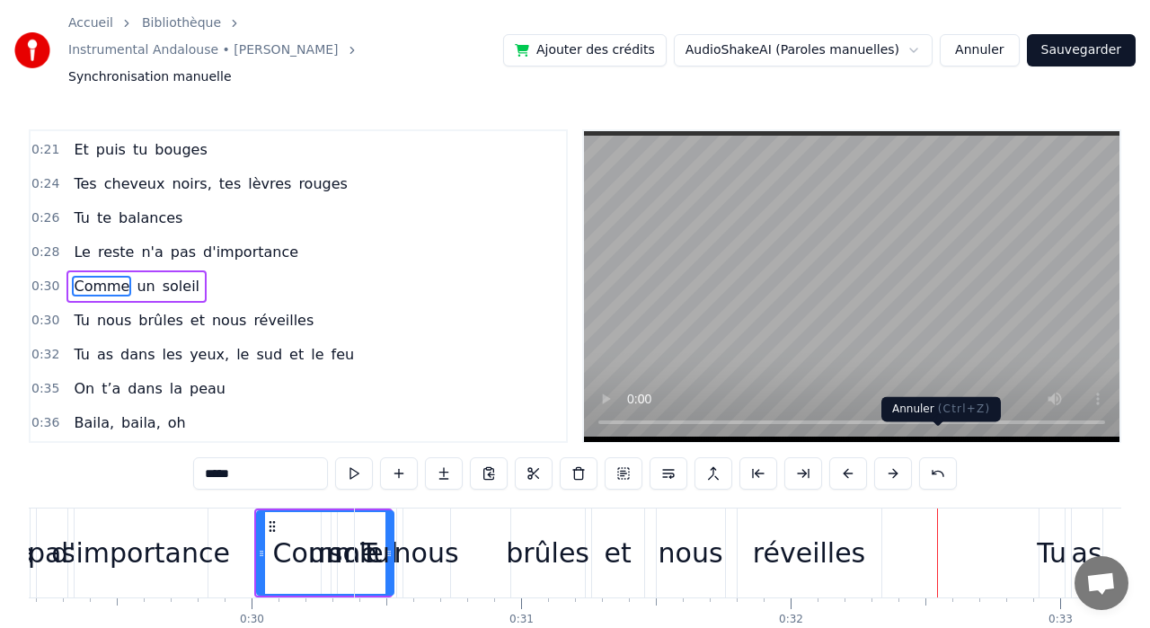
click at [939, 457] on button at bounding box center [938, 473] width 38 height 32
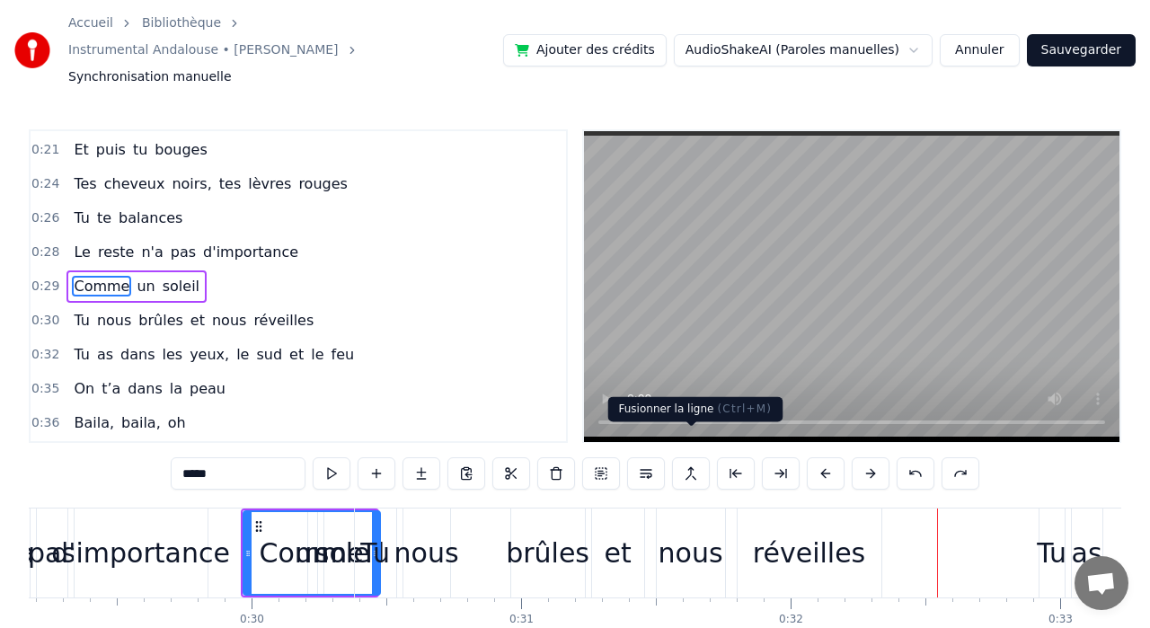
click at [695, 457] on button at bounding box center [691, 473] width 38 height 32
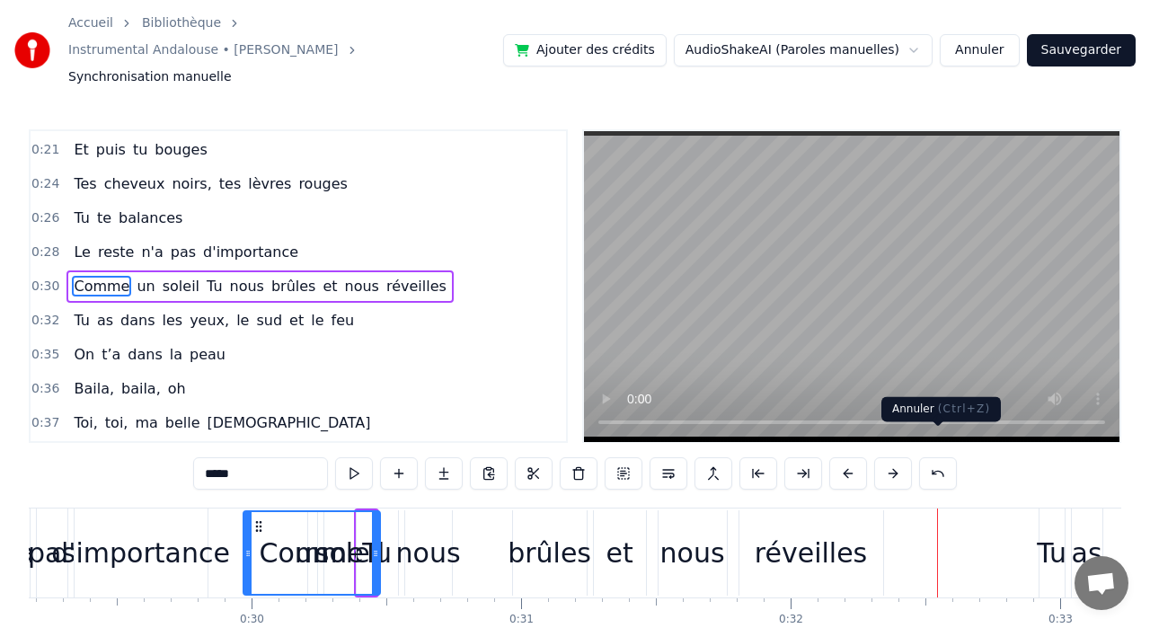
click at [940, 457] on button at bounding box center [938, 473] width 38 height 32
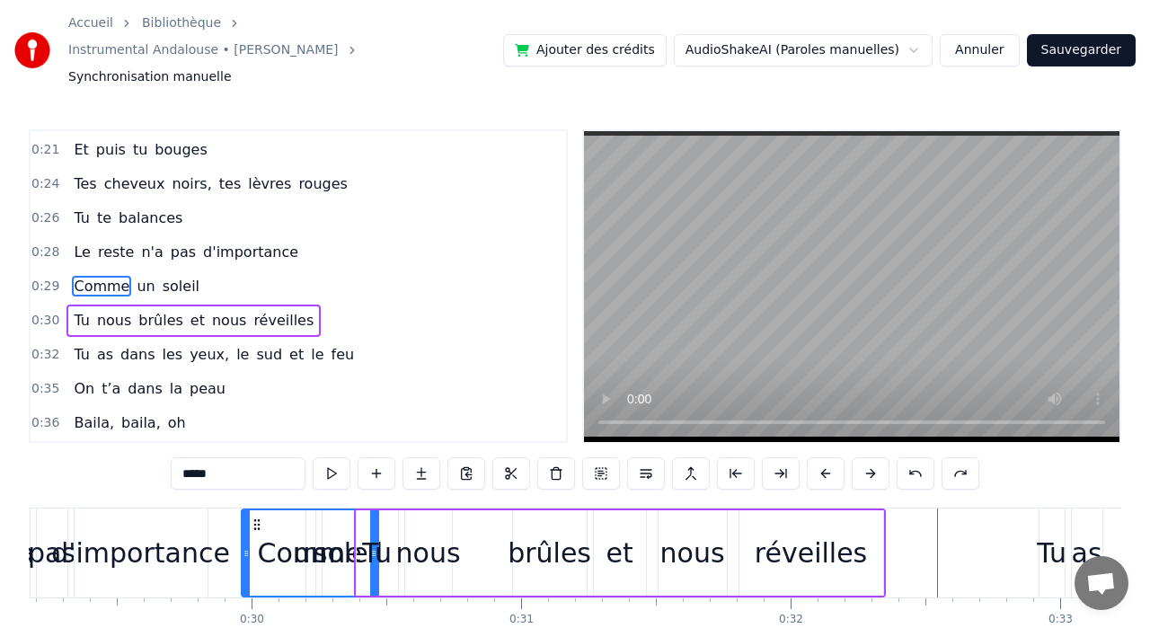
click at [103, 236] on div "Le reste n'a pas d'importance" at bounding box center [185, 252] width 239 height 32
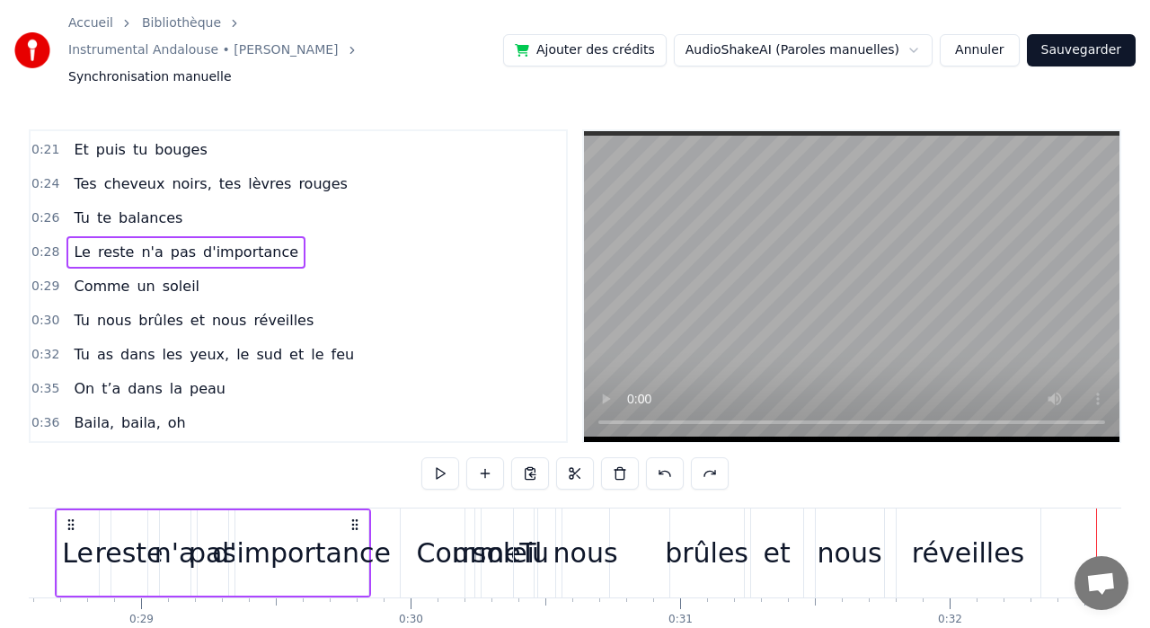
scroll to position [0, 7640]
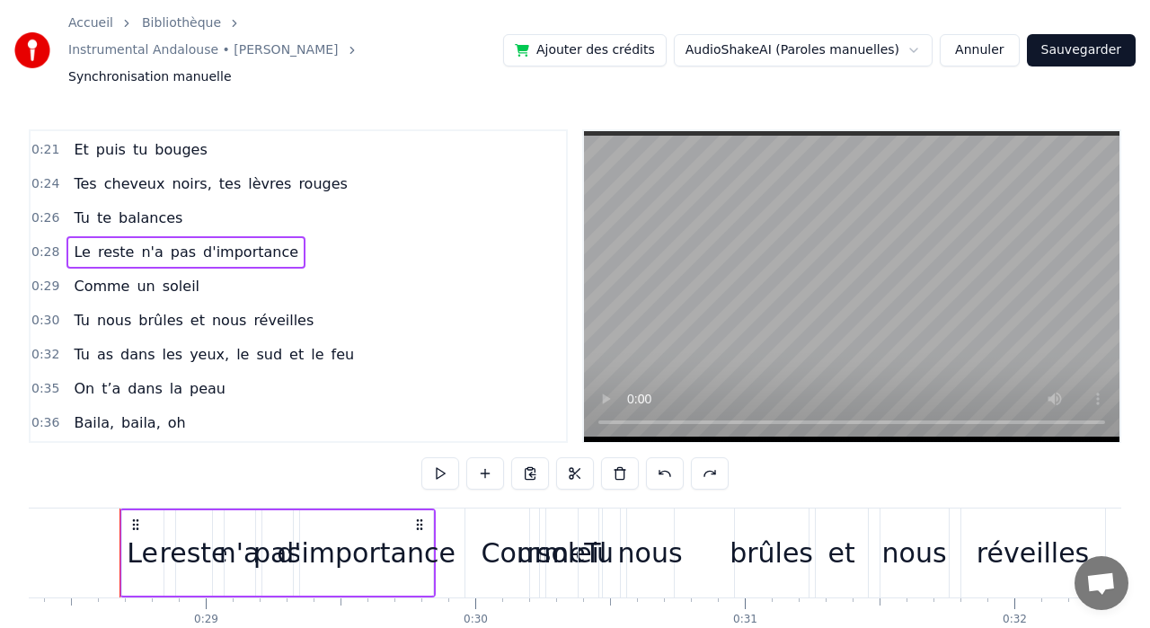
click at [251, 242] on span "d'importance" at bounding box center [250, 252] width 99 height 21
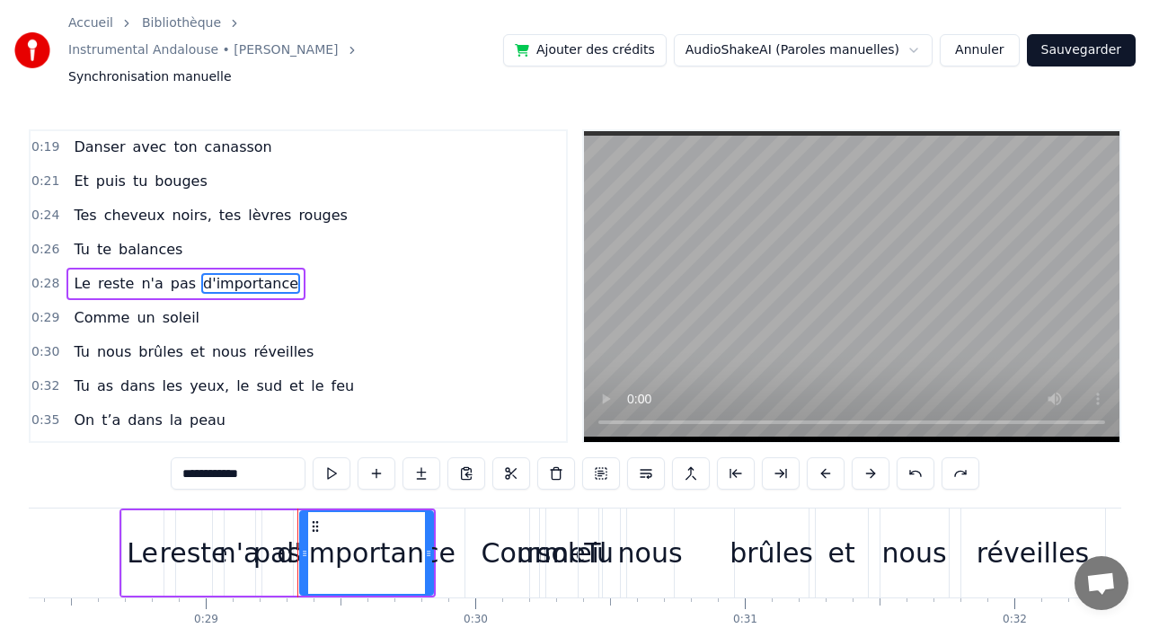
scroll to position [32, 0]
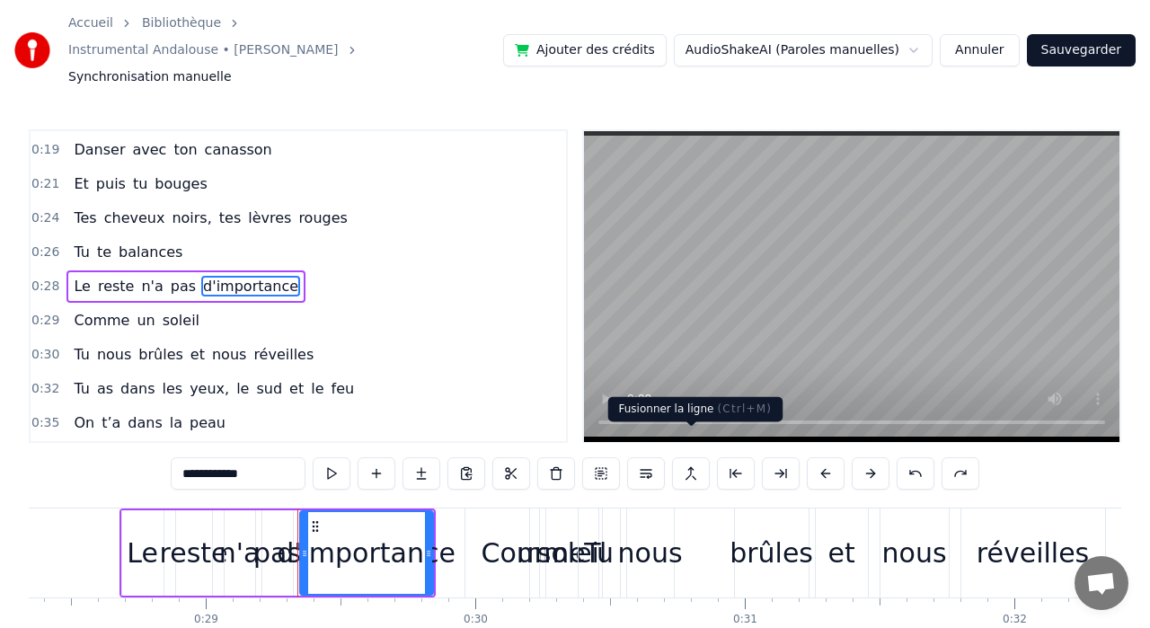
click at [686, 457] on button at bounding box center [691, 473] width 38 height 32
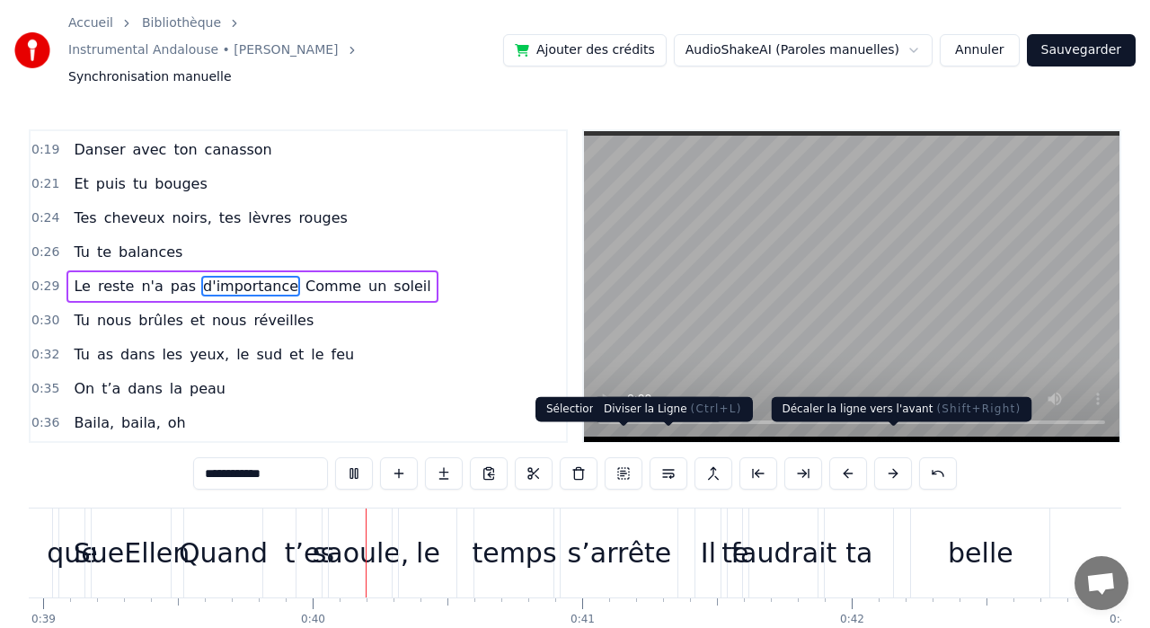
scroll to position [0, 10538]
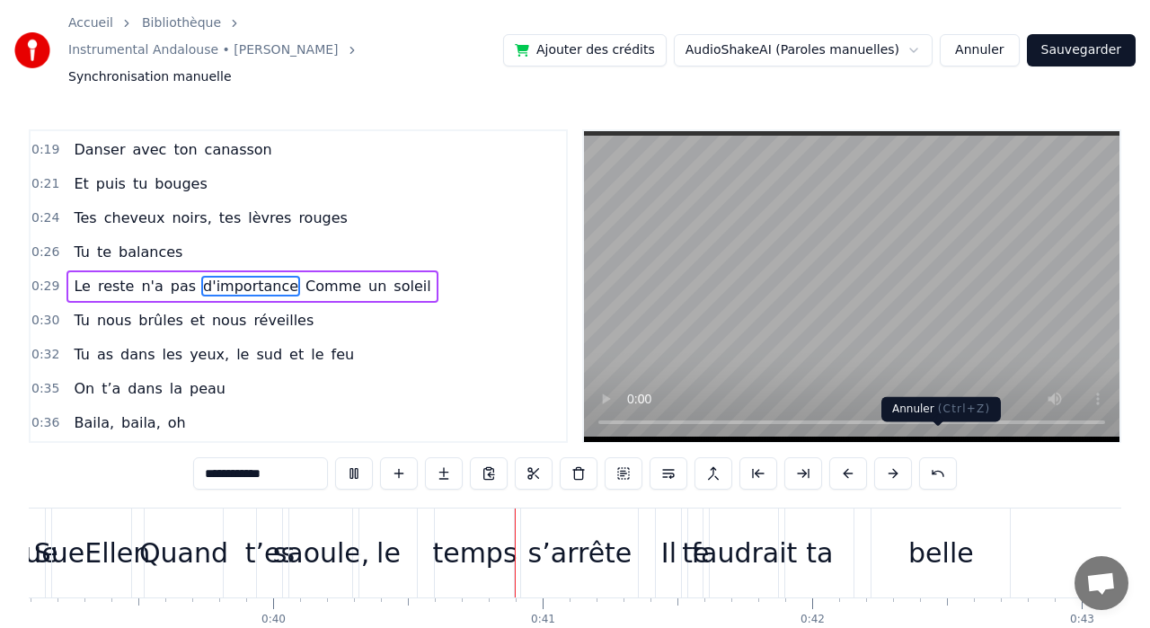
click at [931, 457] on button at bounding box center [938, 473] width 38 height 32
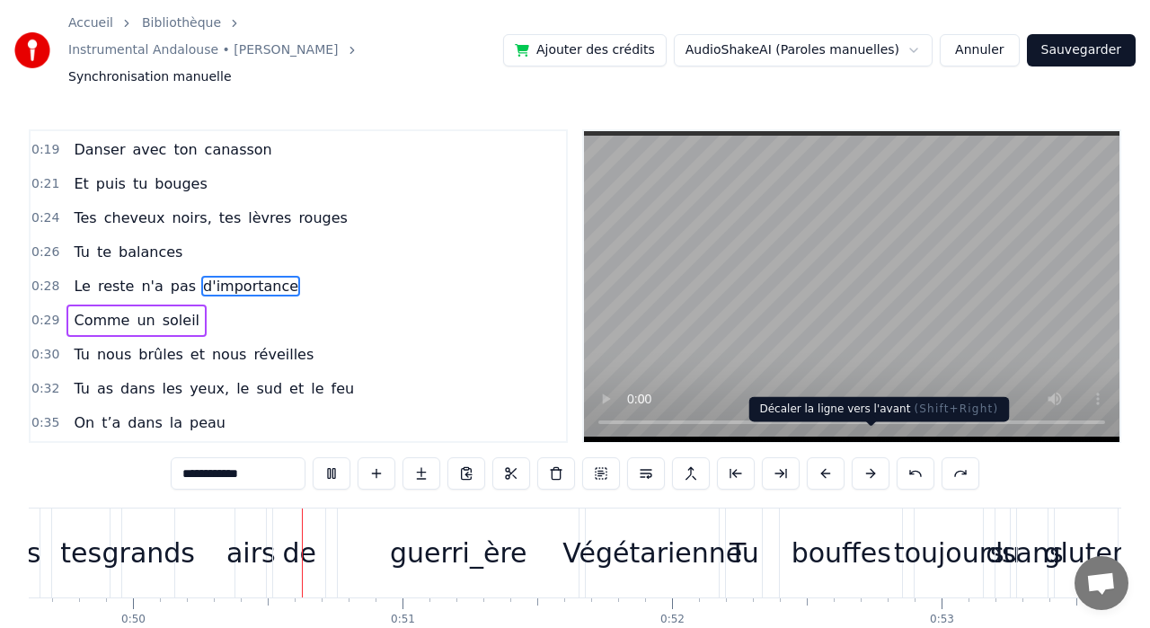
scroll to position [0, 13383]
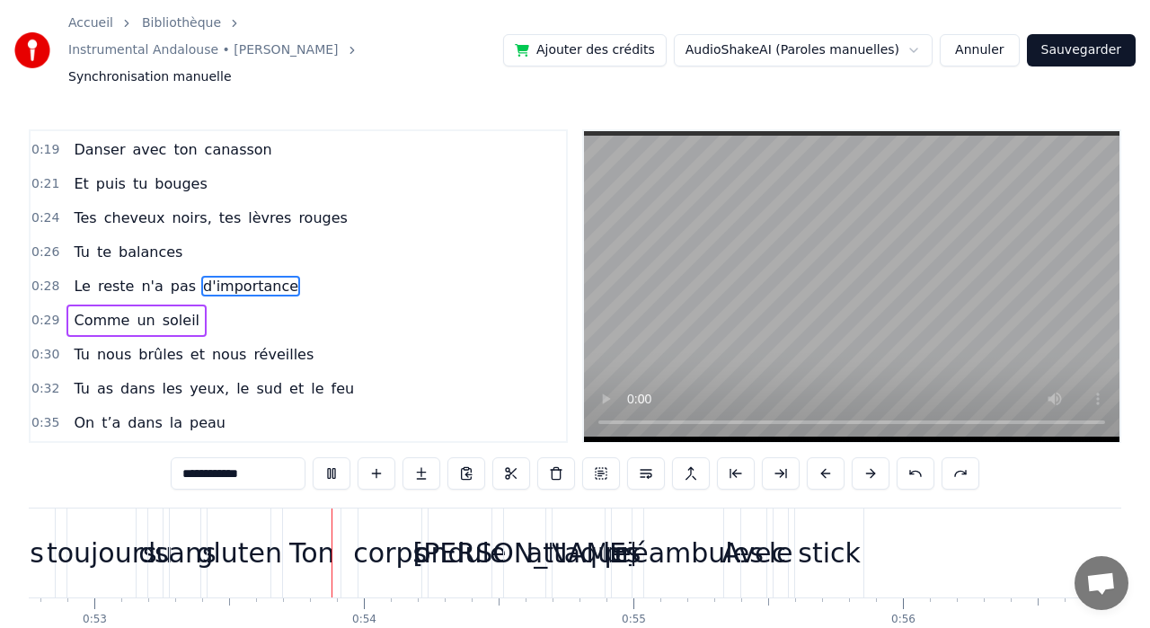
click at [76, 276] on span "Le" at bounding box center [82, 286] width 20 height 21
type input "**"
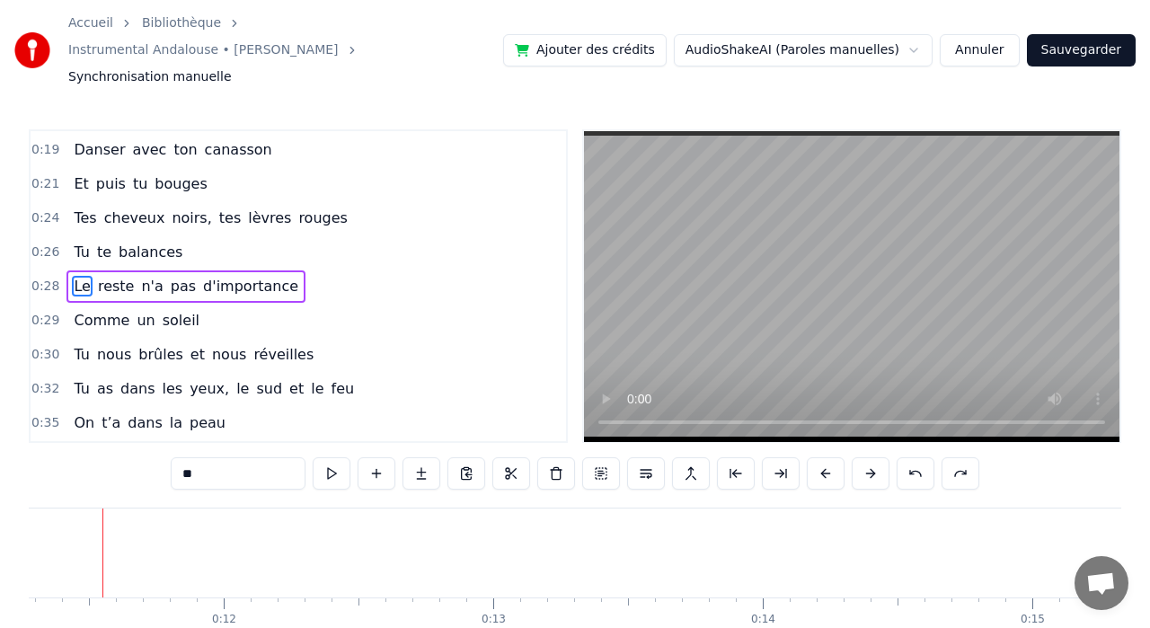
scroll to position [0, 3024]
click at [49, 312] on span "0:29" at bounding box center [45, 321] width 28 height 18
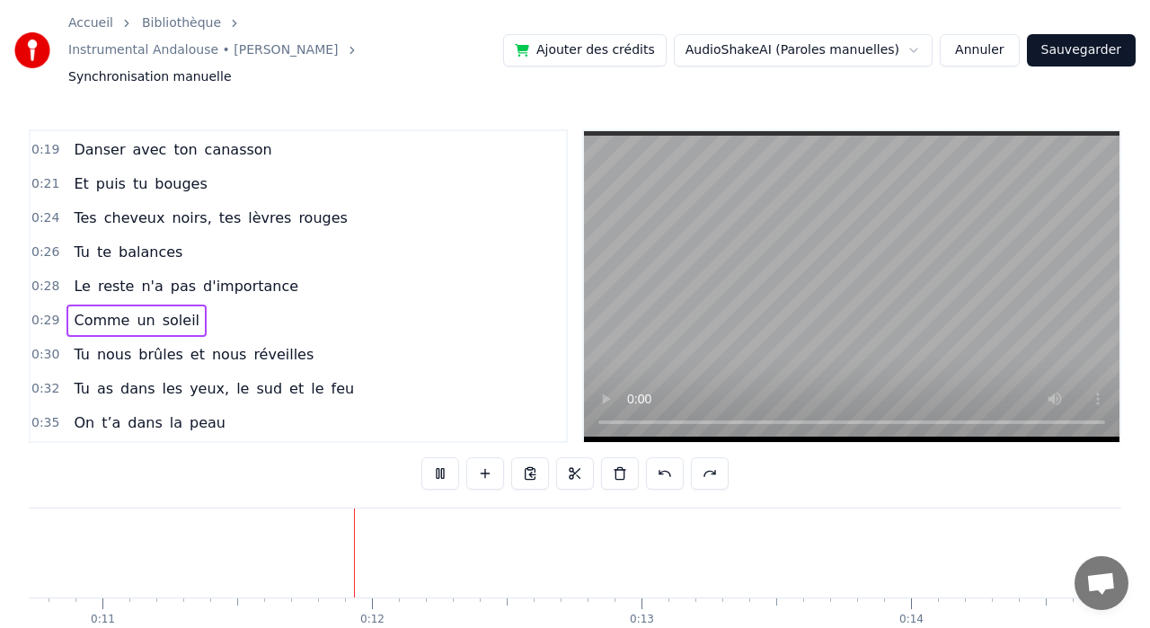
scroll to position [0, 2944]
click at [919, 35] on html "Accueil Bibliothèque Instrumental Andalouse • [PERSON_NAME] Synchronisation man…" at bounding box center [575, 359] width 1150 height 718
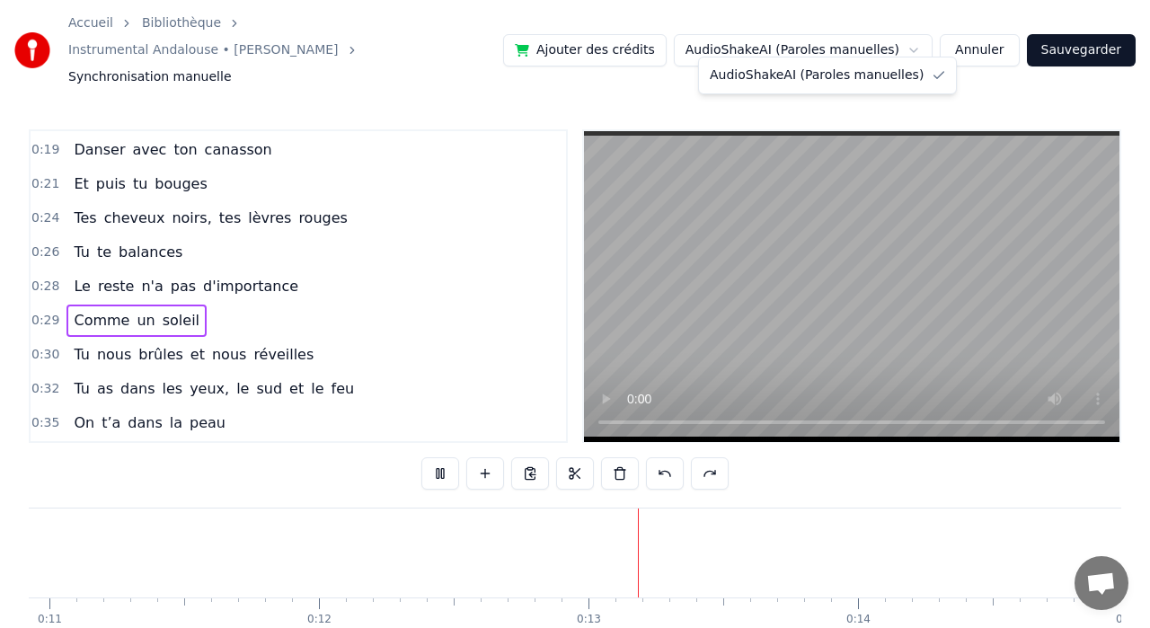
click at [919, 35] on html "Accueil Bibliothèque Instrumental Andalouse • [PERSON_NAME] Synchronisation man…" at bounding box center [575, 359] width 1150 height 718
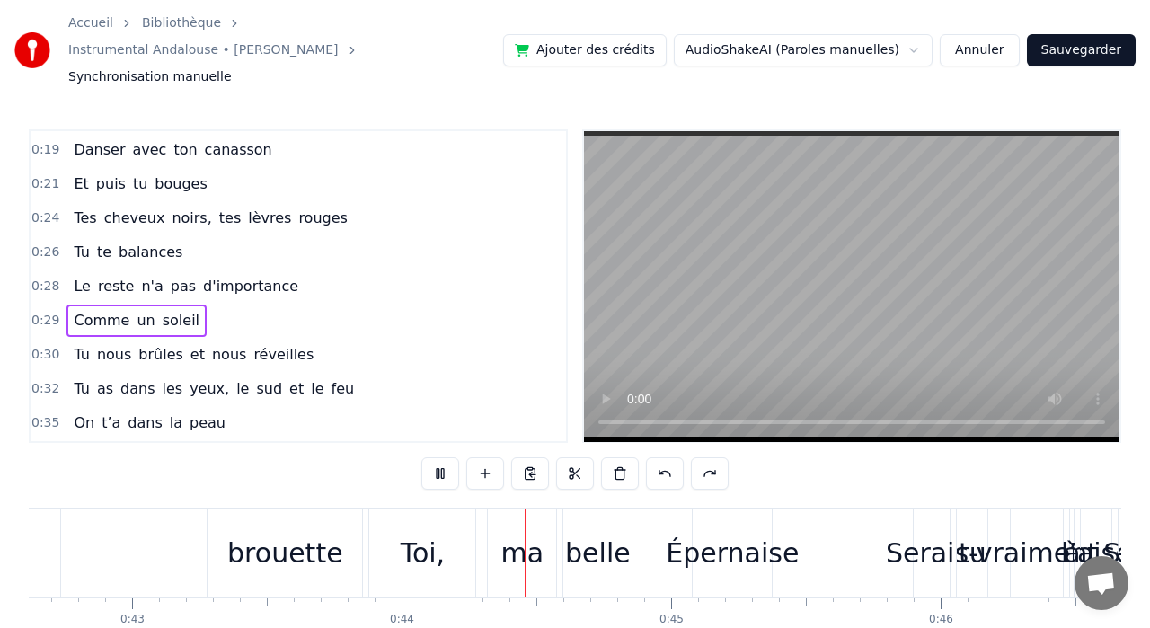
scroll to position [0, 0]
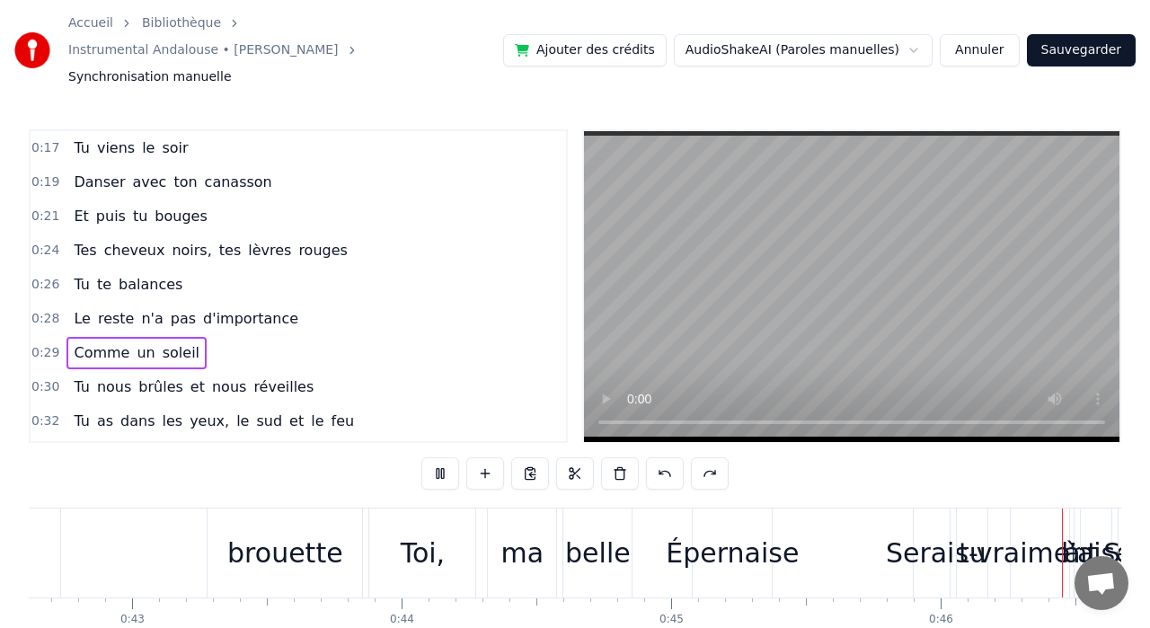
click at [47, 139] on span "0:17" at bounding box center [45, 148] width 28 height 18
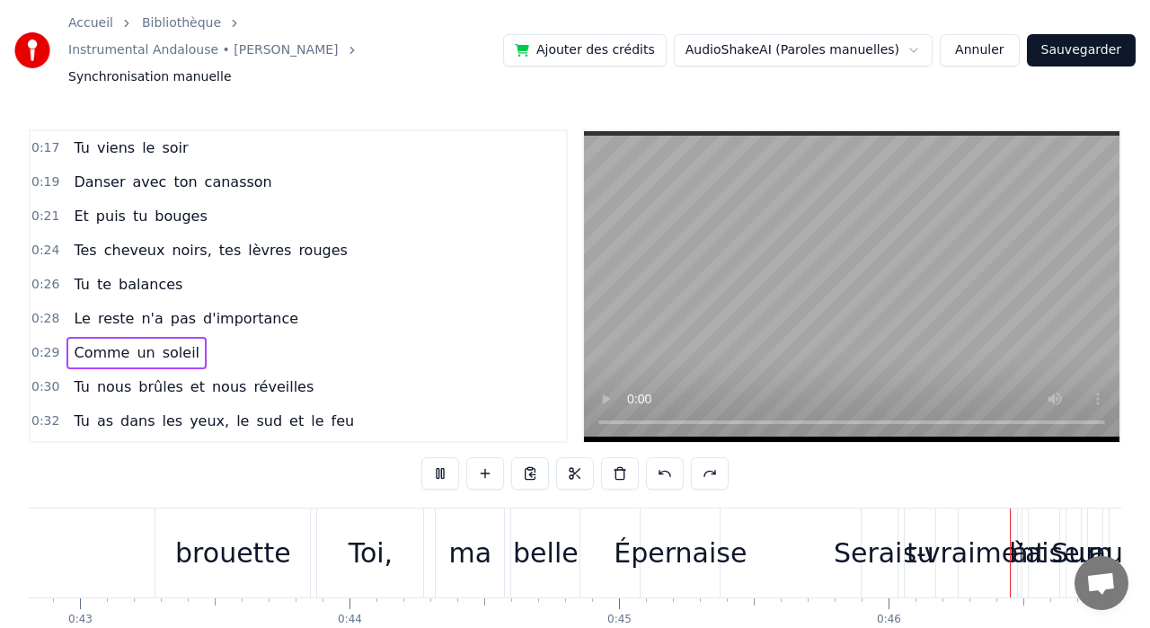
click at [47, 139] on span "0:17" at bounding box center [45, 148] width 28 height 18
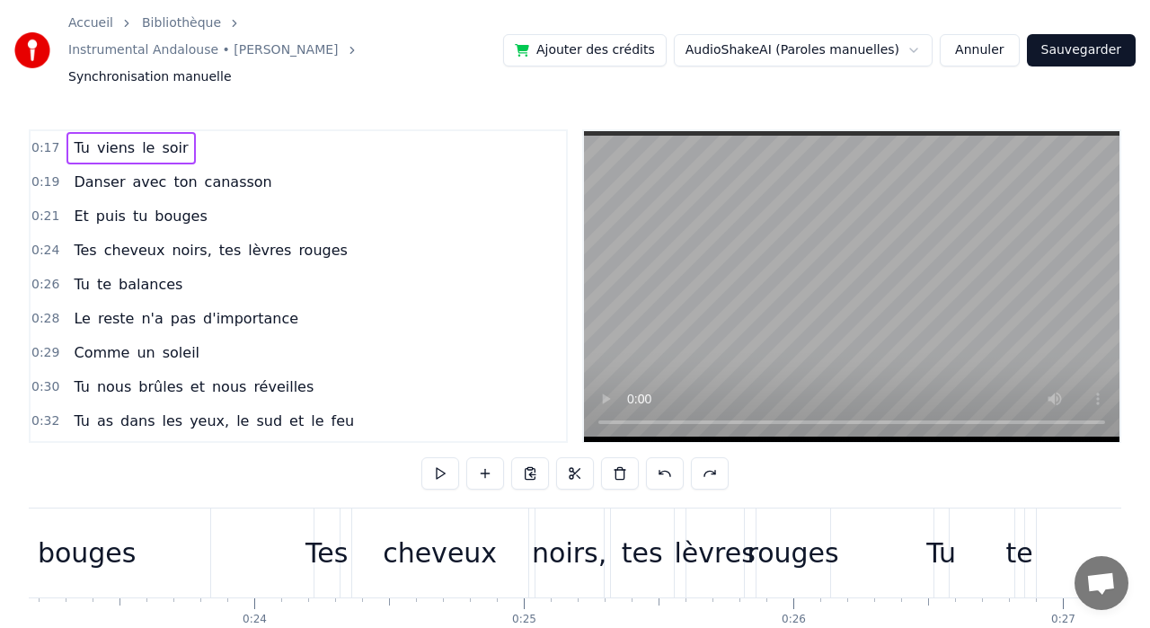
scroll to position [0, 6239]
click at [47, 139] on span "0:17" at bounding box center [45, 148] width 28 height 18
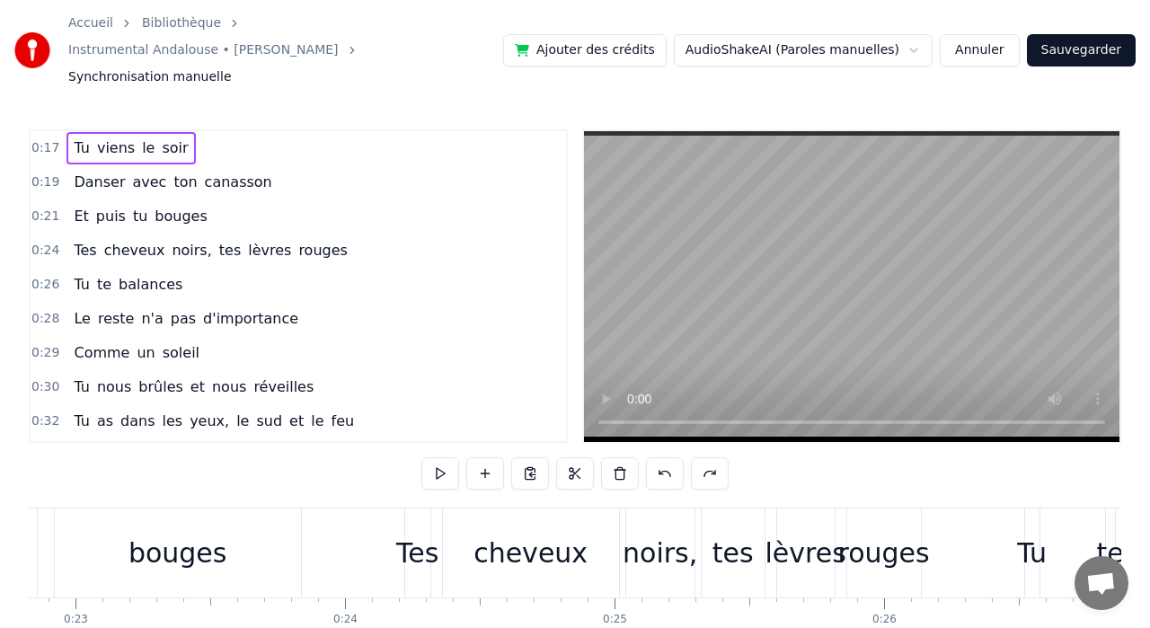
click at [47, 139] on span "0:17" at bounding box center [45, 148] width 28 height 18
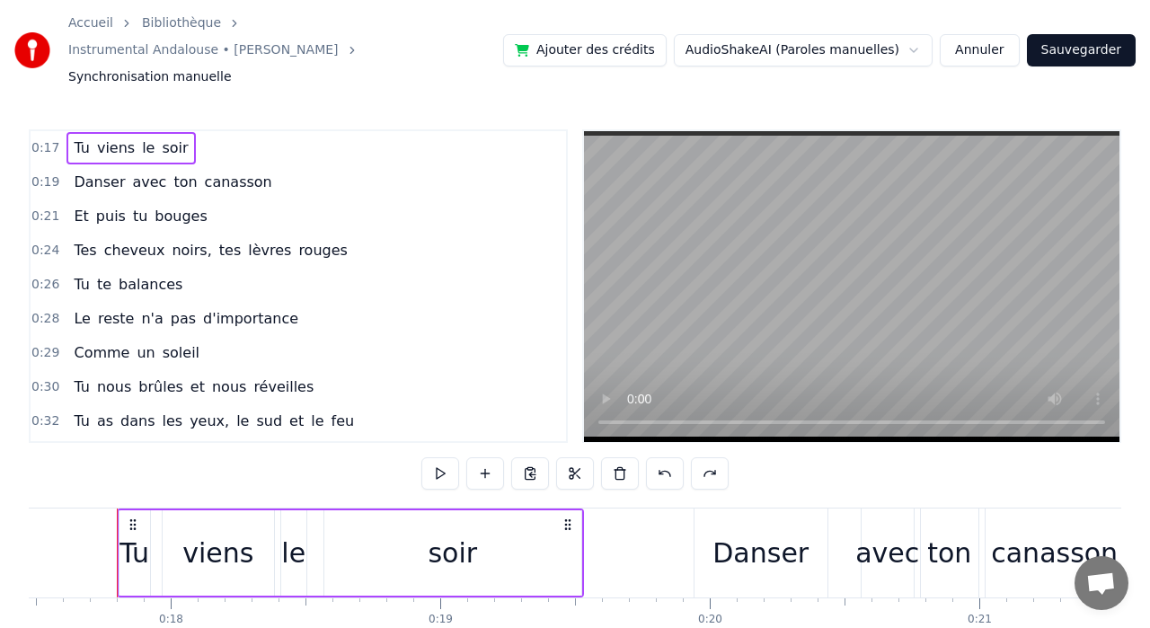
scroll to position [0, 4708]
click at [120, 570] on div "Tu viens le soir" at bounding box center [352, 553] width 467 height 89
click at [568, 525] on circle at bounding box center [567, 525] width 1 height 1
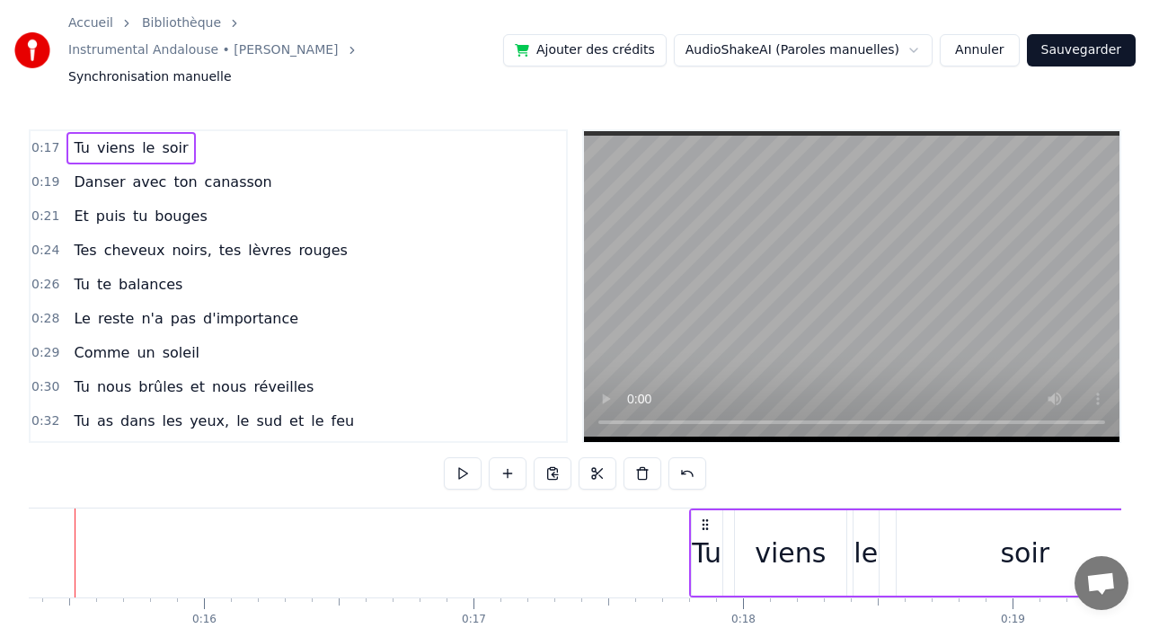
scroll to position [0, 4093]
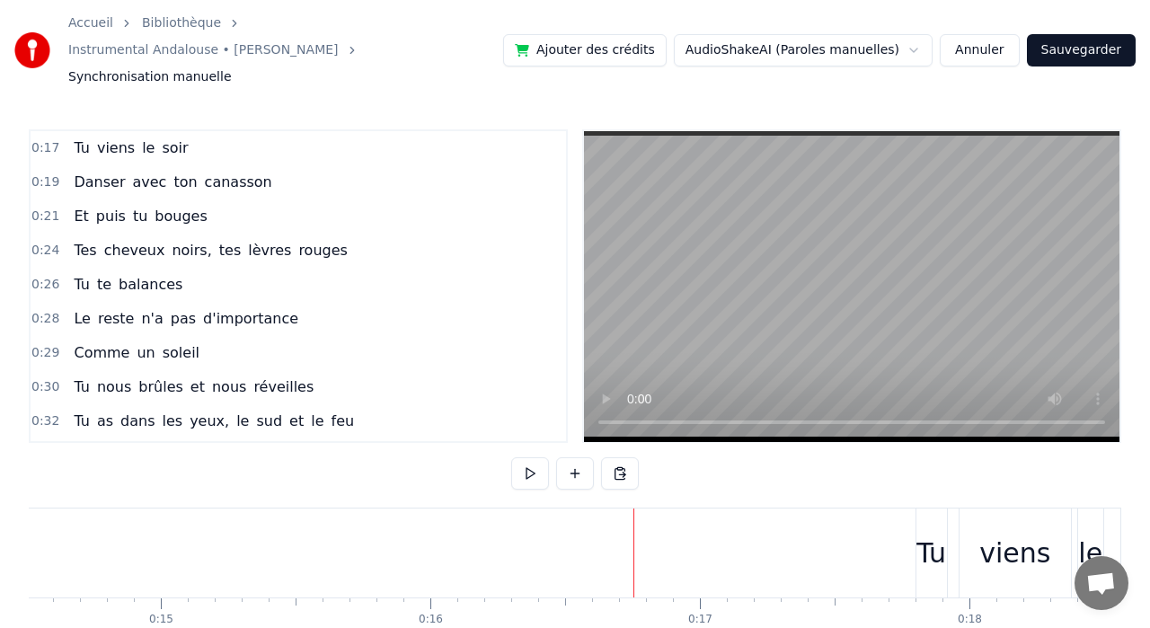
scroll to position [0, 3885]
click at [1009, 527] on div "viens" at bounding box center [1041, 553] width 111 height 89
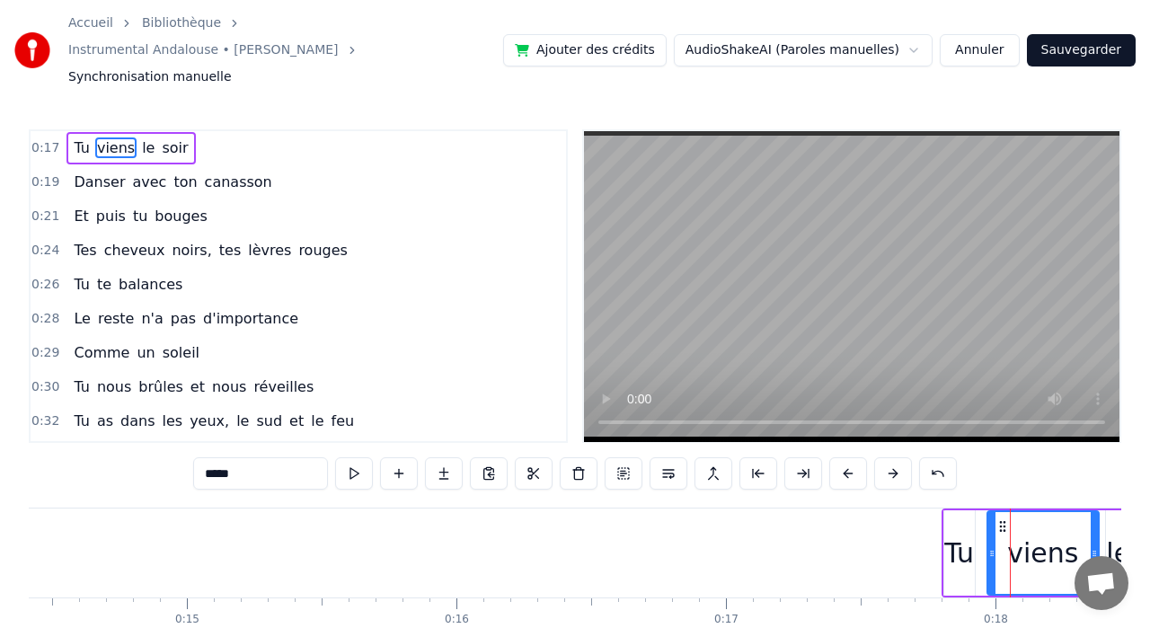
click at [992, 512] on div at bounding box center [991, 553] width 7 height 82
click at [992, 512] on div at bounding box center [992, 553] width 7 height 82
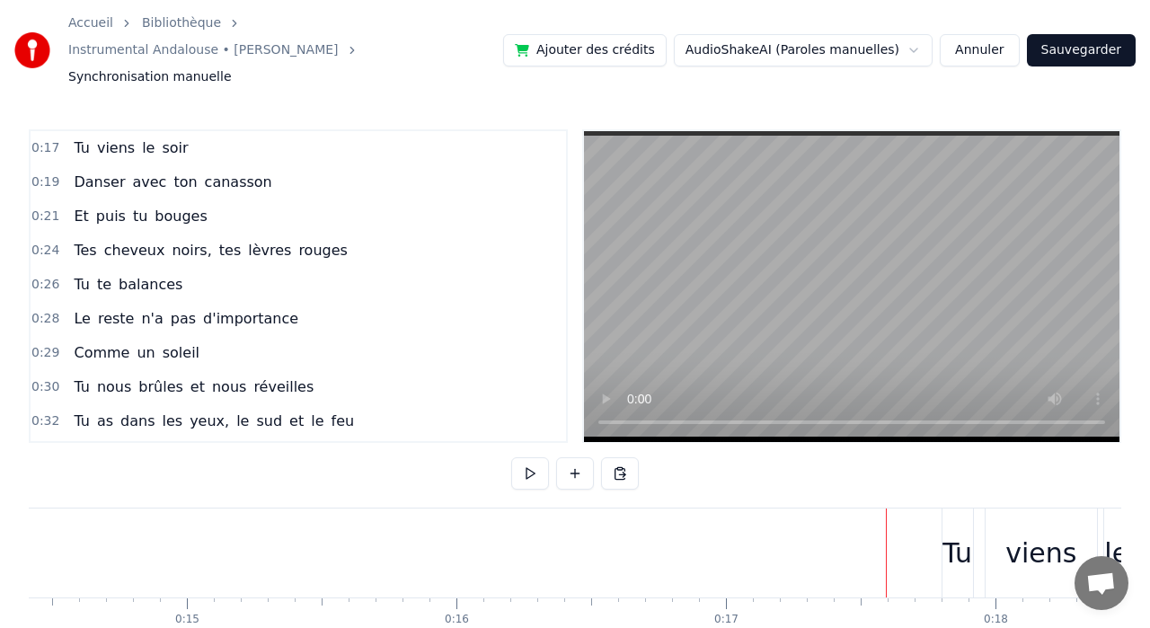
click at [952, 533] on div "Tu" at bounding box center [958, 553] width 30 height 40
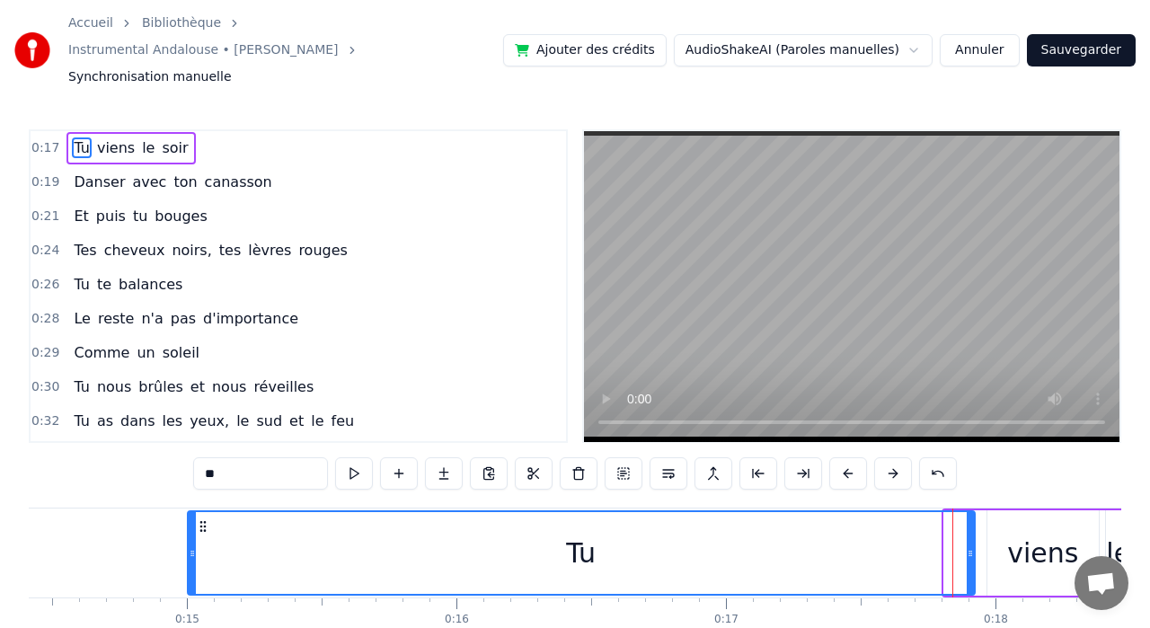
drag, startPoint x: 945, startPoint y: 513, endPoint x: 191, endPoint y: 538, distance: 754.3
click at [190, 538] on div at bounding box center [192, 553] width 7 height 82
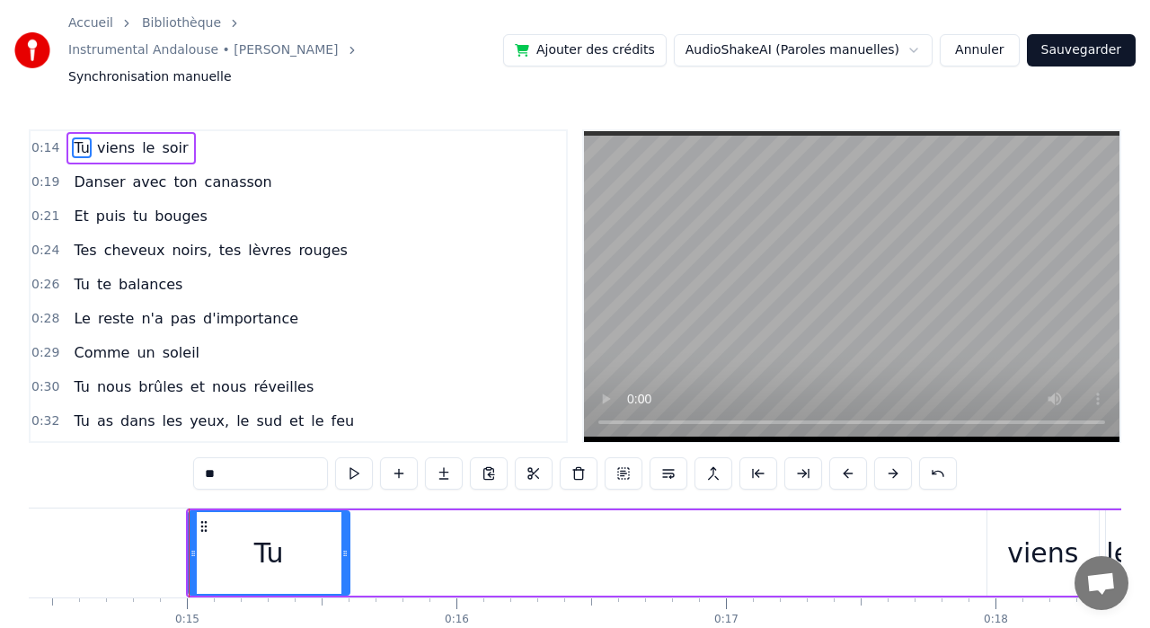
drag, startPoint x: 969, startPoint y: 524, endPoint x: 343, endPoint y: 517, distance: 625.4
click at [343, 546] on icon at bounding box center [344, 553] width 7 height 14
click at [992, 522] on div "viens" at bounding box center [1042, 552] width 111 height 85
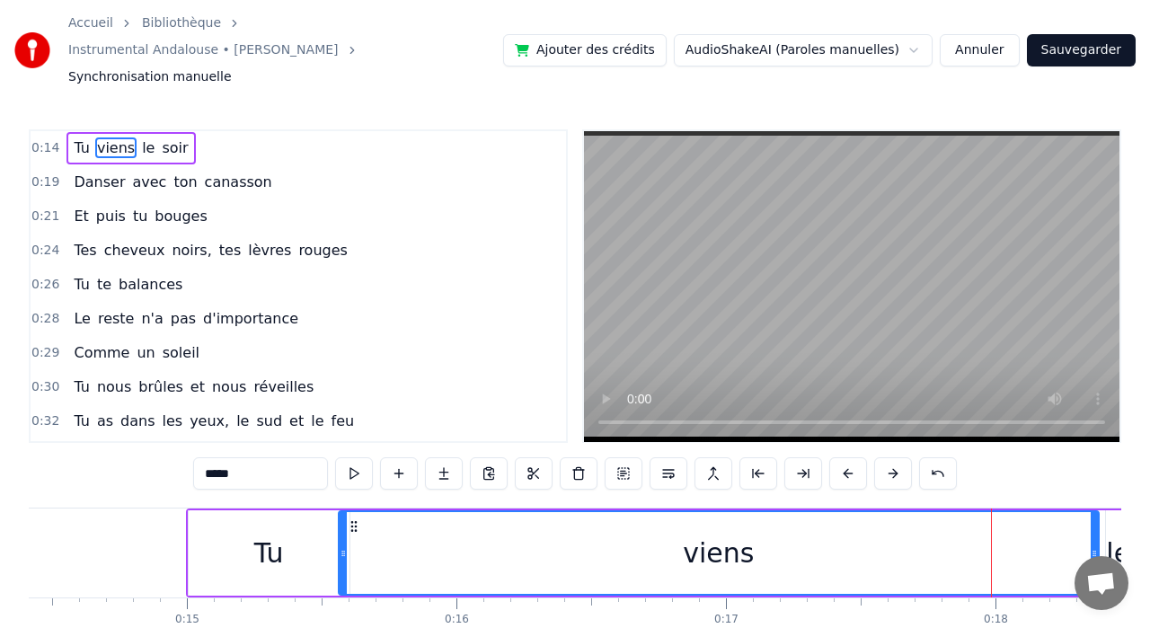
drag, startPoint x: 991, startPoint y: 522, endPoint x: 342, endPoint y: 541, distance: 649.0
click at [342, 541] on div at bounding box center [343, 553] width 7 height 82
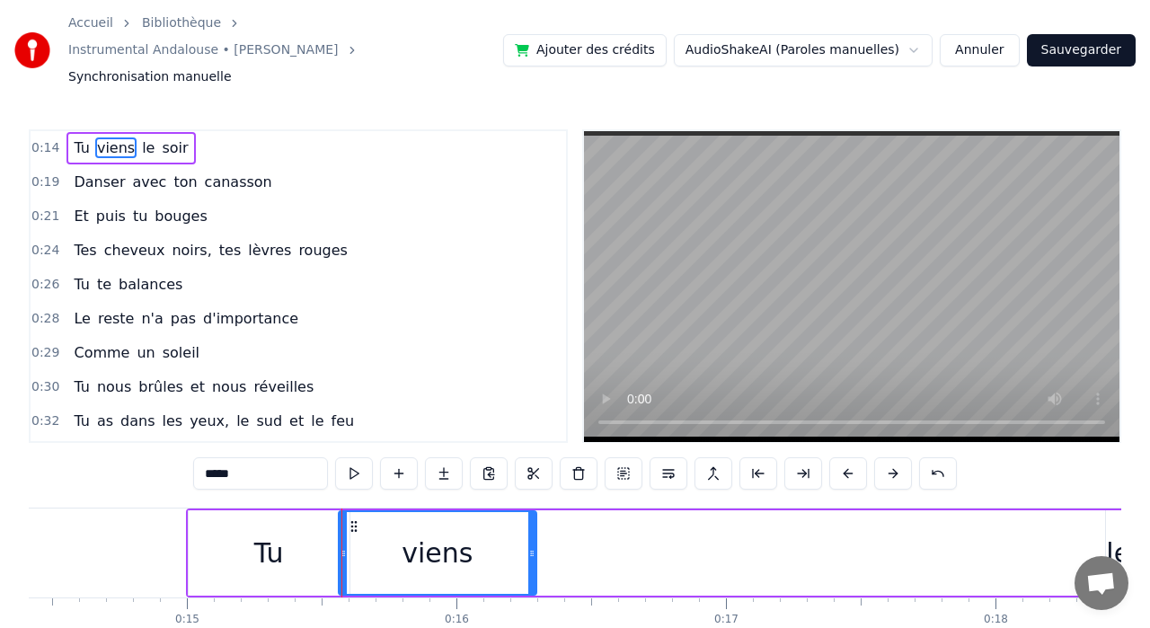
drag, startPoint x: 1093, startPoint y: 526, endPoint x: 531, endPoint y: 523, distance: 561.6
click at [531, 546] on icon at bounding box center [531, 553] width 7 height 14
click at [1109, 510] on div "le" at bounding box center [1118, 552] width 25 height 85
type input "**"
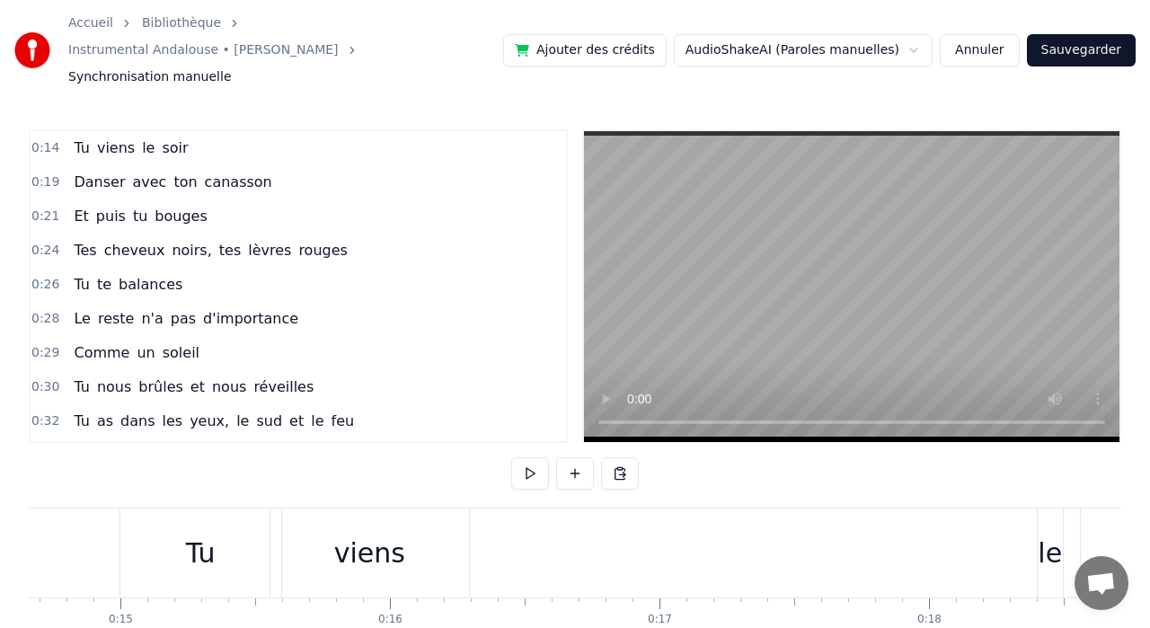
scroll to position [0, 3976]
drag, startPoint x: 1027, startPoint y: 501, endPoint x: 555, endPoint y: 518, distance: 472.0
click at [552, 516] on div "Tu viens le soir" at bounding box center [706, 553] width 1223 height 89
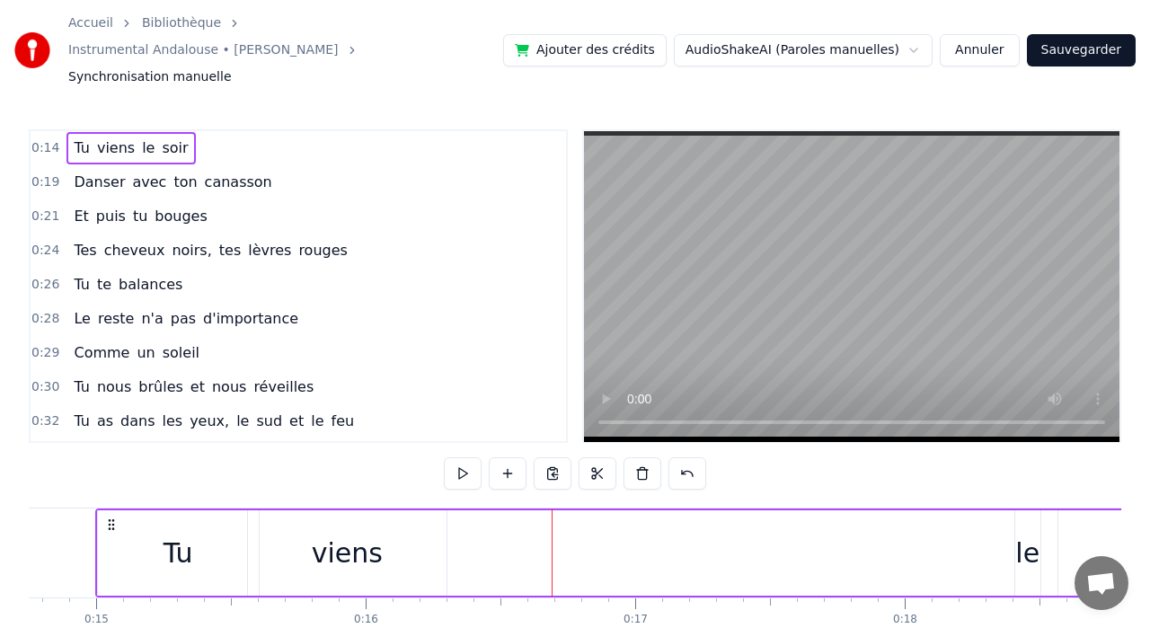
click at [1035, 510] on div "le" at bounding box center [1027, 552] width 25 height 85
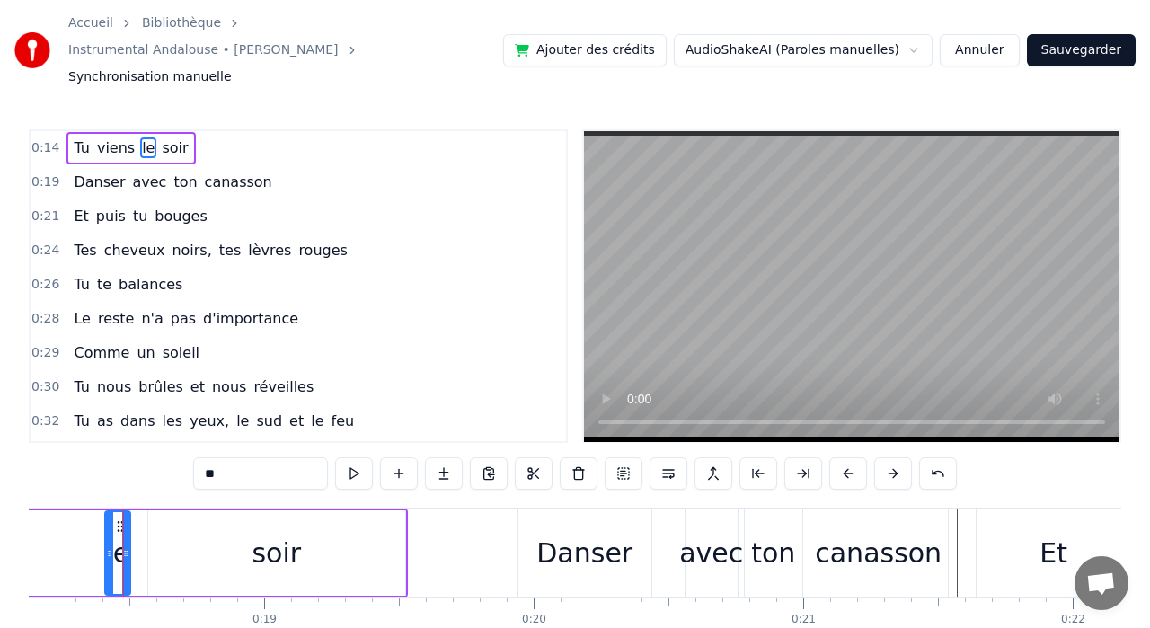
scroll to position [0, 4891]
drag, startPoint x: 113, startPoint y: 517, endPoint x: 15, endPoint y: 516, distance: 97.9
click at [13, 516] on div "Accueil Bibliothèque Instrumental Andalouse • Kendji Girac Synchronisation manu…" at bounding box center [575, 344] width 1150 height 689
drag, startPoint x: 189, startPoint y: 509, endPoint x: 133, endPoint y: 509, distance: 55.7
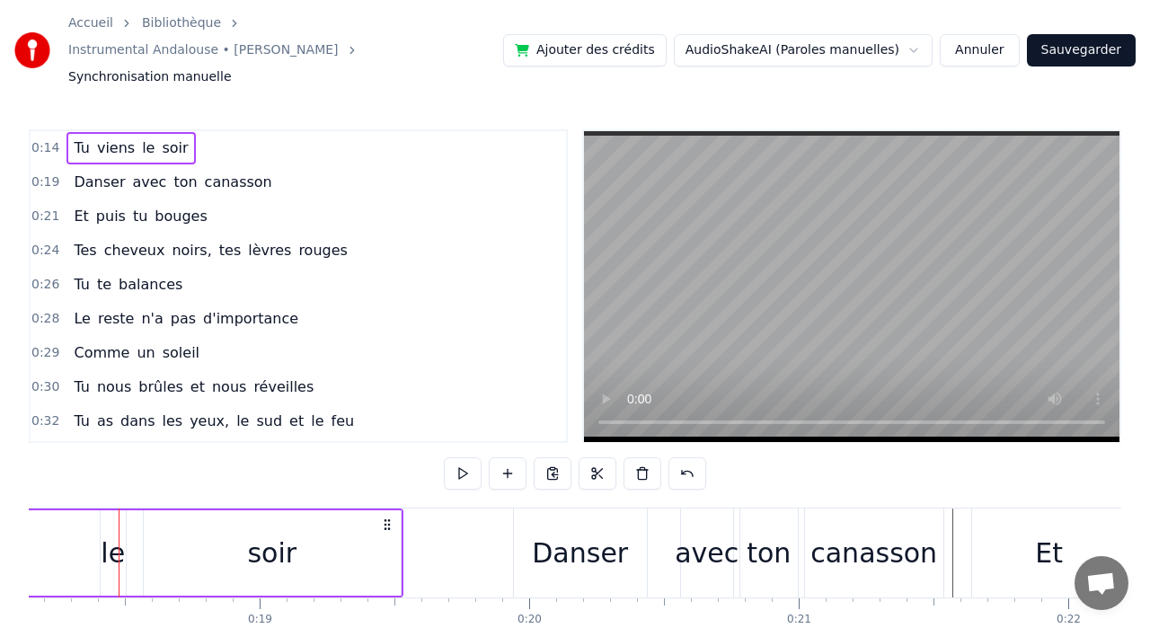
drag, startPoint x: 535, startPoint y: 509, endPoint x: 447, endPoint y: 515, distance: 88.3
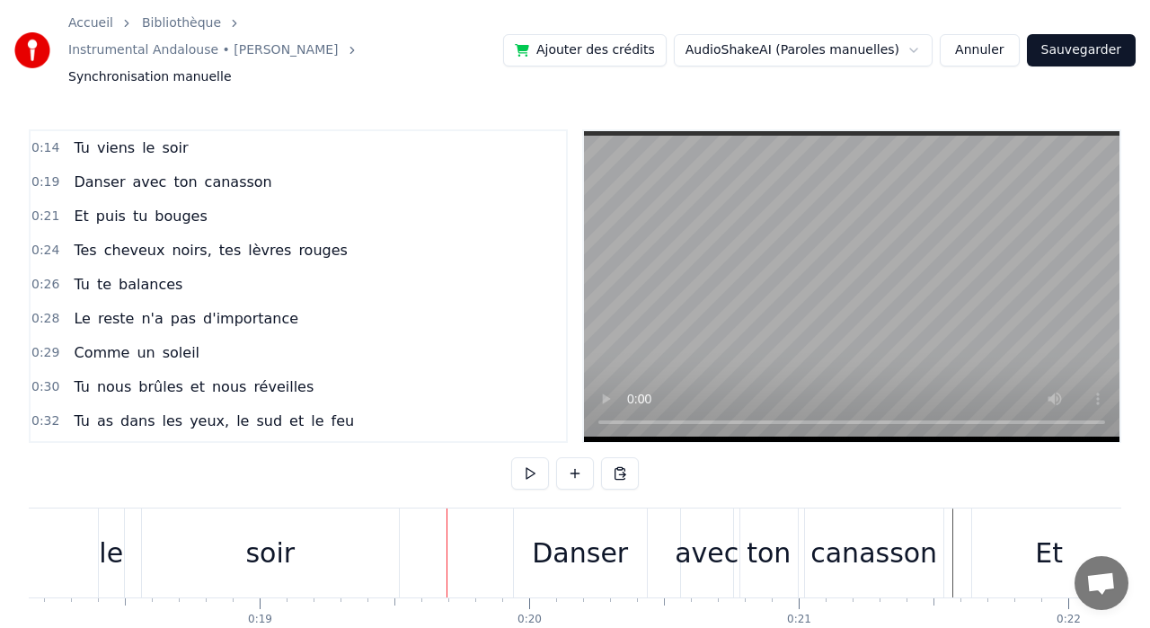
click at [558, 533] on div "Danser" at bounding box center [580, 553] width 96 height 40
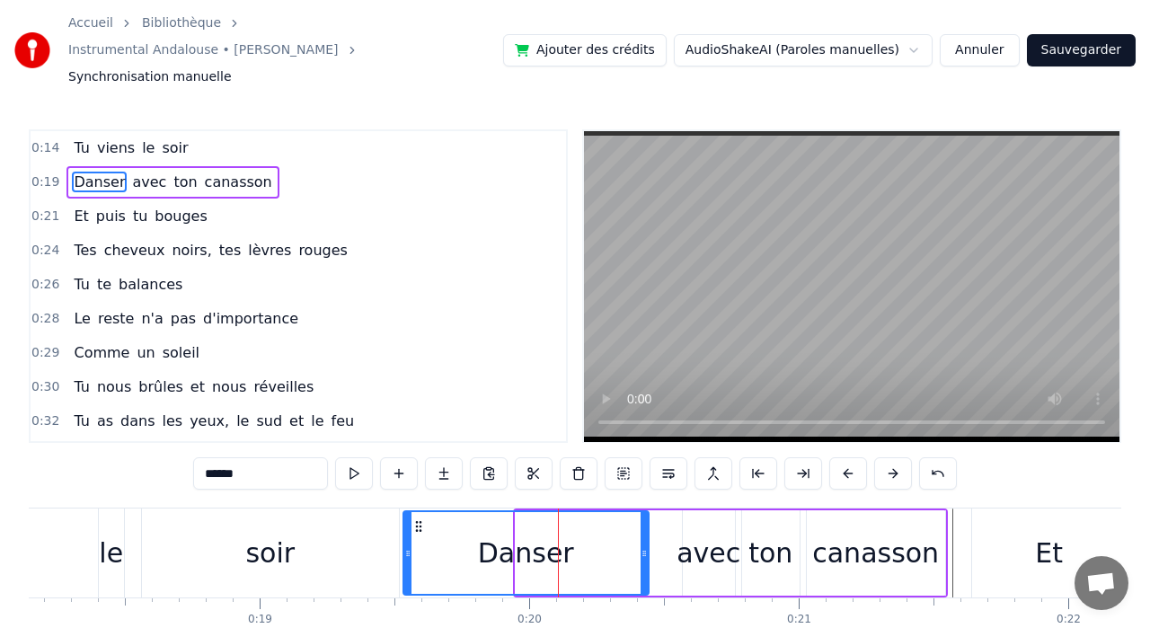
drag, startPoint x: 519, startPoint y: 517, endPoint x: 409, endPoint y: 520, distance: 110.6
click at [408, 520] on div at bounding box center [407, 553] width 7 height 82
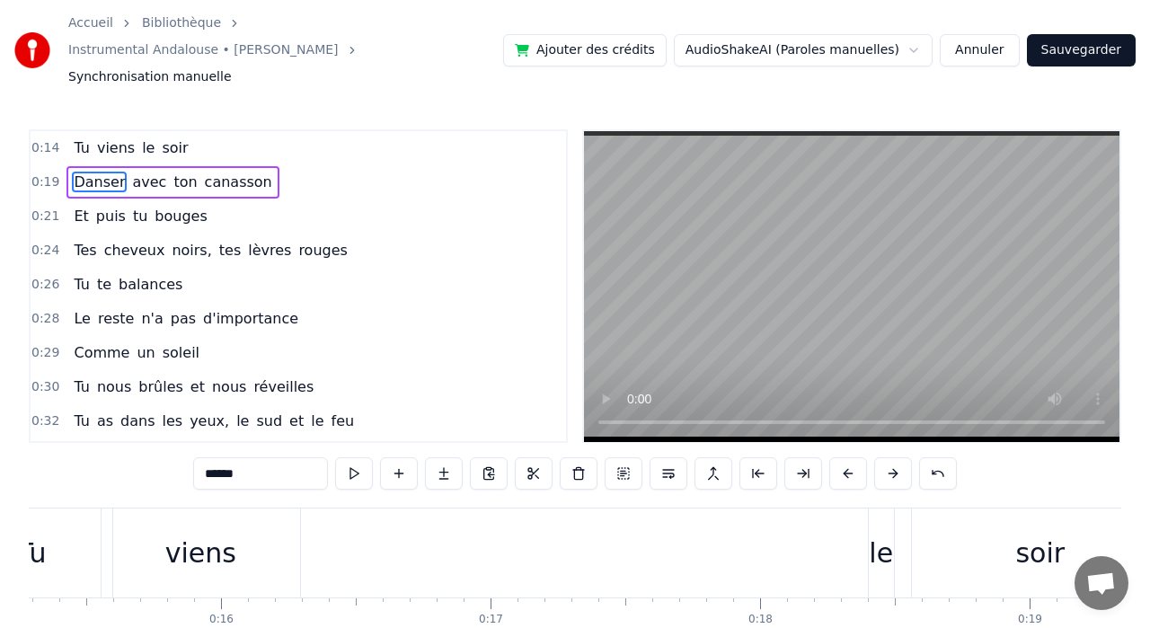
scroll to position [0, 4123]
click at [879, 533] on div "le" at bounding box center [878, 553] width 24 height 40
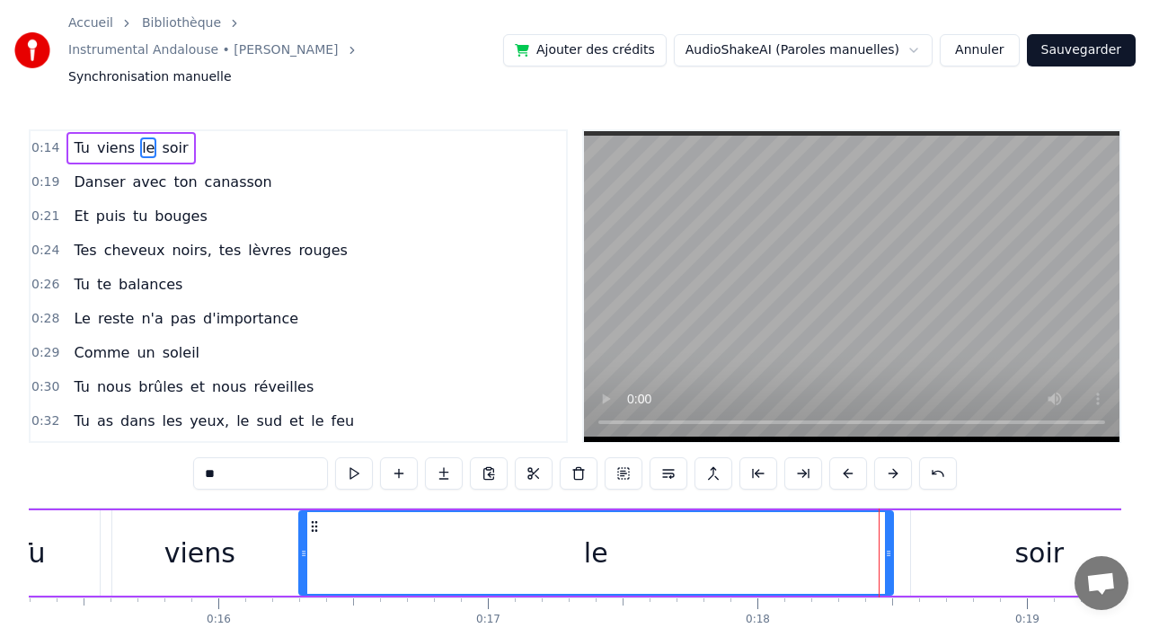
drag, startPoint x: 873, startPoint y: 519, endPoint x: 306, endPoint y: 512, distance: 567.0
click at [305, 512] on div at bounding box center [303, 553] width 7 height 82
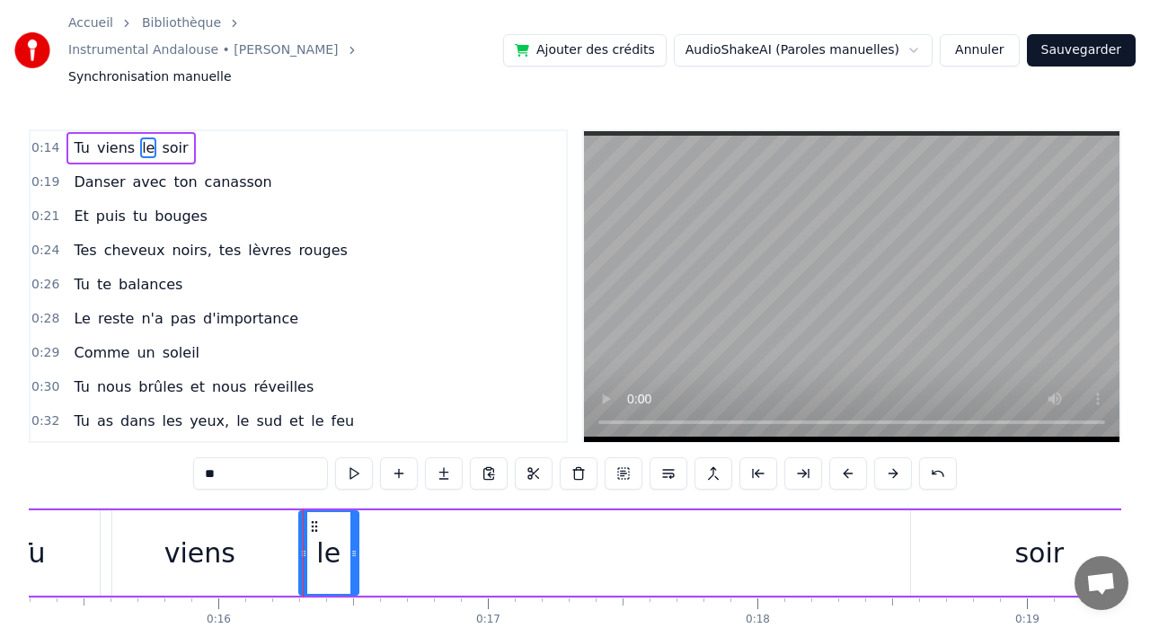
drag, startPoint x: 890, startPoint y: 531, endPoint x: 355, endPoint y: 550, distance: 535.0
click at [355, 550] on div at bounding box center [353, 553] width 7 height 82
click at [938, 527] on div "soir" at bounding box center [1039, 552] width 257 height 85
type input "****"
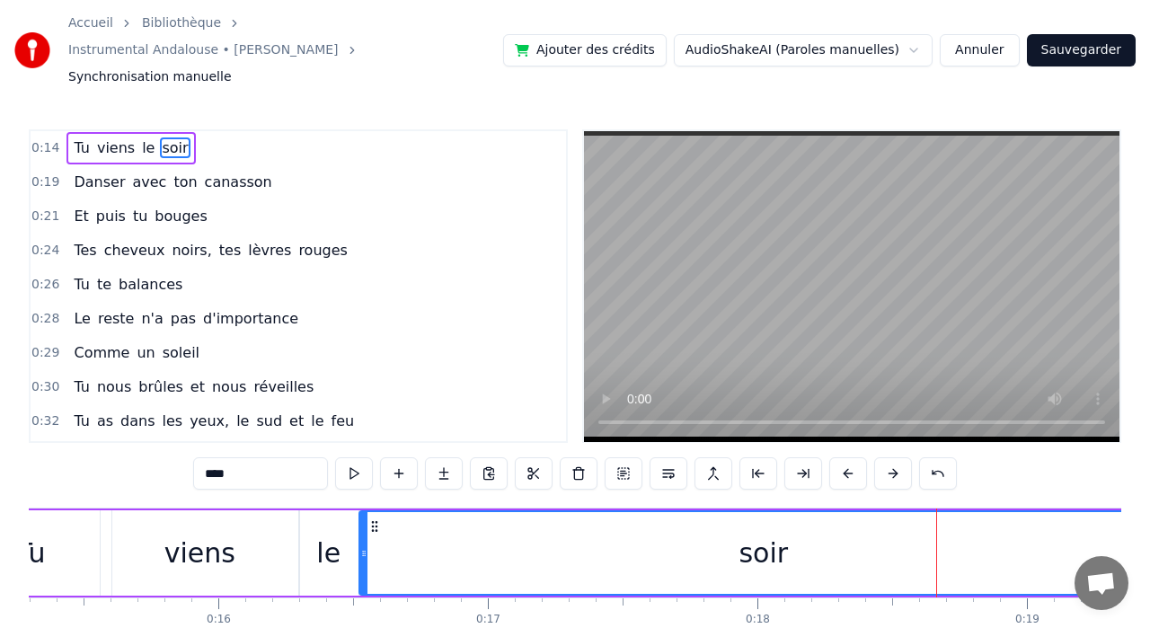
drag, startPoint x: 917, startPoint y: 513, endPoint x: 366, endPoint y: 531, distance: 551.1
click at [366, 531] on div at bounding box center [363, 553] width 7 height 82
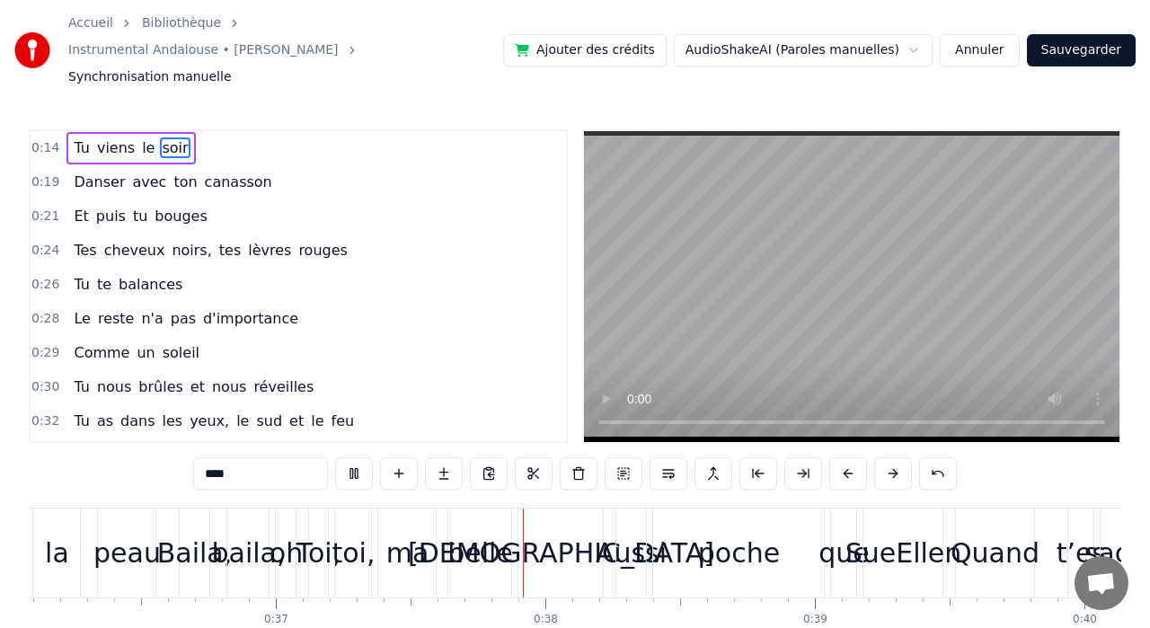
scroll to position [0, 9988]
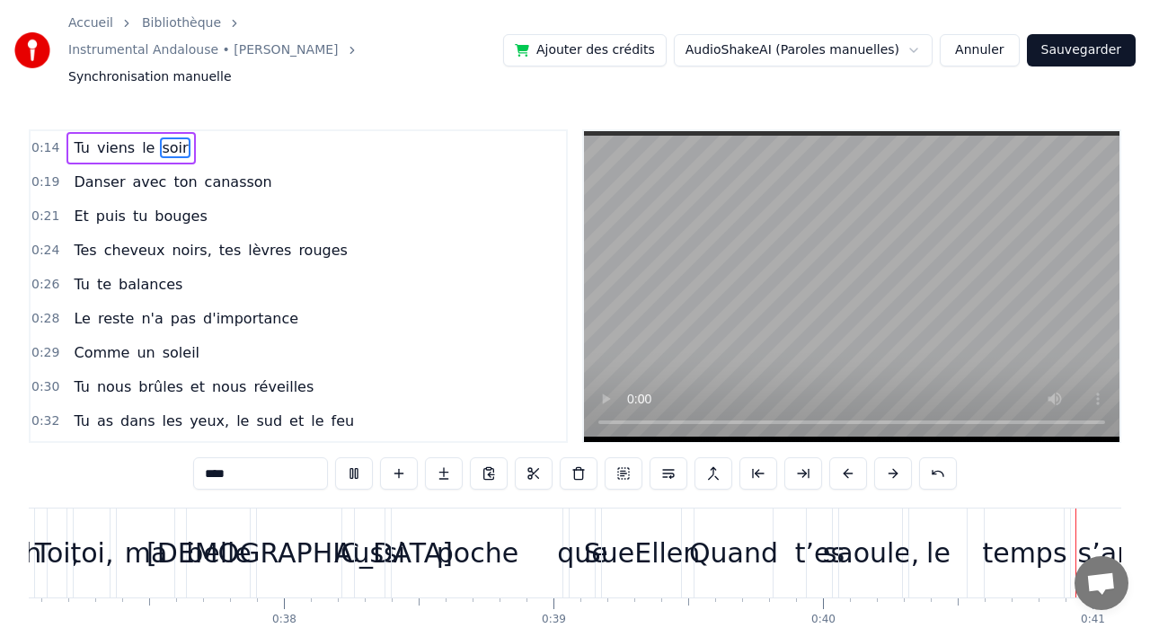
click at [987, 39] on button "Annuler" at bounding box center [979, 50] width 79 height 32
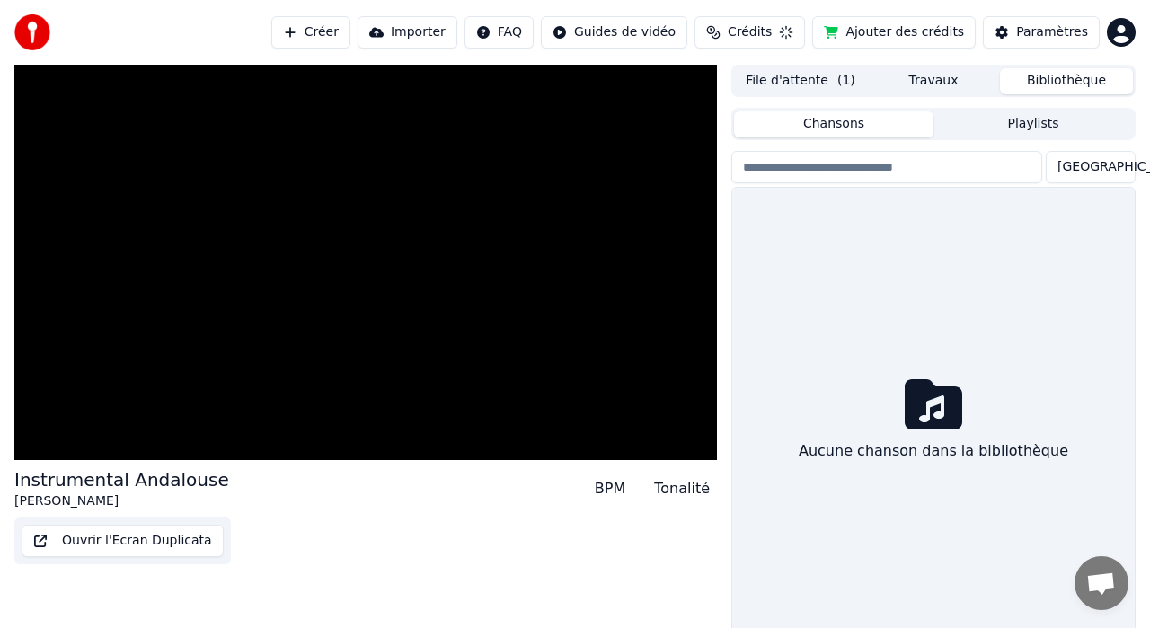
scroll to position [39, 0]
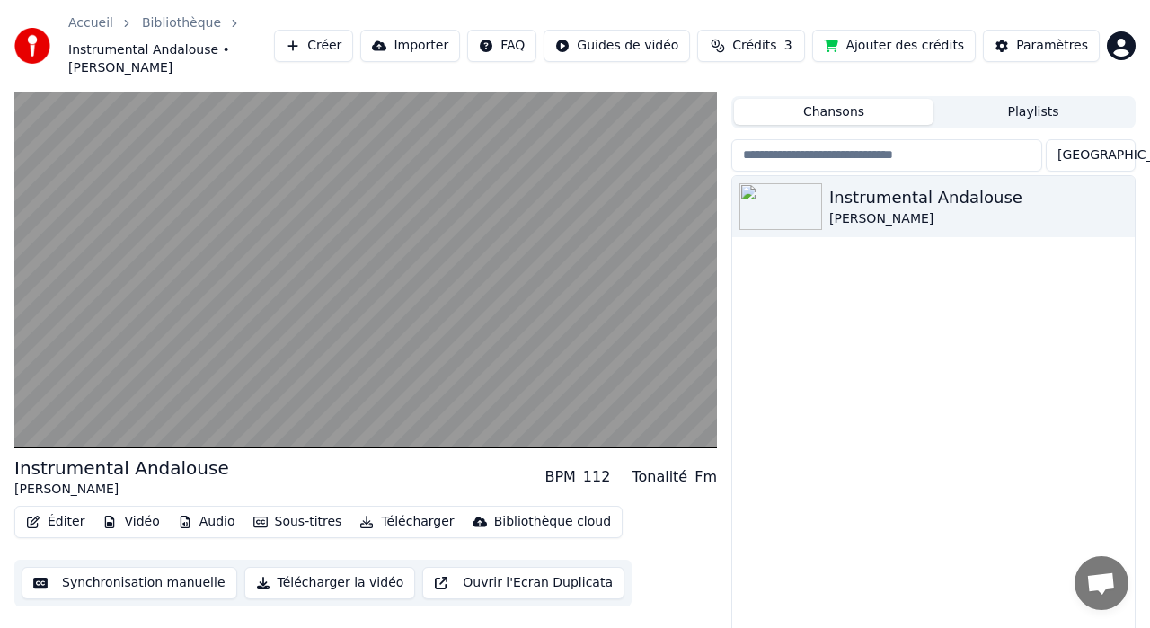
click at [292, 509] on button "Sous-titres" at bounding box center [297, 521] width 103 height 25
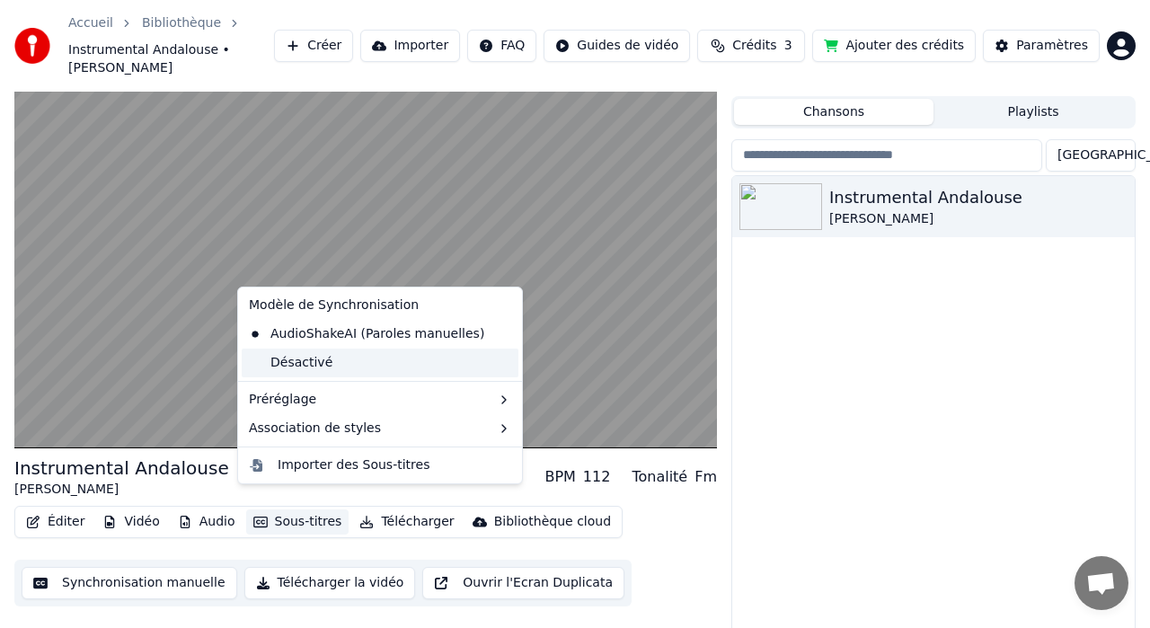
click at [332, 367] on div "Désactivé" at bounding box center [380, 363] width 277 height 29
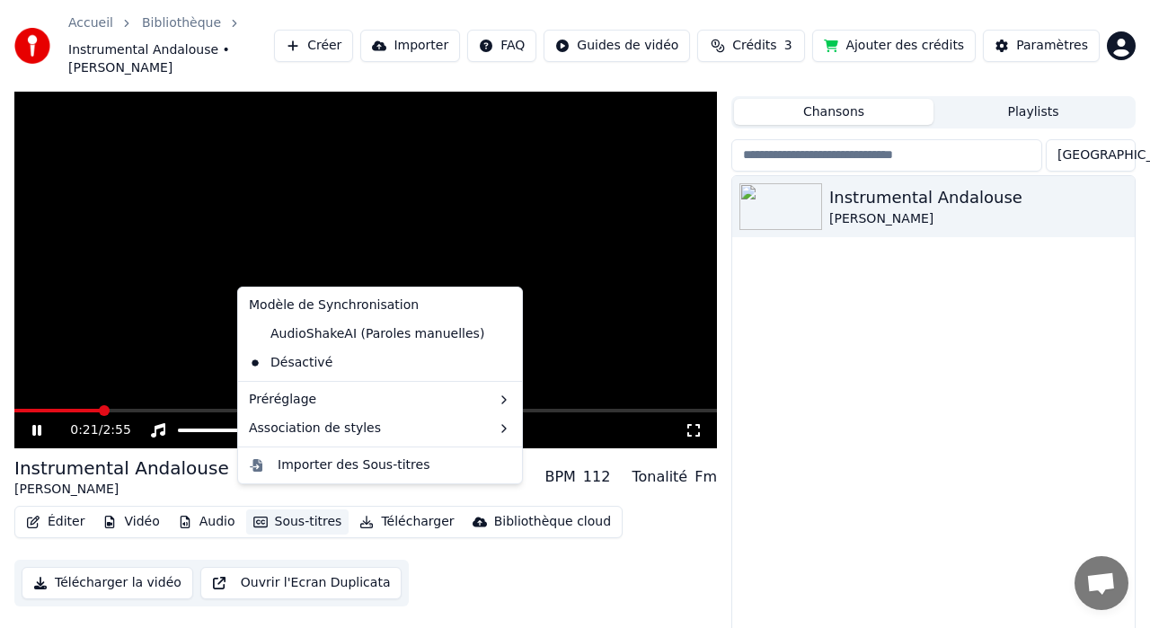
click at [278, 509] on button "Sous-titres" at bounding box center [297, 521] width 103 height 25
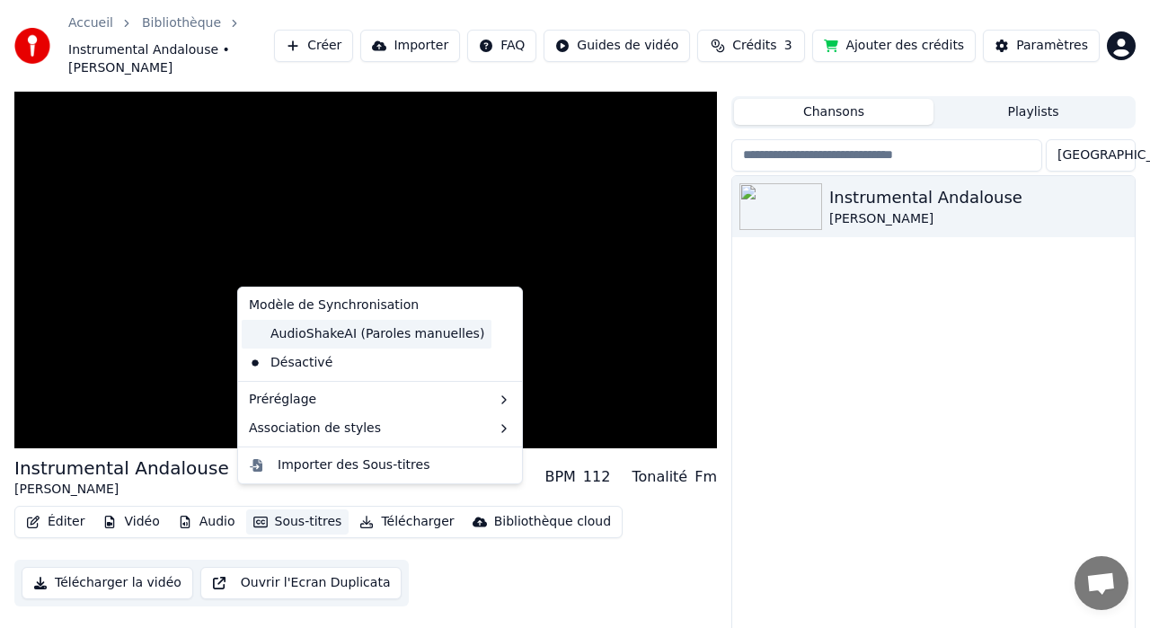
click at [300, 332] on div "AudioShakeAI (Paroles manuelles)" at bounding box center [367, 334] width 250 height 29
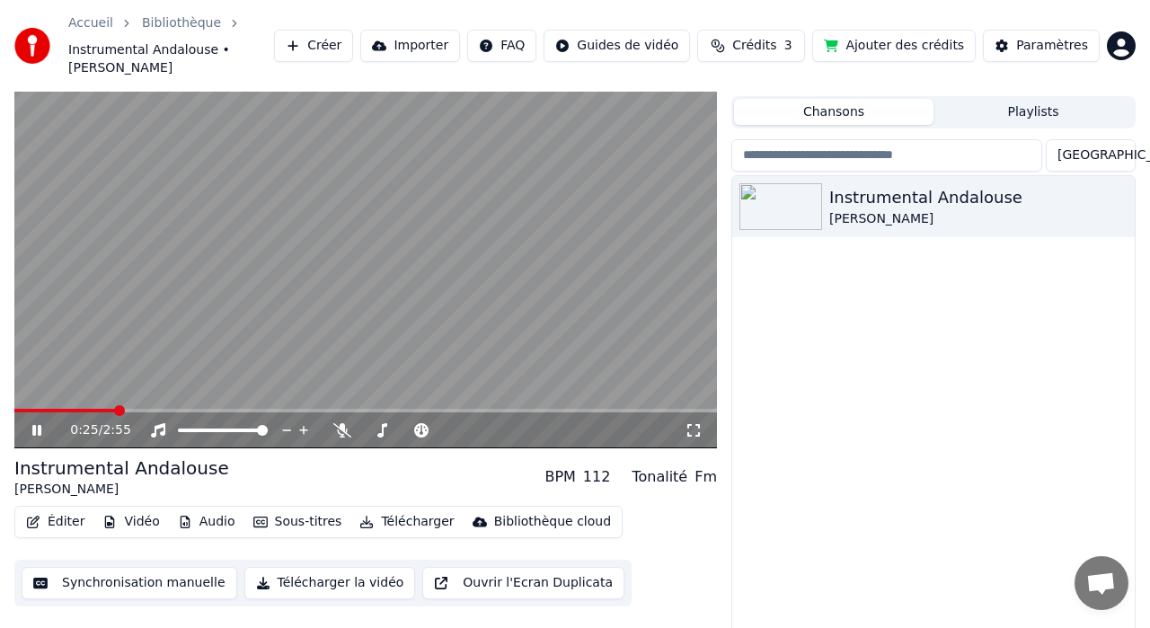
click at [219, 509] on button "Audio" at bounding box center [207, 521] width 72 height 25
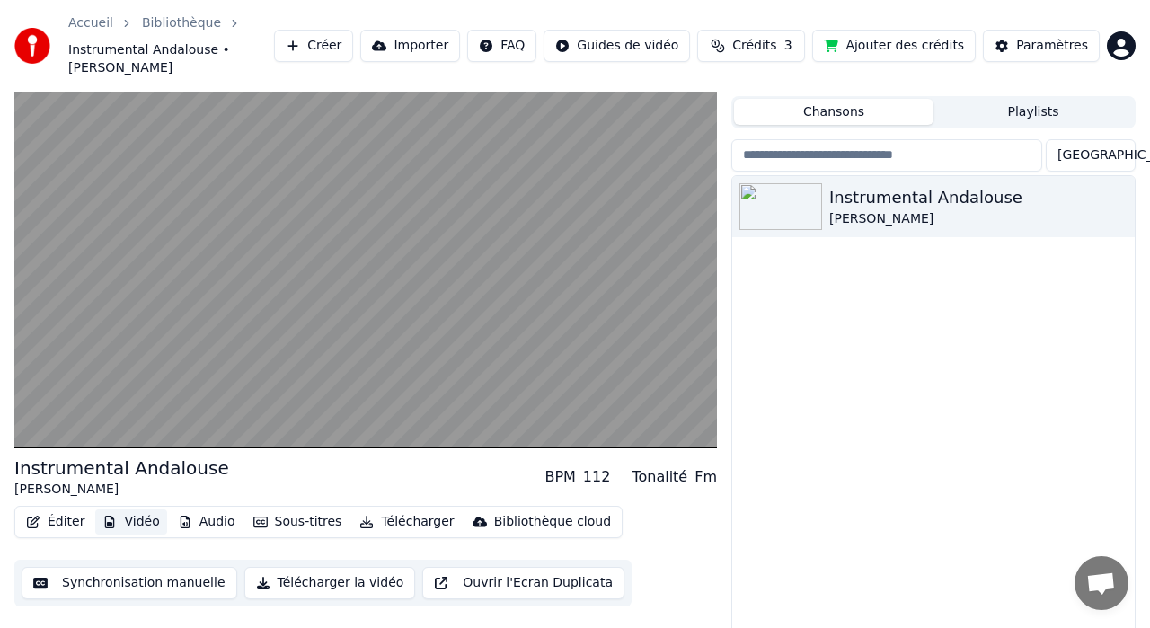
click at [145, 509] on button "Vidéo" at bounding box center [130, 521] width 71 height 25
click at [66, 509] on button "Éditer" at bounding box center [55, 521] width 73 height 25
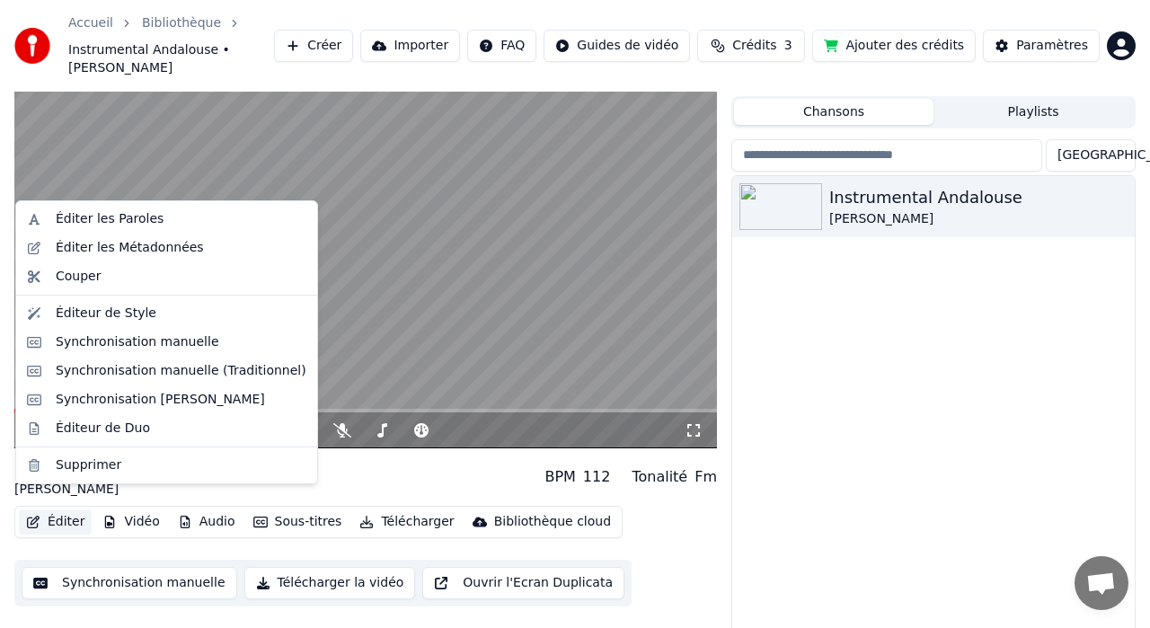
click at [500, 235] on video at bounding box center [365, 250] width 703 height 395
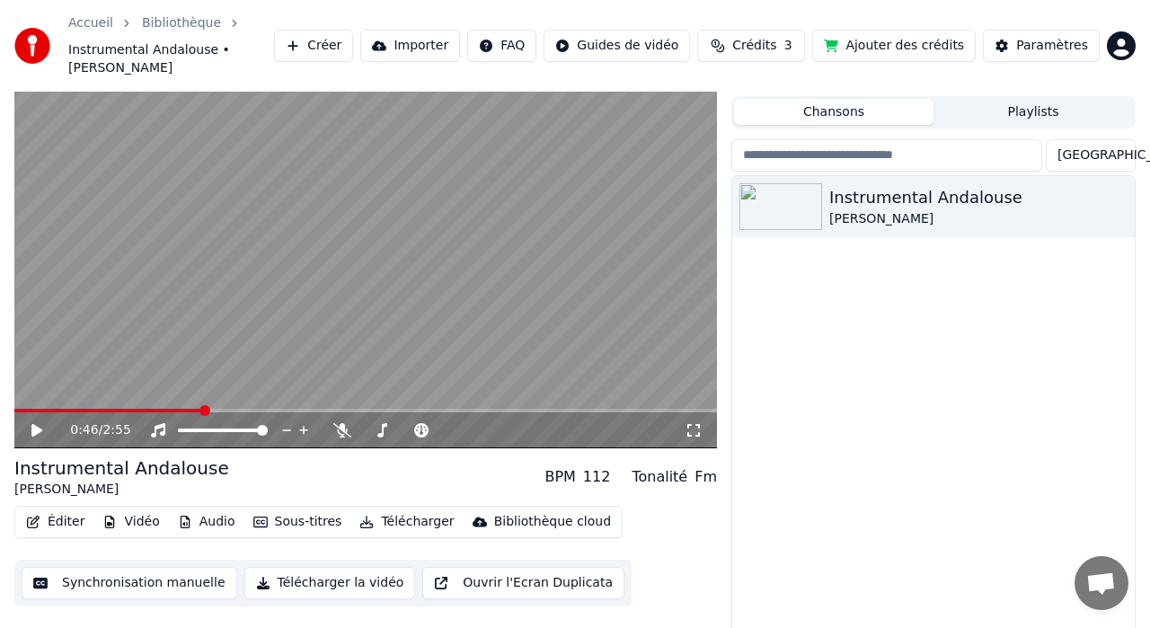
scroll to position [0, 0]
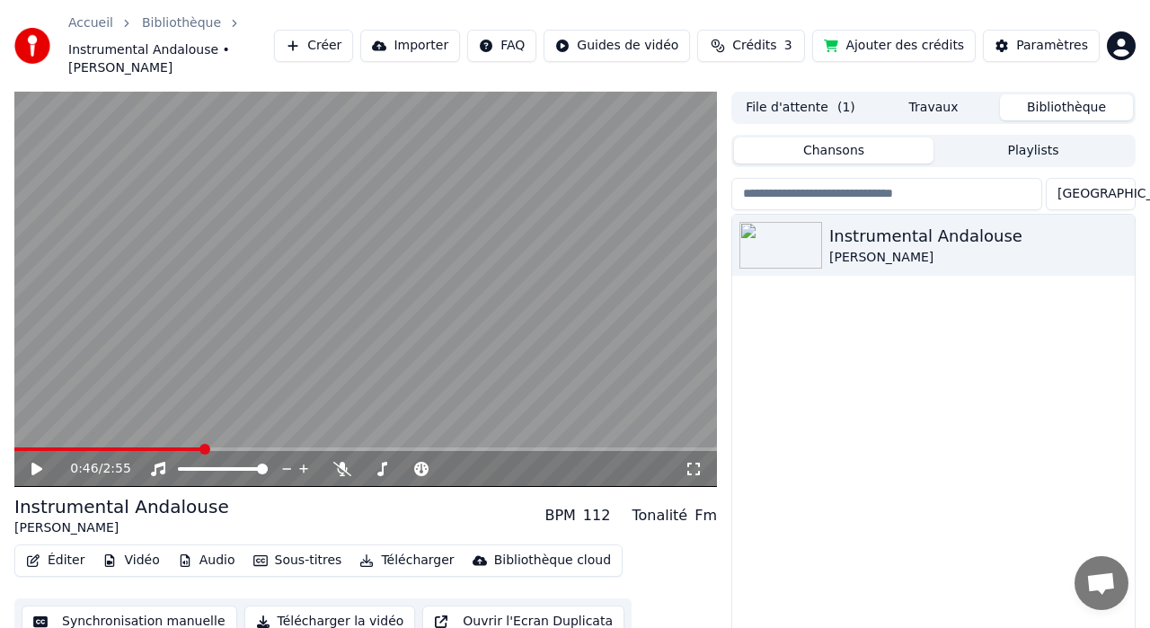
click at [805, 94] on button "File d'attente ( 1 )" at bounding box center [800, 107] width 133 height 26
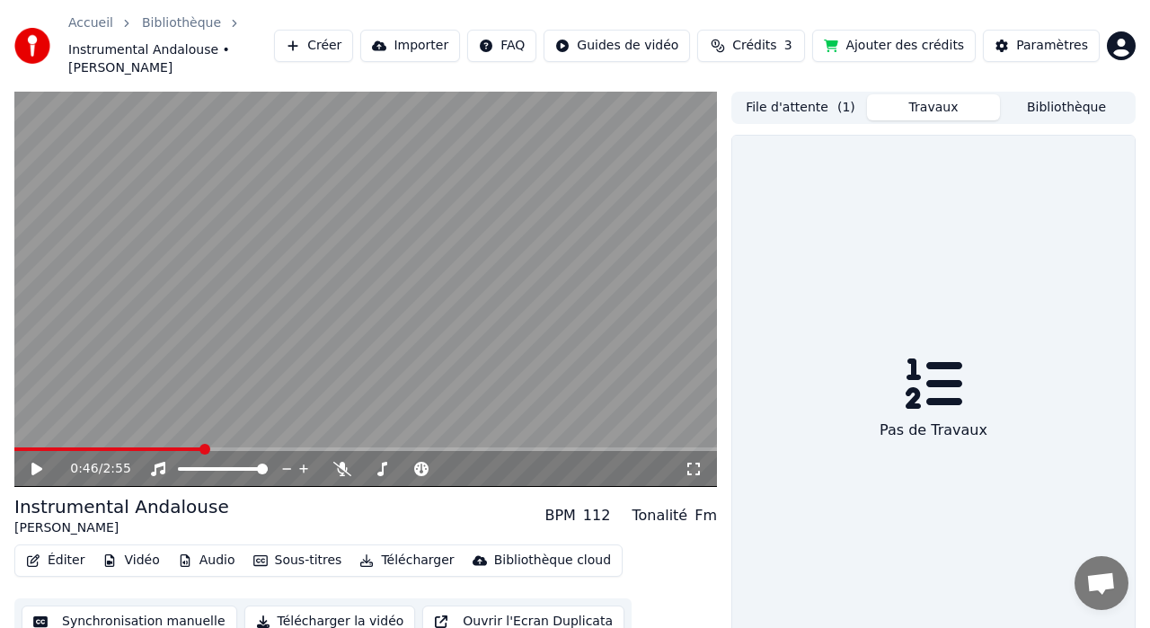
click at [936, 94] on button "Travaux" at bounding box center [933, 107] width 133 height 26
click at [808, 94] on button "File d'attente ( 1 )" at bounding box center [800, 107] width 133 height 26
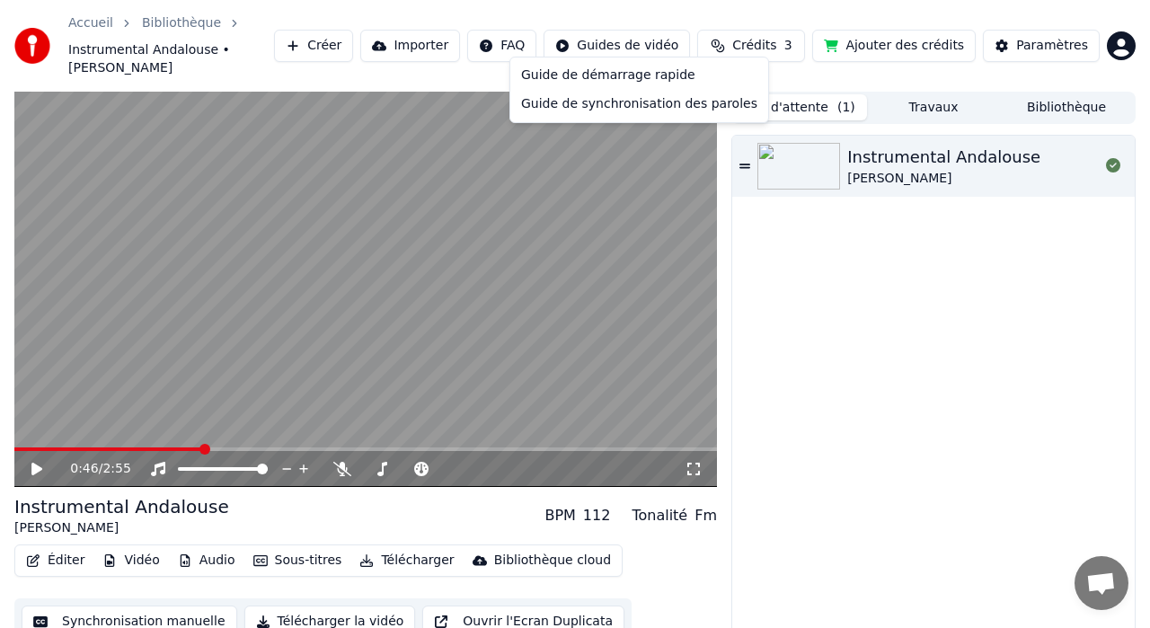
click at [615, 35] on html "Accueil Bibliothèque Instrumental Andalouse • Kendji Girac Créer Importer FAQ G…" at bounding box center [575, 314] width 1150 height 628
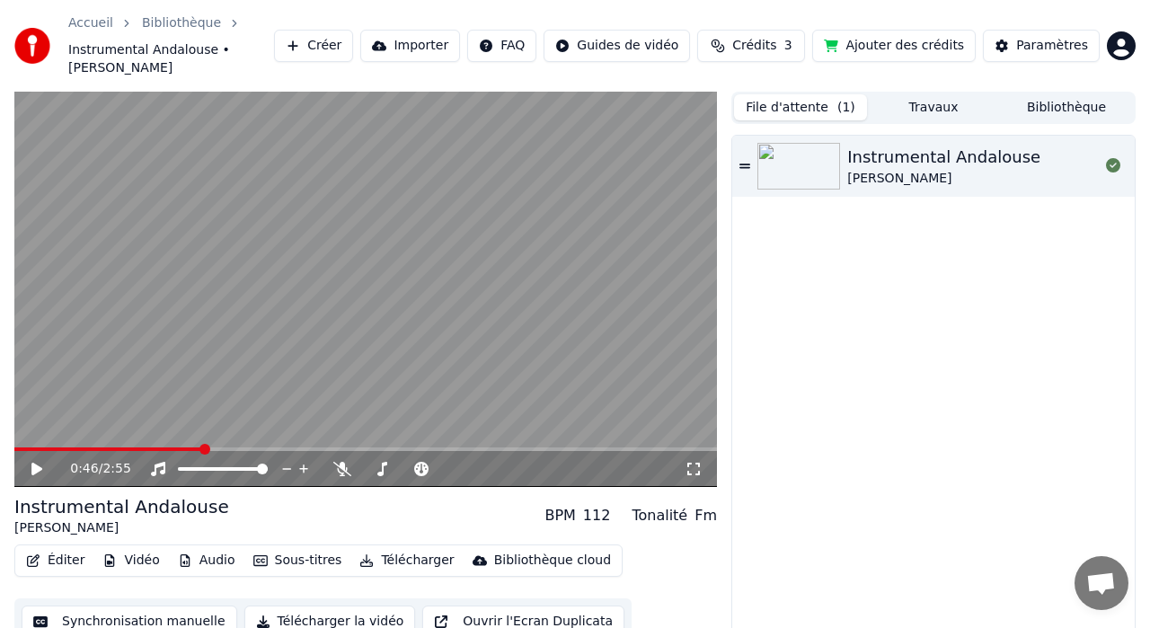
click at [615, 35] on html "Accueil Bibliothèque Instrumental Andalouse • Kendji Girac Créer Importer FAQ G…" at bounding box center [575, 314] width 1150 height 628
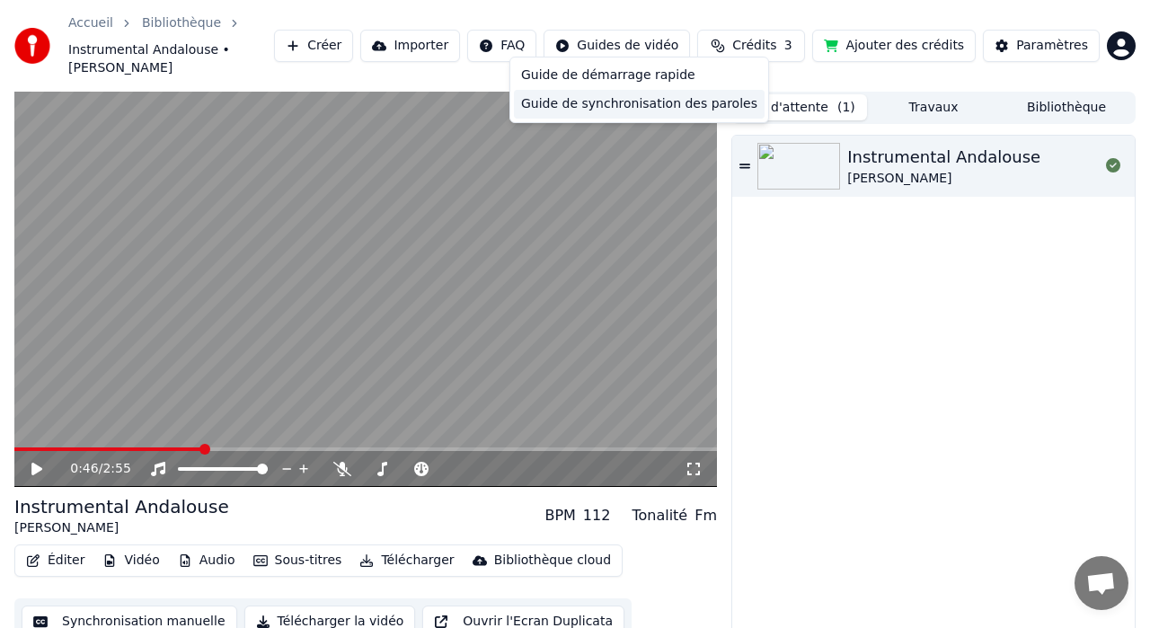
click at [607, 113] on div "Guide de synchronisation des paroles" at bounding box center [639, 104] width 251 height 29
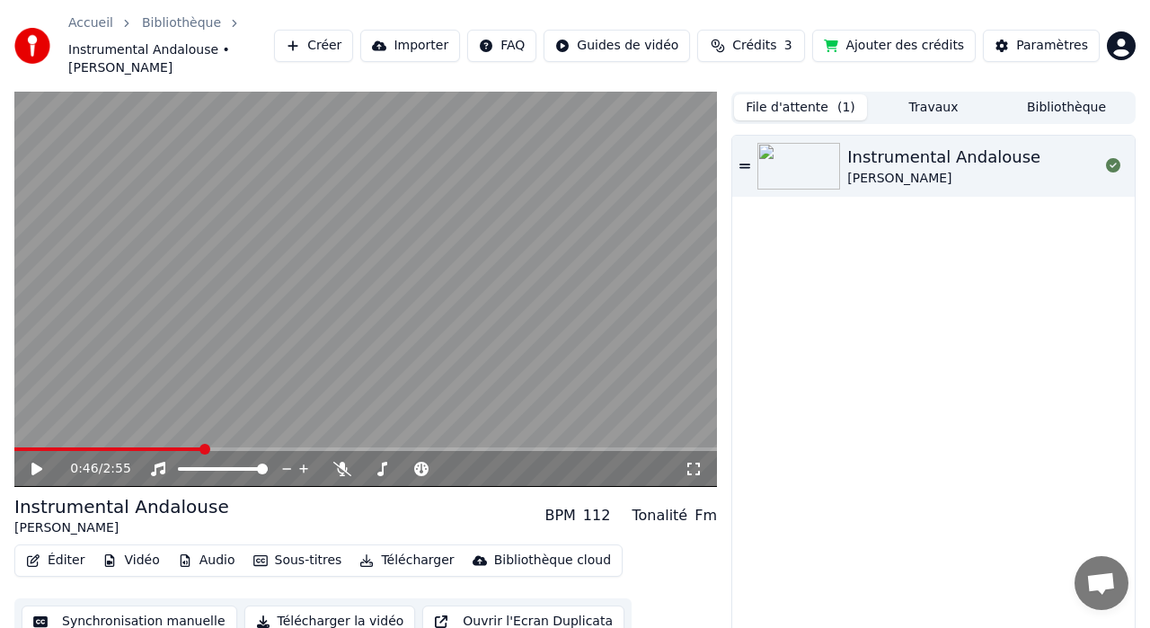
click at [70, 548] on button "Éditer" at bounding box center [55, 560] width 73 height 25
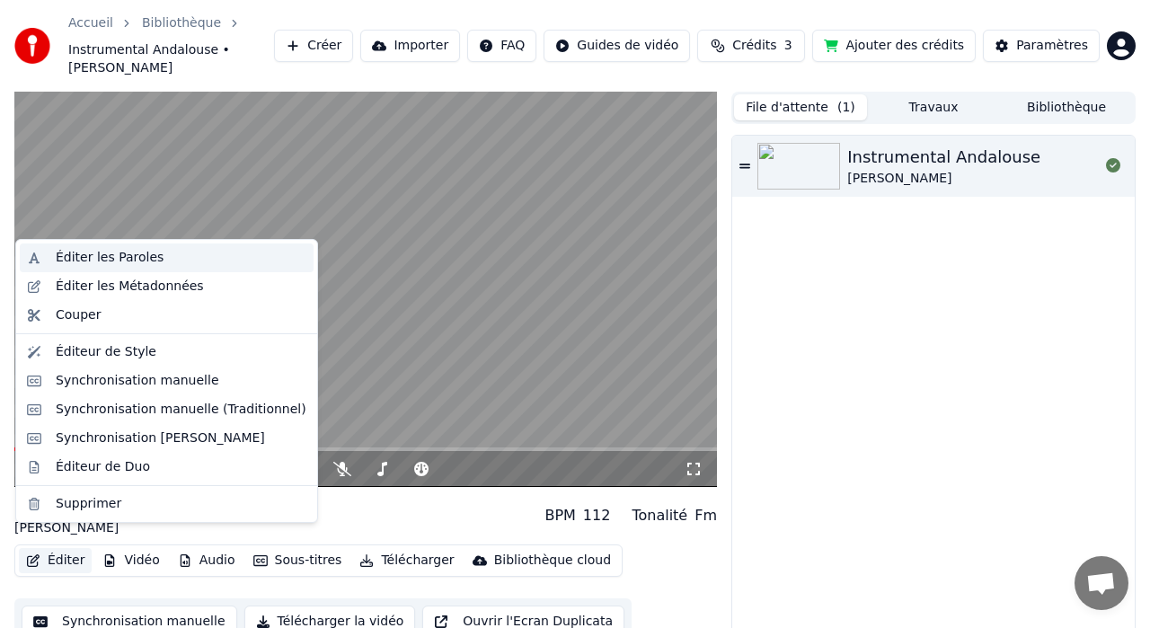
click at [151, 257] on div "Éditer les Paroles" at bounding box center [110, 258] width 108 height 18
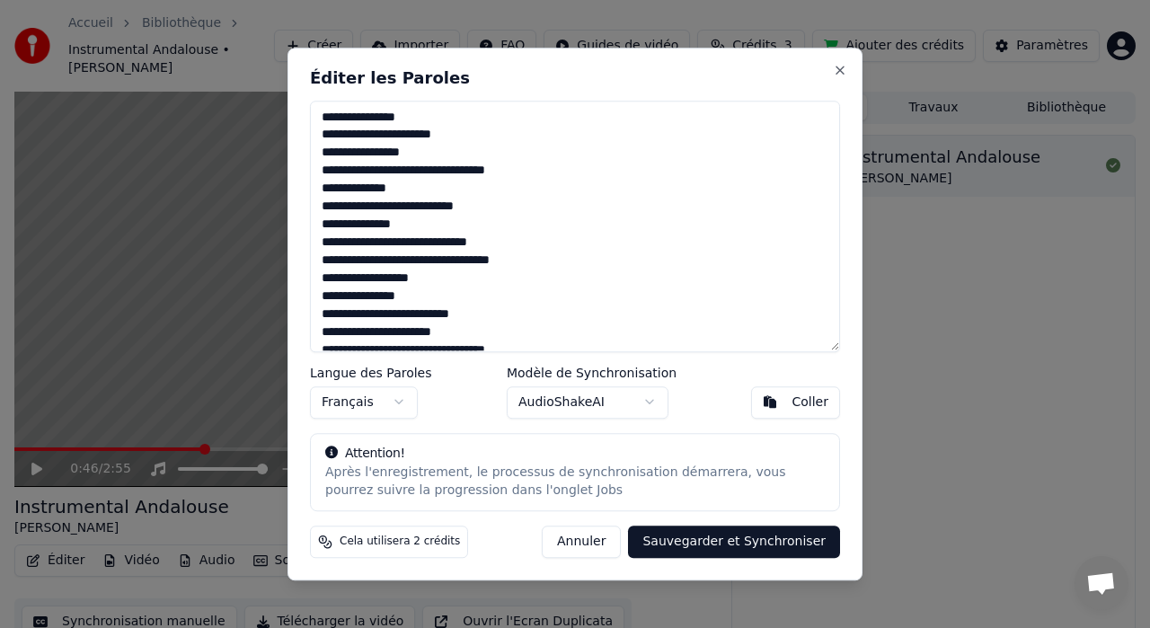
click at [520, 207] on textarea at bounding box center [575, 227] width 530 height 252
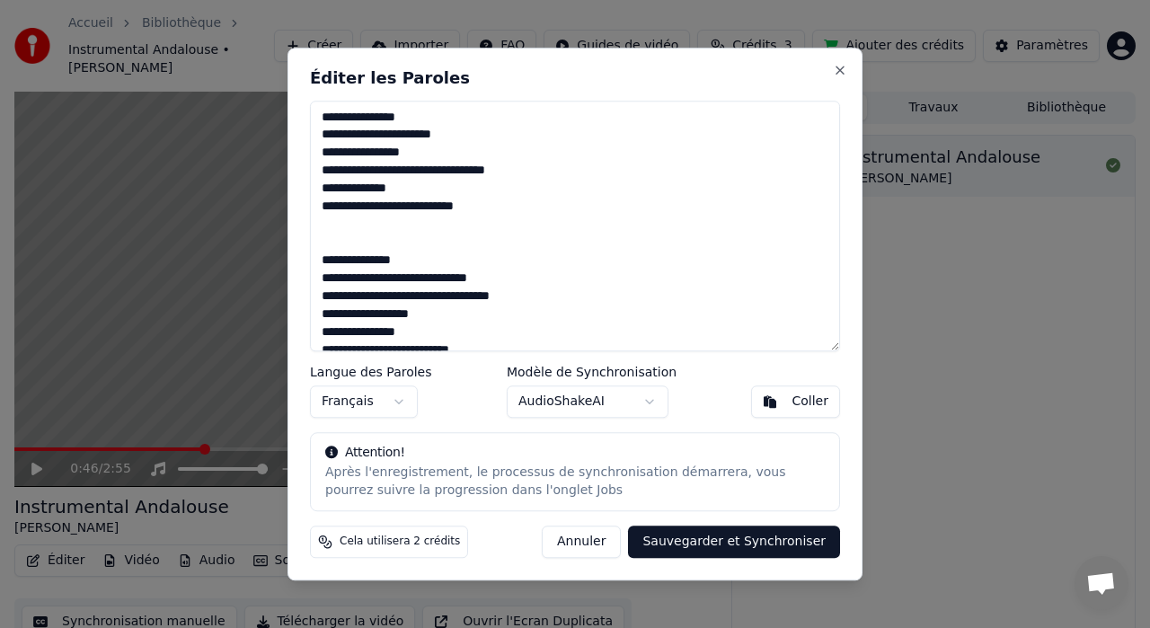
type textarea "**********"
click at [682, 545] on button "Sauvegarder et Synchroniser" at bounding box center [734, 542] width 212 height 32
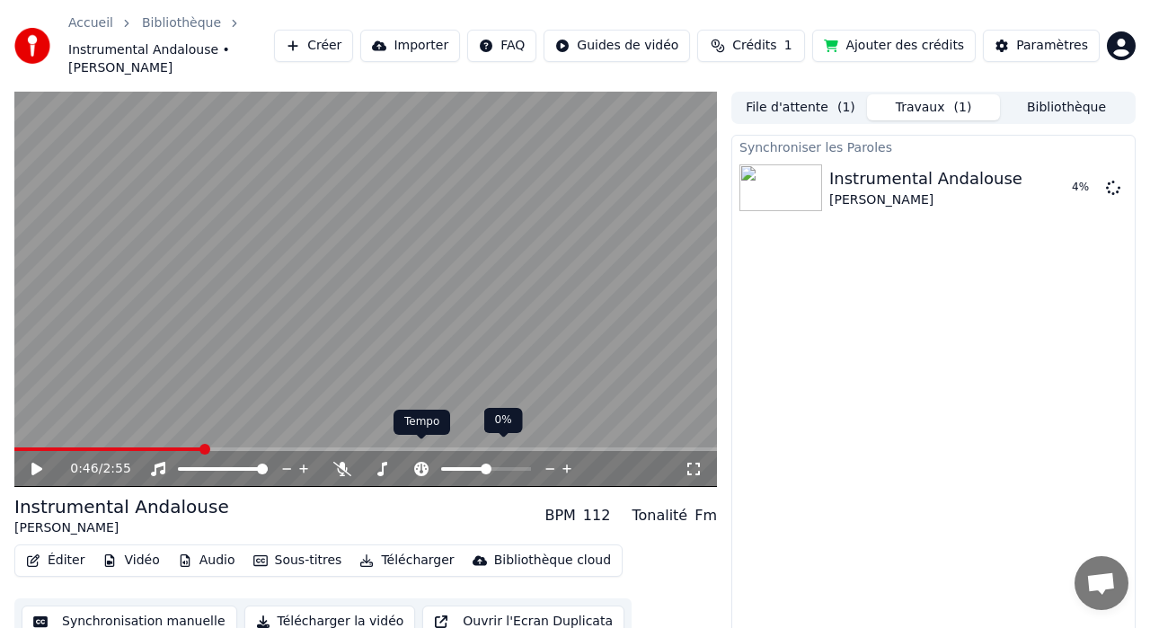
click at [419, 462] on icon at bounding box center [421, 469] width 14 height 14
click at [487, 464] on span at bounding box center [487, 469] width 11 height 11
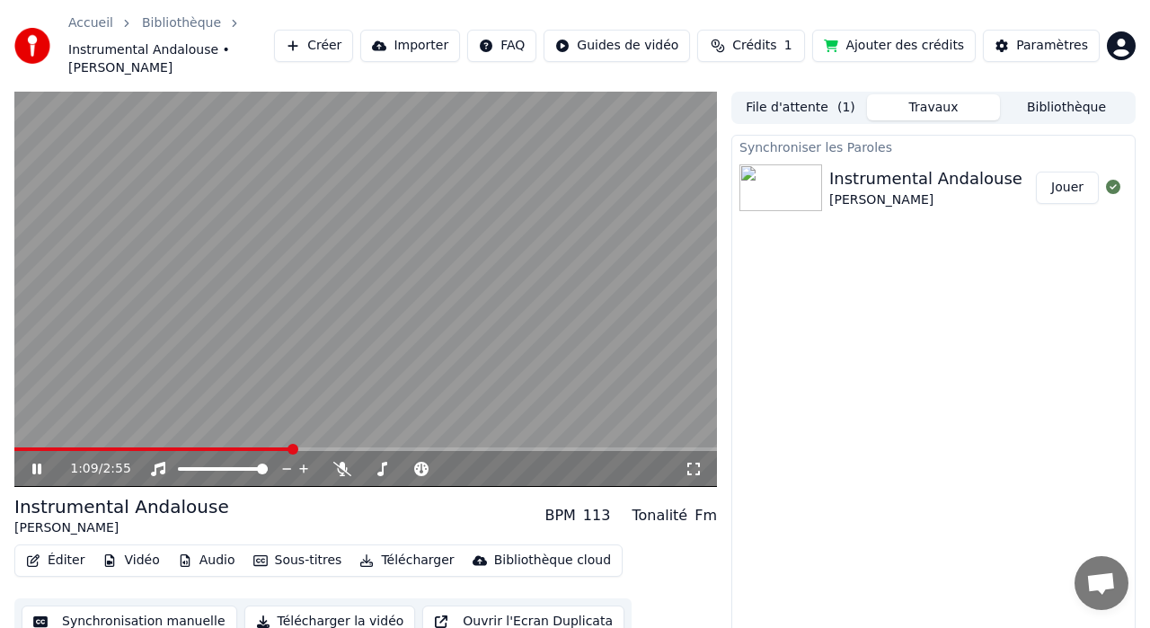
click at [799, 176] on img at bounding box center [780, 187] width 83 height 47
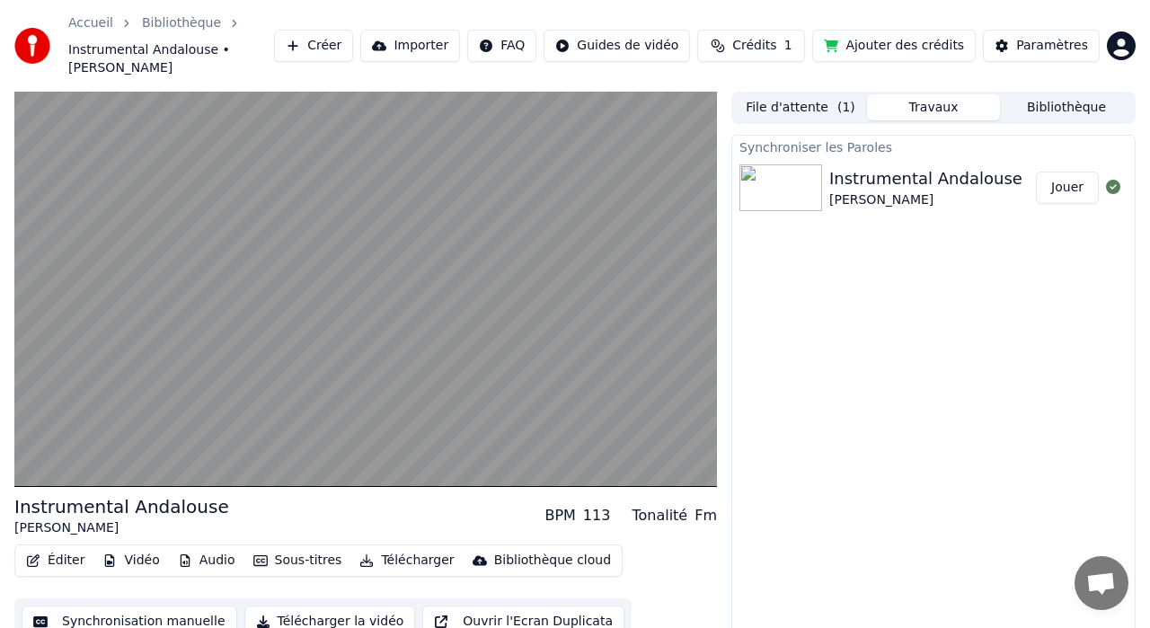
click at [1074, 172] on button "Jouer" at bounding box center [1067, 188] width 63 height 32
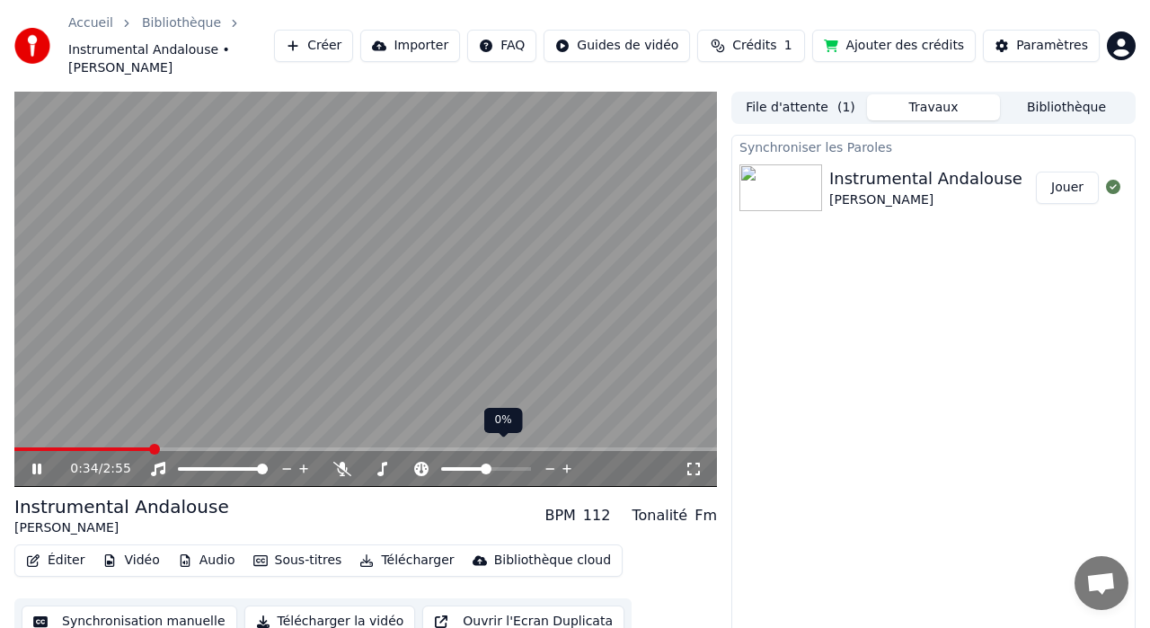
click at [485, 464] on span at bounding box center [486, 469] width 11 height 11
click at [797, 94] on button "File d'attente ( 1 )" at bounding box center [800, 107] width 133 height 26
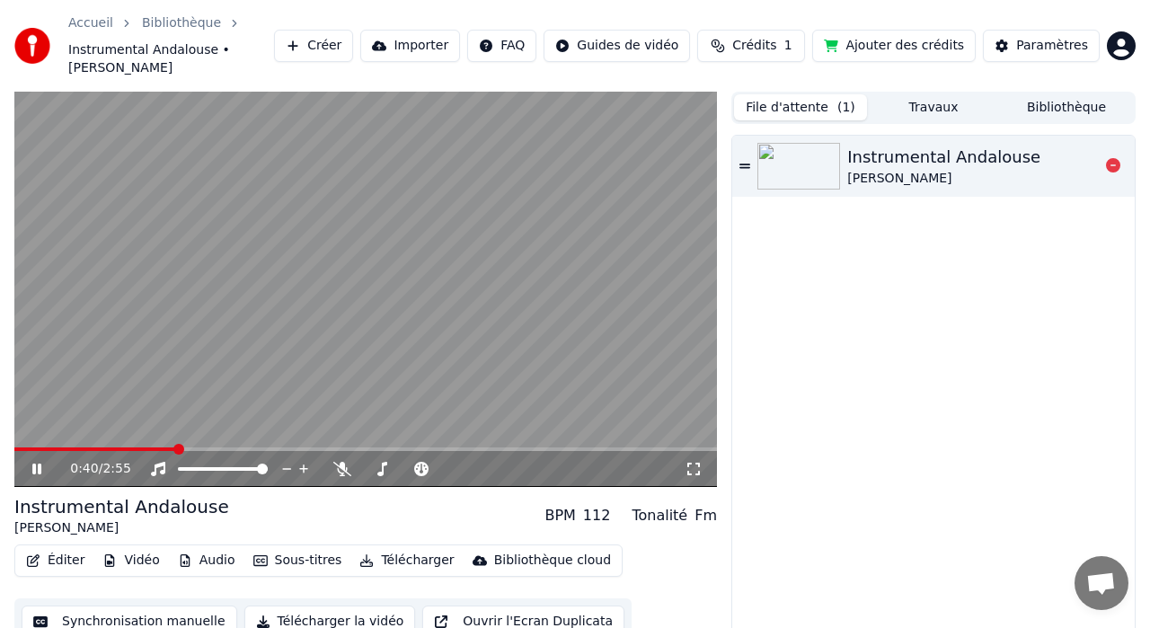
click at [795, 149] on img at bounding box center [798, 166] width 83 height 47
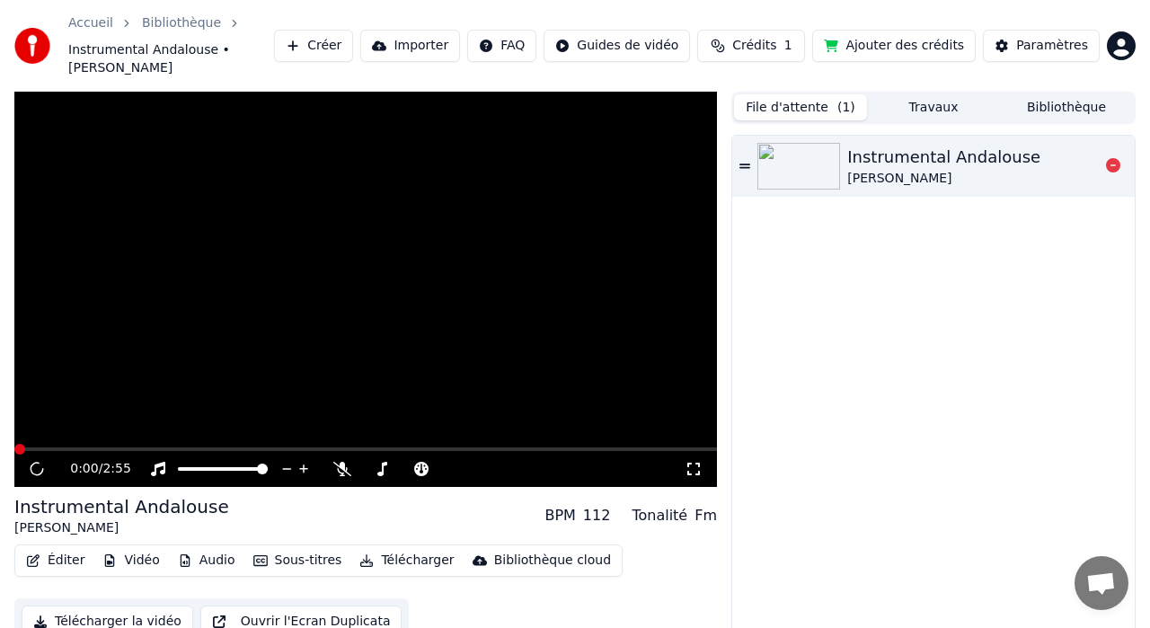
click at [795, 149] on img at bounding box center [798, 166] width 83 height 47
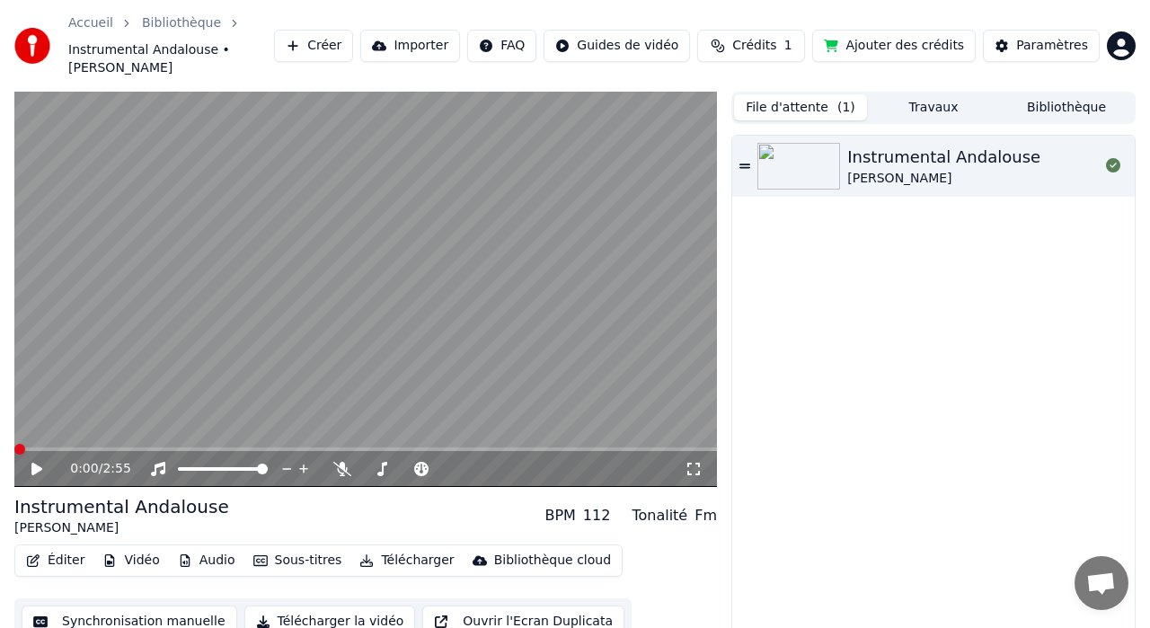
click at [925, 94] on button "Travaux" at bounding box center [933, 107] width 133 height 26
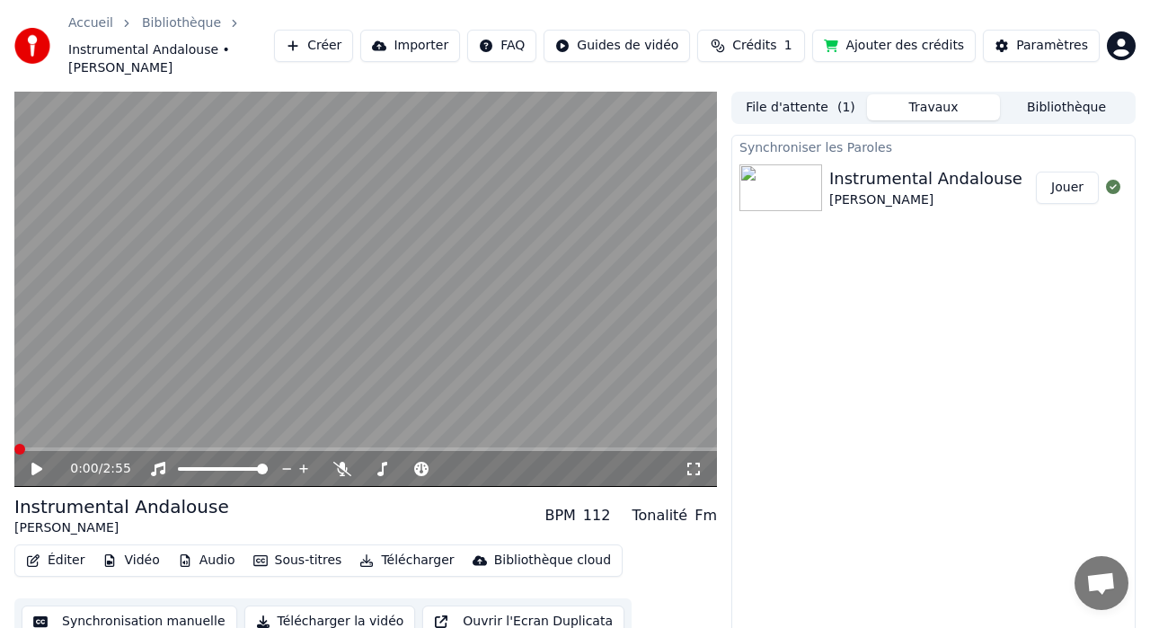
click at [1068, 172] on button "Jouer" at bounding box center [1067, 188] width 63 height 32
click at [341, 462] on icon at bounding box center [342, 469] width 18 height 14
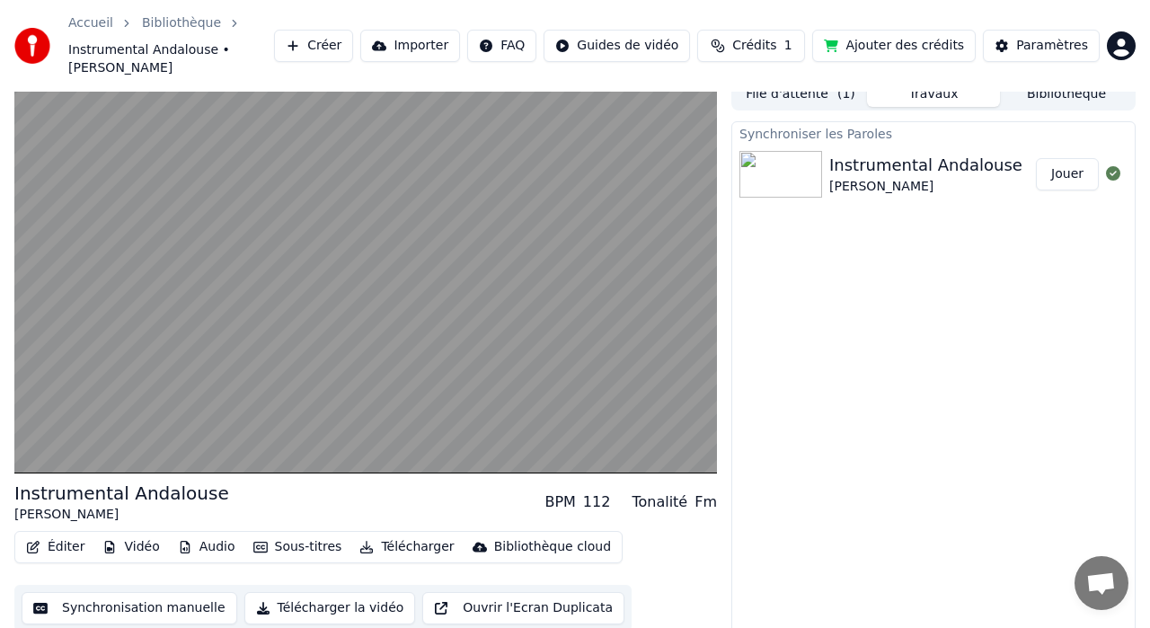
scroll to position [22, 0]
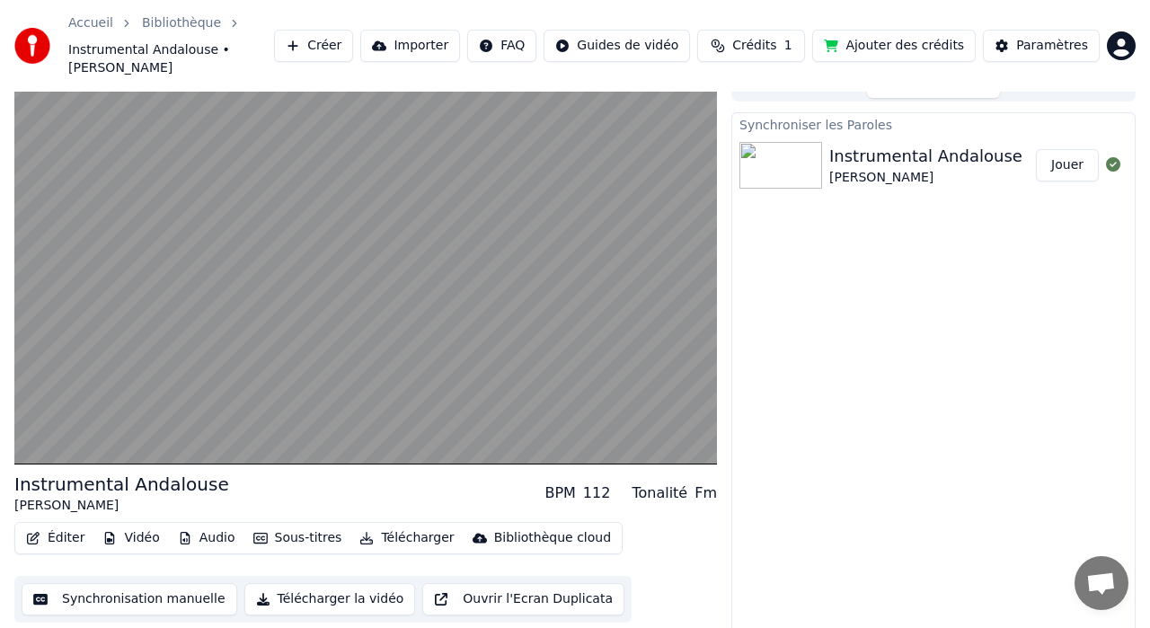
click at [128, 583] on button "Synchronisation manuelle" at bounding box center [130, 599] width 216 height 32
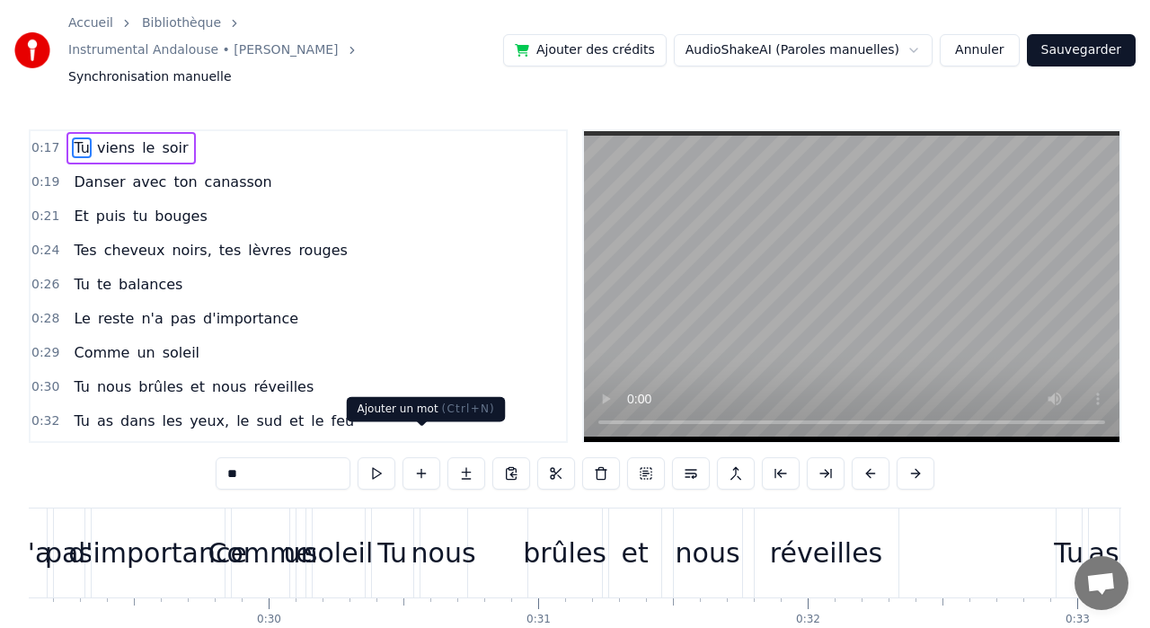
scroll to position [0, 7841]
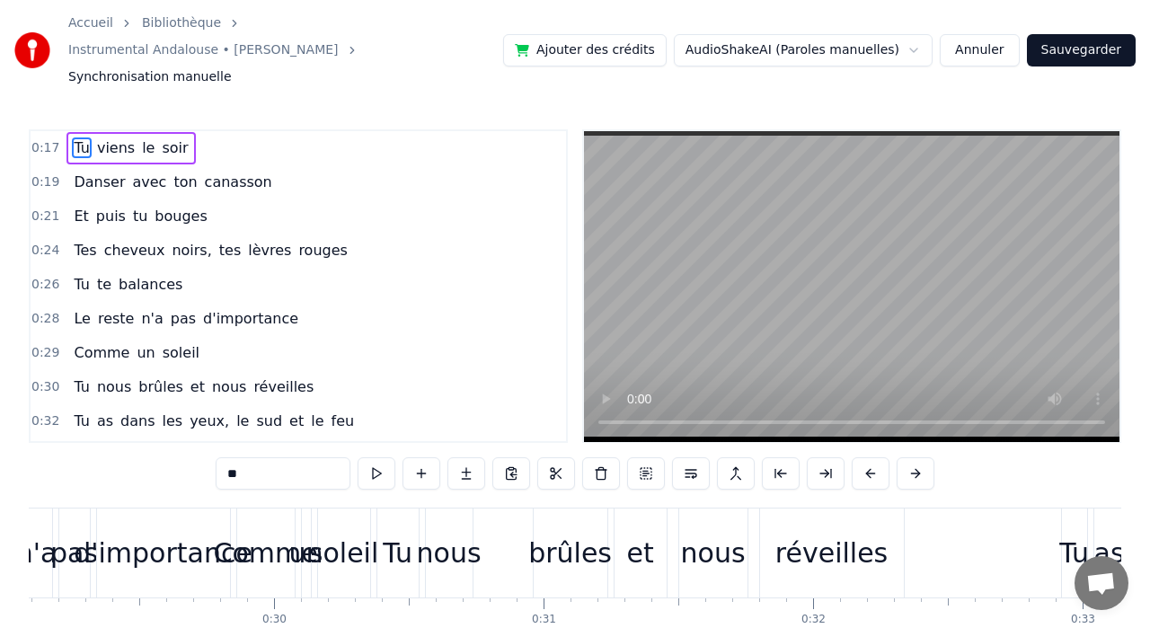
click at [36, 173] on span "0:19" at bounding box center [45, 182] width 28 height 18
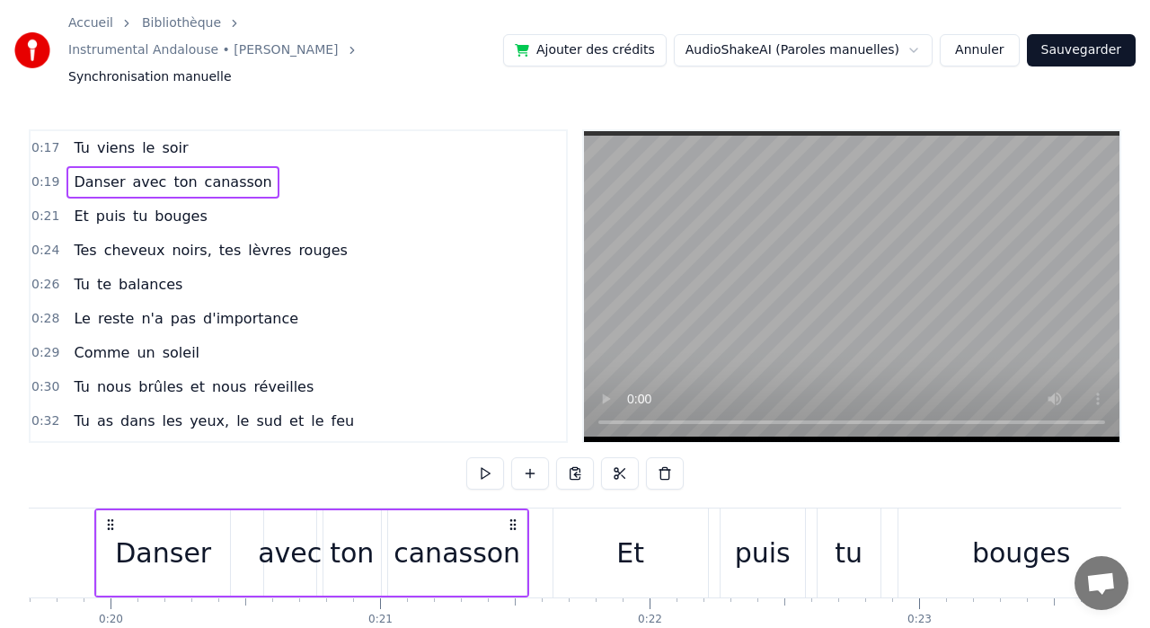
scroll to position [0, 5284]
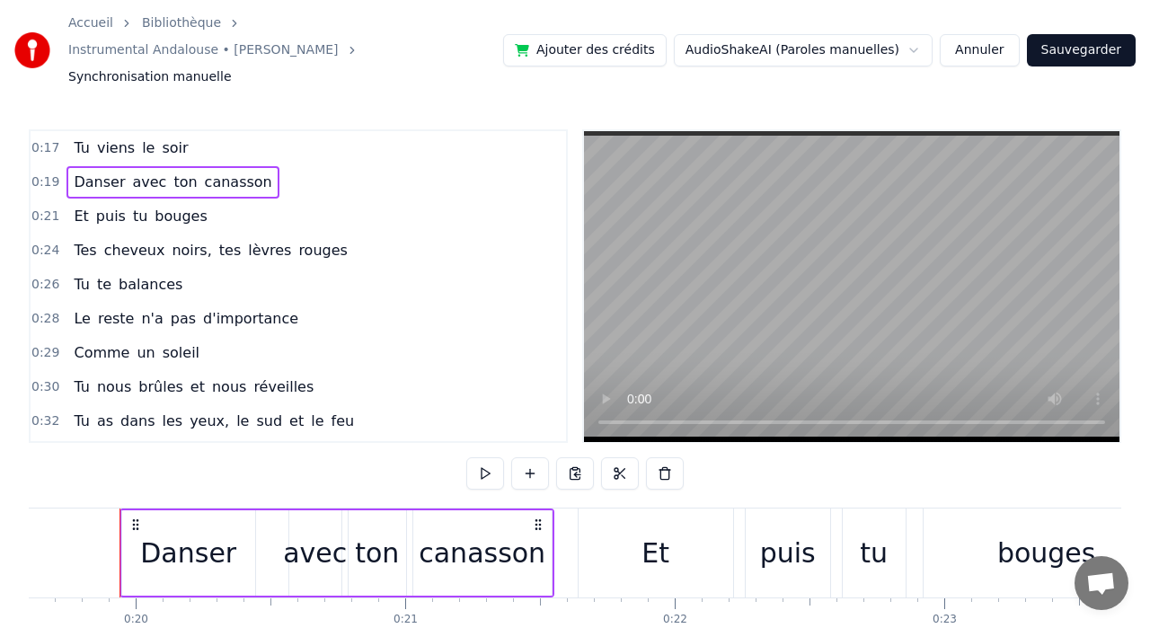
click at [140, 137] on span "le" at bounding box center [148, 147] width 16 height 21
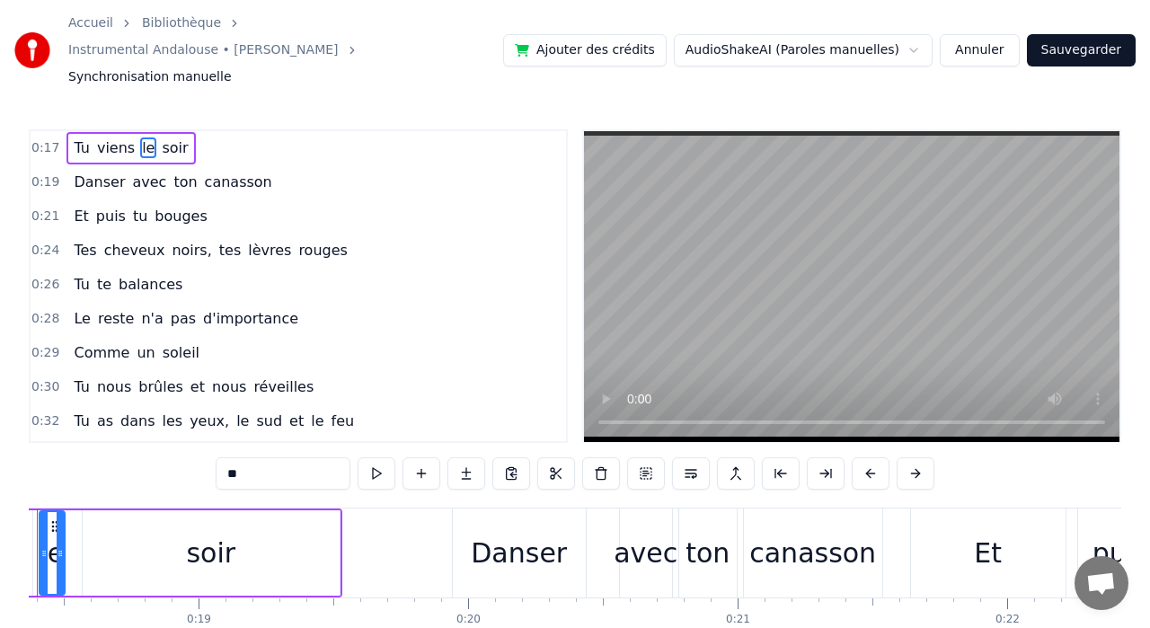
scroll to position [0, 4869]
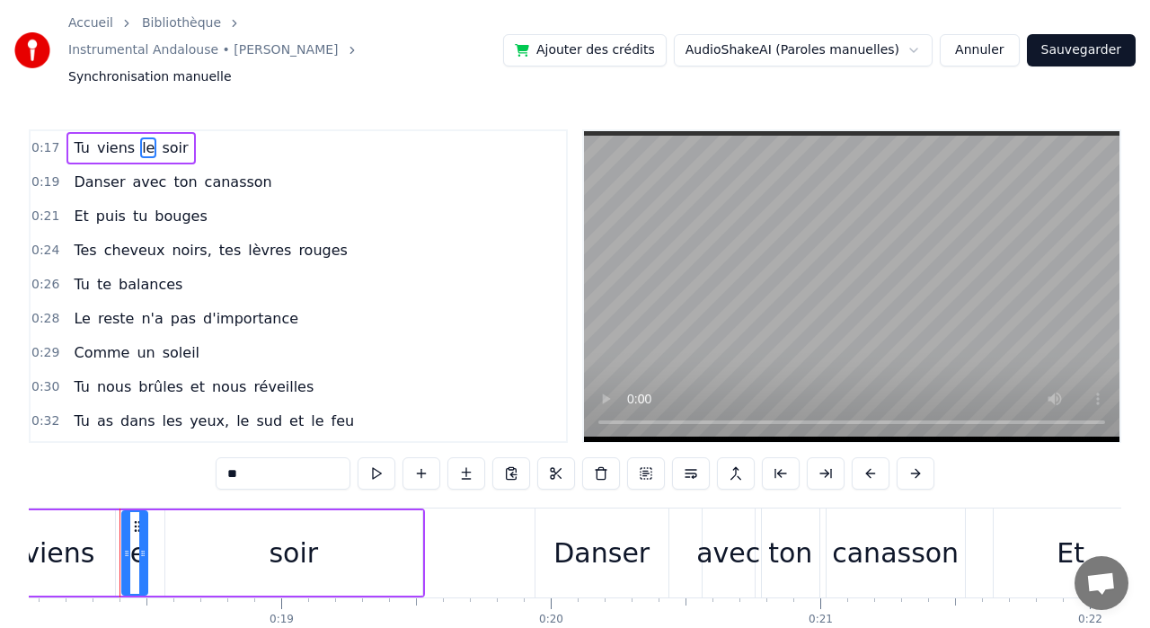
click at [80, 132] on div "Tu viens le soir" at bounding box center [130, 148] width 128 height 32
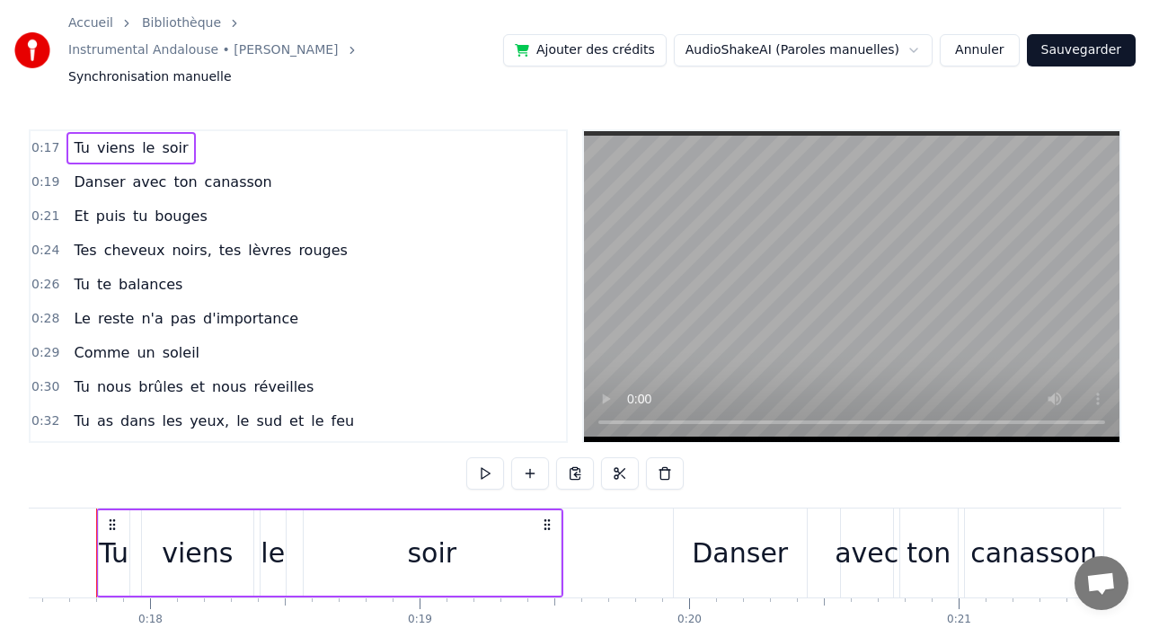
scroll to position [0, 4708]
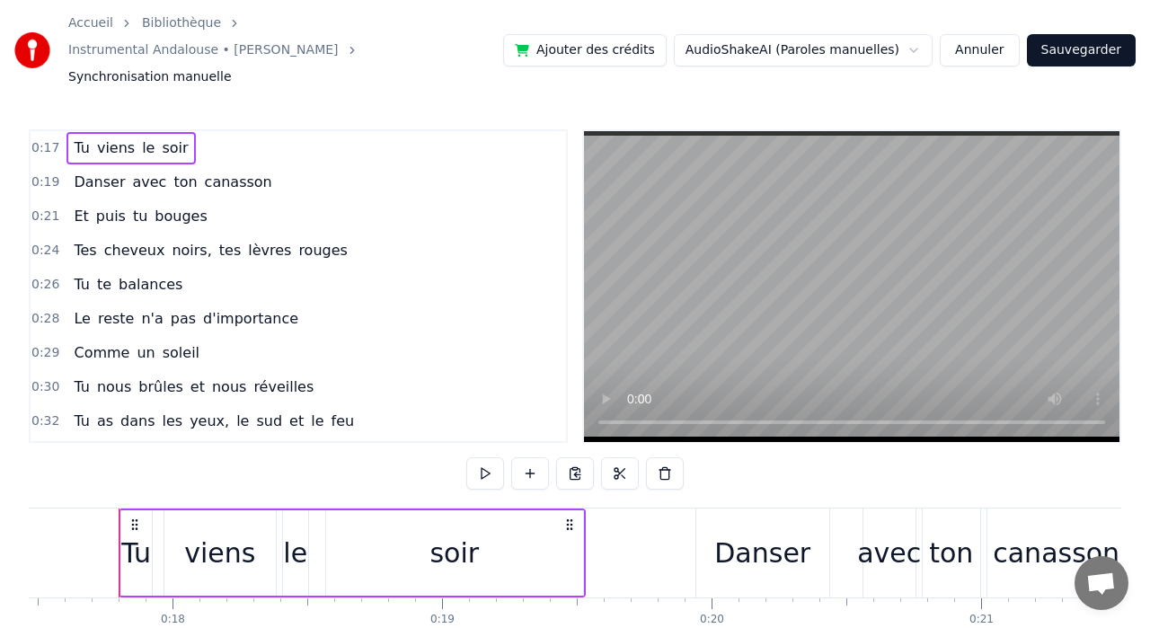
click at [44, 139] on span "0:17" at bounding box center [45, 148] width 28 height 18
click at [923, 35] on html "Accueil Bibliothèque Instrumental Andalouse • [PERSON_NAME] Synchronisation man…" at bounding box center [575, 359] width 1150 height 718
click at [994, 35] on button "Annuler" at bounding box center [979, 50] width 79 height 32
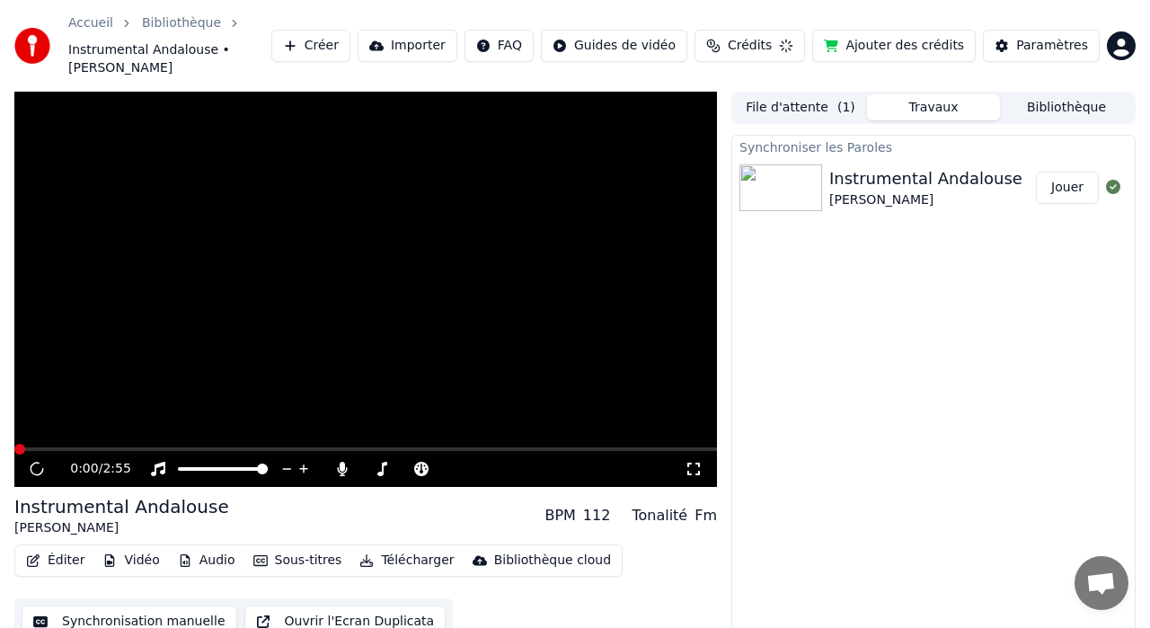
scroll to position [22, 0]
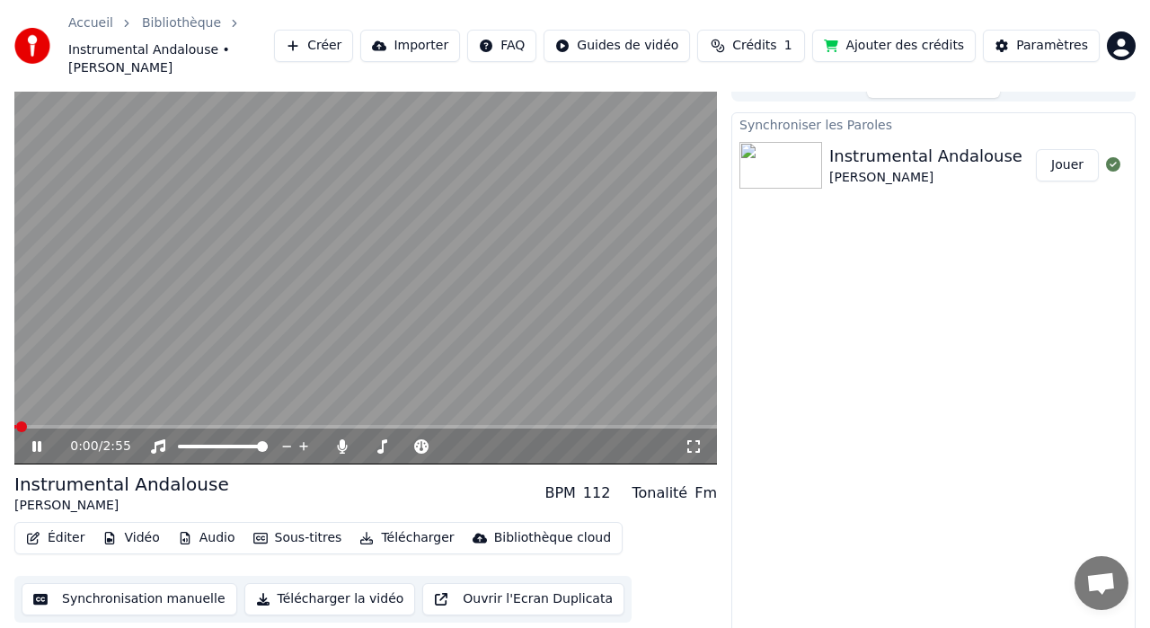
click at [333, 31] on button "Créer" at bounding box center [313, 46] width 79 height 32
click at [31, 439] on icon at bounding box center [49, 446] width 41 height 14
click at [341, 39] on button "Créer" at bounding box center [313, 46] width 79 height 32
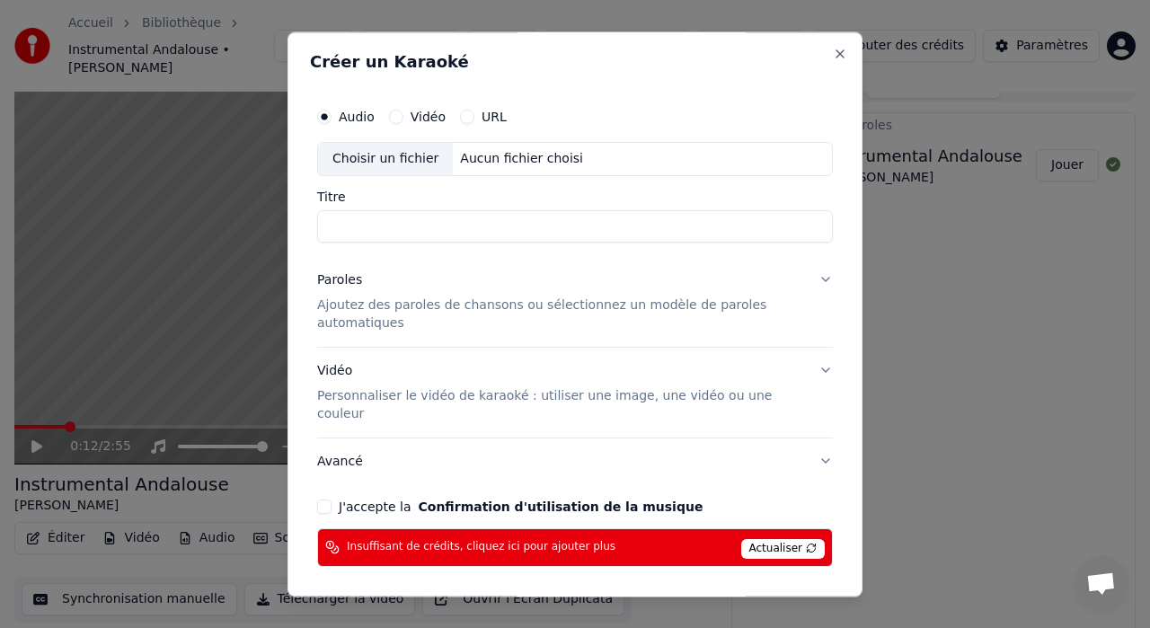
click at [465, 117] on button "URL" at bounding box center [467, 117] width 14 height 14
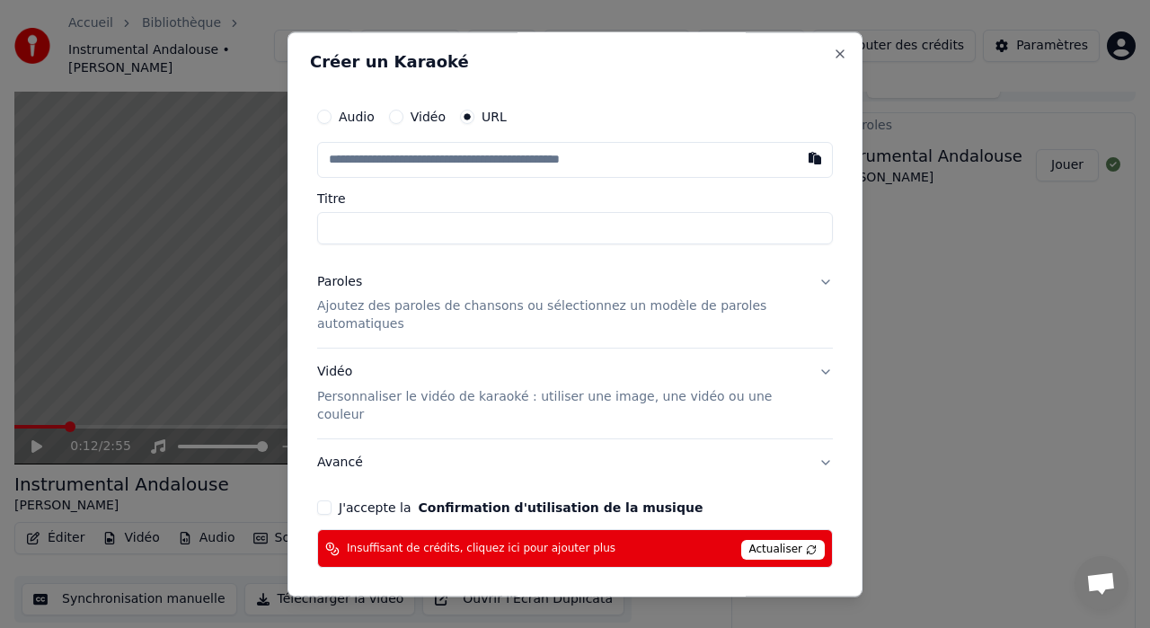
click at [370, 160] on input "text" at bounding box center [575, 160] width 516 height 36
paste input "**********"
type input "**********"
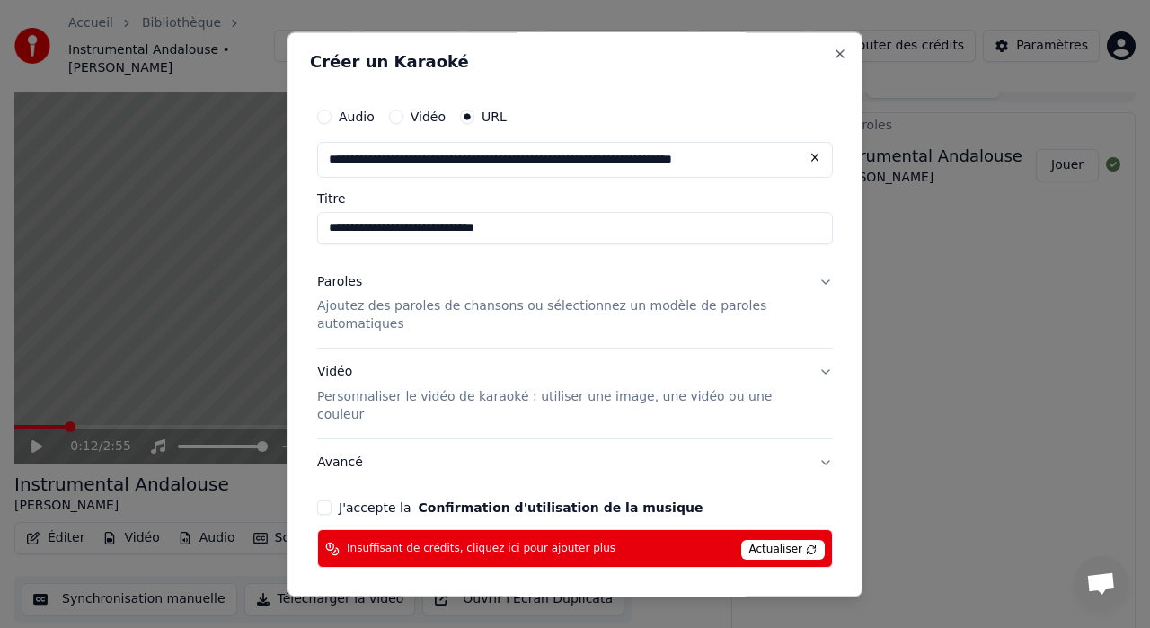
type input "**********"
click at [362, 226] on input "**********" at bounding box center [575, 228] width 516 height 32
drag, startPoint x: 526, startPoint y: 228, endPoint x: 383, endPoint y: 225, distance: 142.9
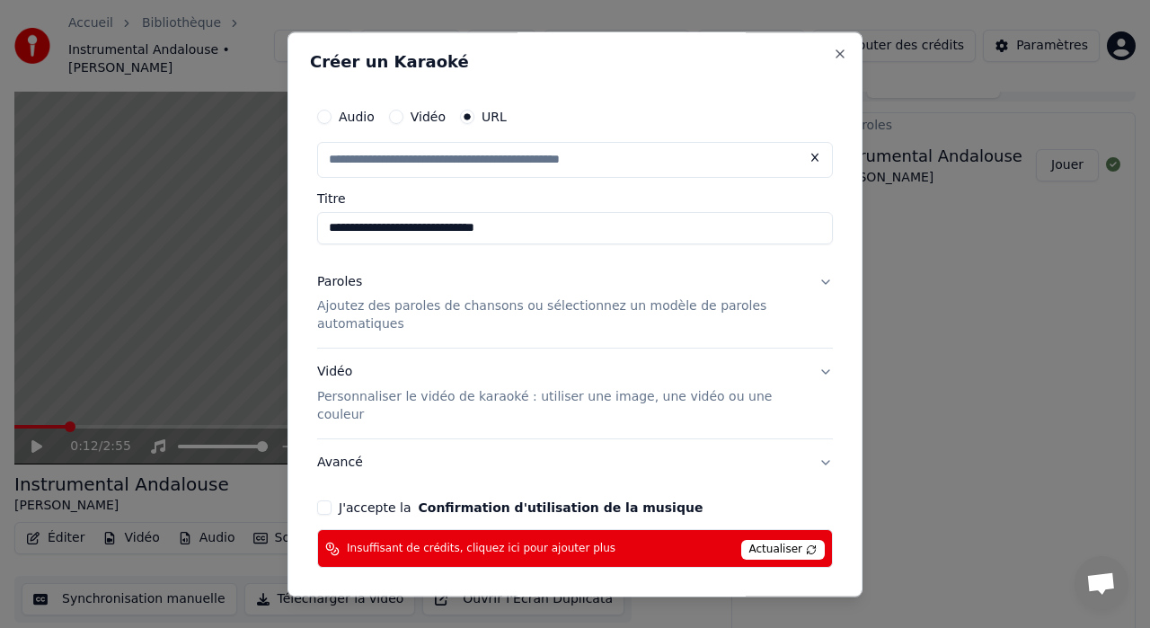
click at [383, 225] on input "**********" at bounding box center [575, 228] width 516 height 32
type input "**********"
click at [385, 230] on input "**********" at bounding box center [575, 228] width 516 height 32
type input "**********"
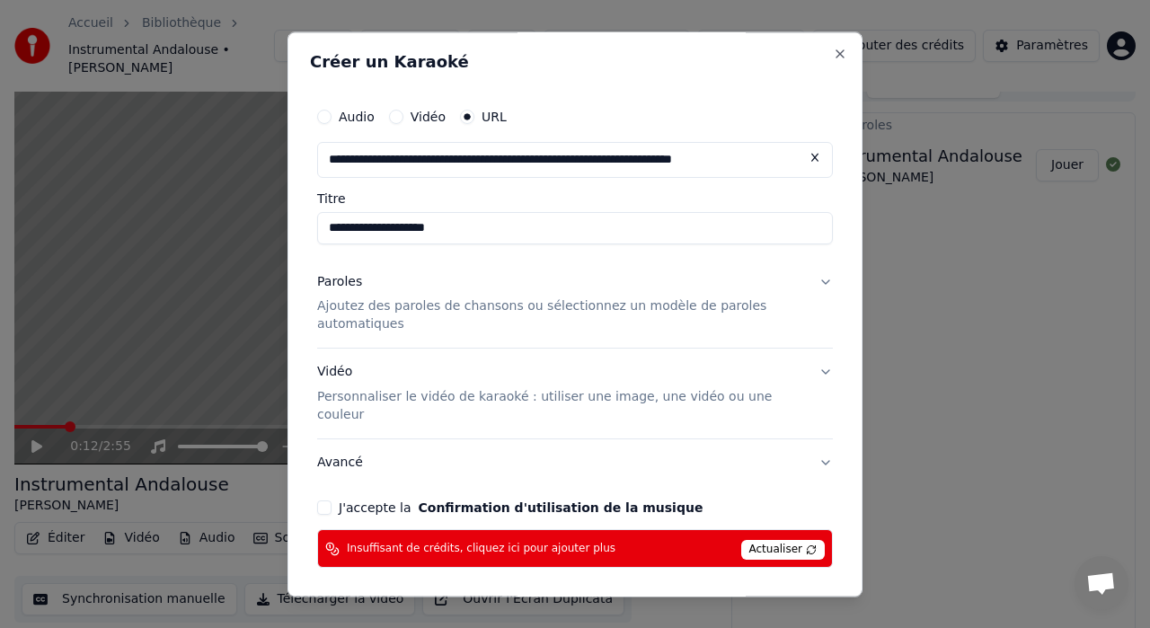
click at [444, 317] on p "Ajoutez des paroles de chansons ou sélectionnez un modèle de paroles automatiqu…" at bounding box center [560, 316] width 487 height 36
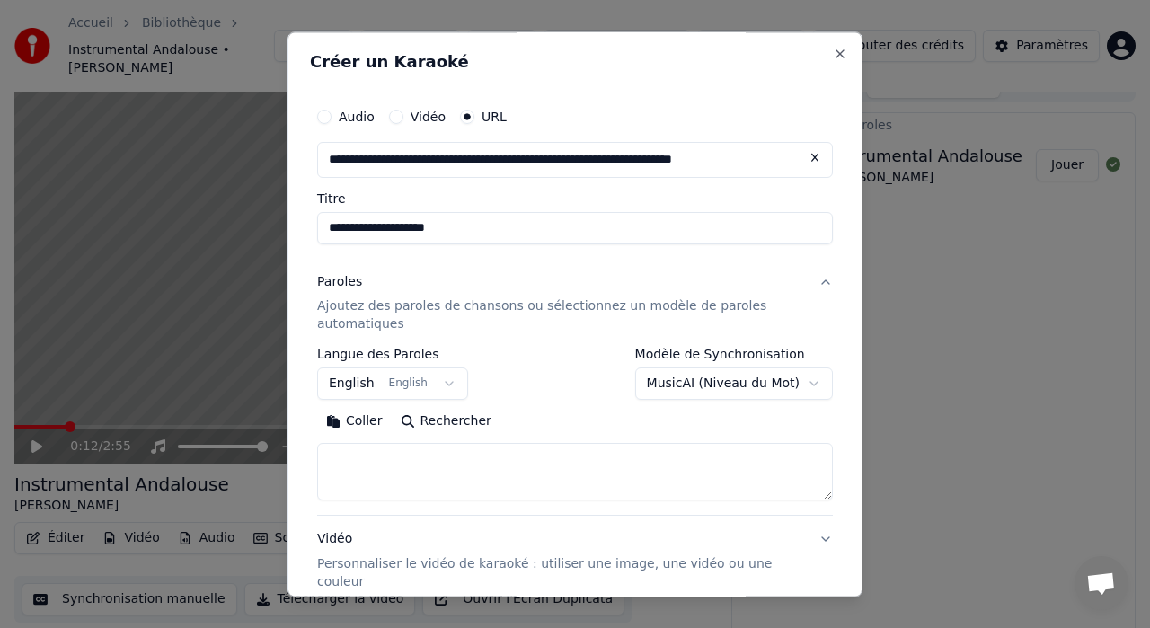
click at [444, 379] on button "English English" at bounding box center [392, 384] width 151 height 32
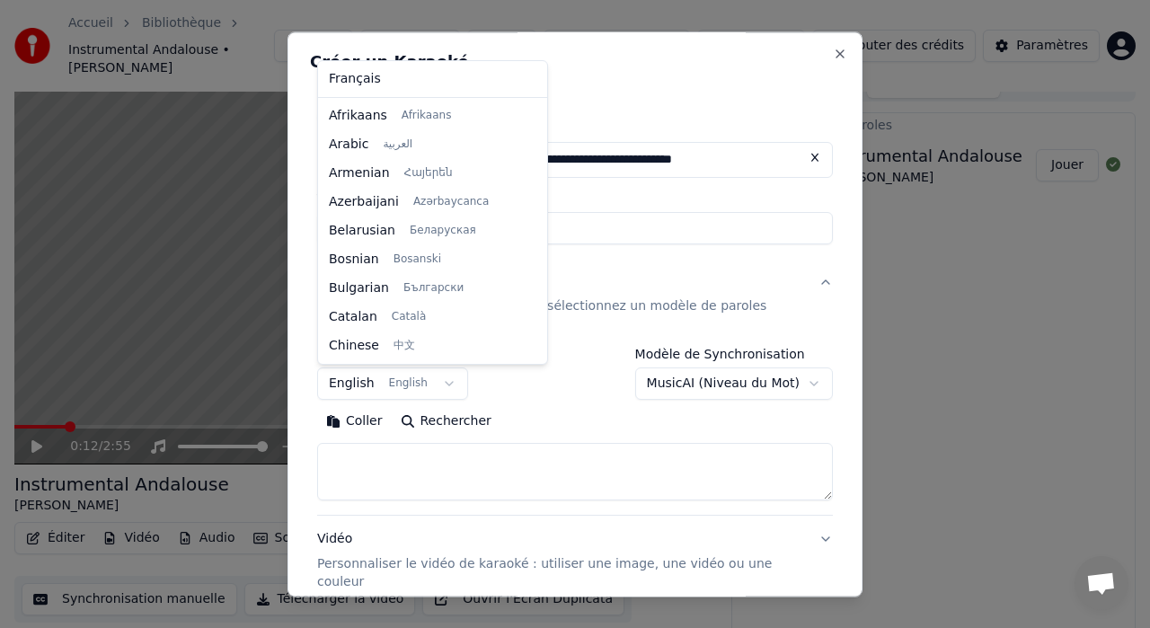
scroll to position [144, 0]
select select "**"
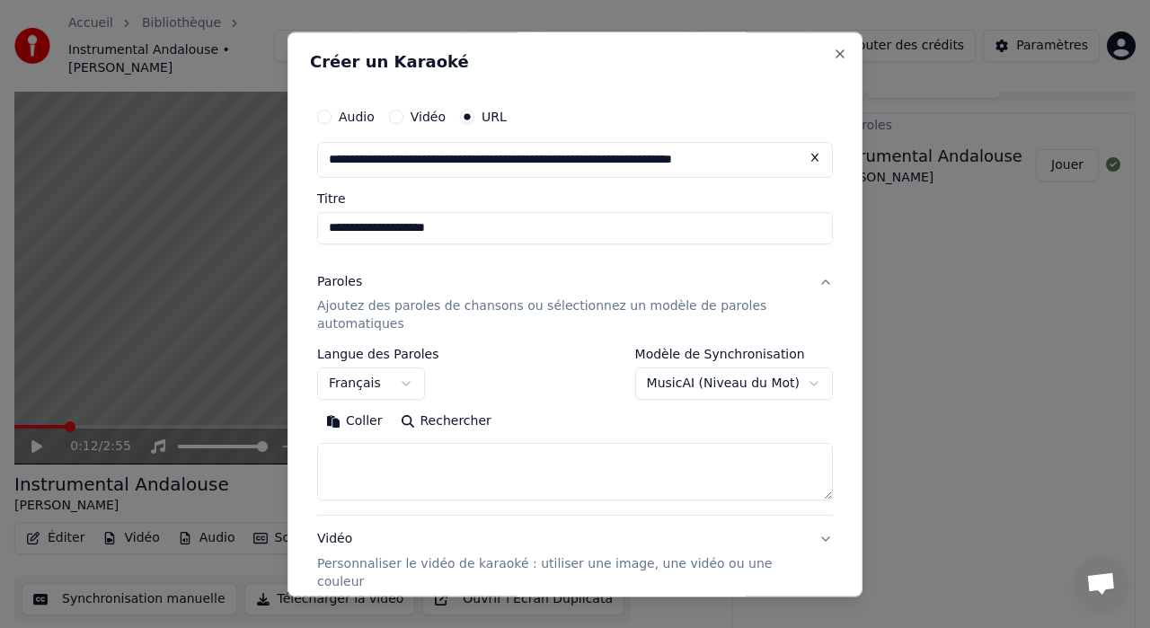
click at [350, 460] on textarea at bounding box center [575, 473] width 516 height 58
paste textarea "**********"
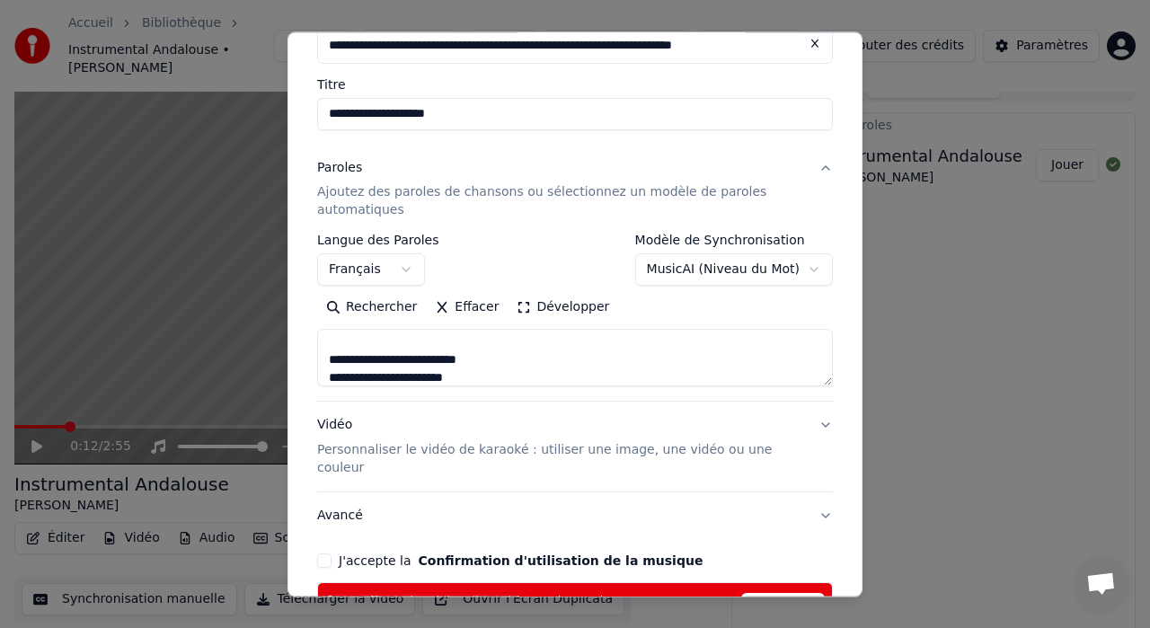
scroll to position [633, 0]
paste textarea "**********"
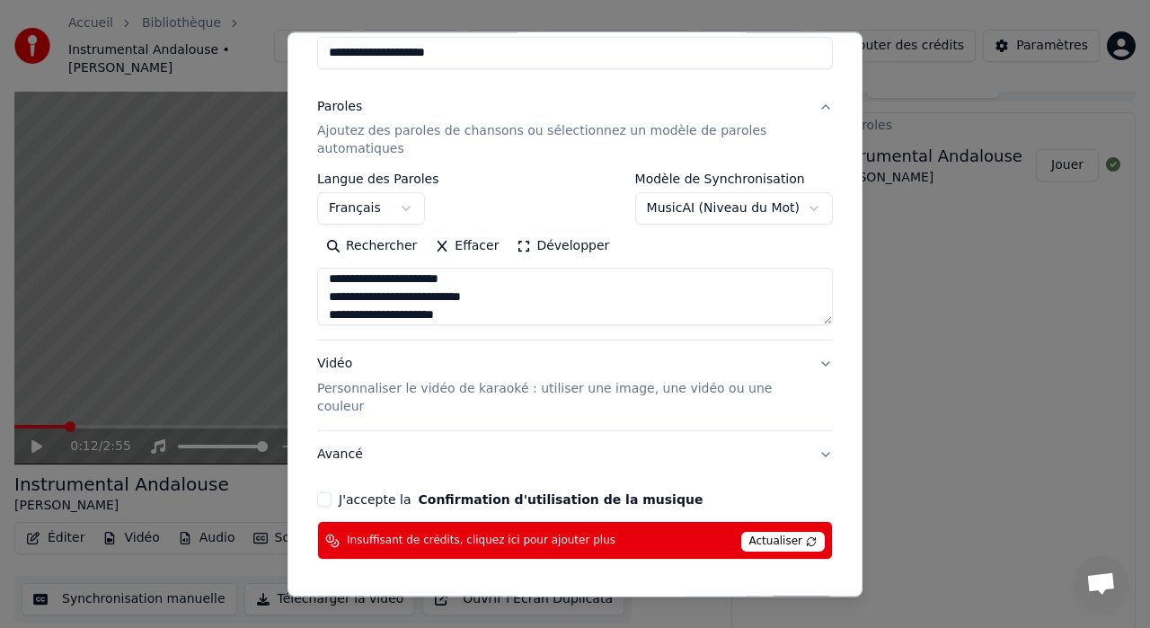
scroll to position [219, 0]
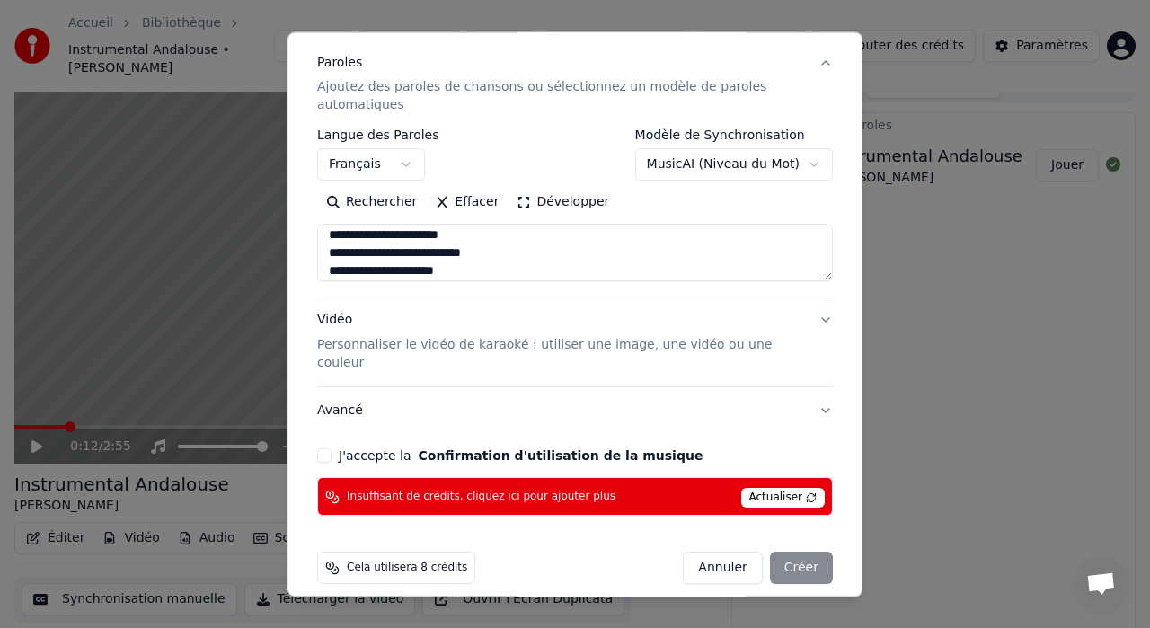
type textarea "**********"
click at [327, 449] on button "J'accepte la Confirmation d'utilisation de la musique" at bounding box center [324, 456] width 14 height 14
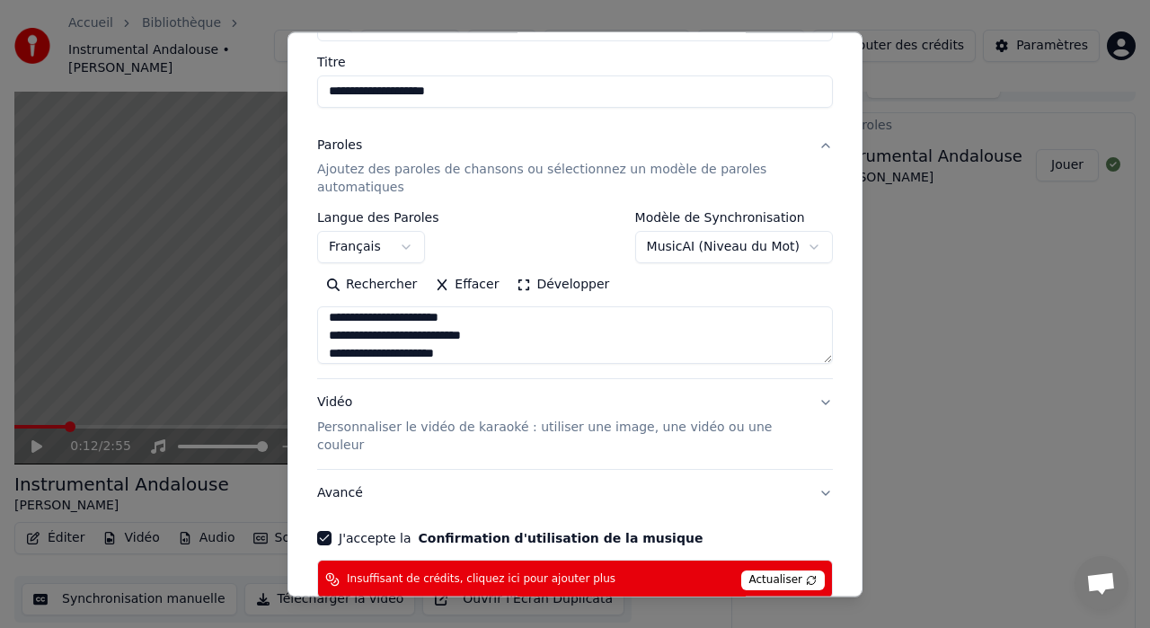
scroll to position [131, 0]
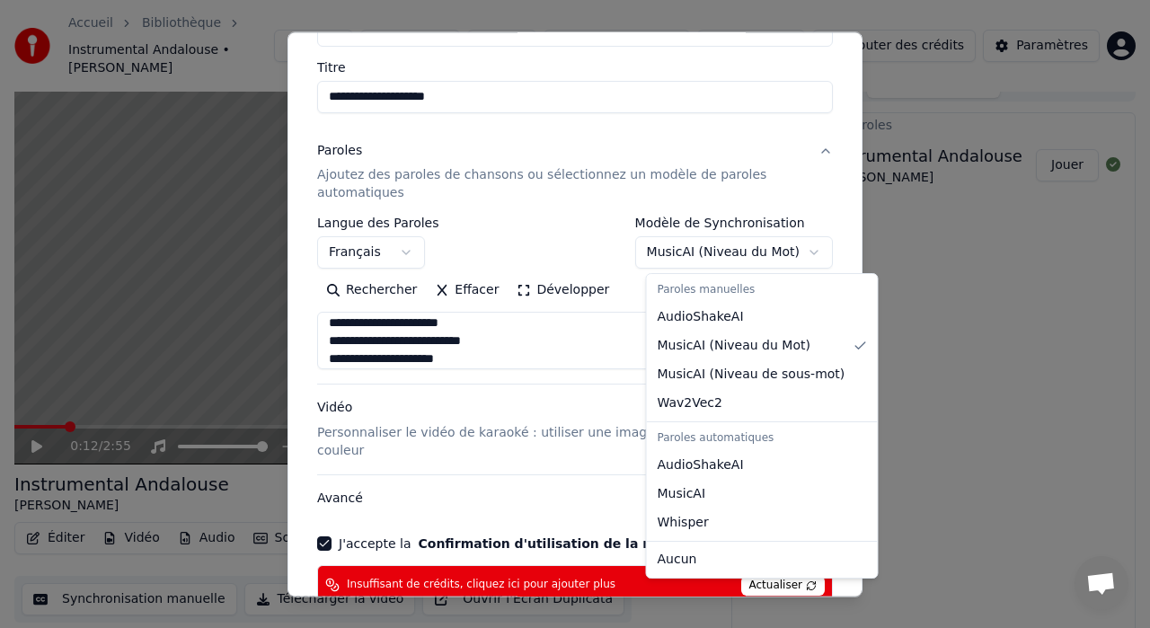
click at [812, 250] on body "**********" at bounding box center [575, 292] width 1150 height 628
select select "**********"
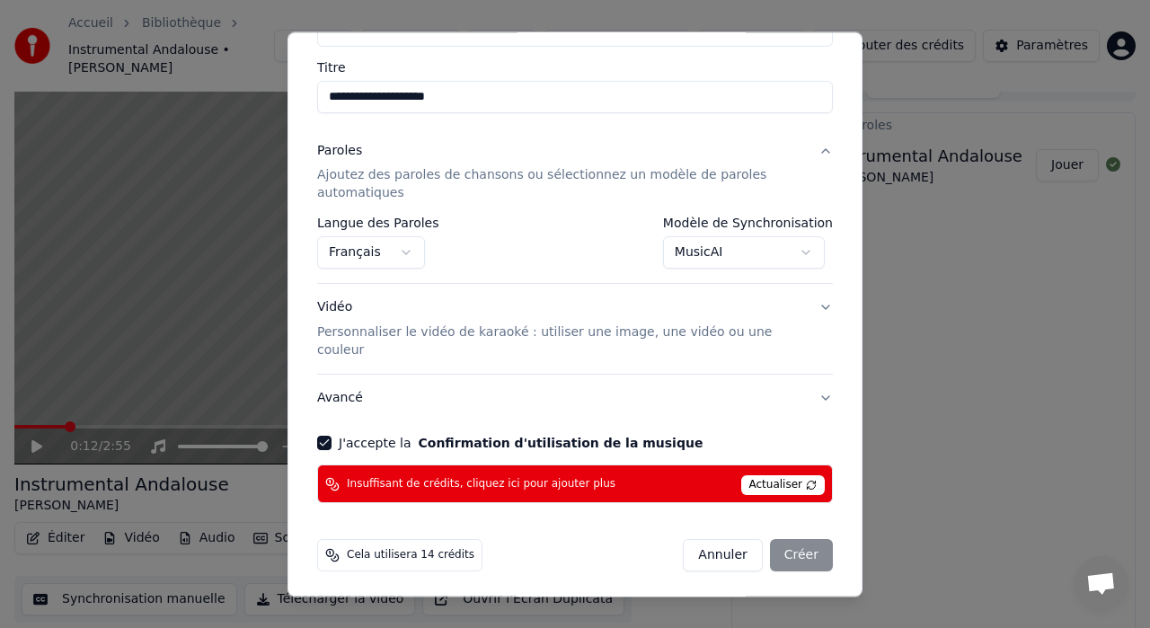
scroll to position [119, 0]
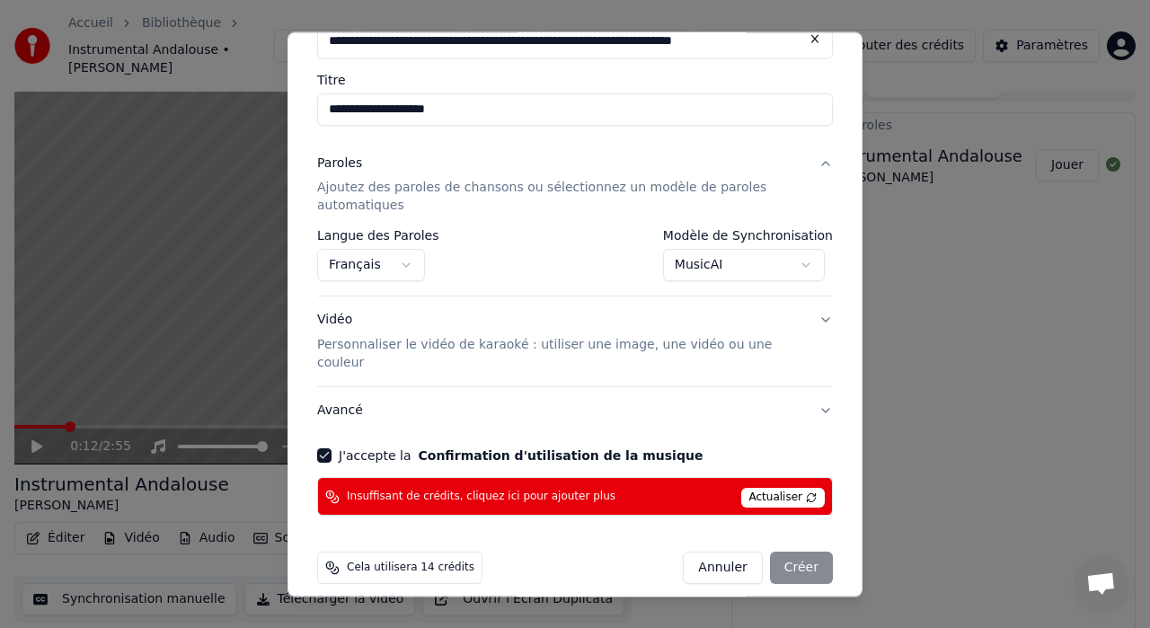
click at [804, 489] on span "Actualiser" at bounding box center [783, 499] width 84 height 20
click at [809, 553] on div "Annuler Créer" at bounding box center [758, 569] width 150 height 32
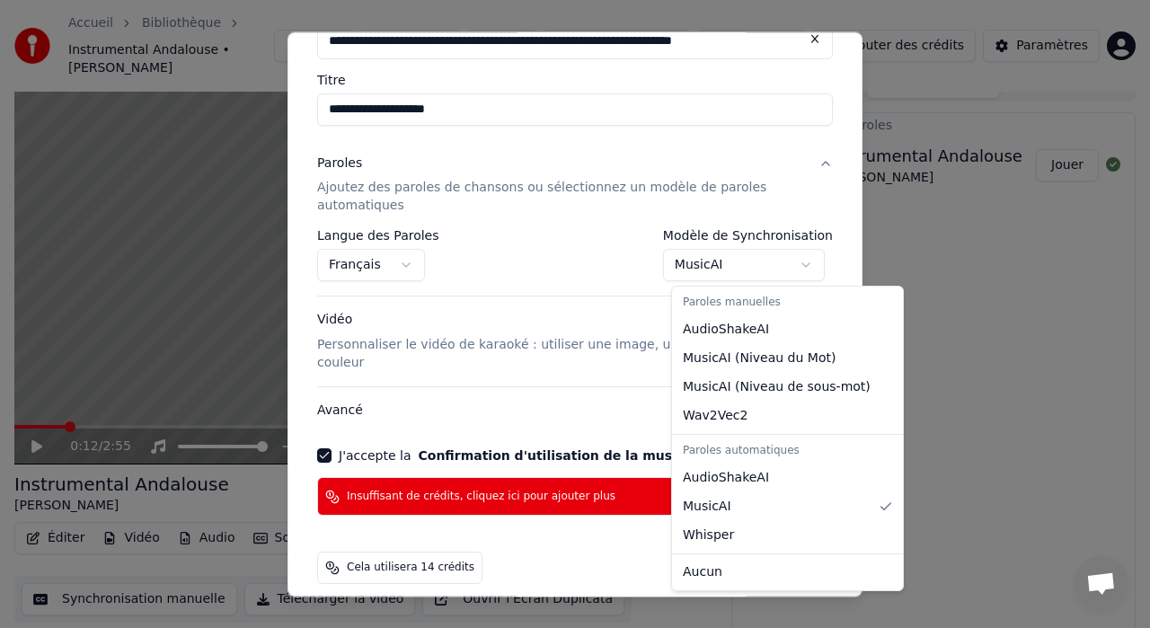
click at [808, 270] on body "**********" at bounding box center [575, 292] width 1150 height 628
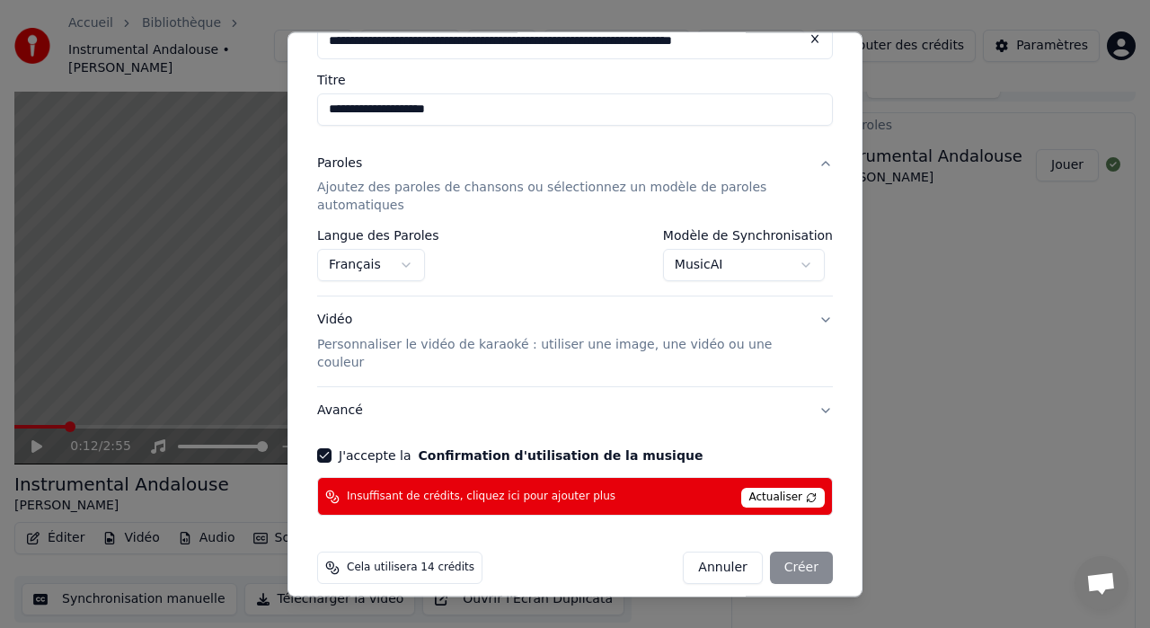
click at [776, 489] on span "Actualiser" at bounding box center [783, 499] width 84 height 20
click at [662, 350] on p "Personnaliser le vidéo de karaoké : utiliser une image, une vidéo ou une couleur" at bounding box center [560, 355] width 487 height 36
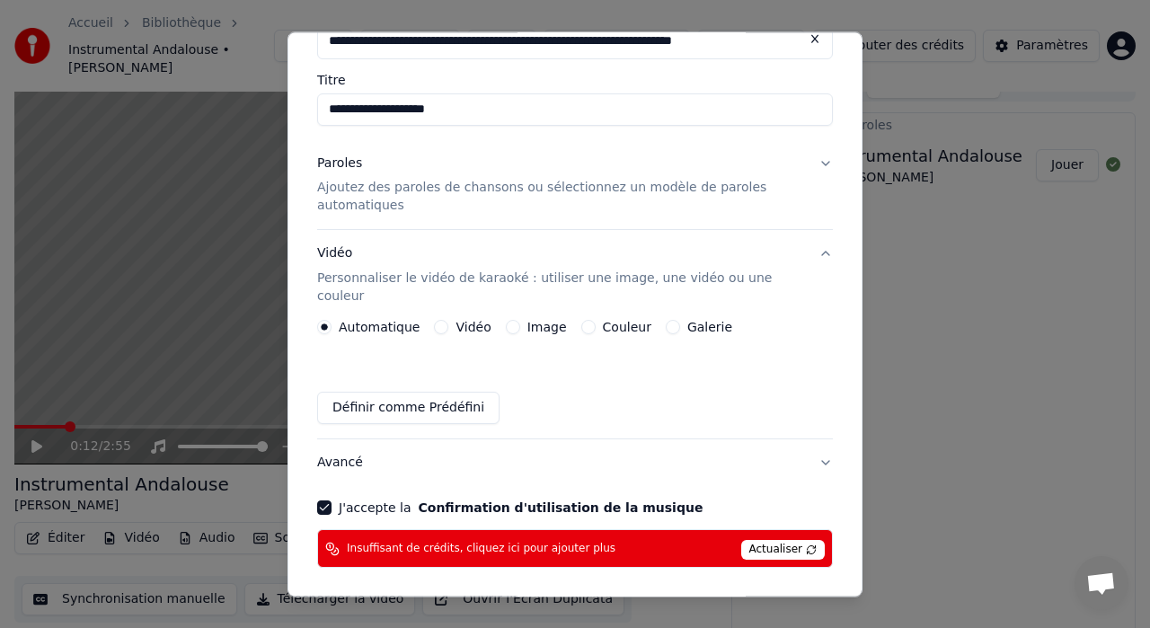
click at [666, 321] on button "Galerie" at bounding box center [673, 328] width 14 height 14
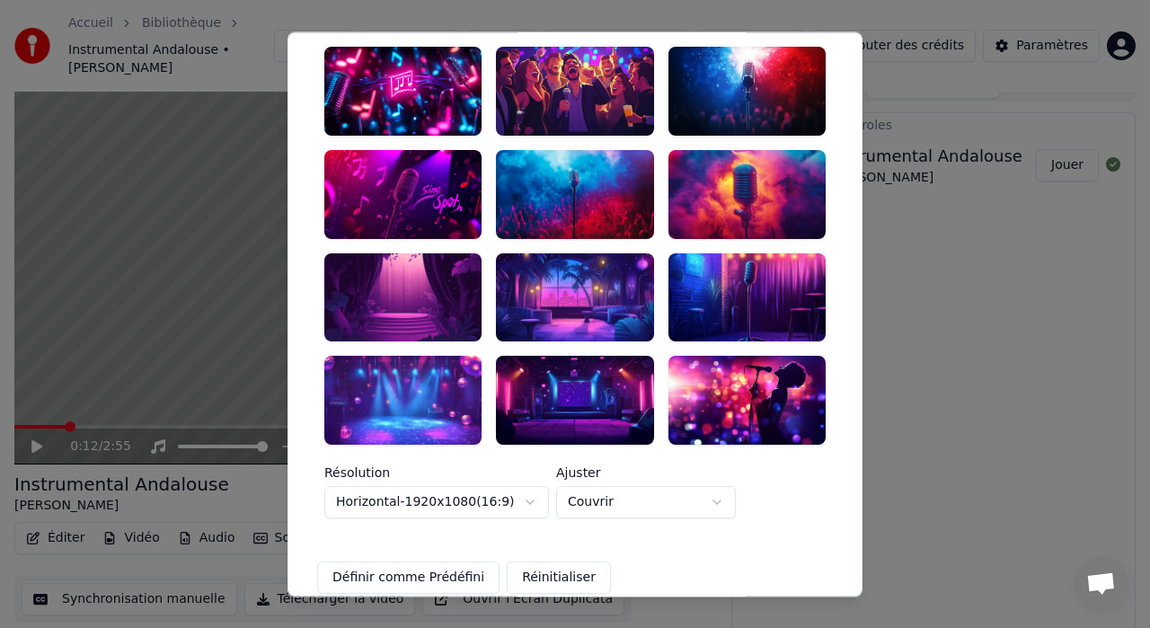
scroll to position [436, 0]
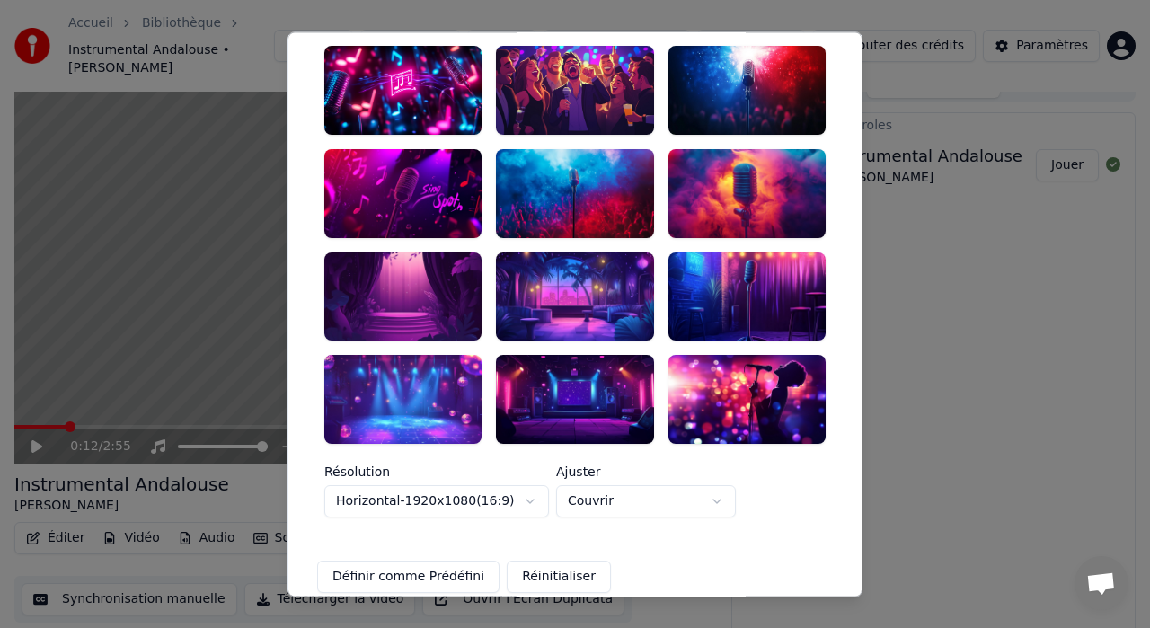
click at [594, 401] on div at bounding box center [574, 400] width 157 height 89
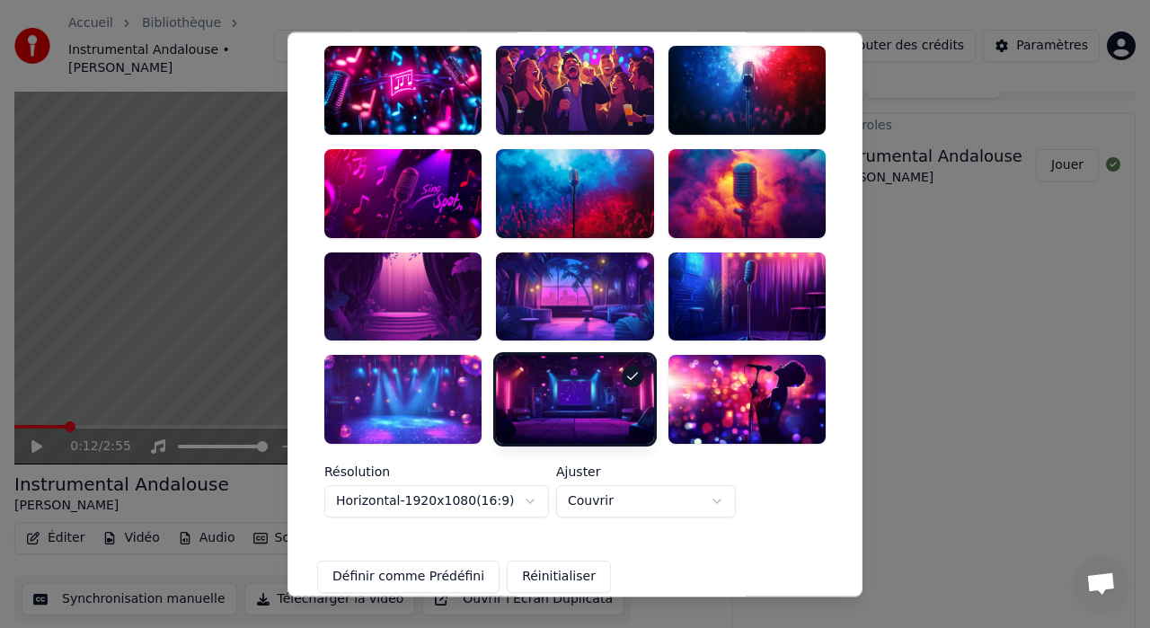
click at [530, 485] on button "Horizontal - 1920 x 1080 ( 16 : 9 )" at bounding box center [436, 501] width 225 height 32
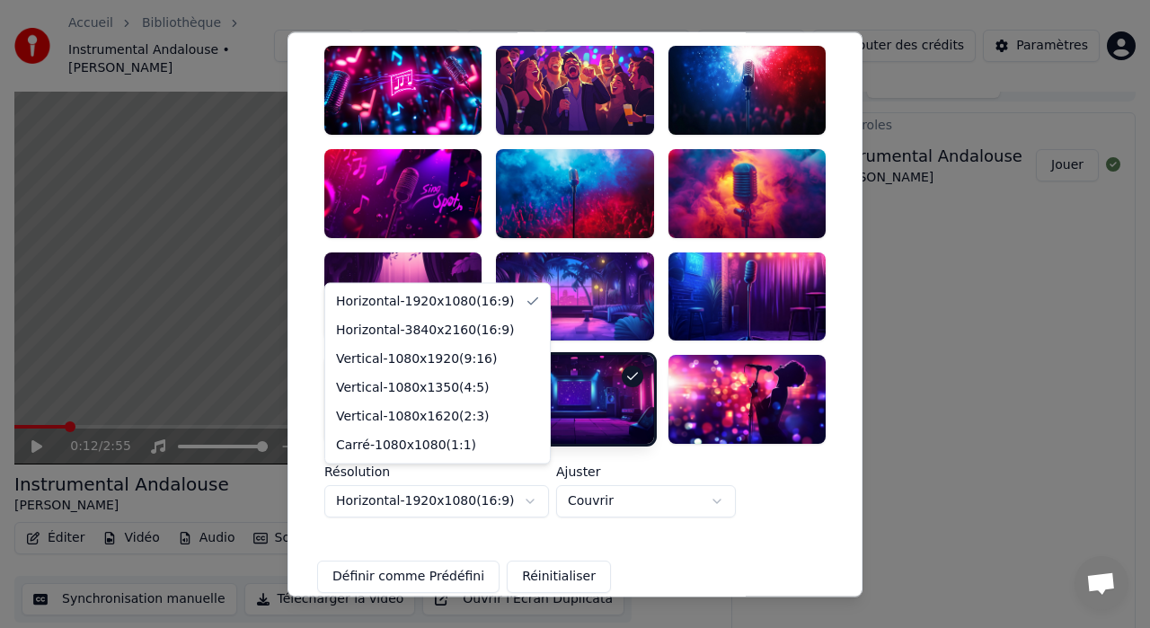
click at [774, 504] on div at bounding box center [575, 314] width 1150 height 628
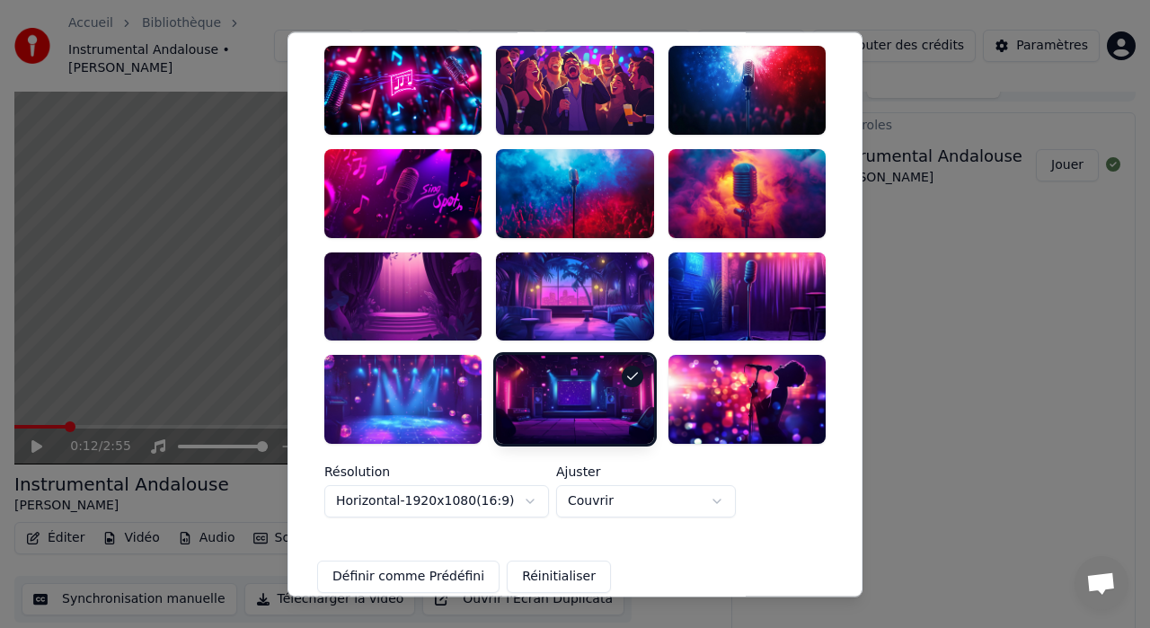
click at [438, 561] on button "Définir comme Prédéfini" at bounding box center [408, 577] width 182 height 32
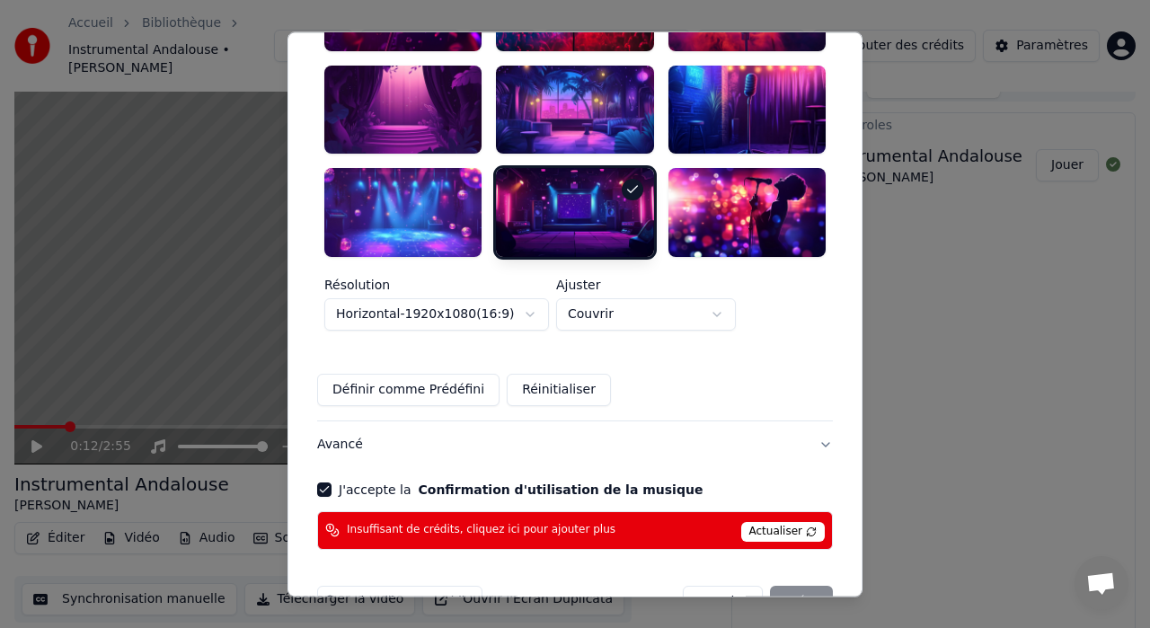
scroll to position [645, 0]
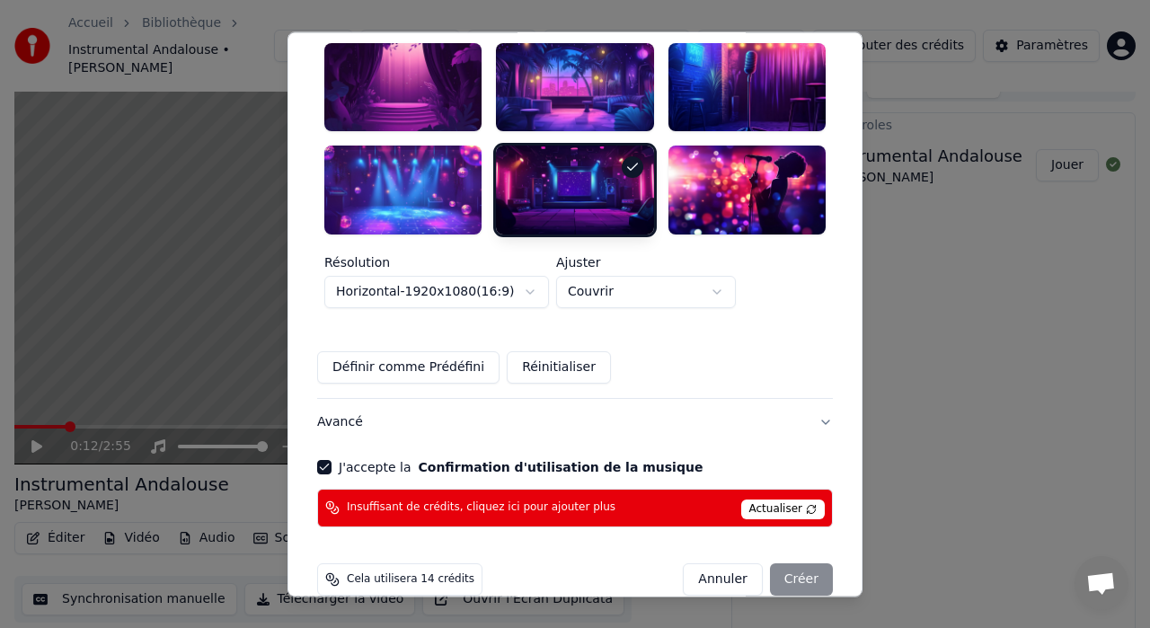
click at [593, 193] on div at bounding box center [574, 190] width 157 height 89
click at [715, 191] on div at bounding box center [747, 190] width 157 height 89
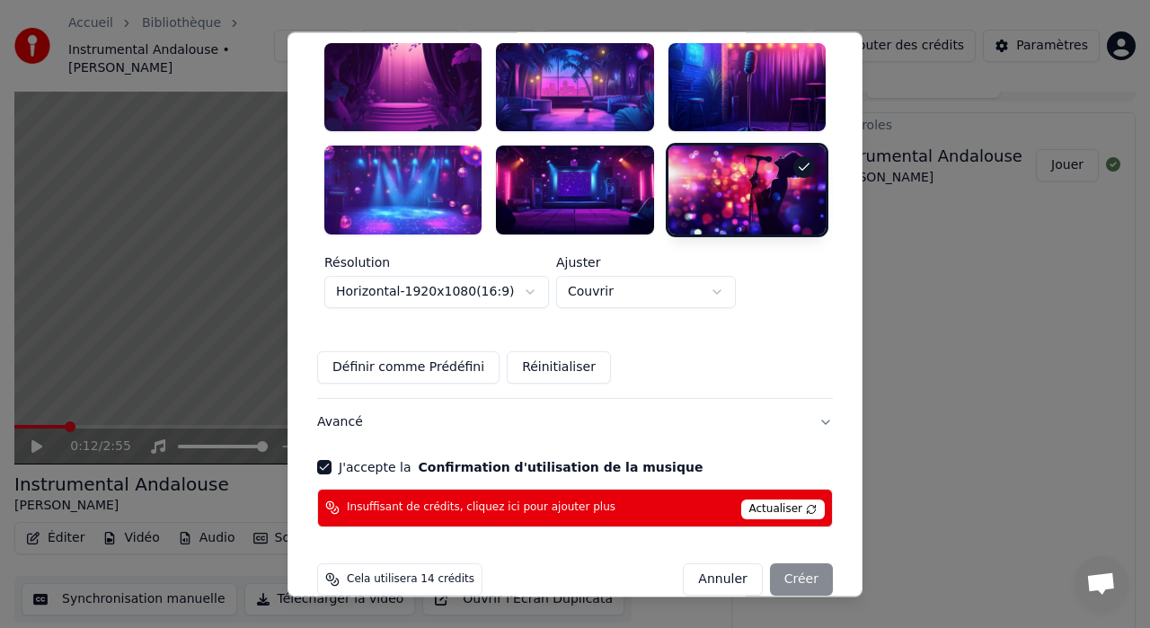
click at [615, 173] on div at bounding box center [574, 190] width 157 height 89
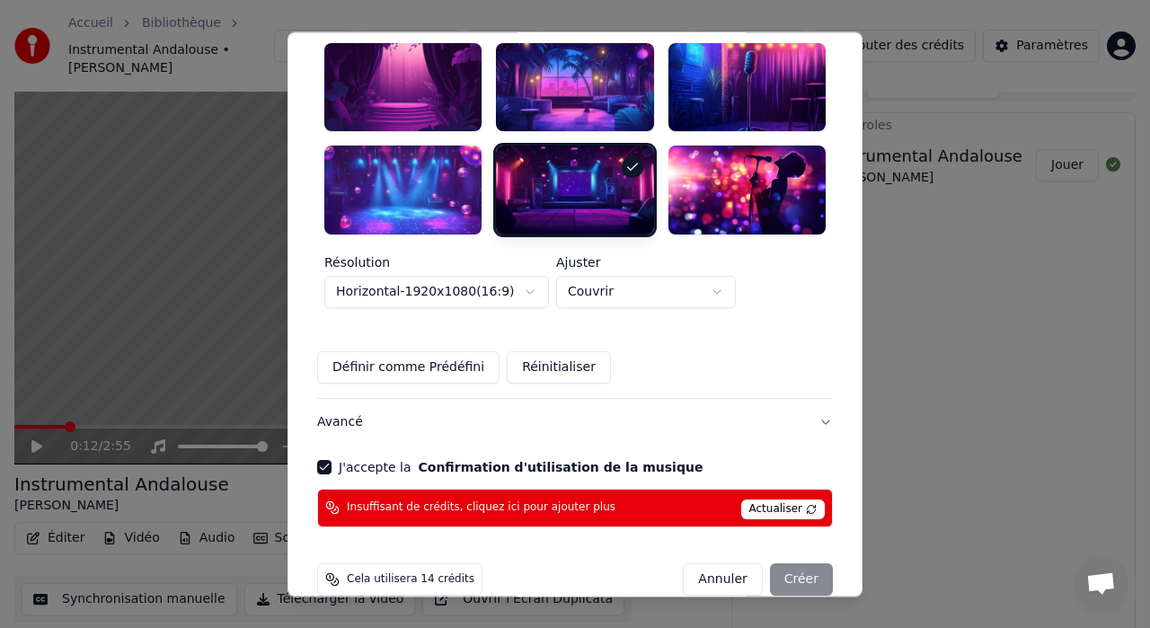
click at [796, 500] on span "Actualiser" at bounding box center [783, 510] width 84 height 20
click at [819, 404] on button "Avancé" at bounding box center [575, 422] width 516 height 47
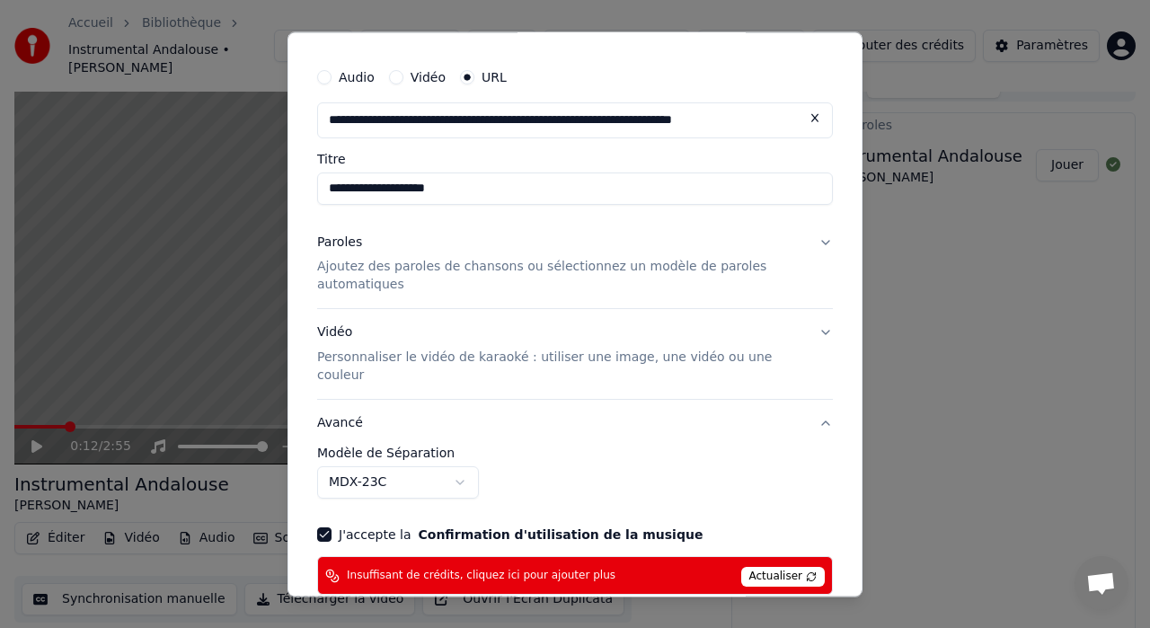
scroll to position [0, 0]
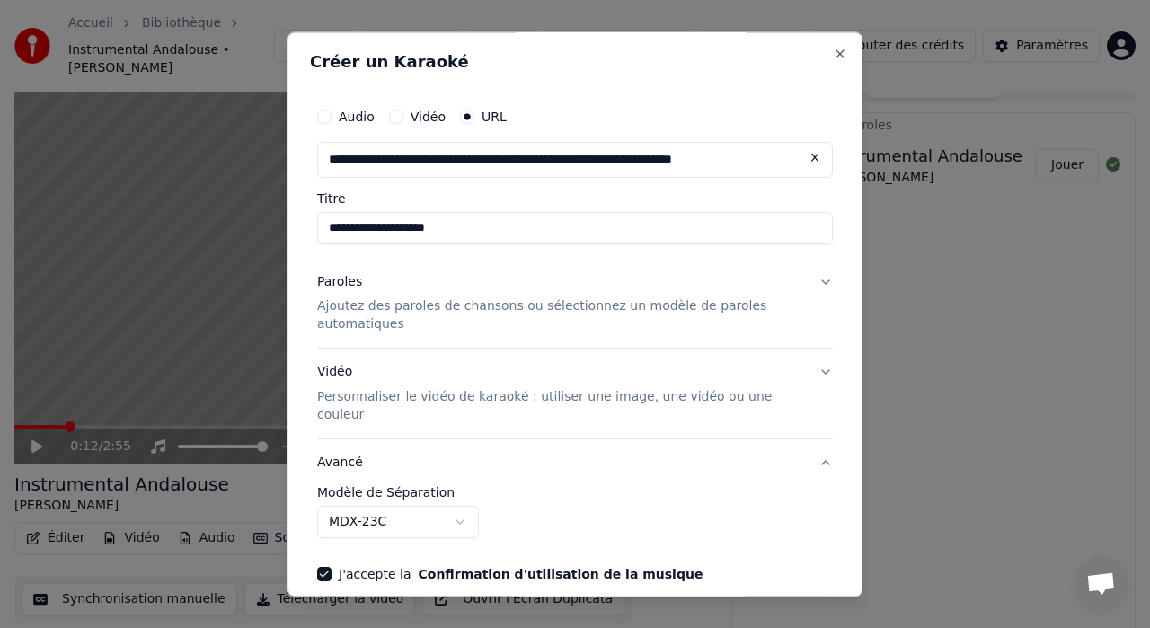
click at [825, 279] on button "Paroles Ajoutez des paroles de chansons ou sélectionnez un modèle de paroles au…" at bounding box center [575, 304] width 516 height 90
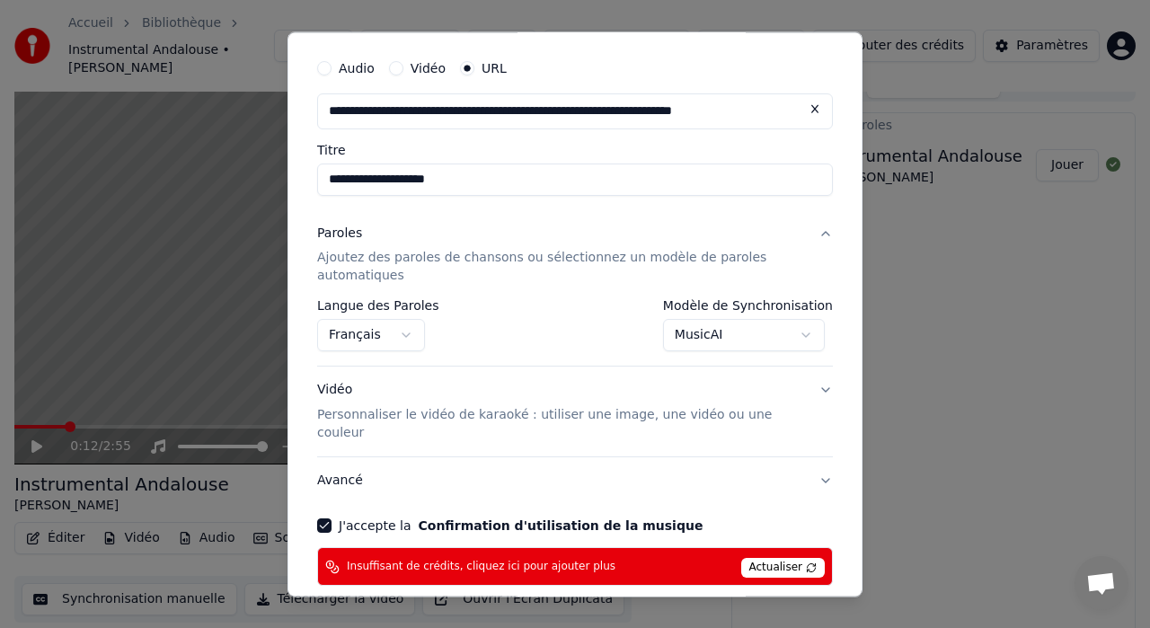
scroll to position [41, 0]
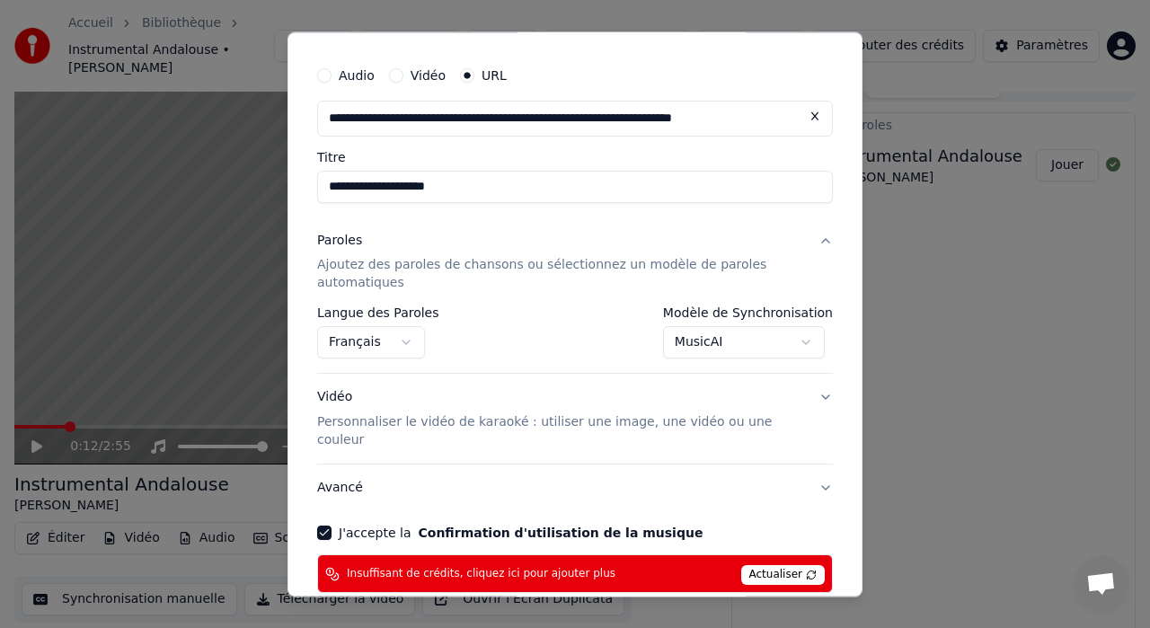
click at [503, 275] on p "Ajoutez des paroles de chansons ou sélectionnez un modèle de paroles automatiqu…" at bounding box center [560, 275] width 487 height 36
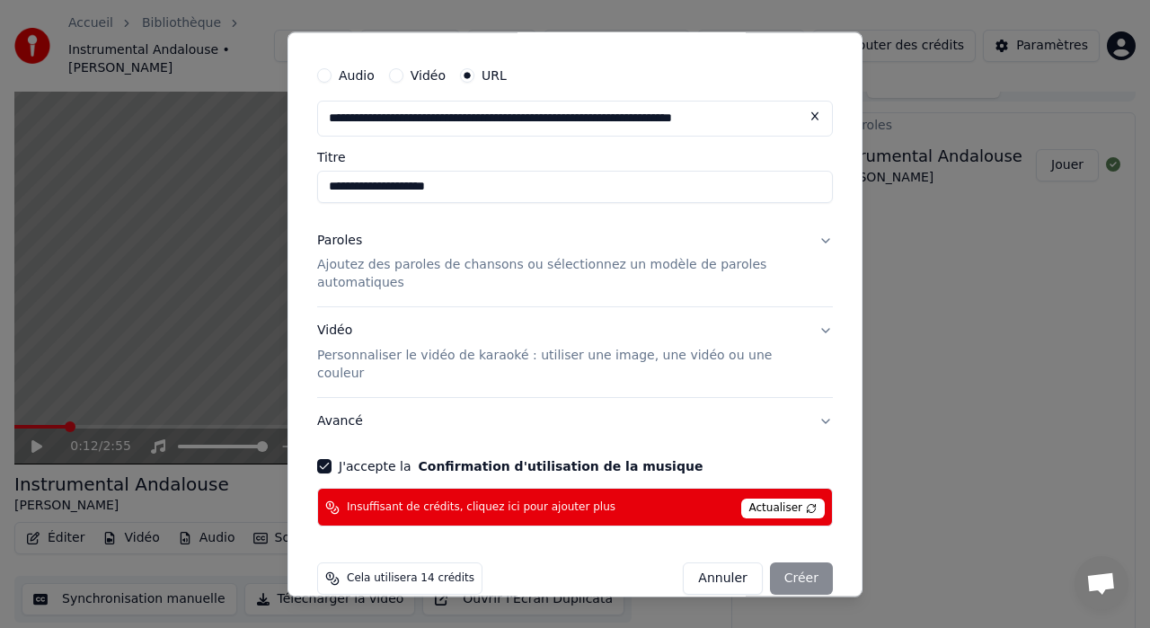
click at [503, 275] on p "Ajoutez des paroles de chansons ou sélectionnez un modèle de paroles automatiqu…" at bounding box center [560, 275] width 487 height 36
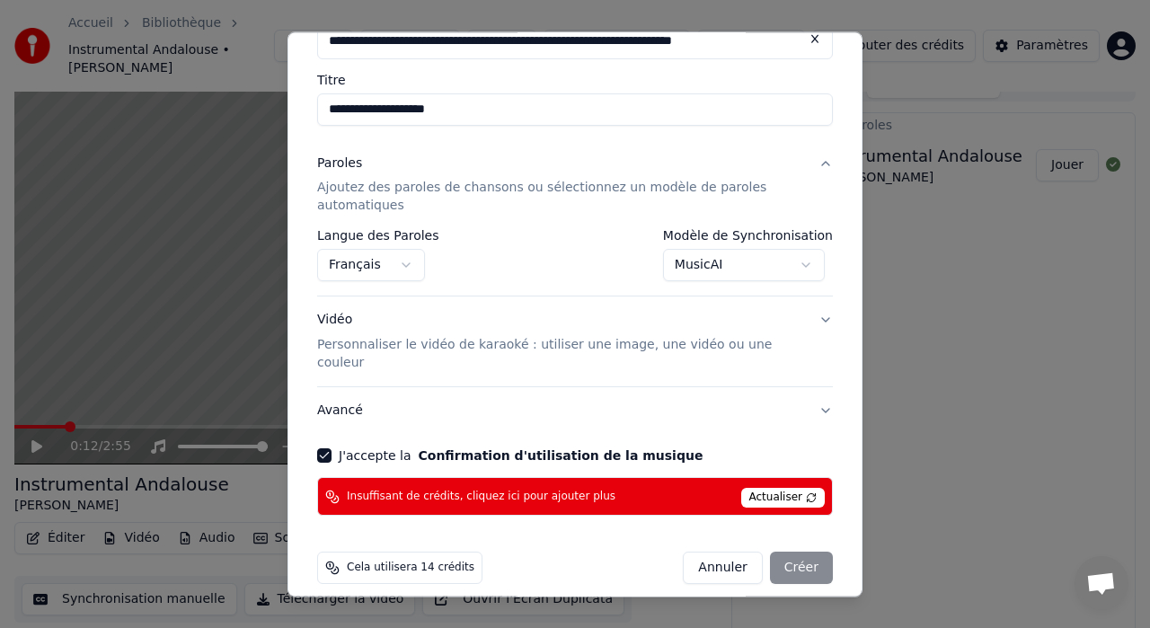
scroll to position [0, 0]
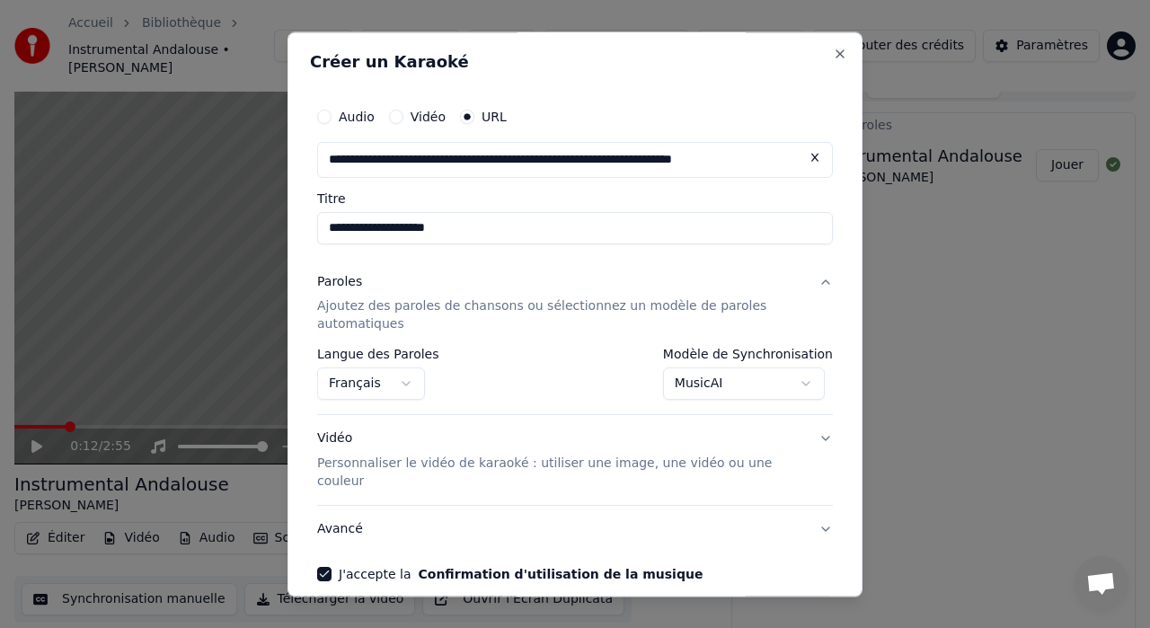
click at [519, 228] on input "**********" at bounding box center [575, 228] width 516 height 32
click at [825, 282] on button "Paroles Ajoutez des paroles de chansons ou sélectionnez un modèle de paroles au…" at bounding box center [575, 304] width 516 height 90
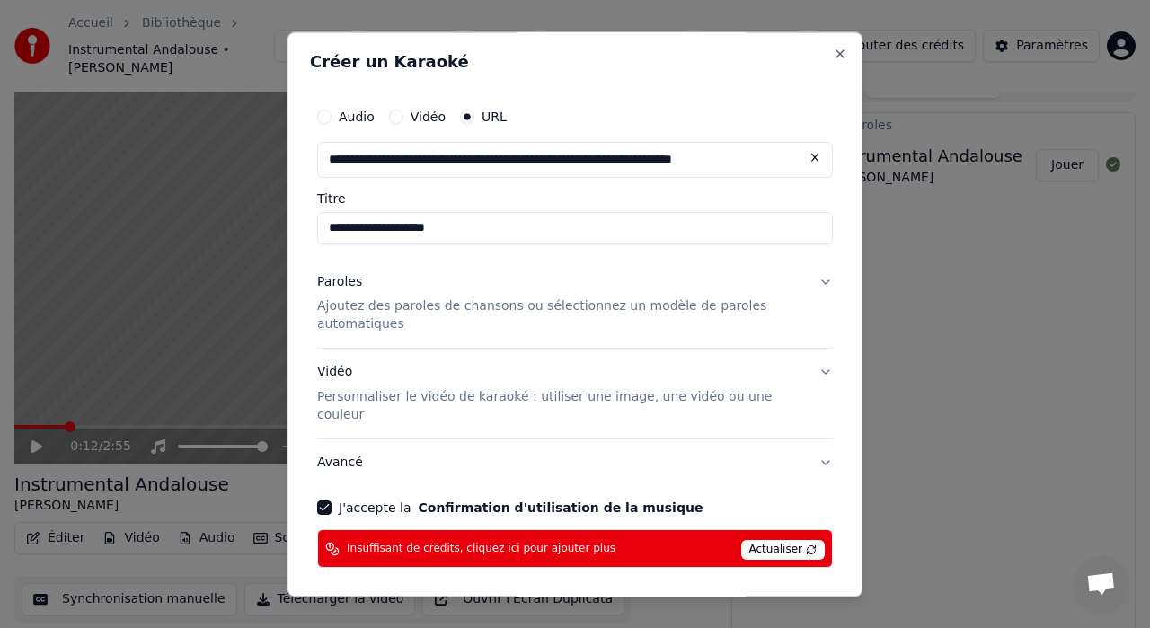
click at [825, 282] on button "Paroles Ajoutez des paroles de chansons ou sélectionnez un modèle de paroles au…" at bounding box center [575, 304] width 516 height 90
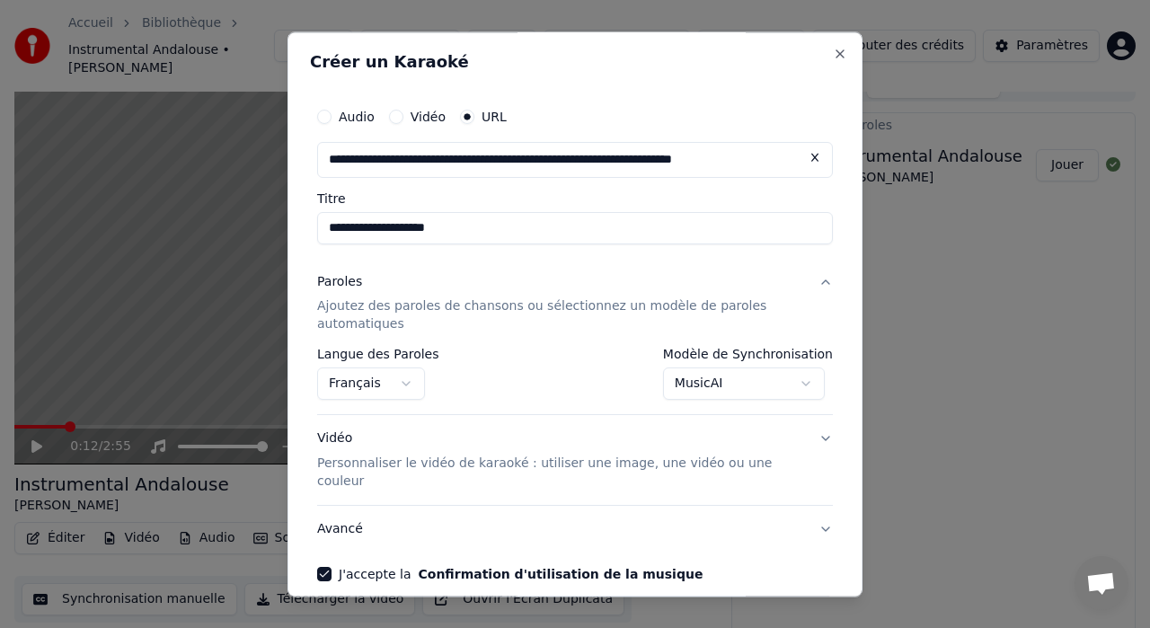
click at [399, 385] on button "Français" at bounding box center [371, 384] width 108 height 32
click at [828, 436] on button "Vidéo Personnaliser le vidéo de karaoké : utiliser une image, une vidéo ou une …" at bounding box center [575, 461] width 516 height 90
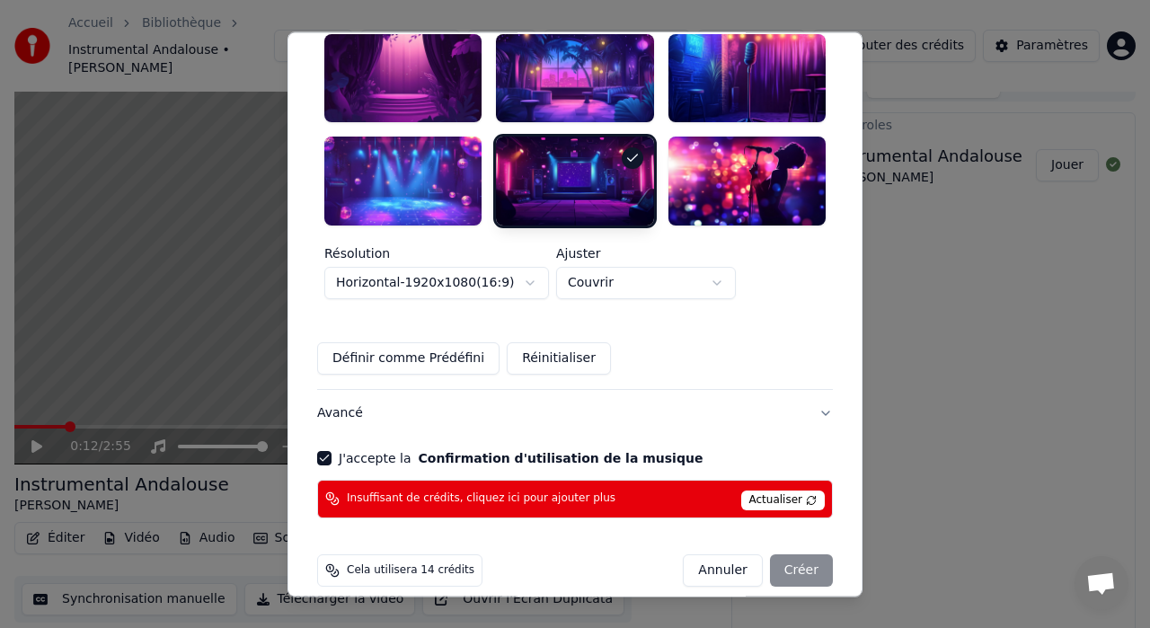
scroll to position [656, 0]
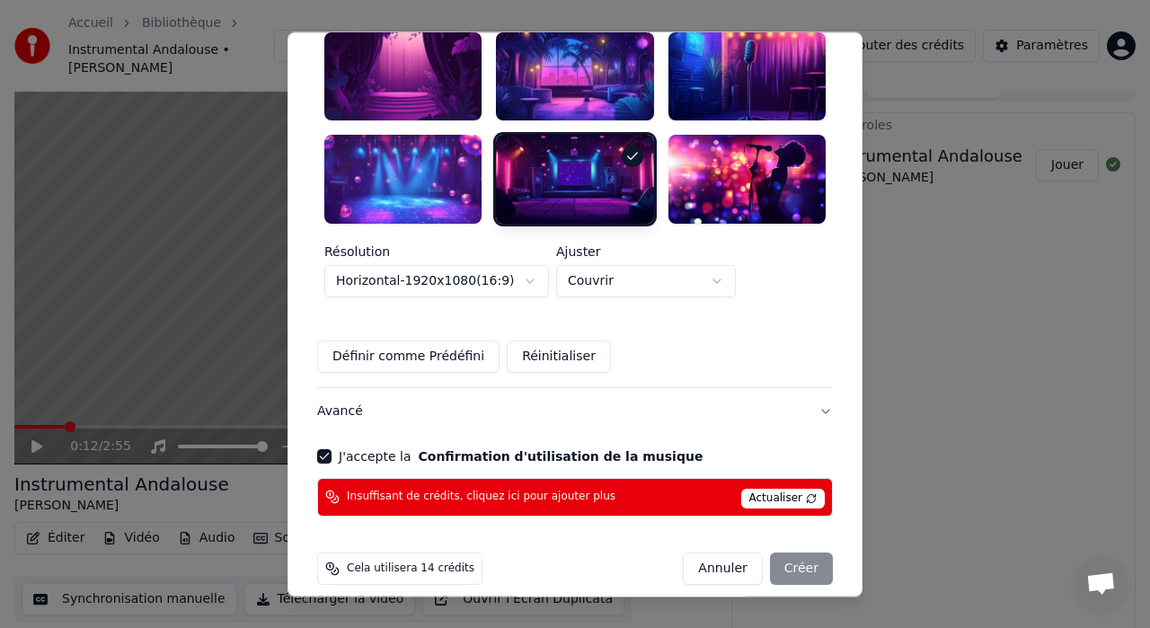
click at [503, 491] on span "Insuffisant de crédits, cliquez ici pour ajouter plus" at bounding box center [481, 498] width 269 height 14
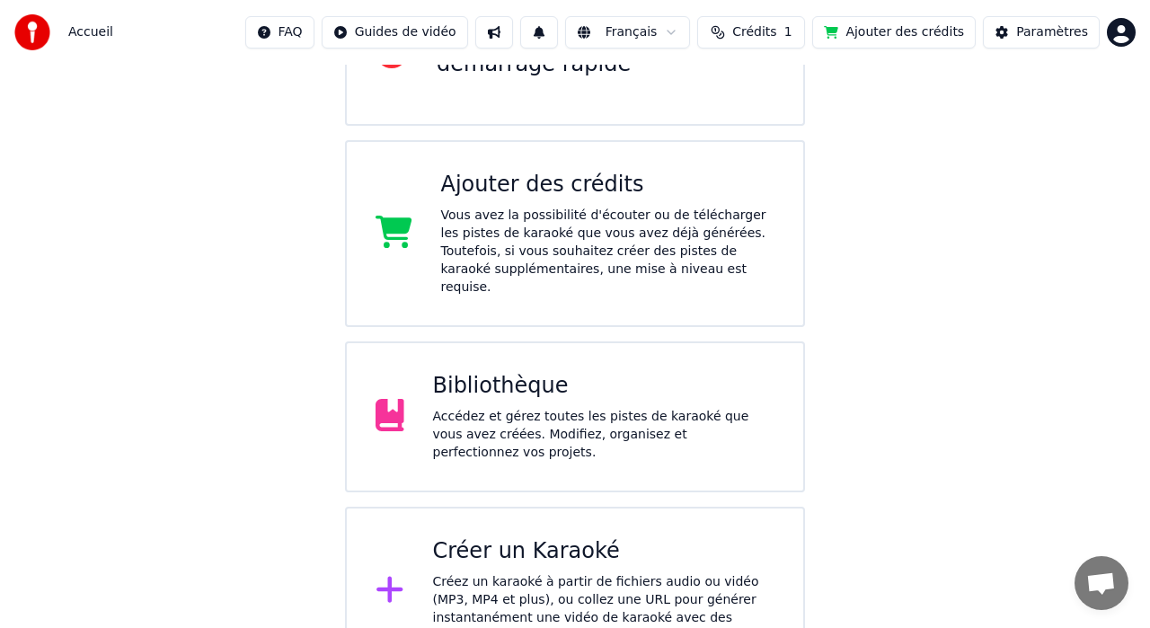
scroll to position [278, 0]
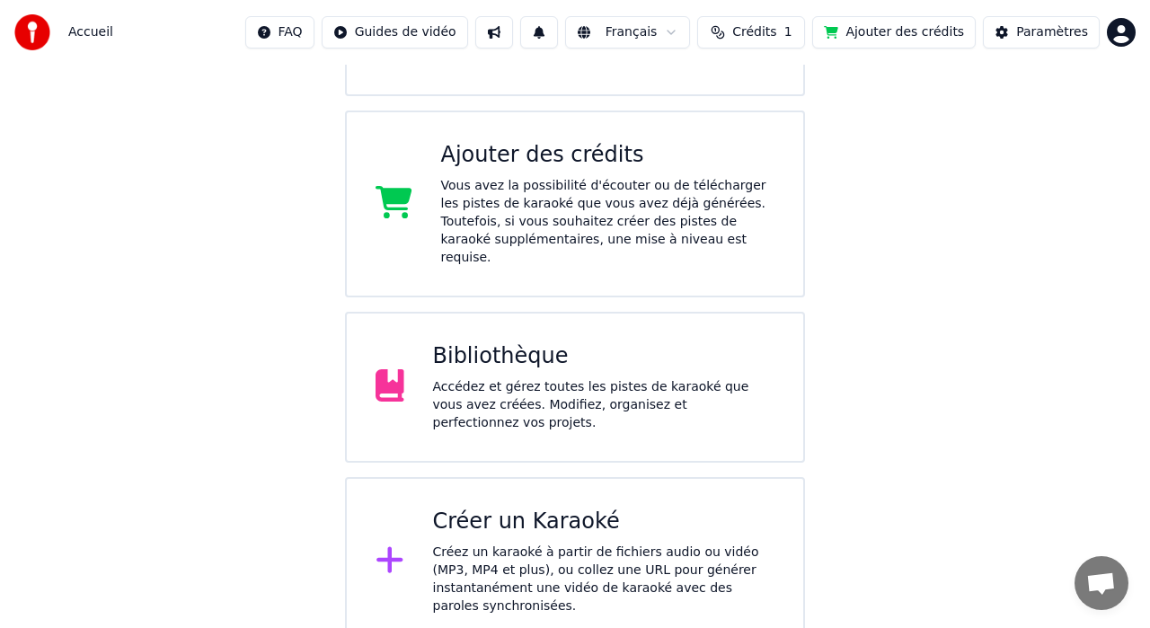
click at [584, 513] on div "Créer un Karaoké" at bounding box center [604, 522] width 342 height 29
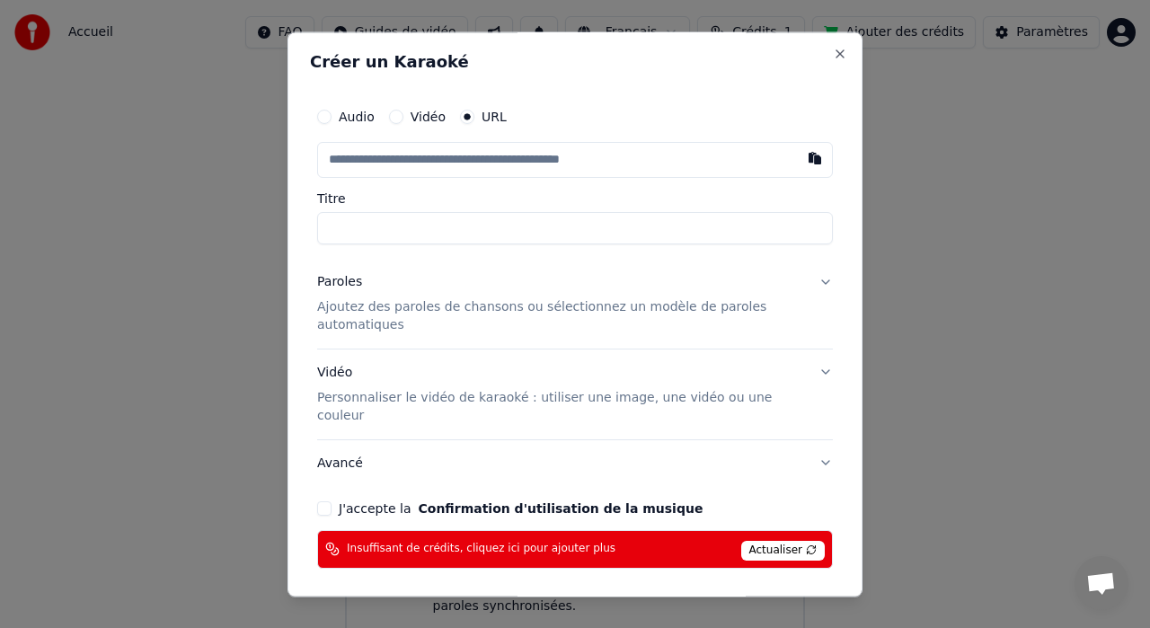
click at [474, 155] on input "text" at bounding box center [575, 160] width 516 height 36
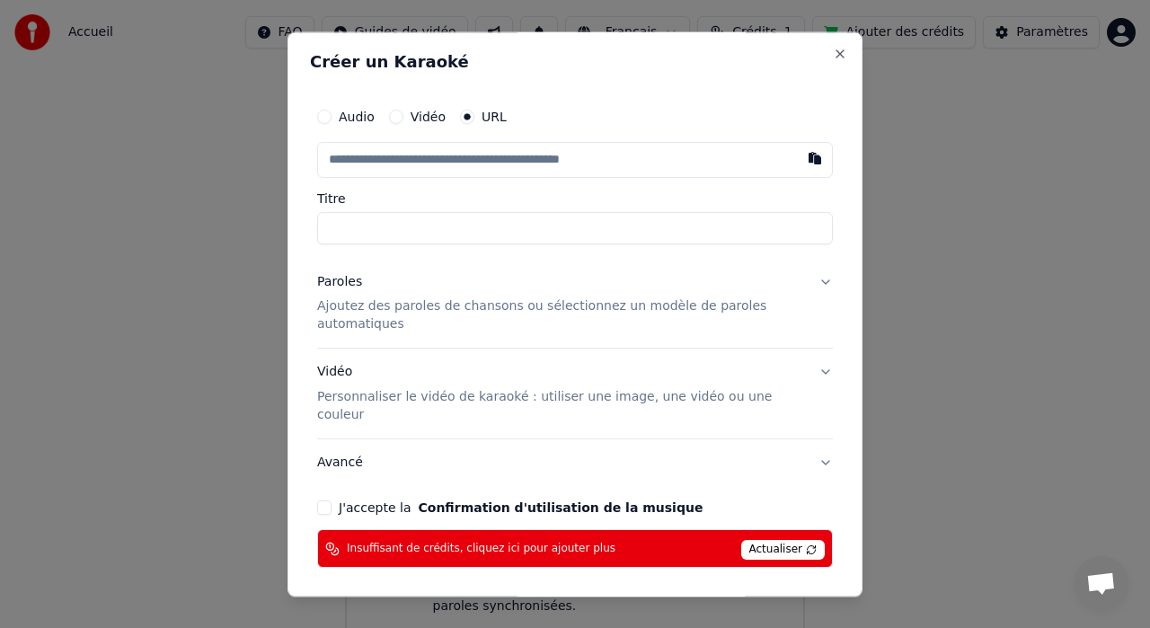
click at [439, 326] on p "Ajoutez des paroles de chansons ou sélectionnez un modèle de paroles automatiqu…" at bounding box center [560, 316] width 487 height 36
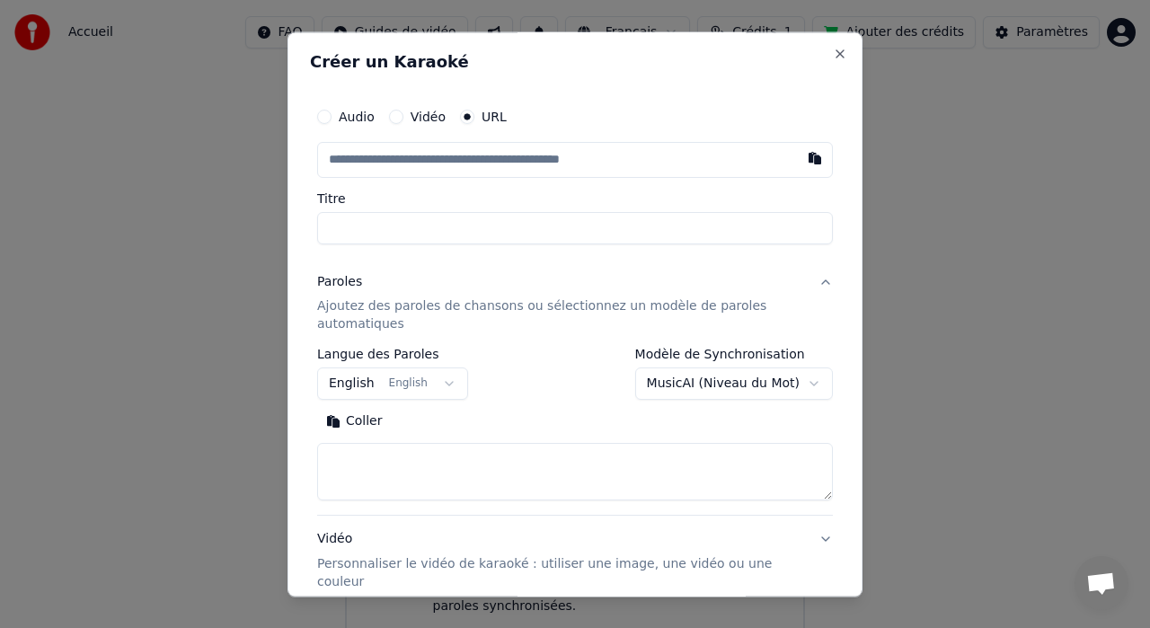
click at [408, 468] on textarea at bounding box center [575, 473] width 516 height 58
paste textarea "**********"
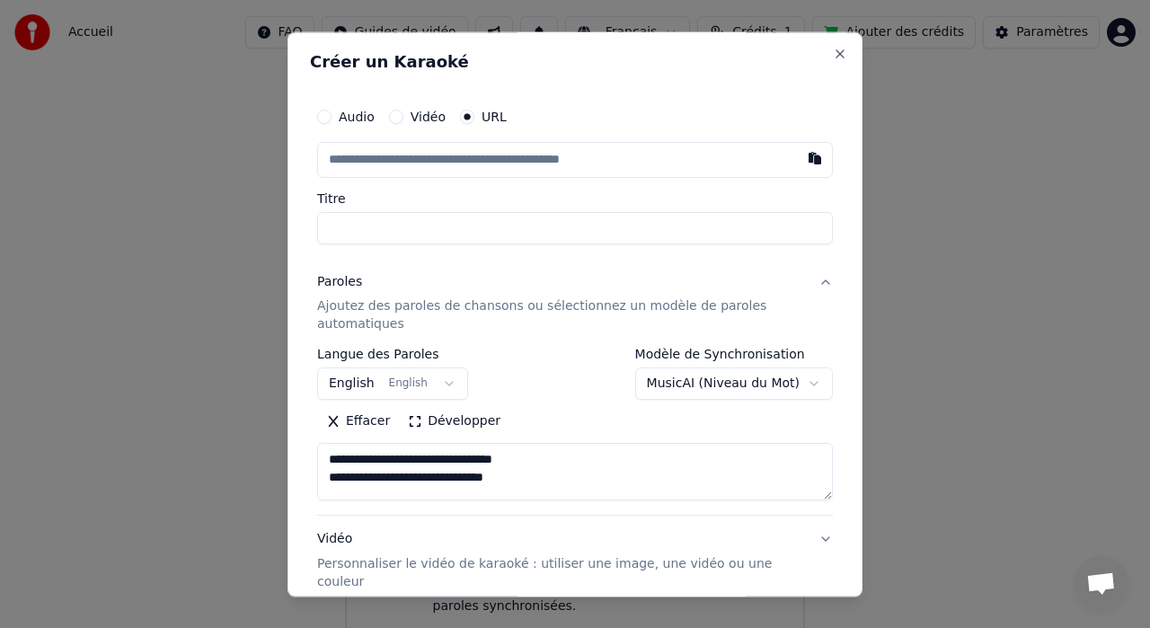
scroll to position [291, 0]
type textarea "**********"
click at [817, 382] on button "MusicAI ( Niveau du Mot )" at bounding box center [734, 384] width 198 height 32
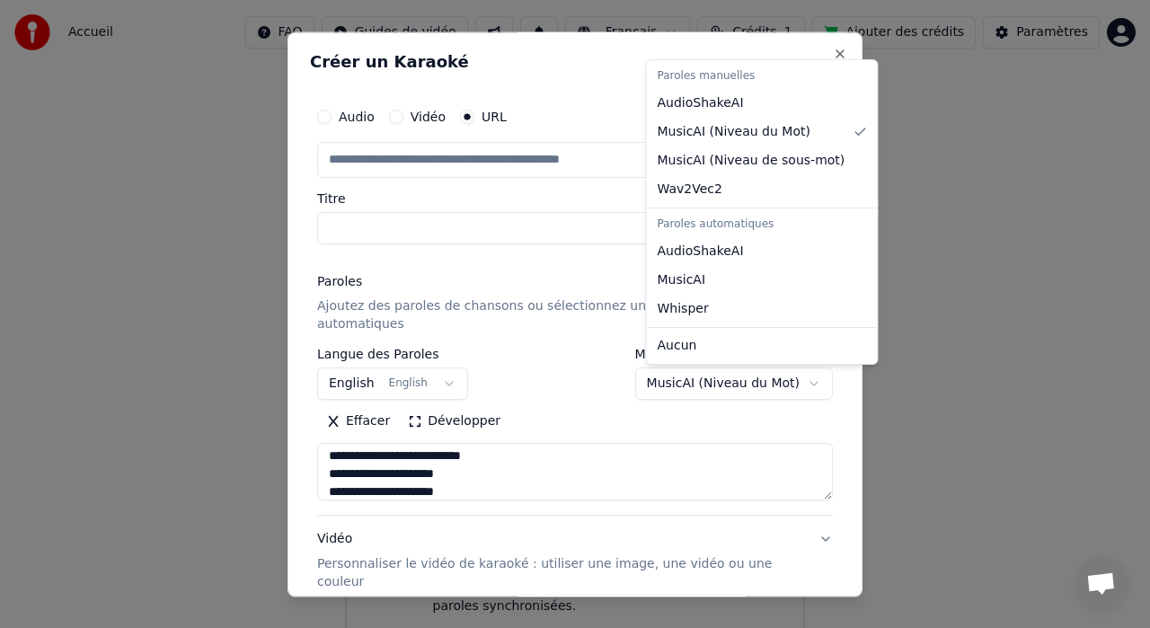
select select "**********"
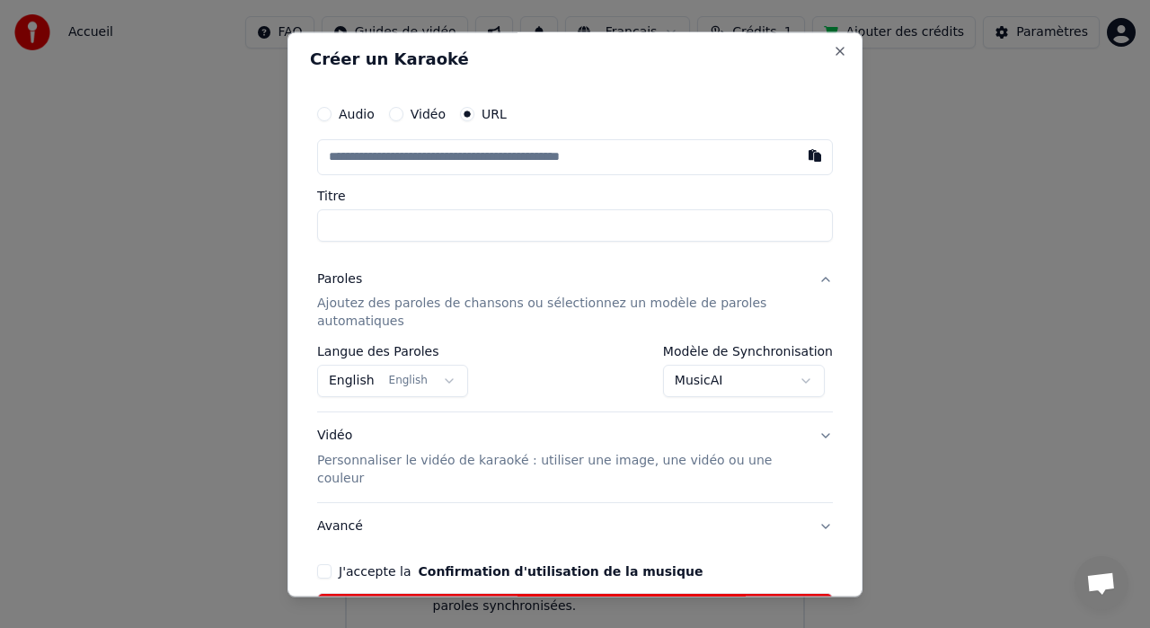
scroll to position [0, 0]
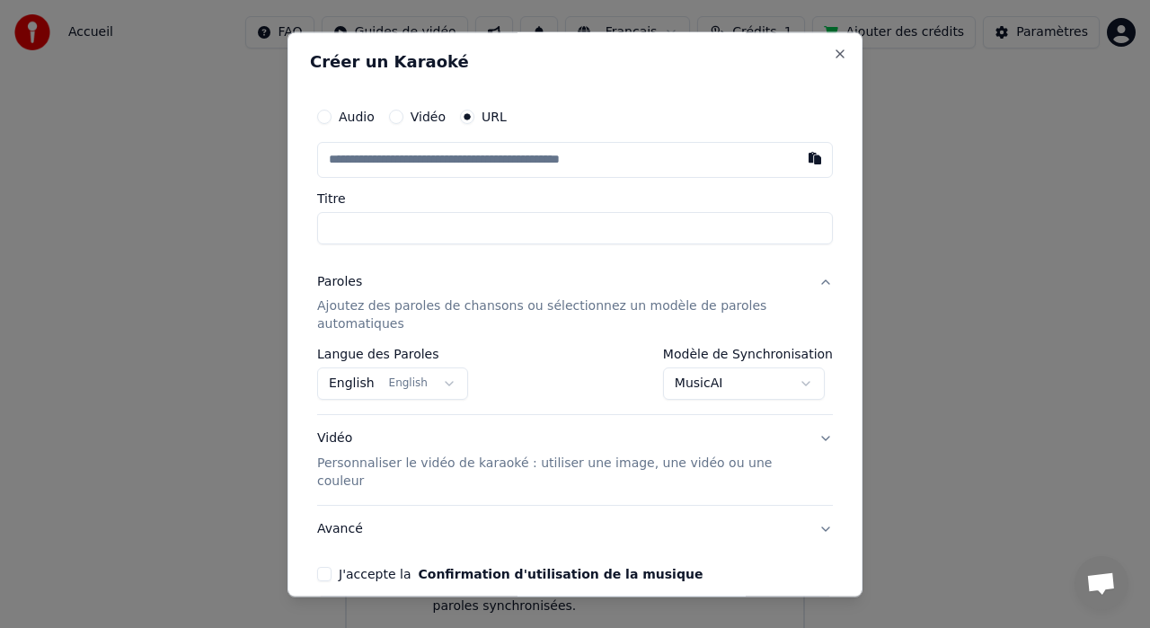
click at [327, 114] on button "Audio" at bounding box center [324, 117] width 14 height 14
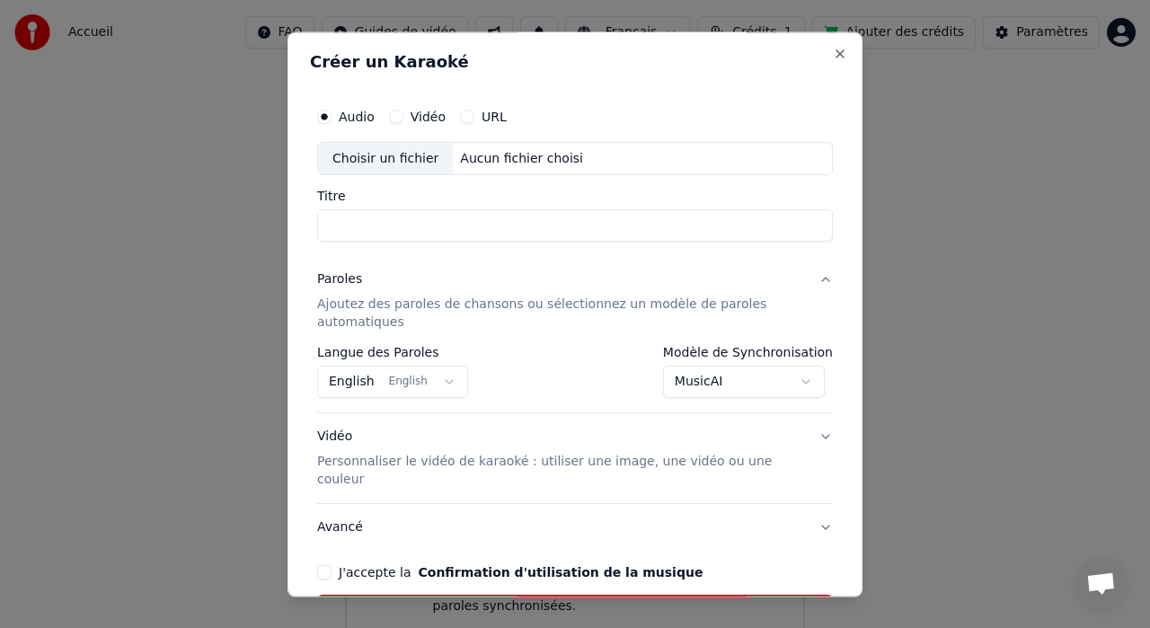
click at [386, 155] on div "Choisir un fichier" at bounding box center [385, 159] width 135 height 32
click at [461, 122] on button "URL" at bounding box center [467, 117] width 14 height 14
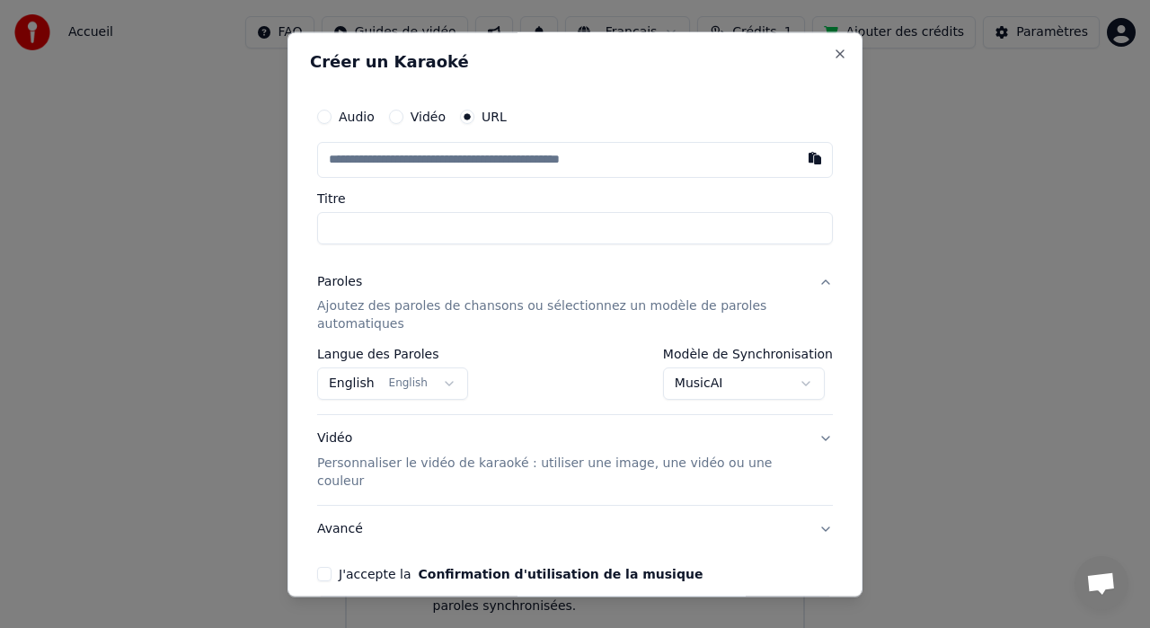
click at [359, 163] on input "text" at bounding box center [575, 160] width 516 height 36
paste input "**********"
type input "**********"
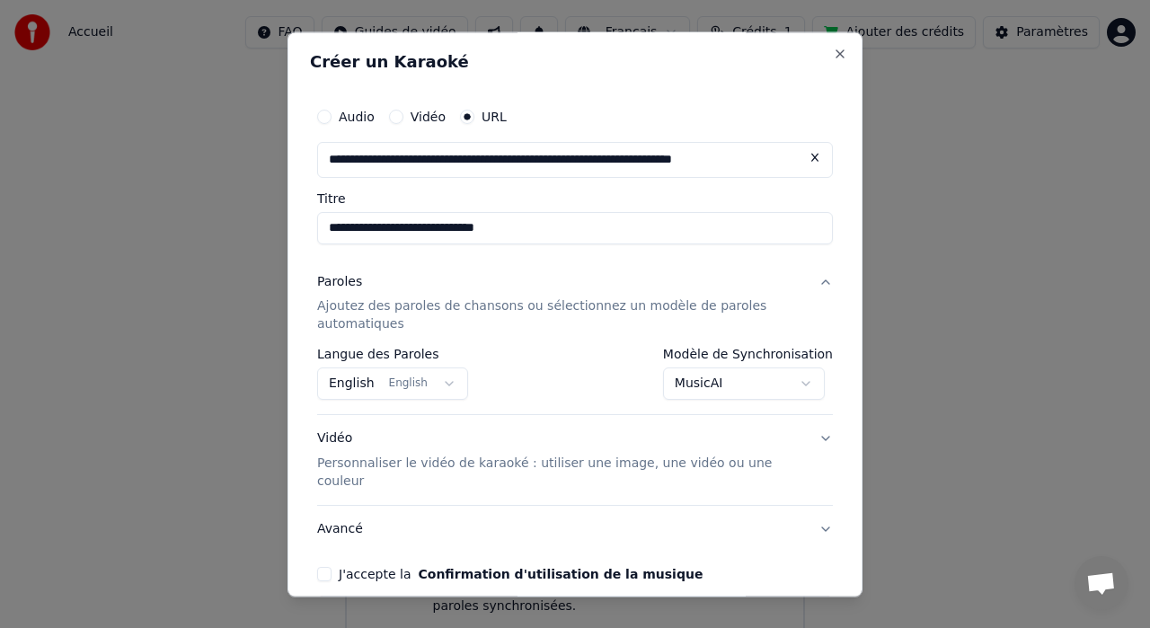
type input "**********"
click at [368, 225] on input "**********" at bounding box center [575, 228] width 516 height 32
drag, startPoint x: 523, startPoint y: 231, endPoint x: 380, endPoint y: 228, distance: 142.9
click at [380, 228] on input "**********" at bounding box center [575, 228] width 516 height 32
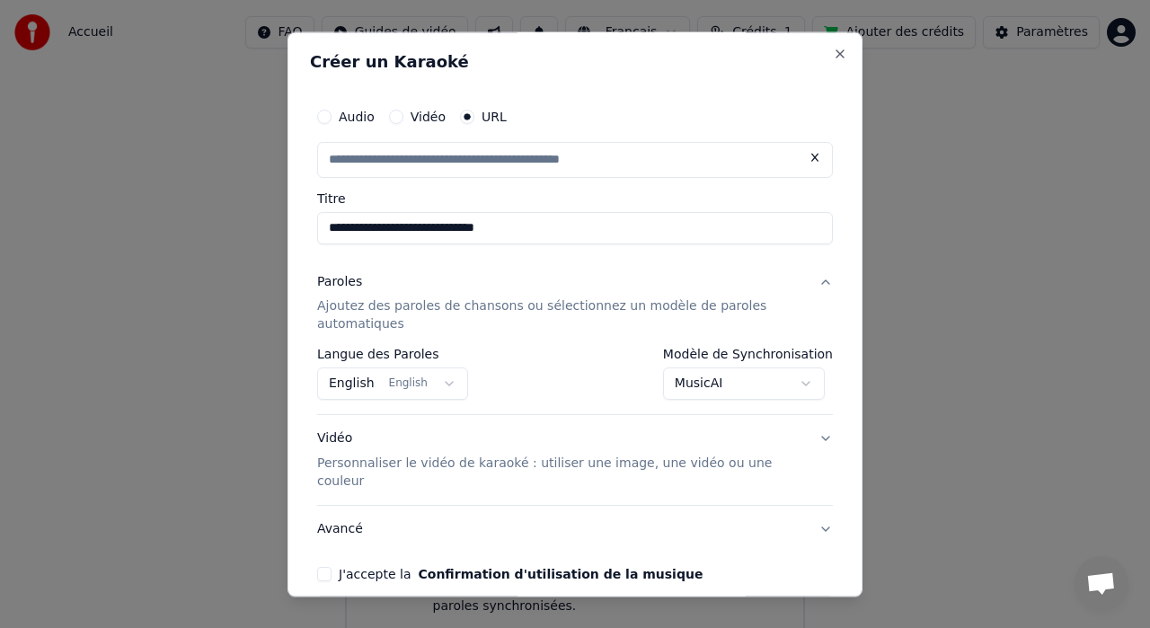
type input "*********"
type input "**********"
click at [384, 310] on p "Ajoutez des paroles de chansons ou sélectionnez un modèle de paroles automatiqu…" at bounding box center [560, 316] width 487 height 36
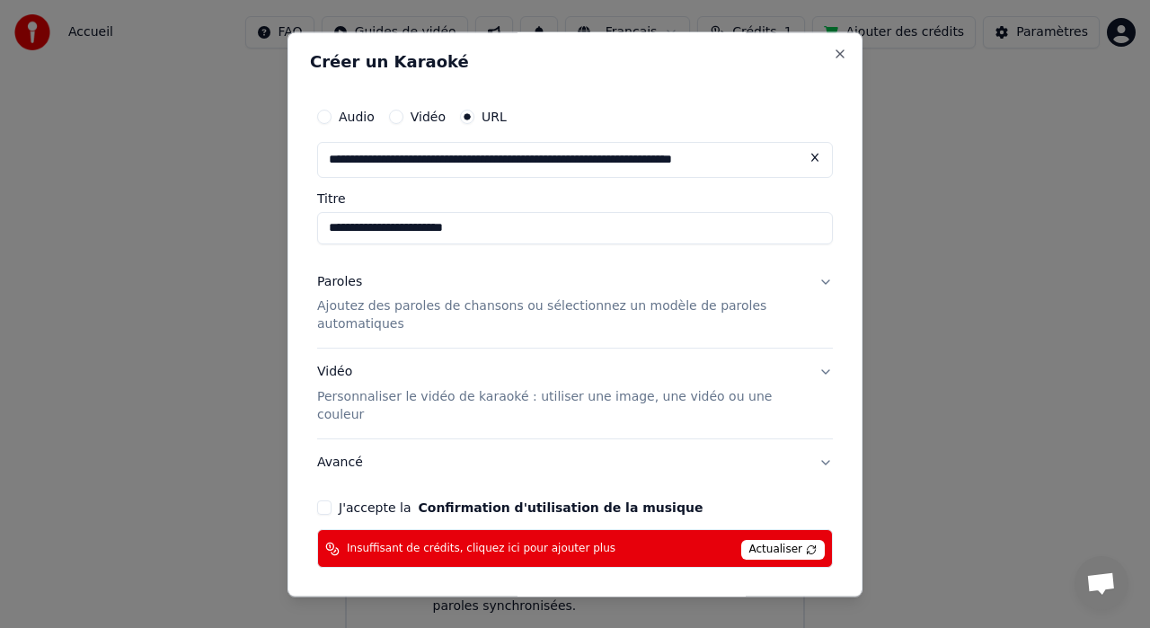
click at [384, 310] on p "Ajoutez des paroles de chansons ou sélectionnez un modèle de paroles automatiqu…" at bounding box center [560, 316] width 487 height 36
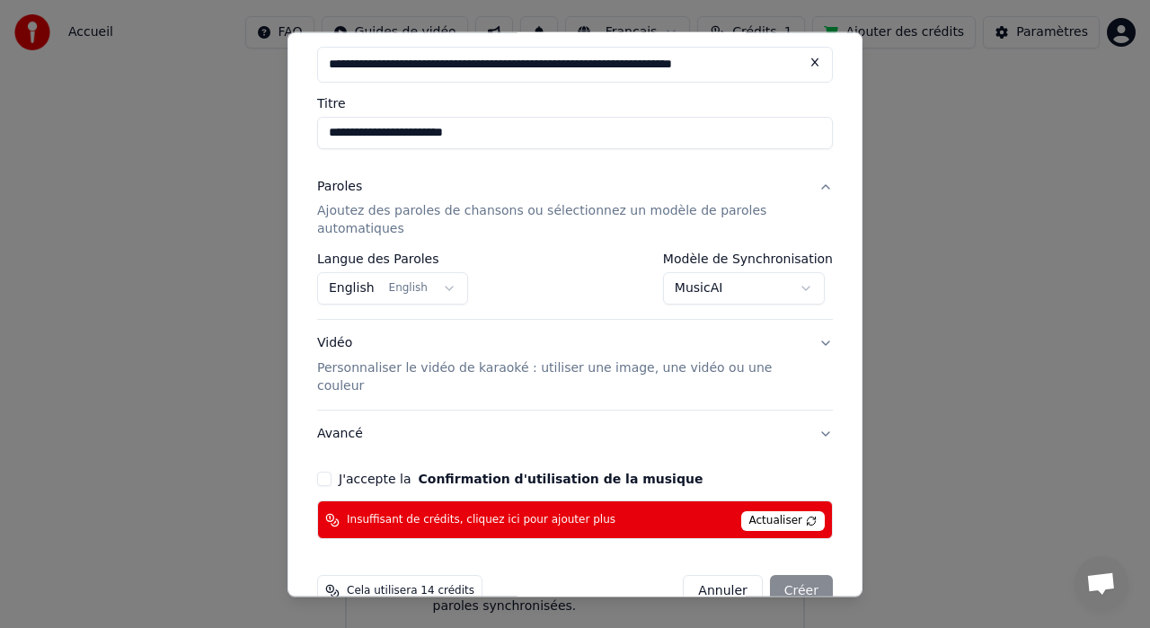
scroll to position [94, 0]
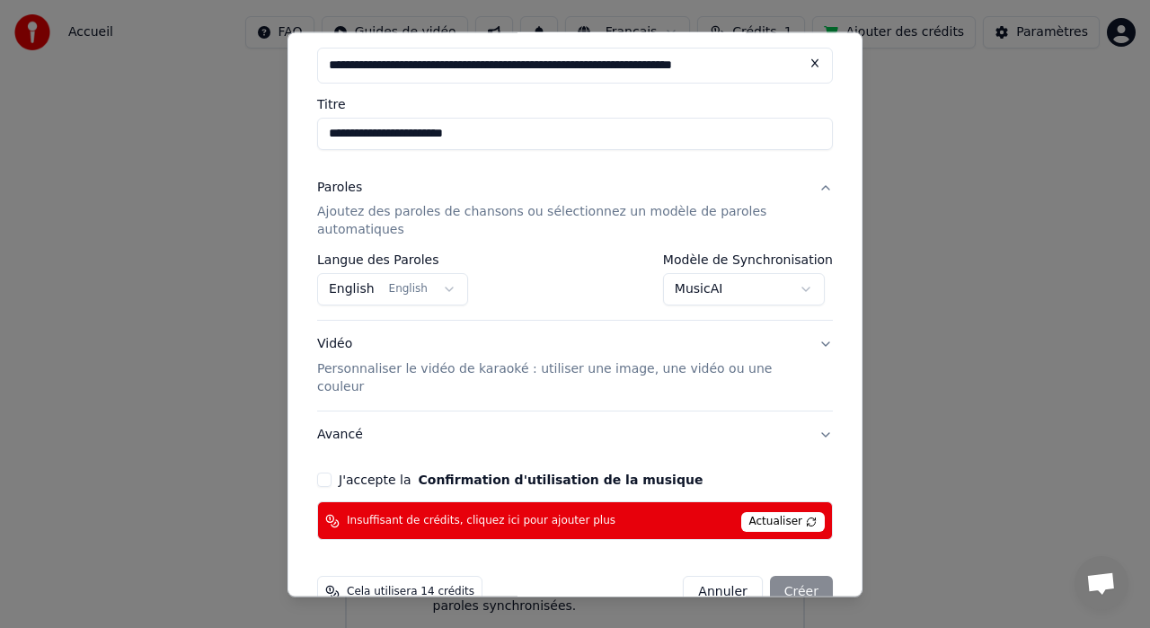
click at [323, 474] on button "J'accepte la Confirmation d'utilisation de la musique" at bounding box center [324, 481] width 14 height 14
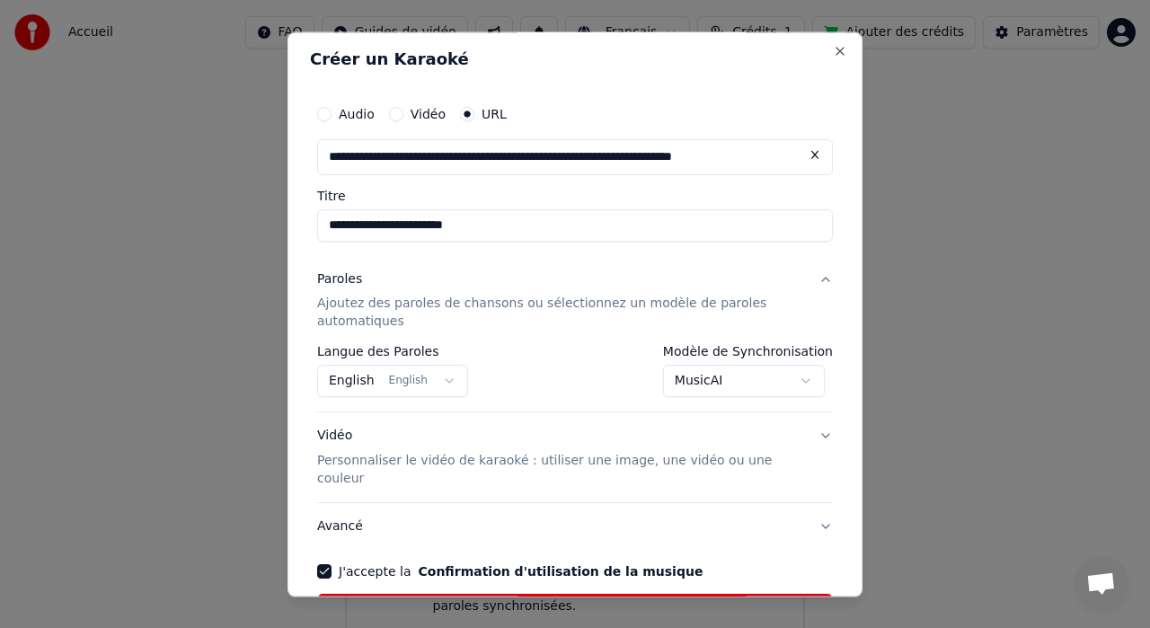
scroll to position [0, 0]
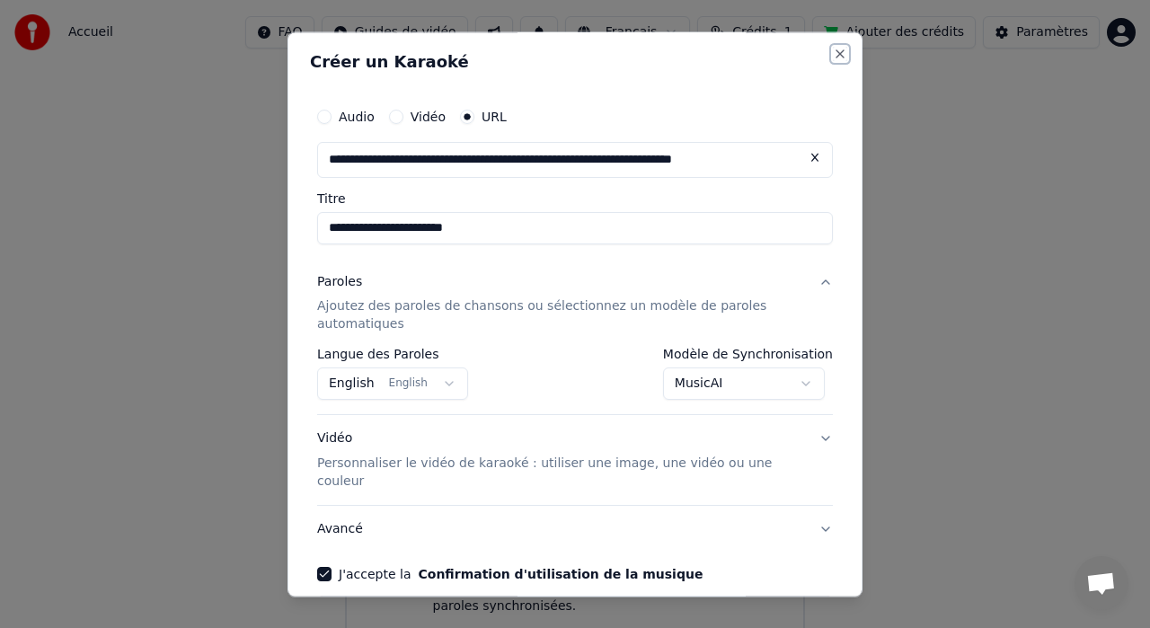
click at [838, 48] on button "Close" at bounding box center [840, 54] width 14 height 14
select select "**********"
select select
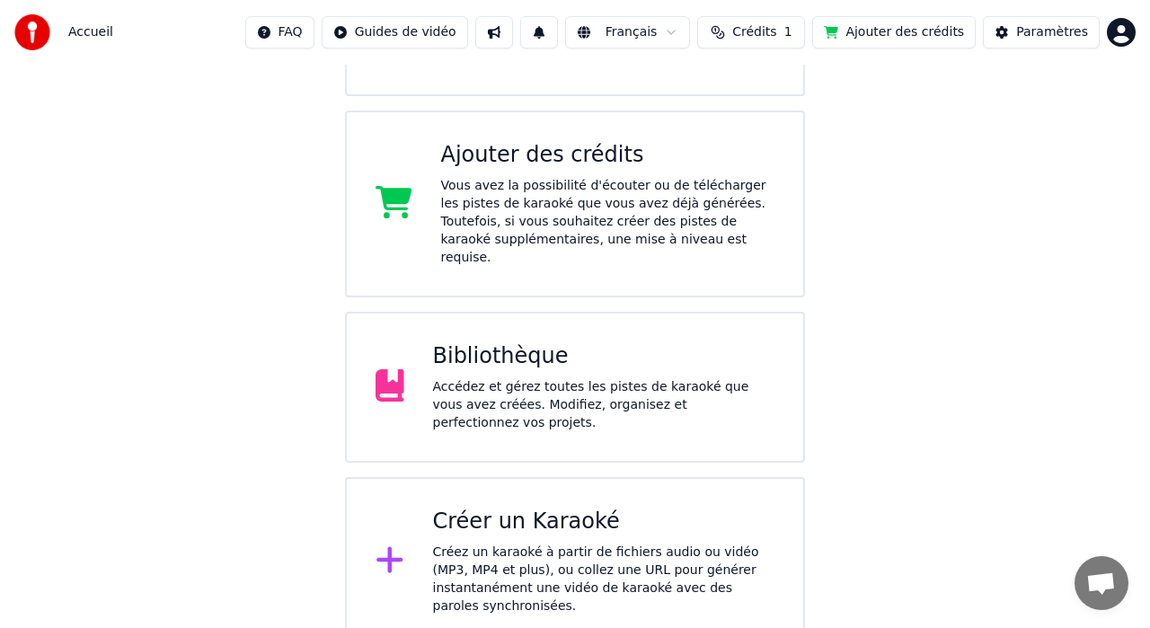
click at [550, 388] on div "Accédez et gérez toutes les pistes de karaoké que vous avez créées. Modifiez, o…" at bounding box center [604, 405] width 342 height 54
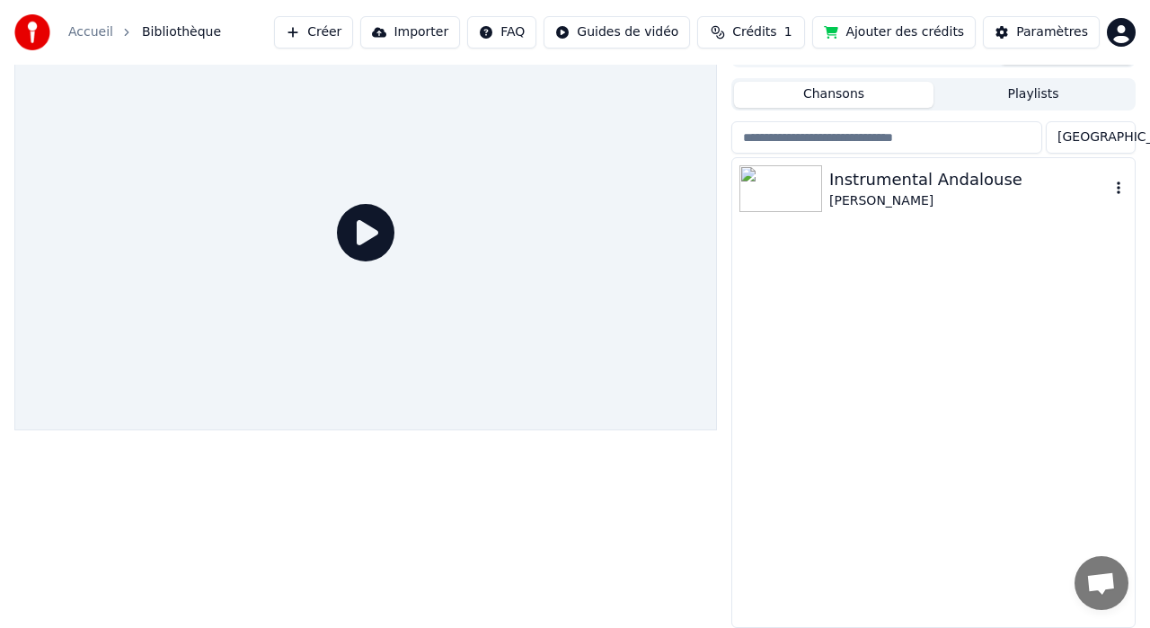
click at [775, 193] on img at bounding box center [780, 188] width 83 height 47
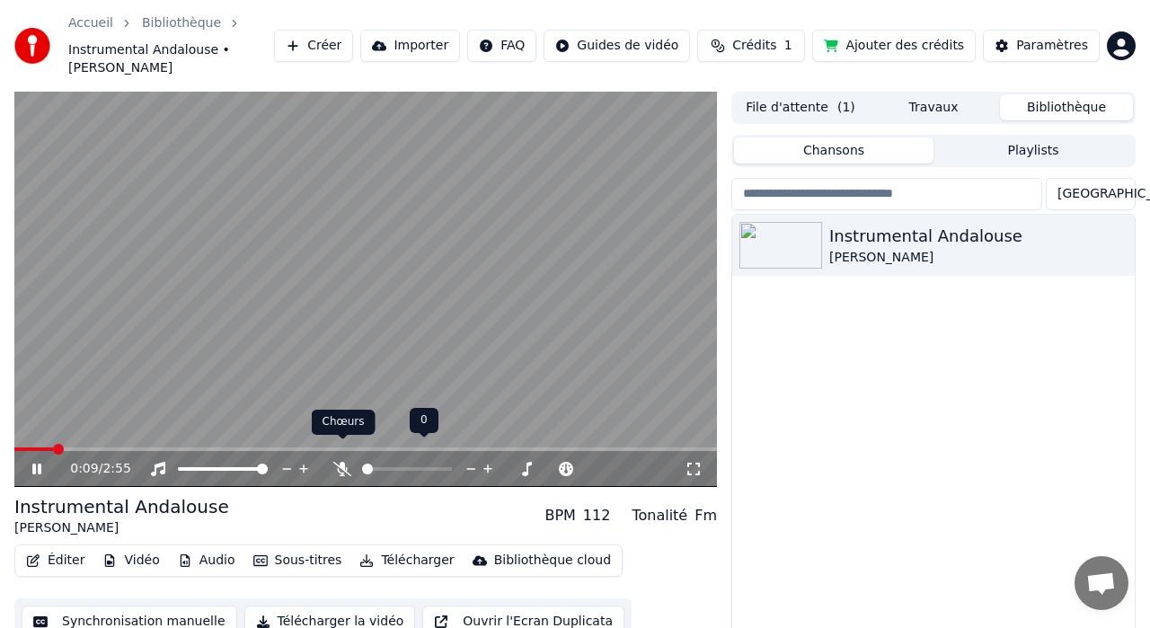
click at [346, 462] on icon at bounding box center [342, 469] width 18 height 14
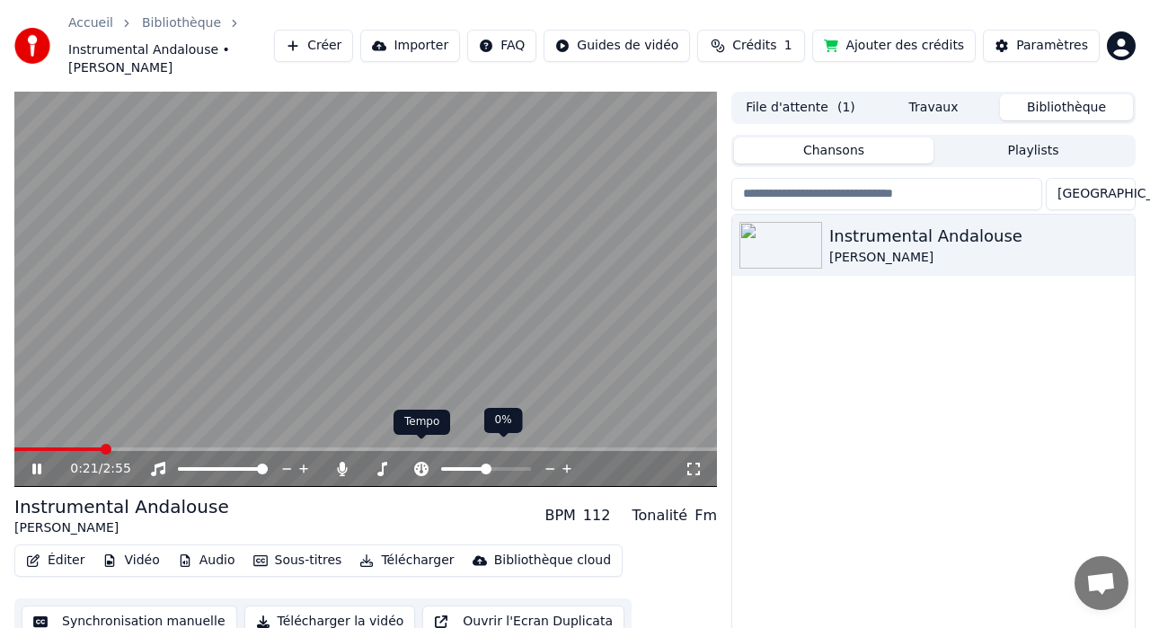
click at [424, 462] on icon at bounding box center [421, 469] width 14 height 14
click at [482, 464] on span at bounding box center [483, 469] width 11 height 11
click at [46, 444] on span at bounding box center [51, 449] width 11 height 11
click at [567, 460] on div "0:22 / 2:55" at bounding box center [377, 469] width 615 height 18
click at [567, 465] on icon at bounding box center [566, 469] width 9 height 9
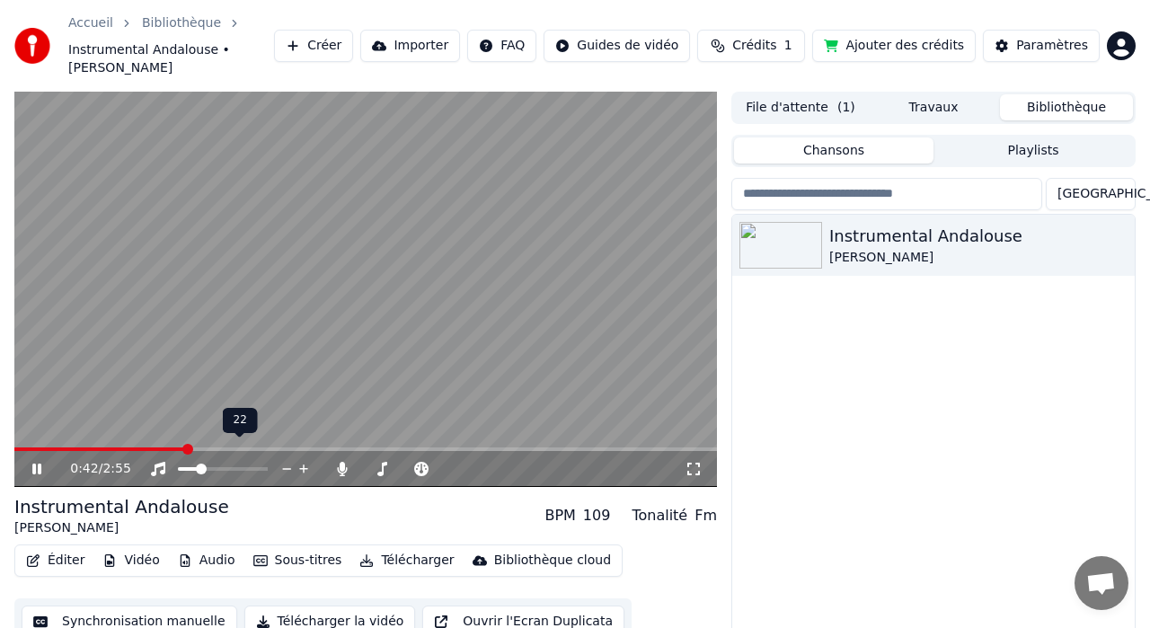
click at [198, 467] on span at bounding box center [188, 469] width 20 height 4
click at [98, 422] on div "0:21 / 2:55" at bounding box center [365, 289] width 703 height 395
click at [71, 444] on span at bounding box center [74, 449] width 11 height 11
click at [33, 463] on icon at bounding box center [36, 469] width 11 height 13
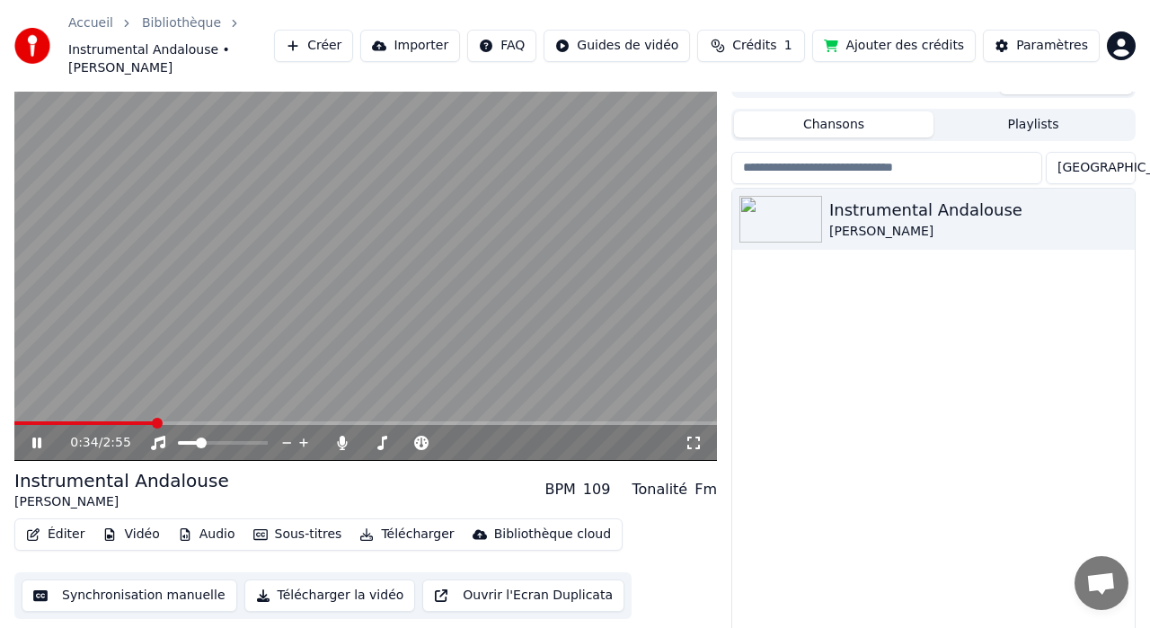
scroll to position [39, 0]
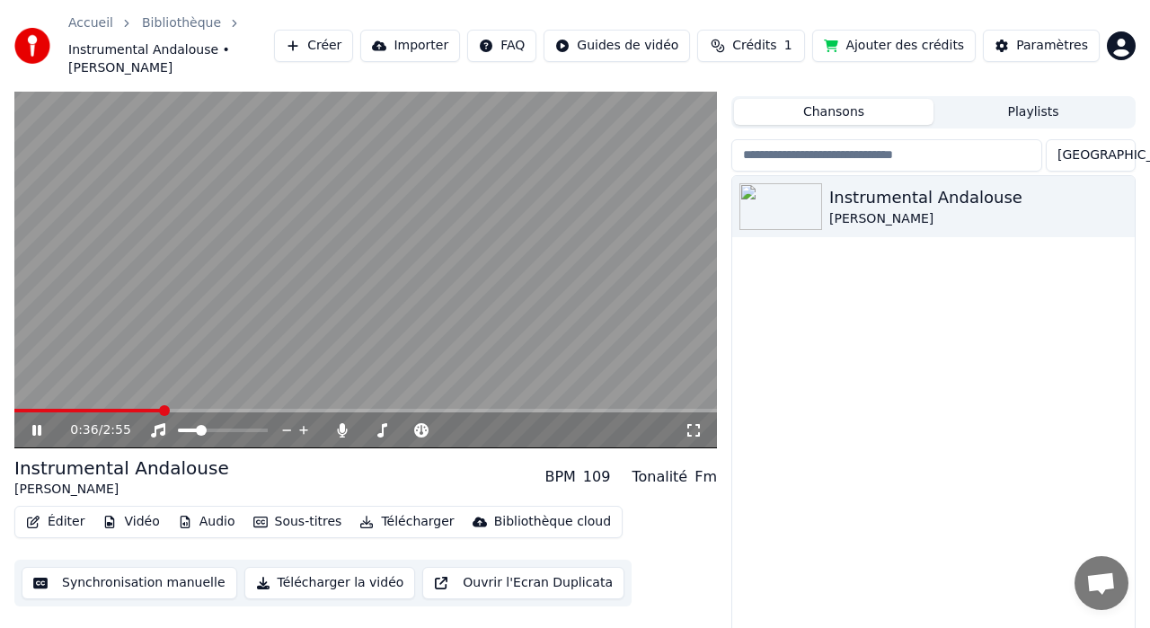
click at [283, 509] on button "Sous-titres" at bounding box center [297, 521] width 103 height 25
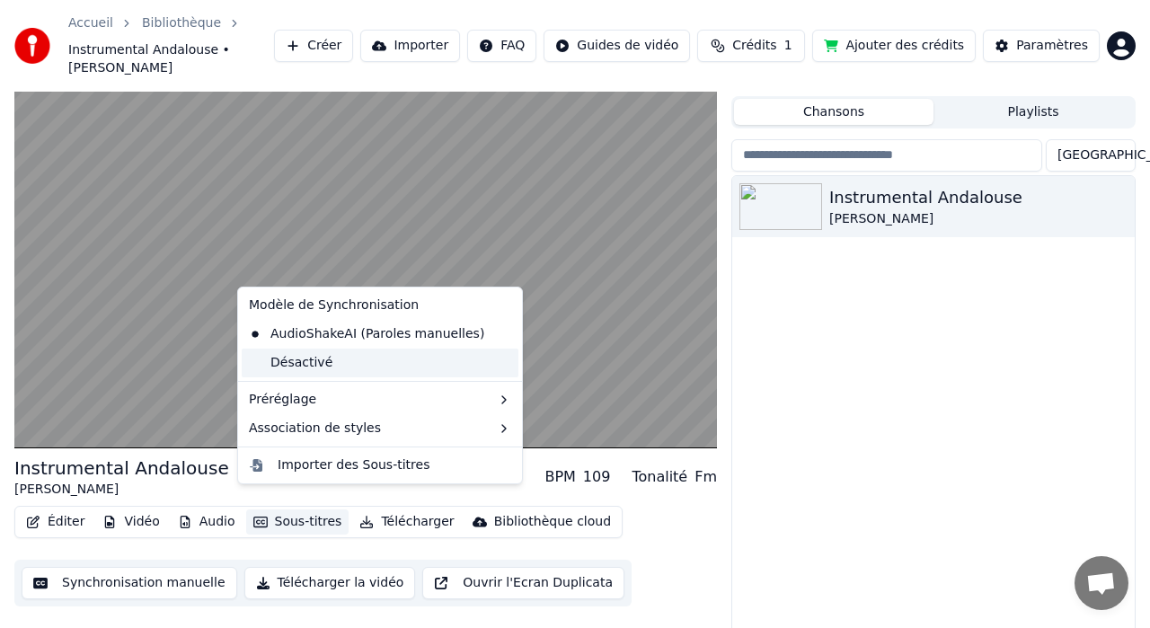
click at [314, 365] on div "Désactivé" at bounding box center [380, 363] width 277 height 29
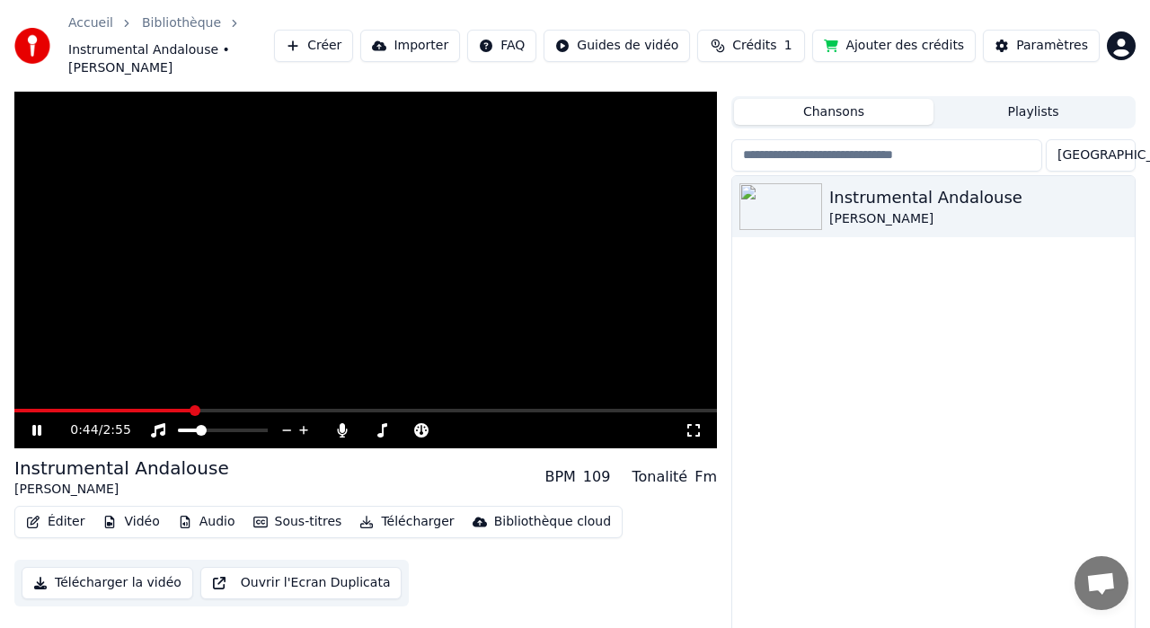
click at [283, 509] on button "Sous-titres" at bounding box center [297, 521] width 103 height 25
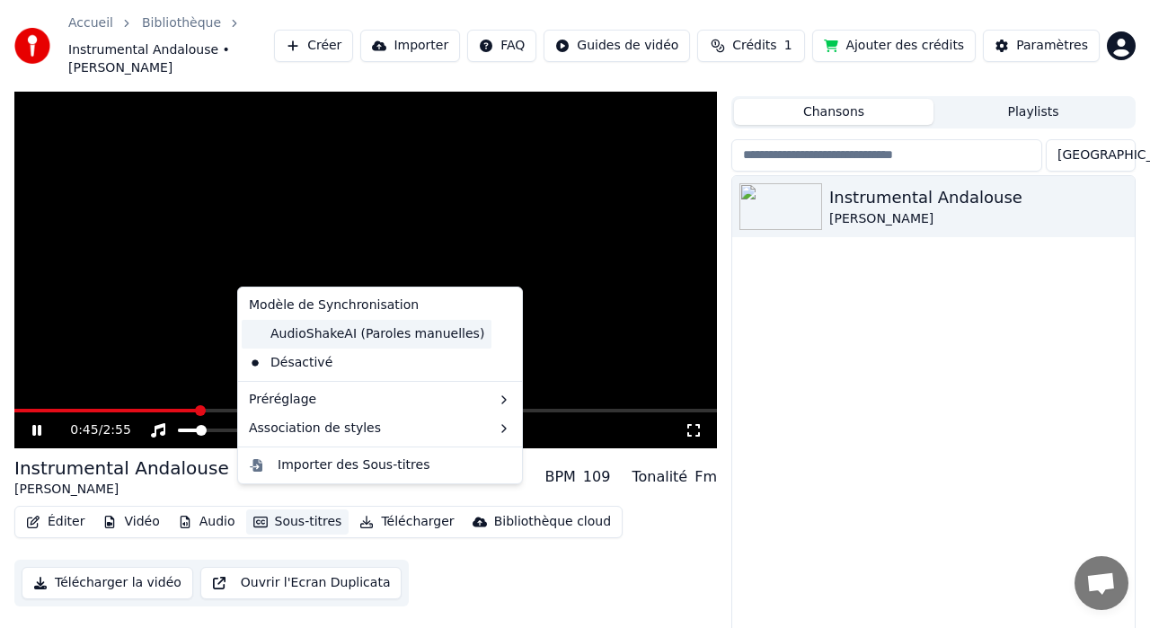
click at [317, 329] on div "AudioShakeAI (Paroles manuelles)" at bounding box center [367, 334] width 250 height 29
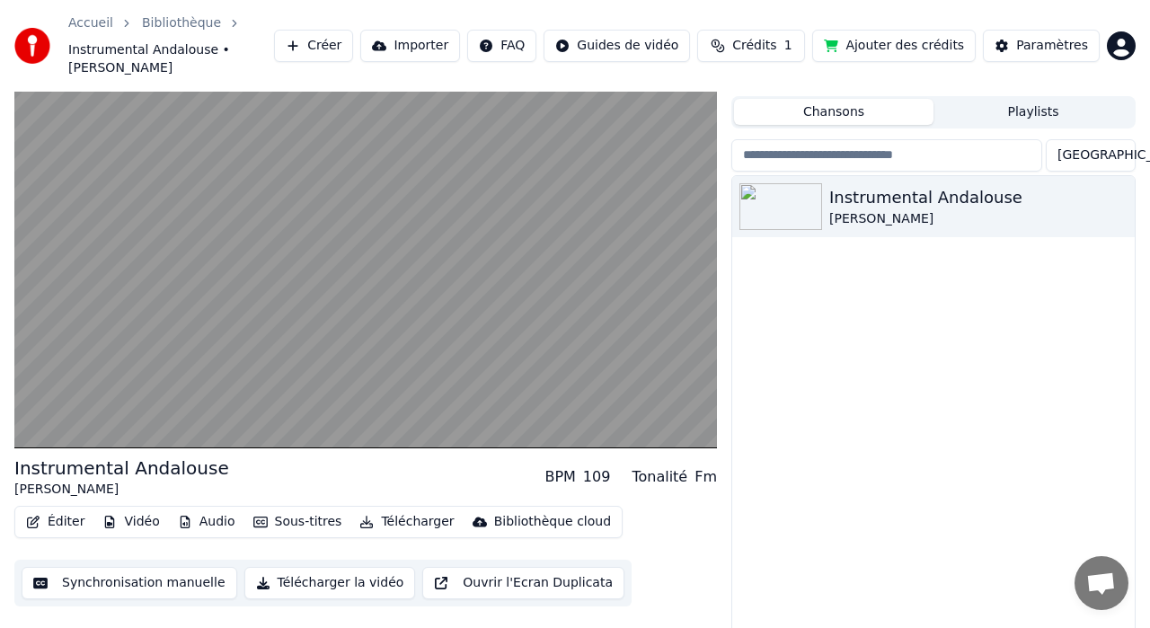
click at [1026, 99] on button "Playlists" at bounding box center [1033, 112] width 199 height 26
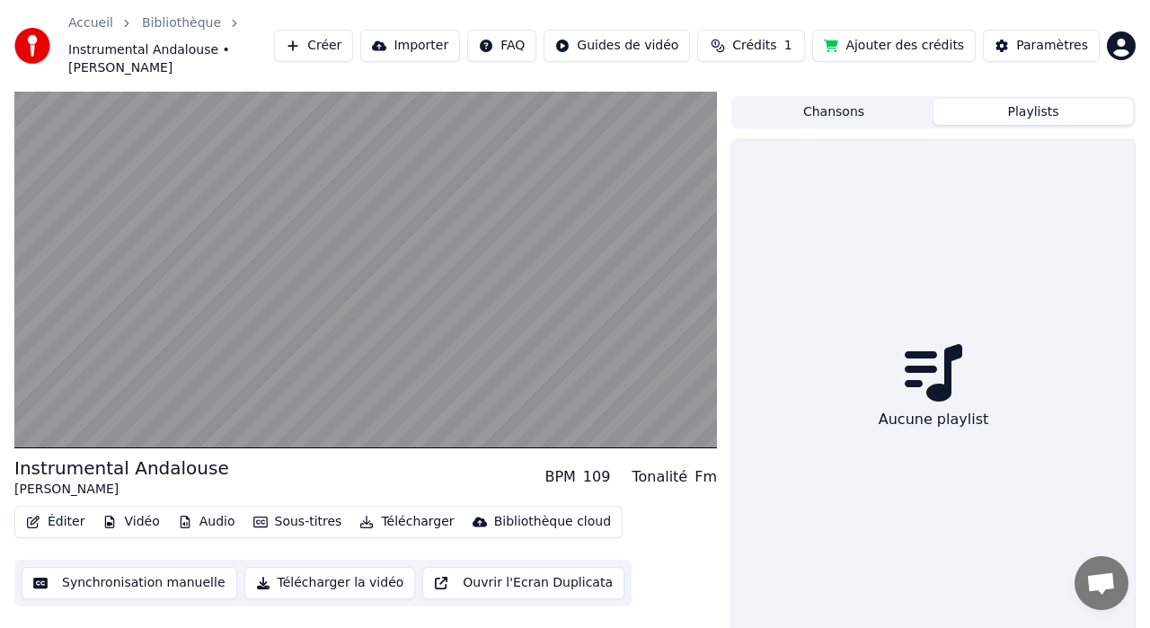
scroll to position [34, 0]
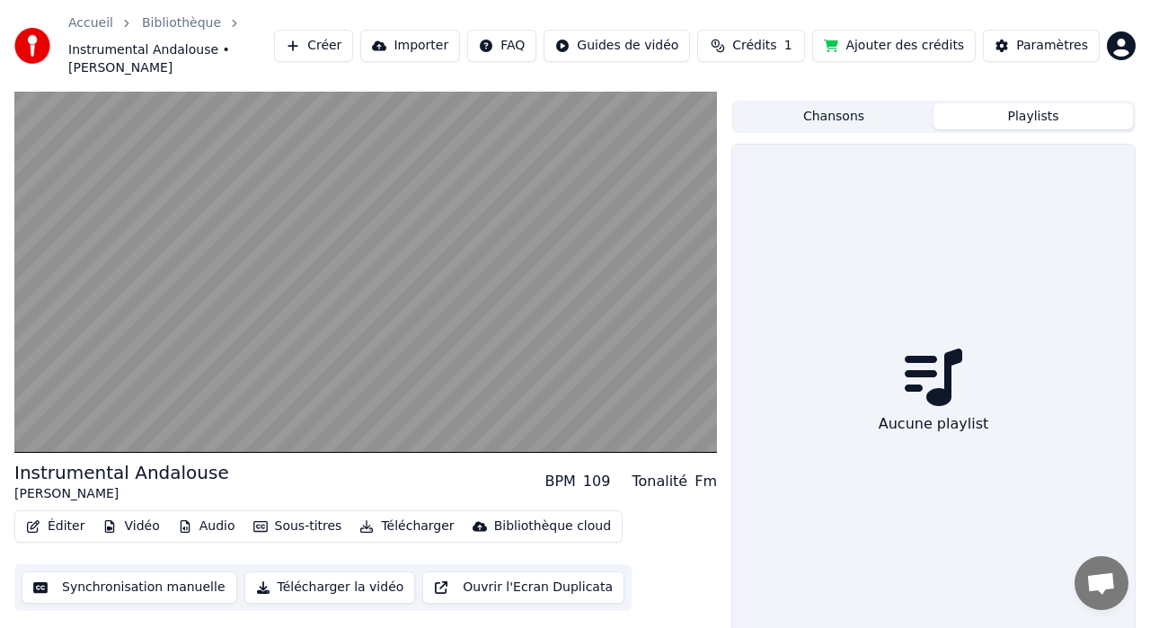
click at [857, 103] on button "Chansons" at bounding box center [833, 116] width 199 height 26
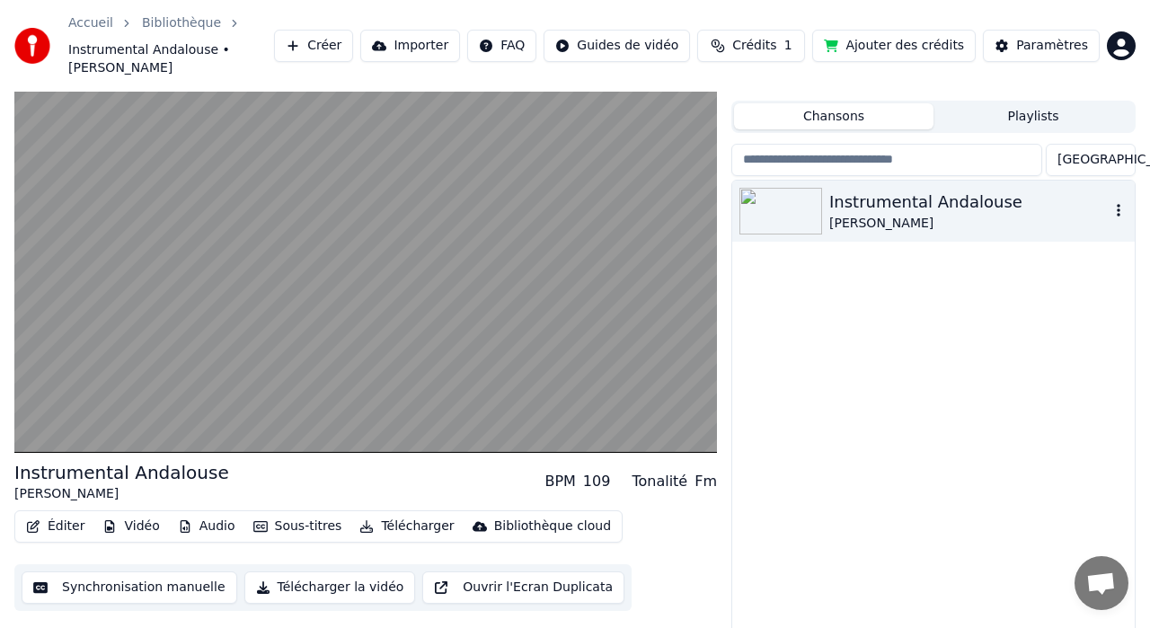
click at [1116, 203] on icon "button" at bounding box center [1119, 210] width 18 height 14
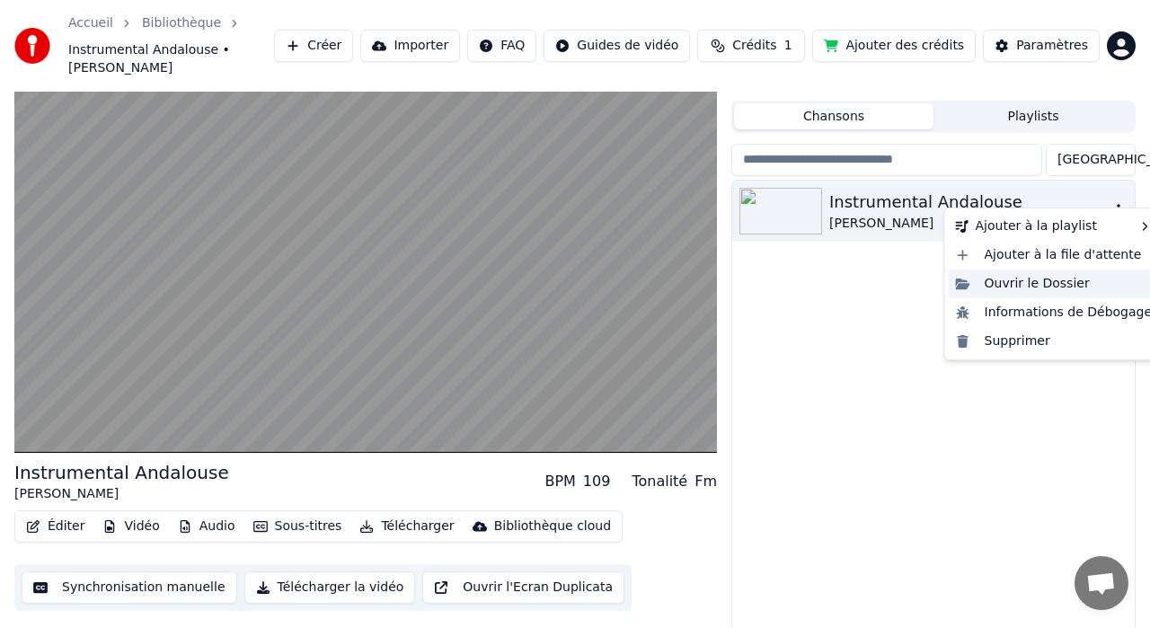
click at [1035, 284] on div "Ouvrir le Dossier" at bounding box center [1054, 284] width 211 height 29
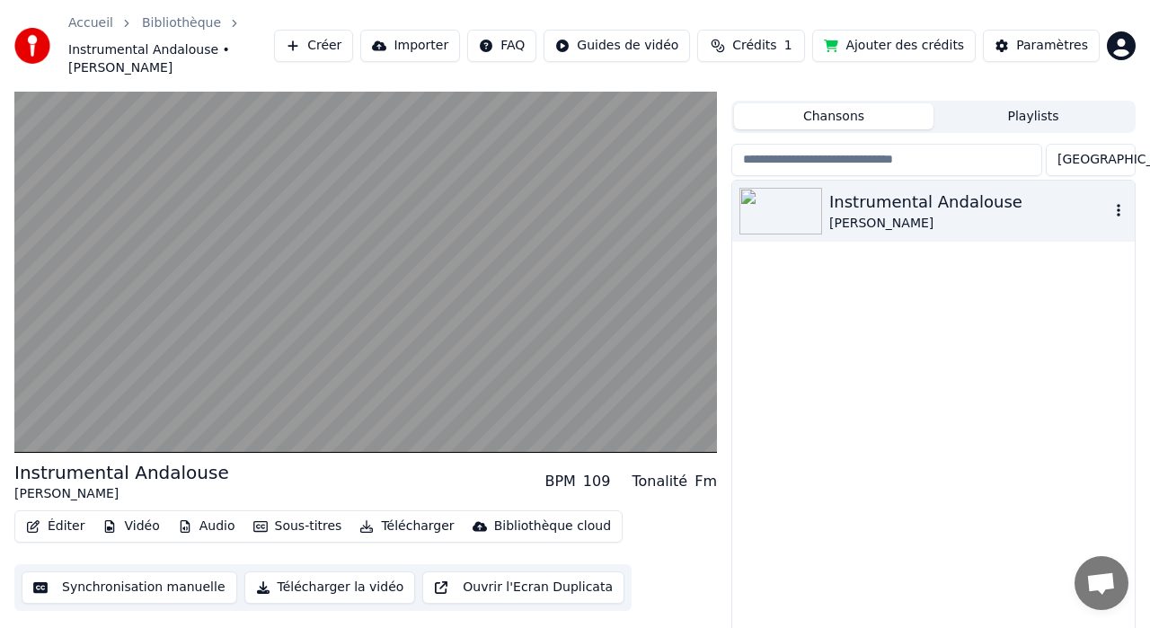
click at [1120, 203] on icon "button" at bounding box center [1119, 210] width 18 height 14
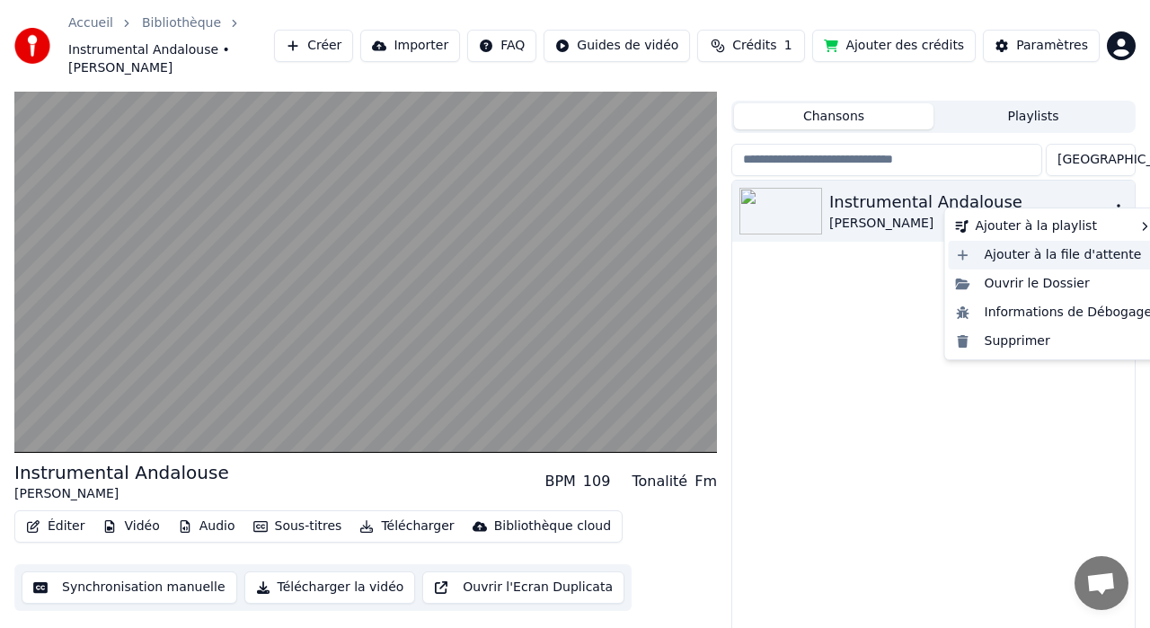
click at [1067, 247] on div "Ajouter à la file d'attente" at bounding box center [1054, 255] width 211 height 29
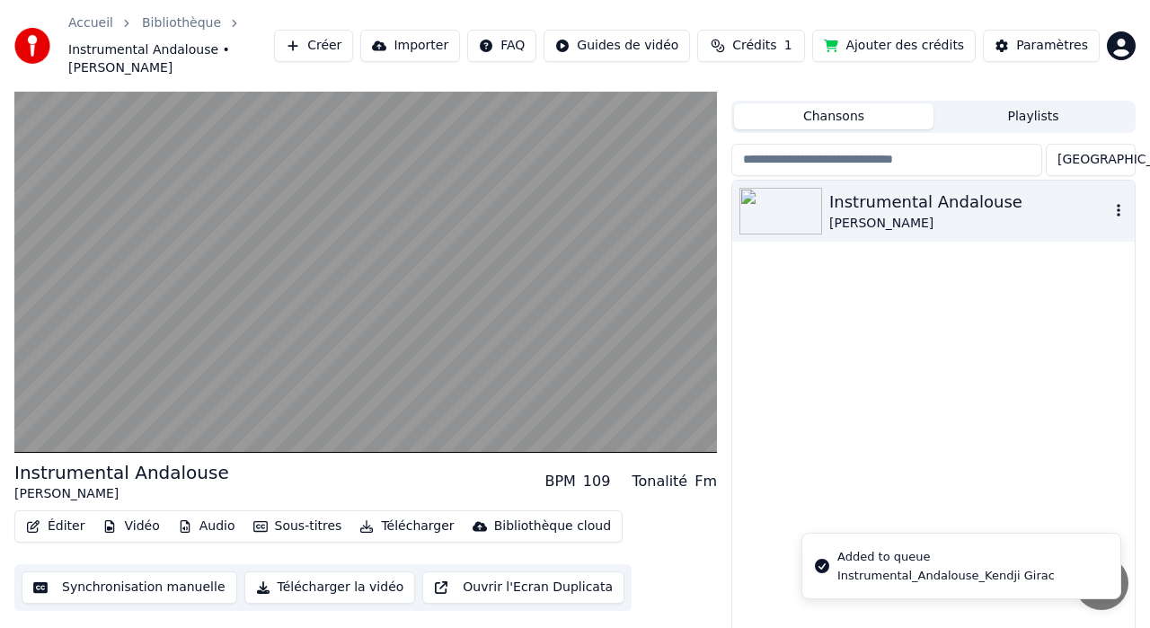
click at [1121, 203] on icon "button" at bounding box center [1119, 210] width 18 height 14
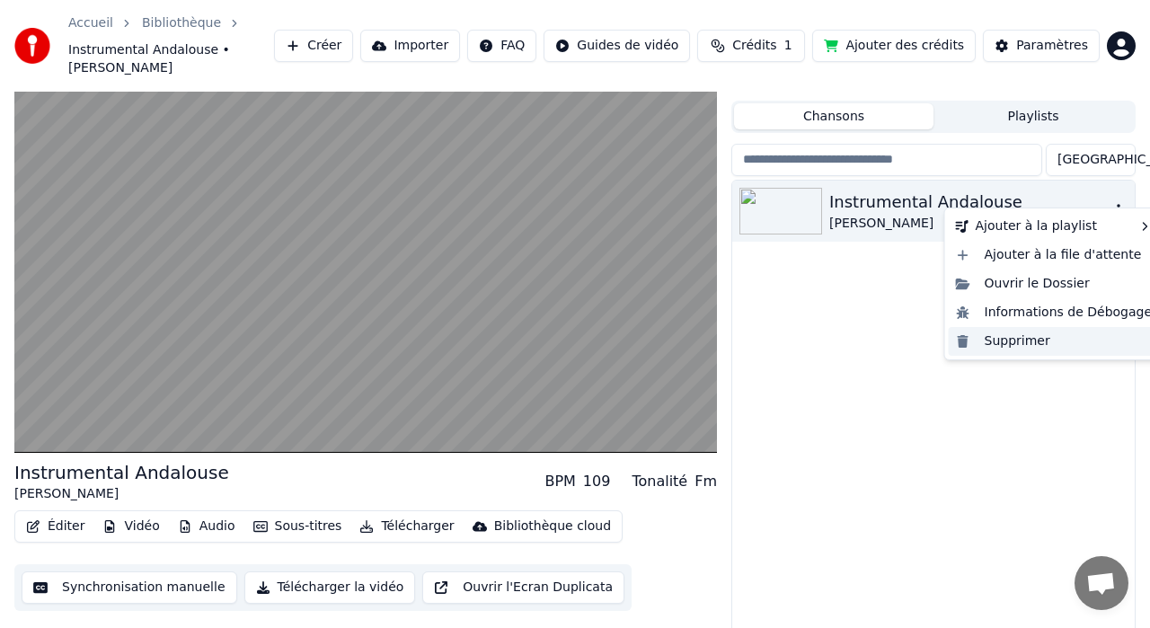
click at [1003, 339] on div "Supprimer" at bounding box center [1054, 341] width 211 height 29
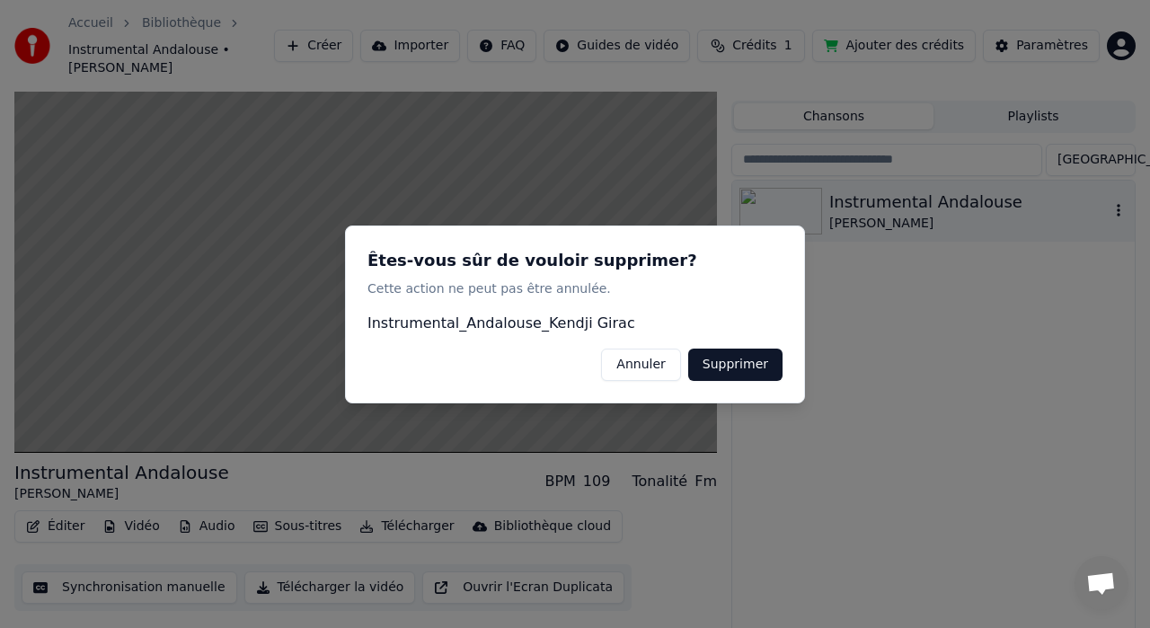
click at [637, 369] on button "Annuler" at bounding box center [640, 364] width 79 height 32
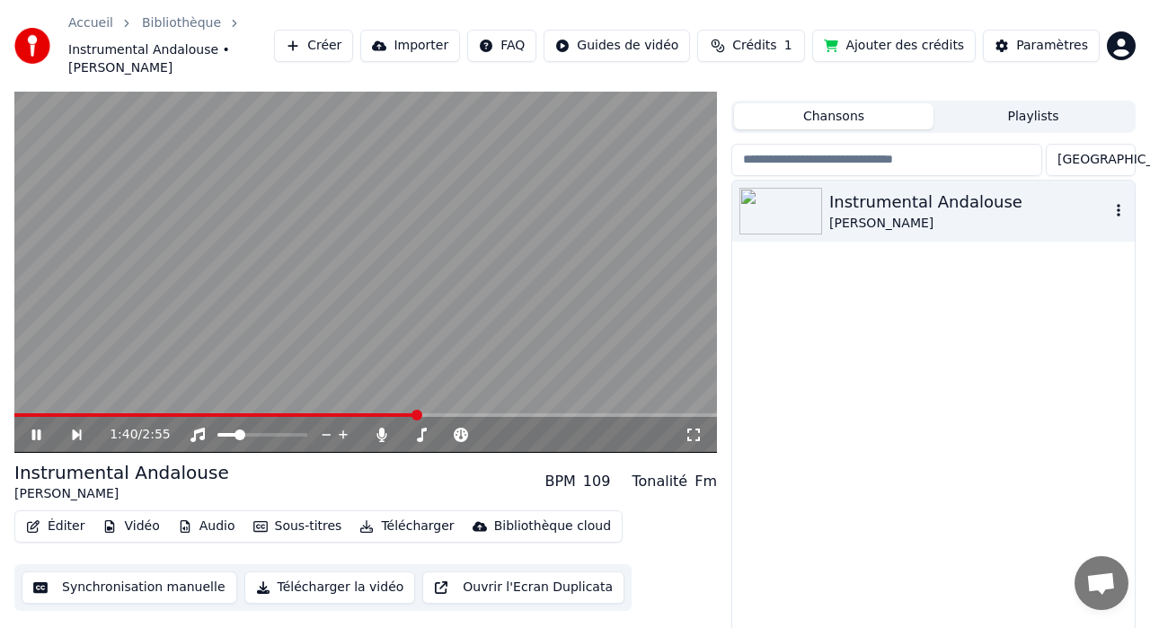
scroll to position [39, 0]
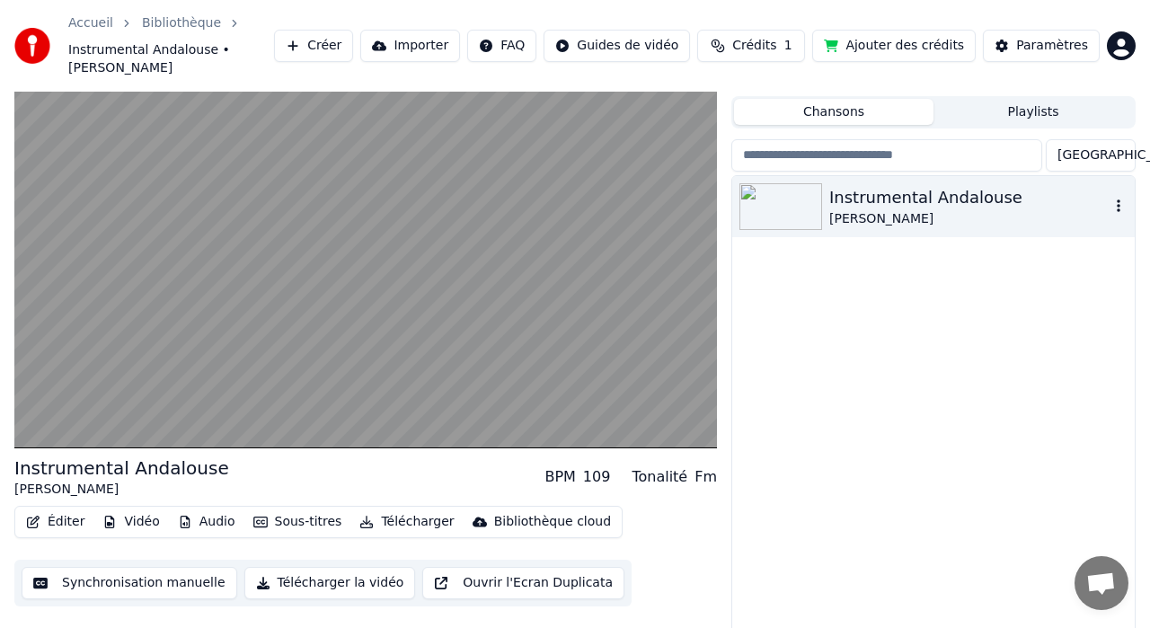
click at [75, 567] on button "Synchronisation manuelle" at bounding box center [130, 583] width 216 height 32
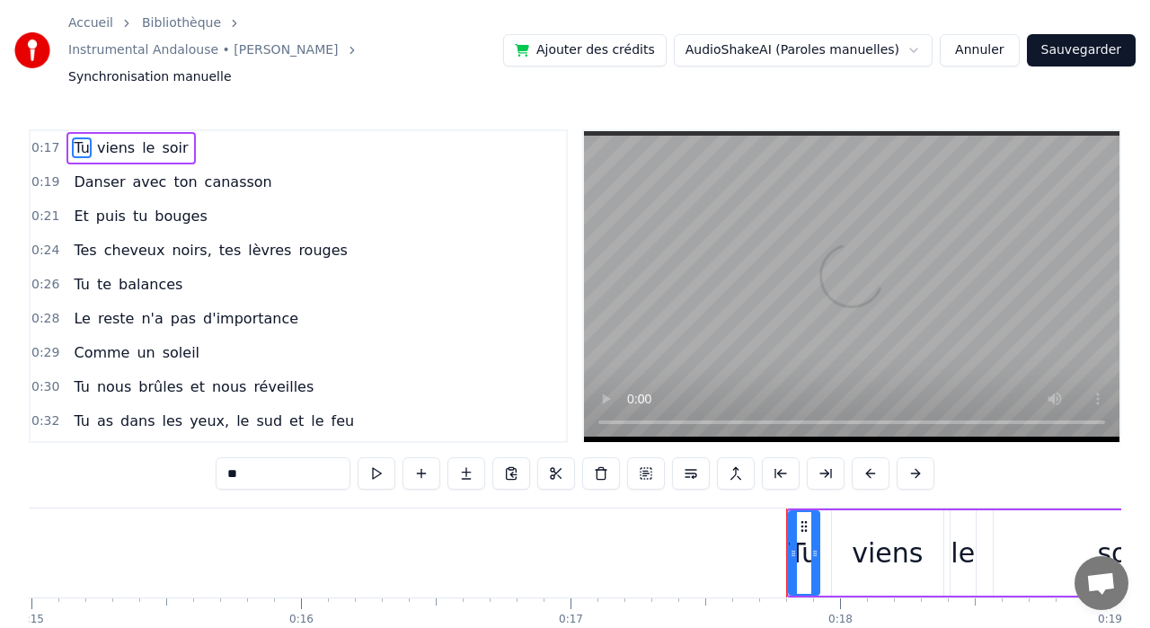
scroll to position [0, 4708]
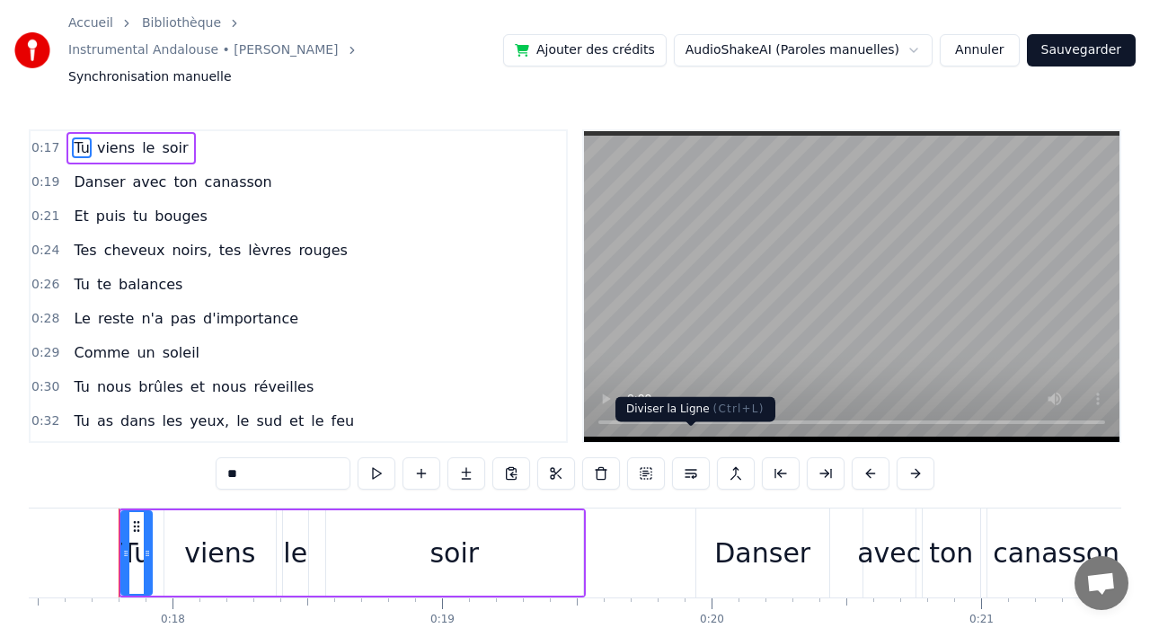
click at [693, 457] on button at bounding box center [691, 473] width 38 height 32
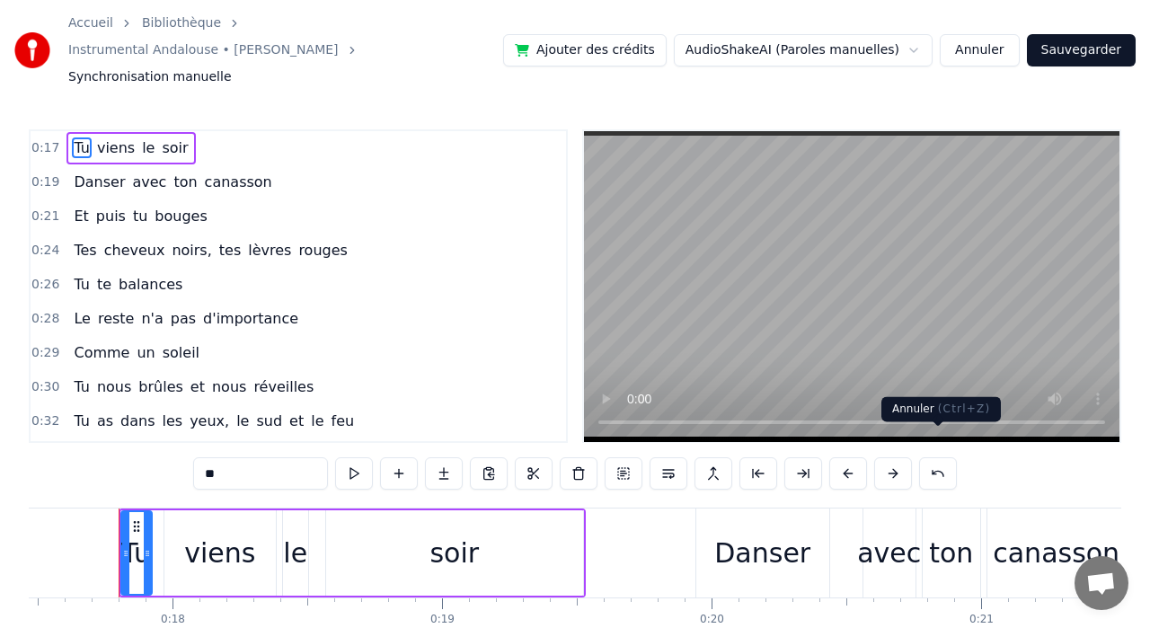
click at [942, 457] on button at bounding box center [938, 473] width 38 height 32
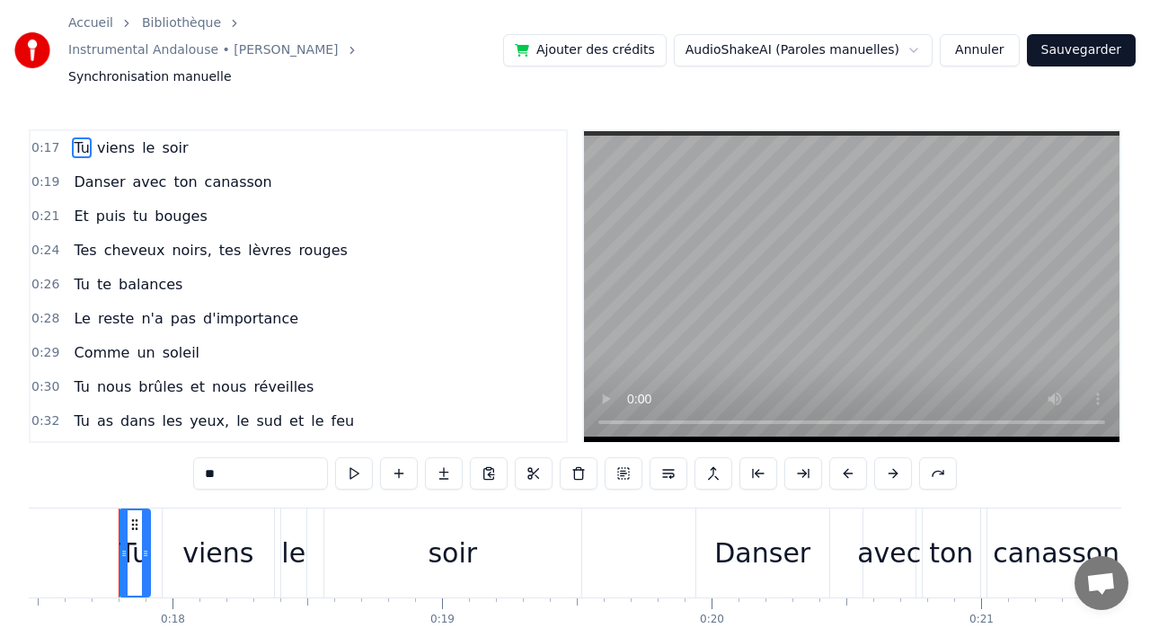
click at [713, 457] on button at bounding box center [714, 473] width 38 height 32
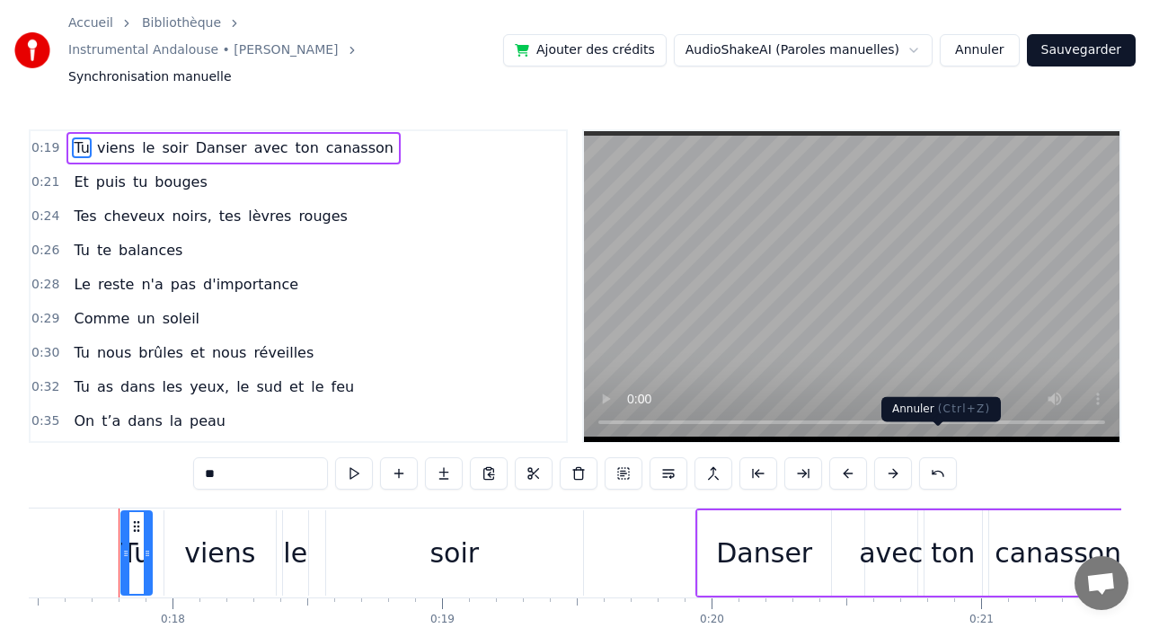
click at [931, 457] on button at bounding box center [938, 473] width 38 height 32
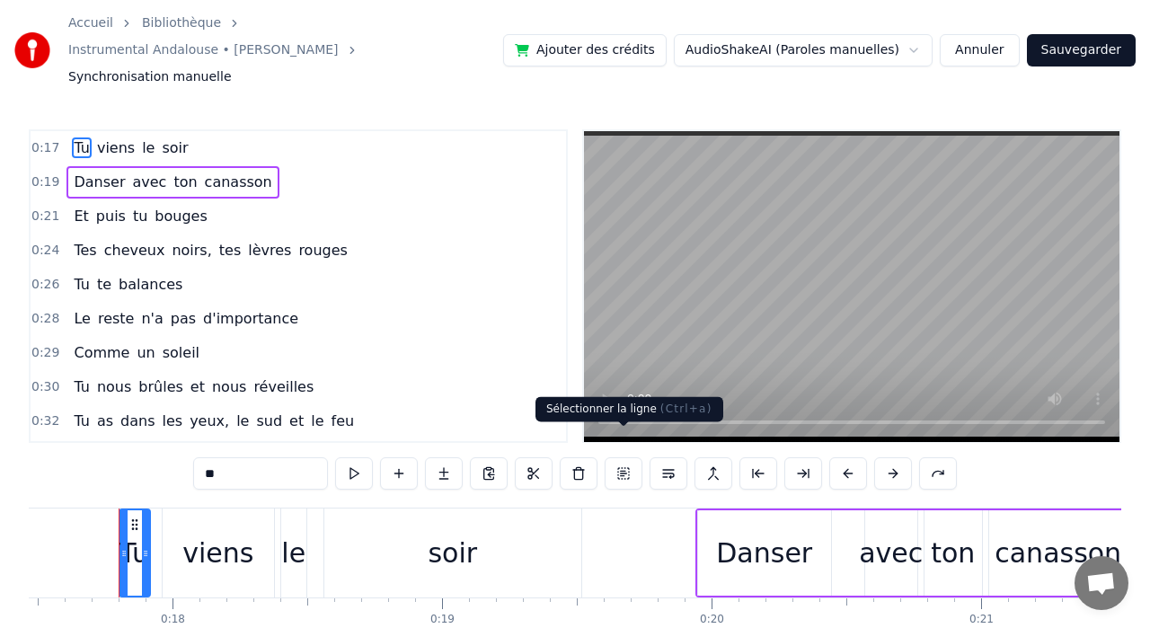
click at [624, 457] on button at bounding box center [624, 473] width 38 height 32
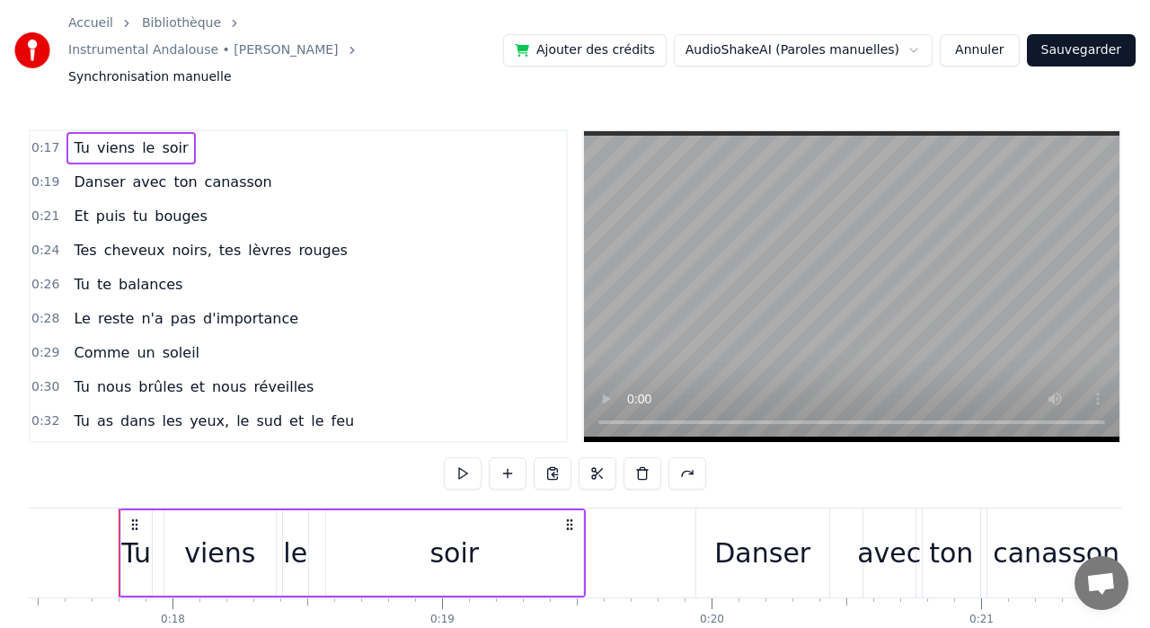
click at [121, 510] on div "Tu" at bounding box center [136, 552] width 32 height 85
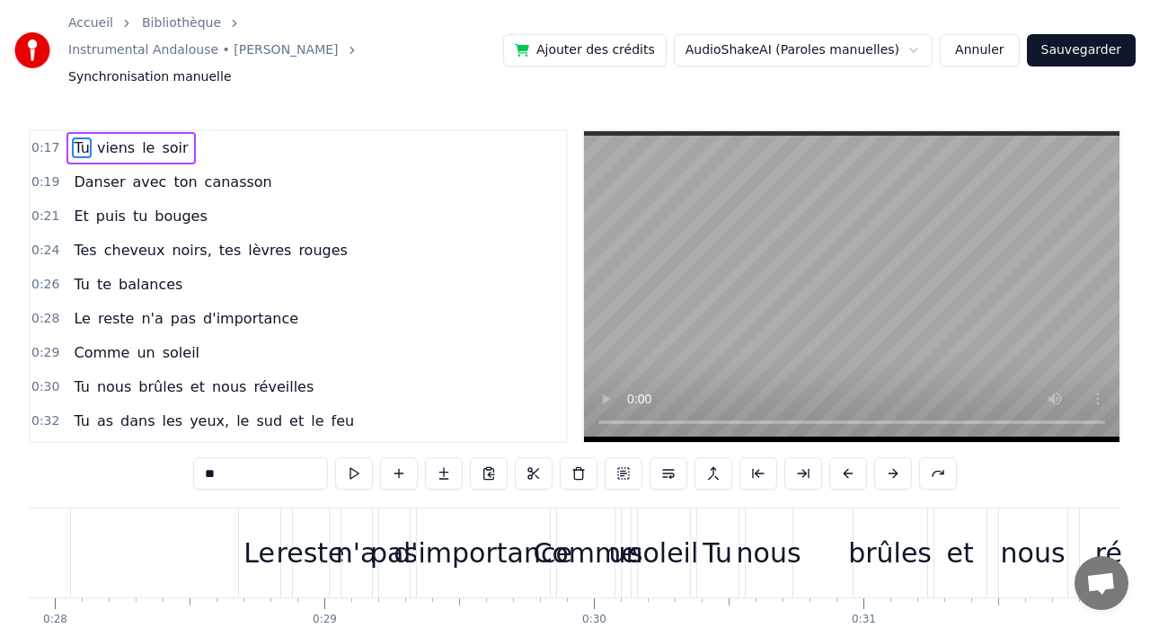
scroll to position [0, 7527]
click at [262, 533] on div "Le" at bounding box center [253, 553] width 31 height 40
type input "**"
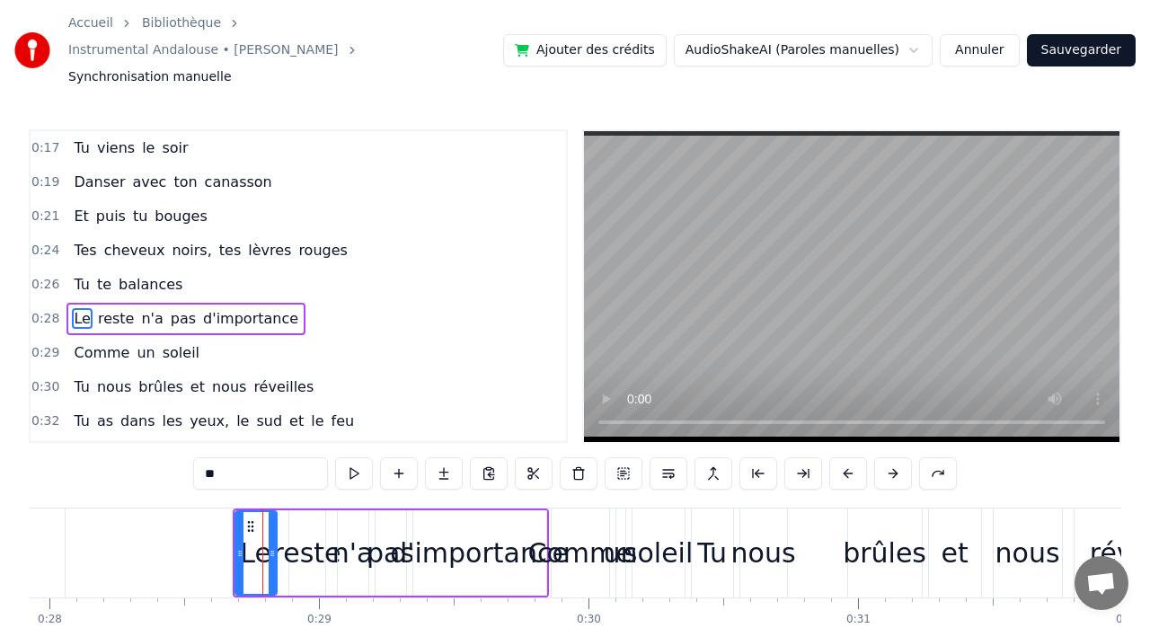
scroll to position [32, 0]
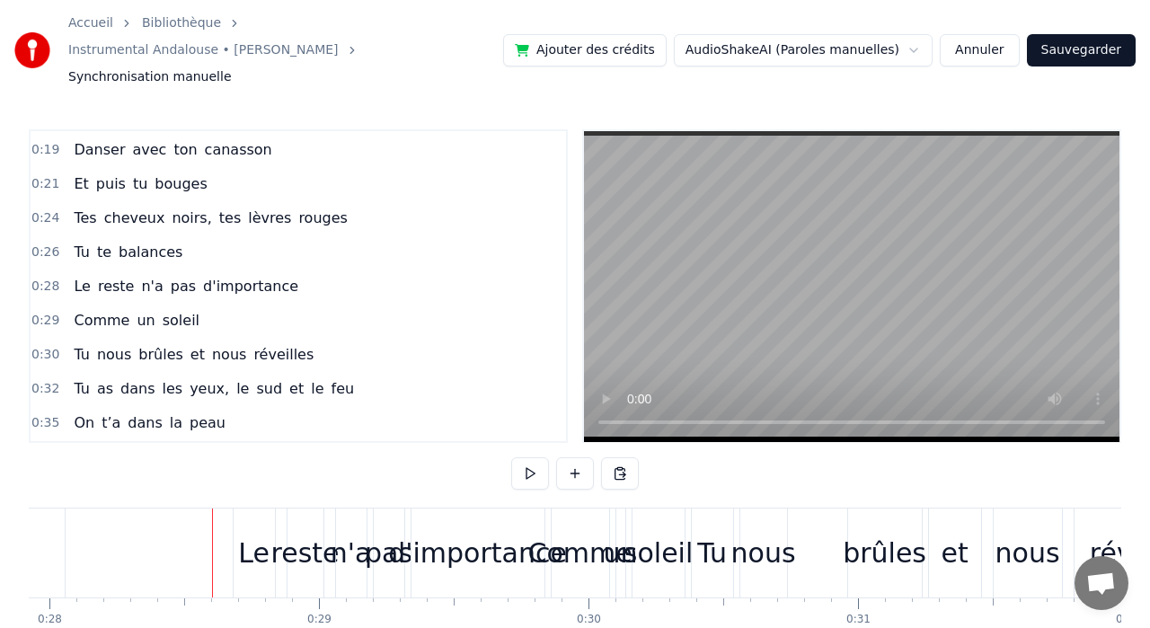
click at [252, 533] on div "Le" at bounding box center [253, 553] width 31 height 40
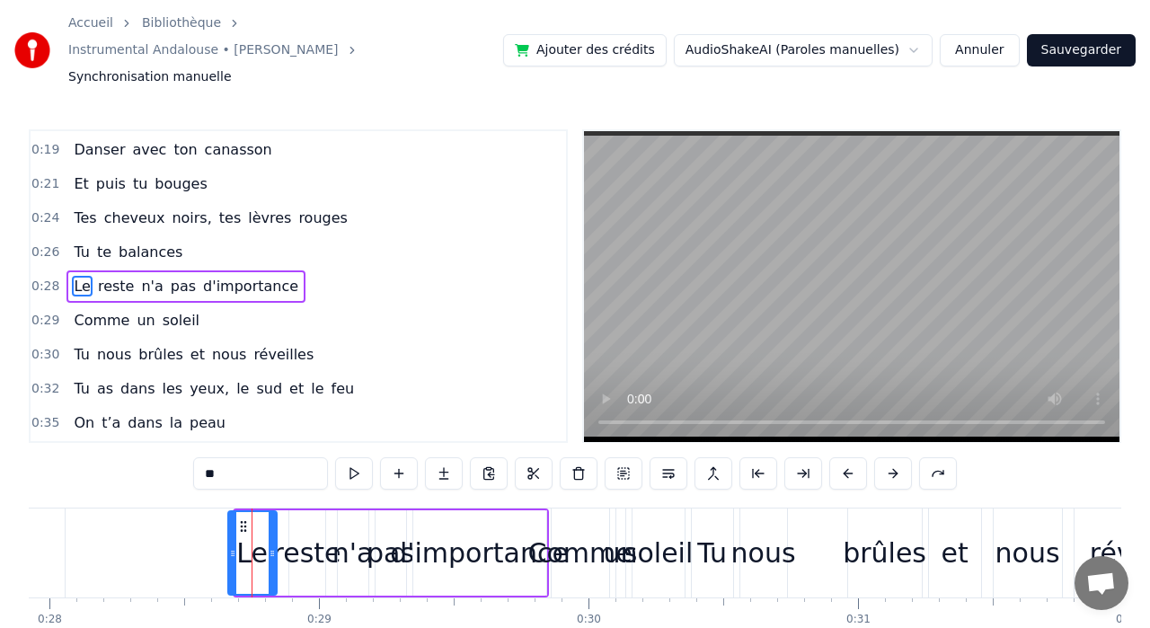
click at [229, 546] on icon at bounding box center [232, 553] width 7 height 14
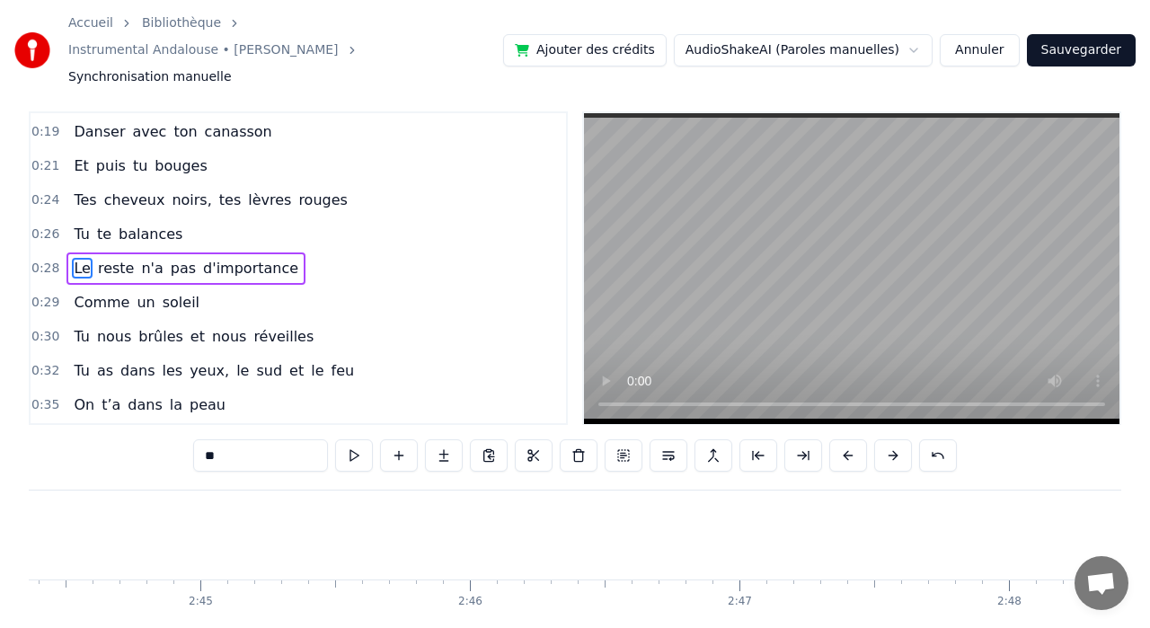
scroll to position [0, 44283]
